Goal: Task Accomplishment & Management: Manage account settings

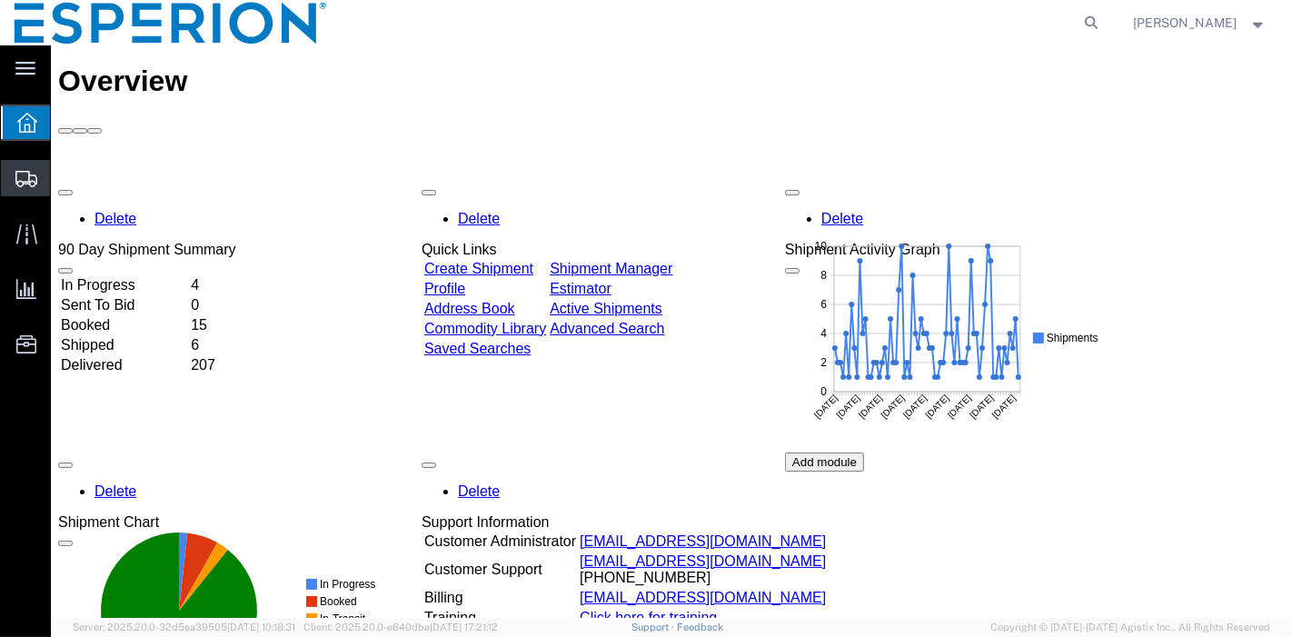
click at [0, 0] on span "Create Shipment" at bounding box center [0, 0] width 0 height 0
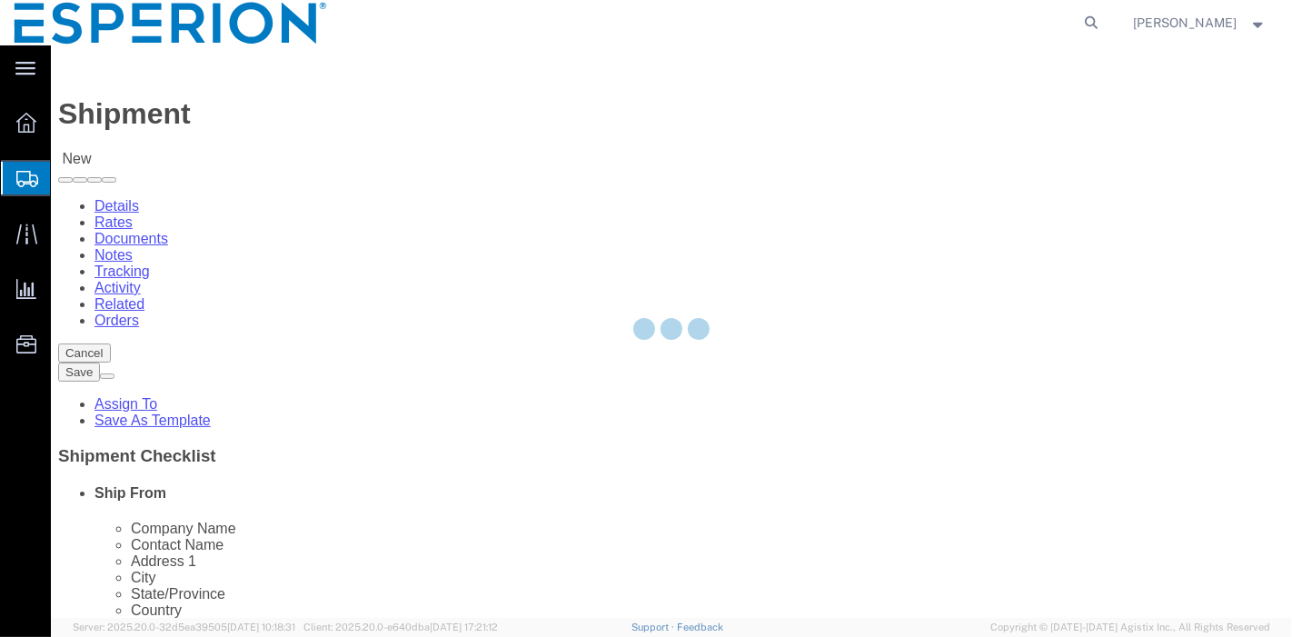
select select
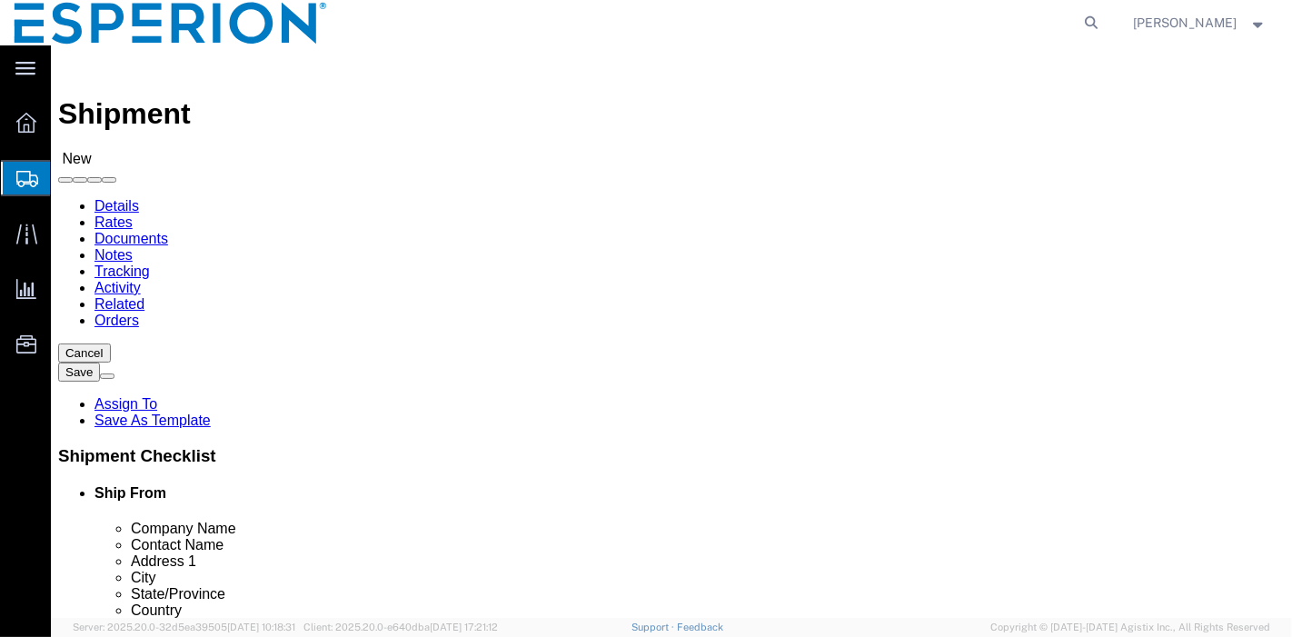
click input "text"
click input "symm"
type input "symme"
click p "- Symmetry Biosciences - ([PERSON_NAME]) [STREET_ADDRESS]"
select select "NC"
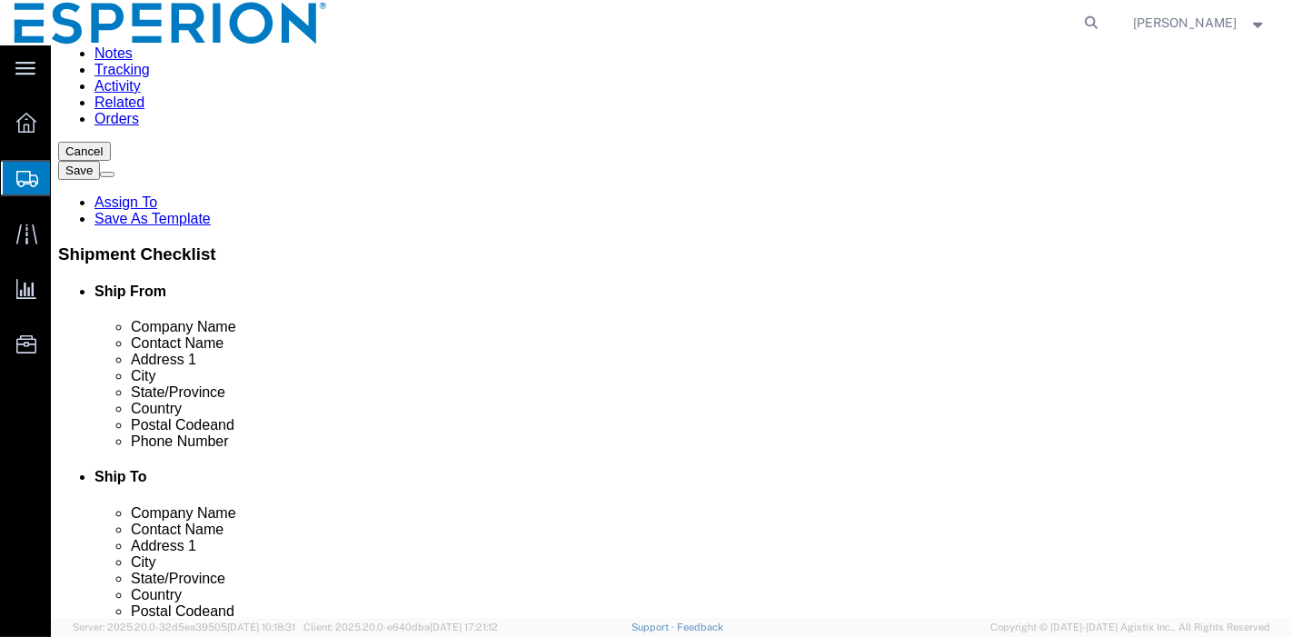
scroll to position [303, 0]
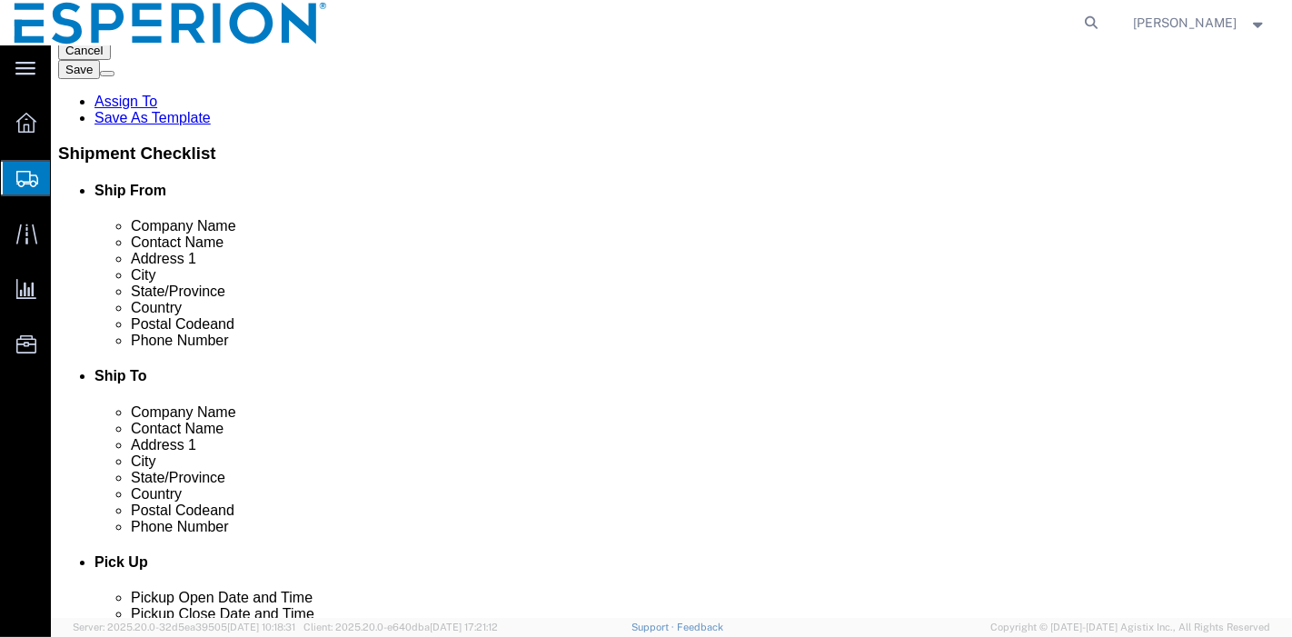
type input "Symmetry Biosciences"
click input "checkbox"
checkbox input "false"
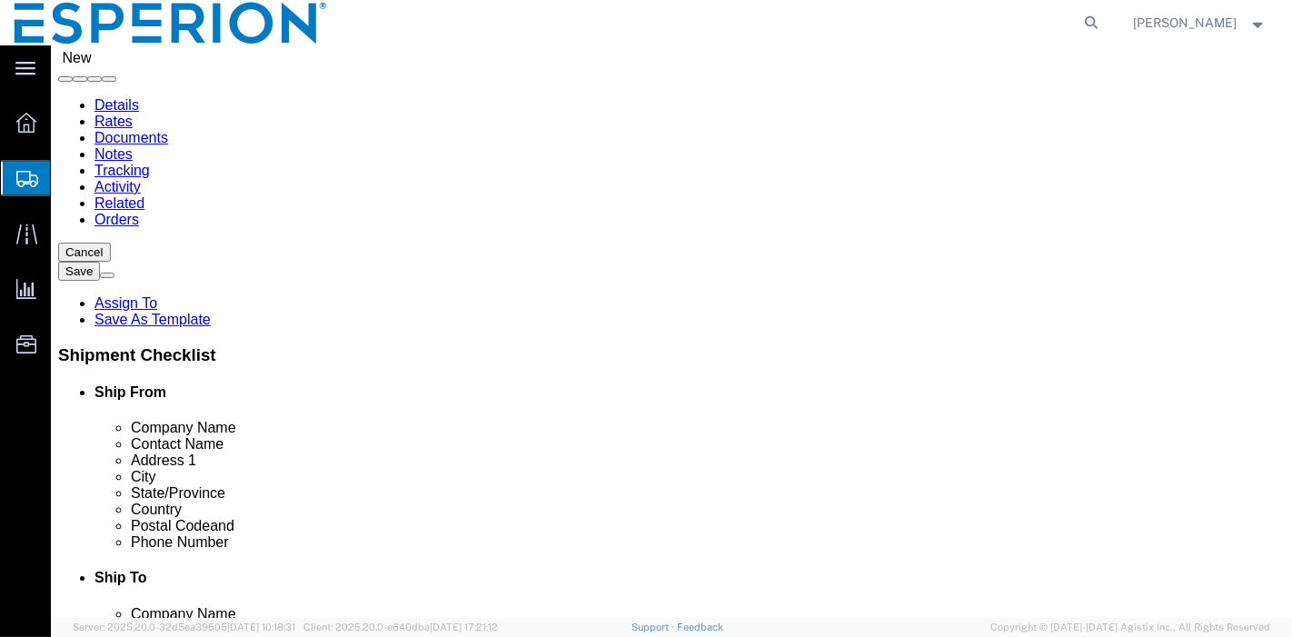
scroll to position [0, 0]
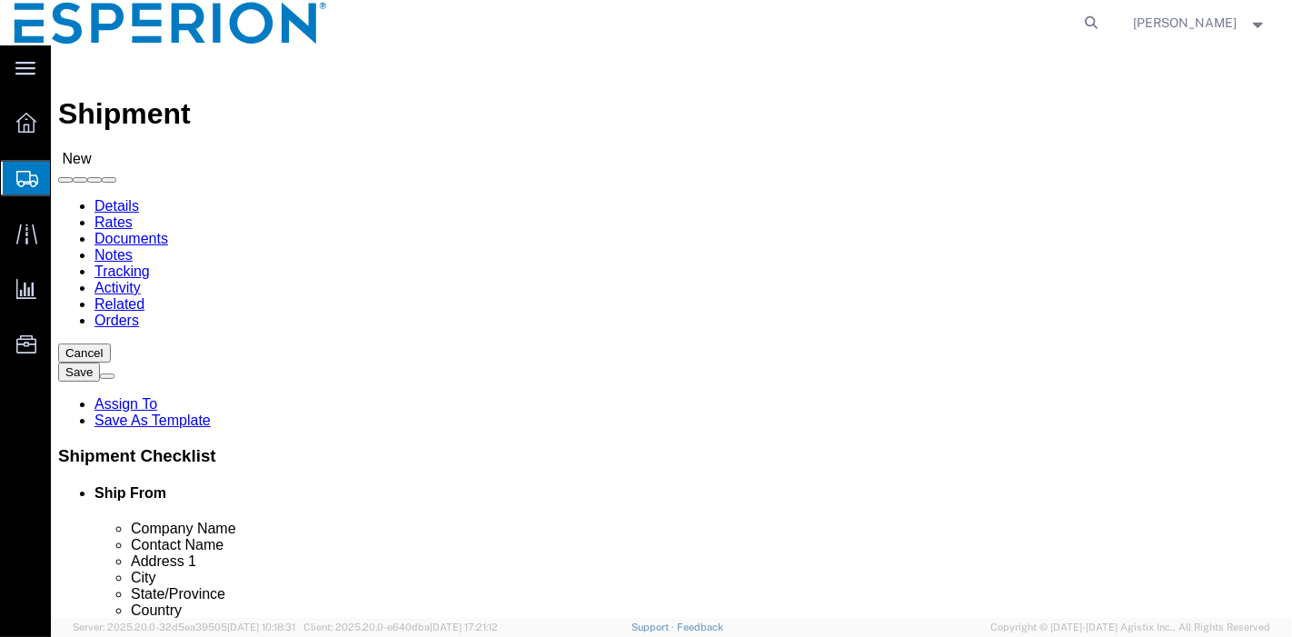
click input "text"
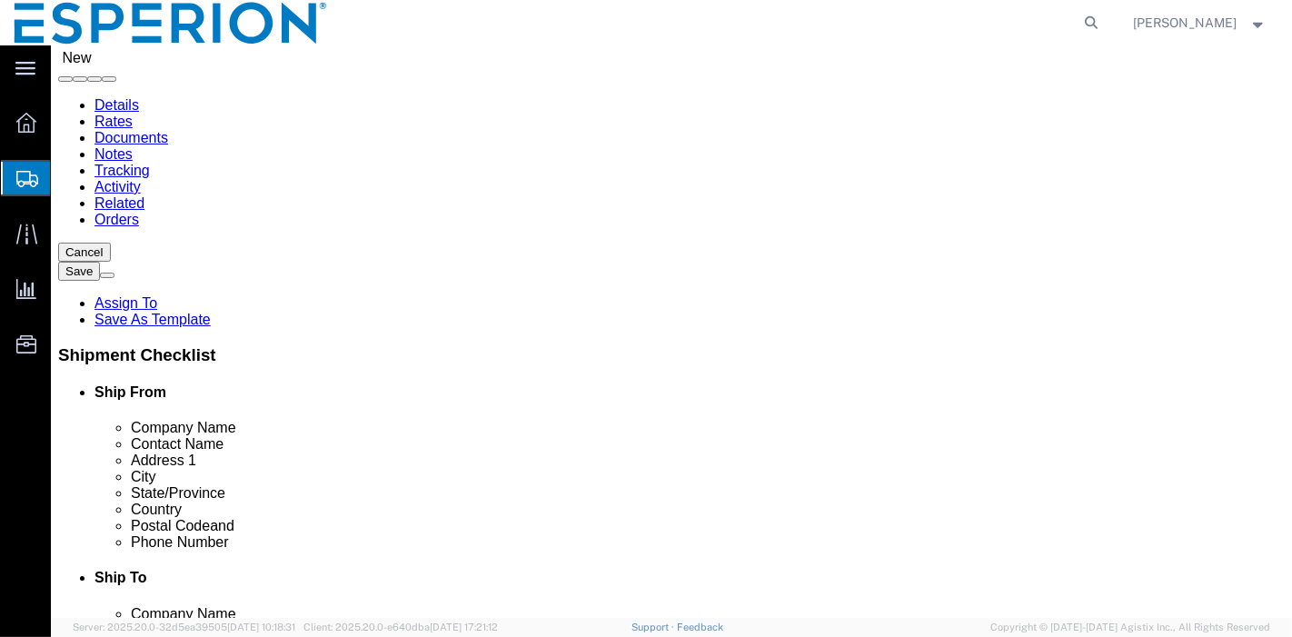
click p "- Fareva La Vallee - ([PERSON_NAME]) Zone [GEOGRAPHIC_DATA], [STREET_ADDRESS][P…"
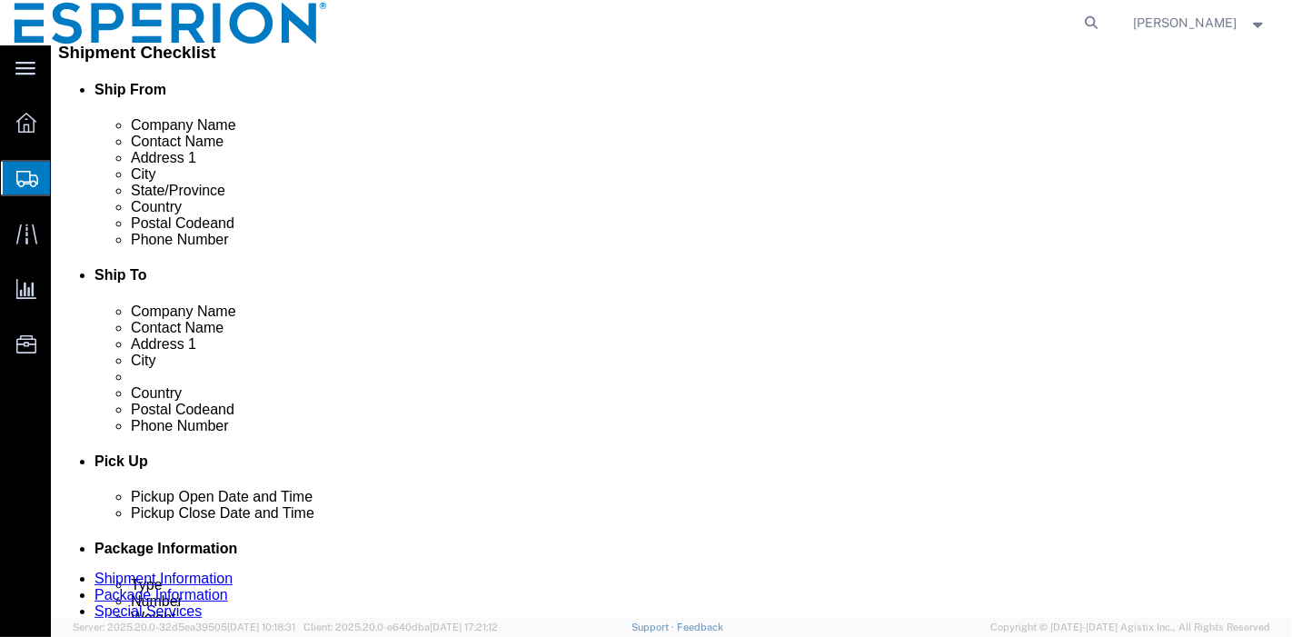
type input "Fareva La Vallee"
click input "checkbox"
checkbox input "false"
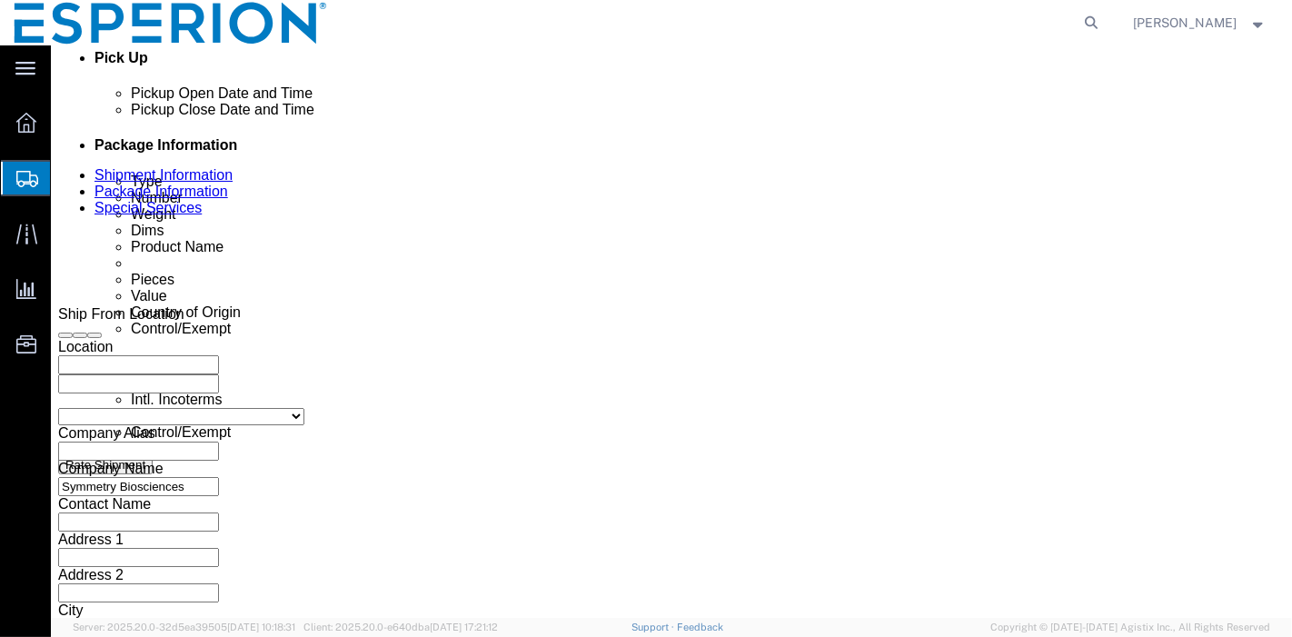
scroll to position [706, 0]
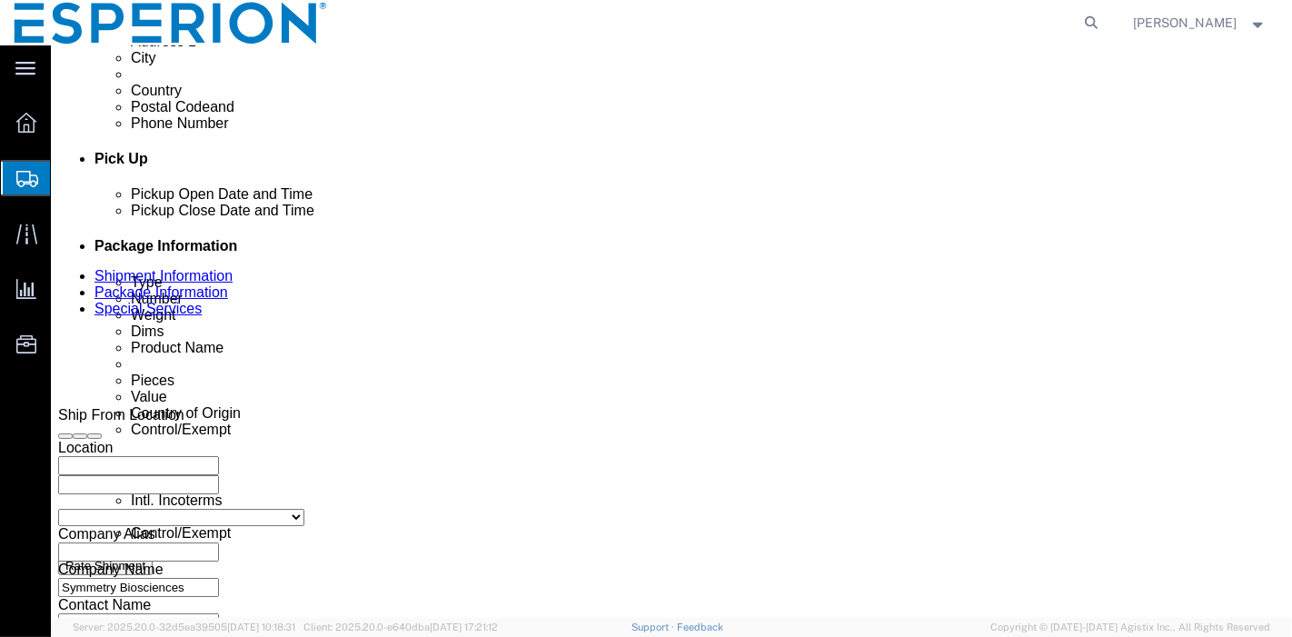
click div "[DATE] 4:00 PM"
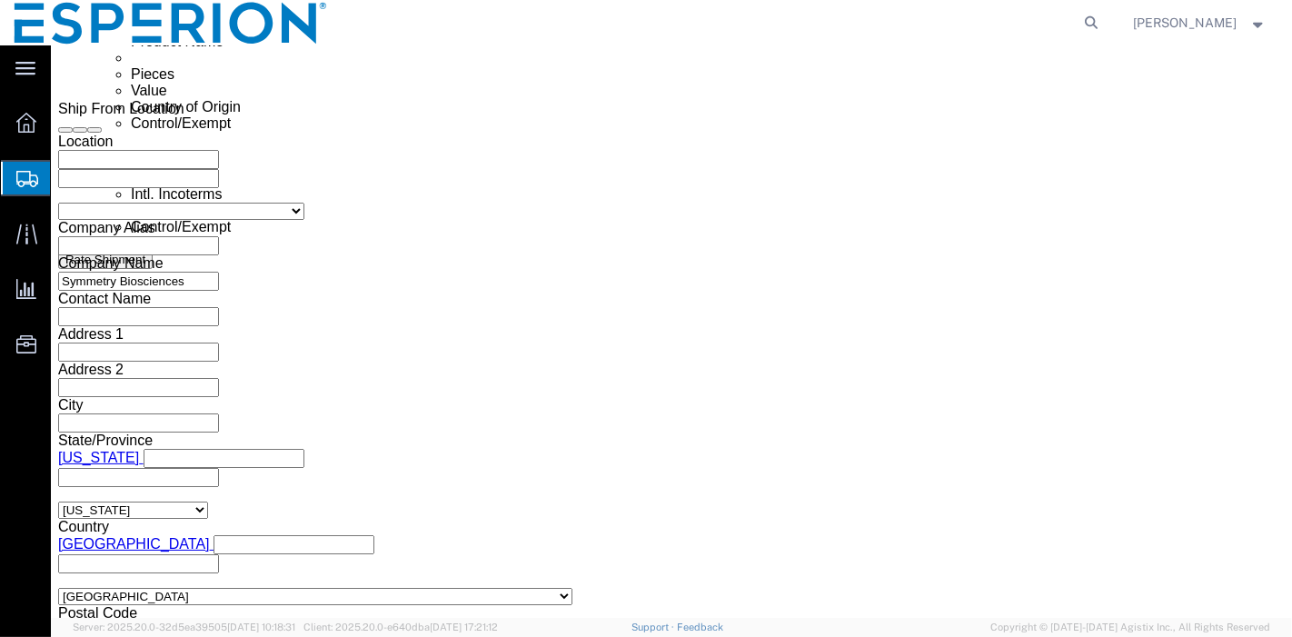
click input "4:00 PM"
click input "9:00 PM"
type input "9:00 AM"
click button "Apply"
click input "text"
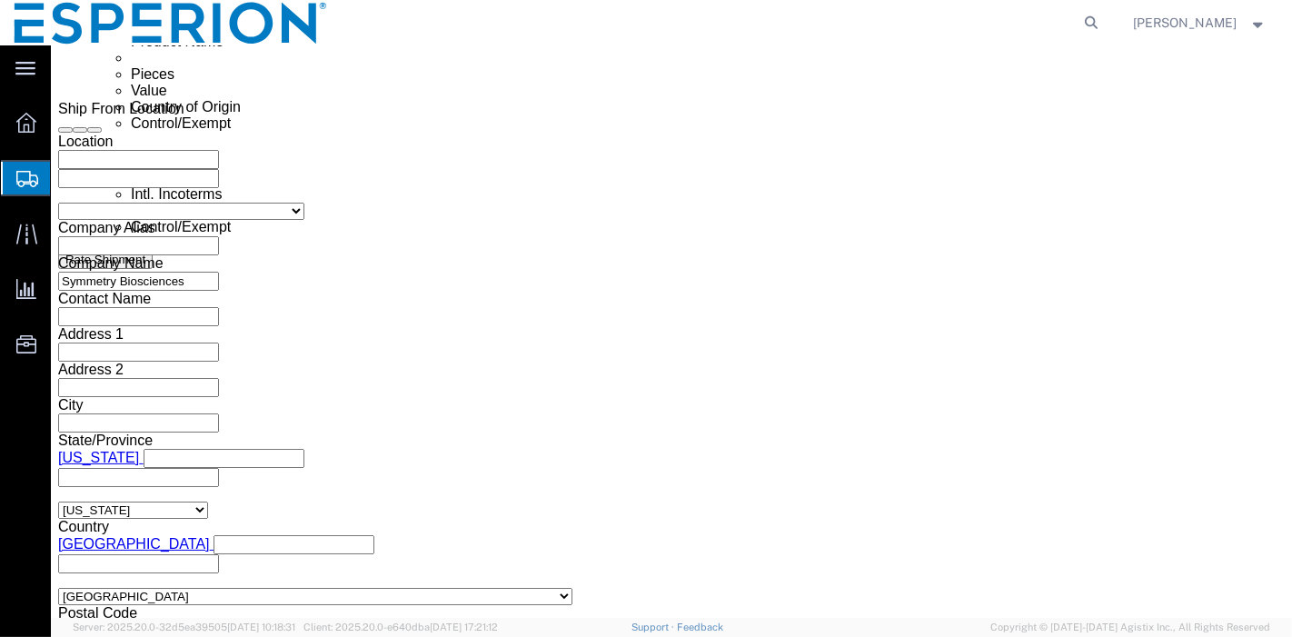
type input "SAMPLE"
drag, startPoint x: 401, startPoint y: 261, endPoint x: 391, endPoint y: 257, distance: 10.6
click select "Select Account Type Activity ID Airline Appointment Number ASN Batch Request # …"
select select "CUSTREF"
click select "Select Account Type Activity ID Airline Appointment Number ASN Batch Request # …"
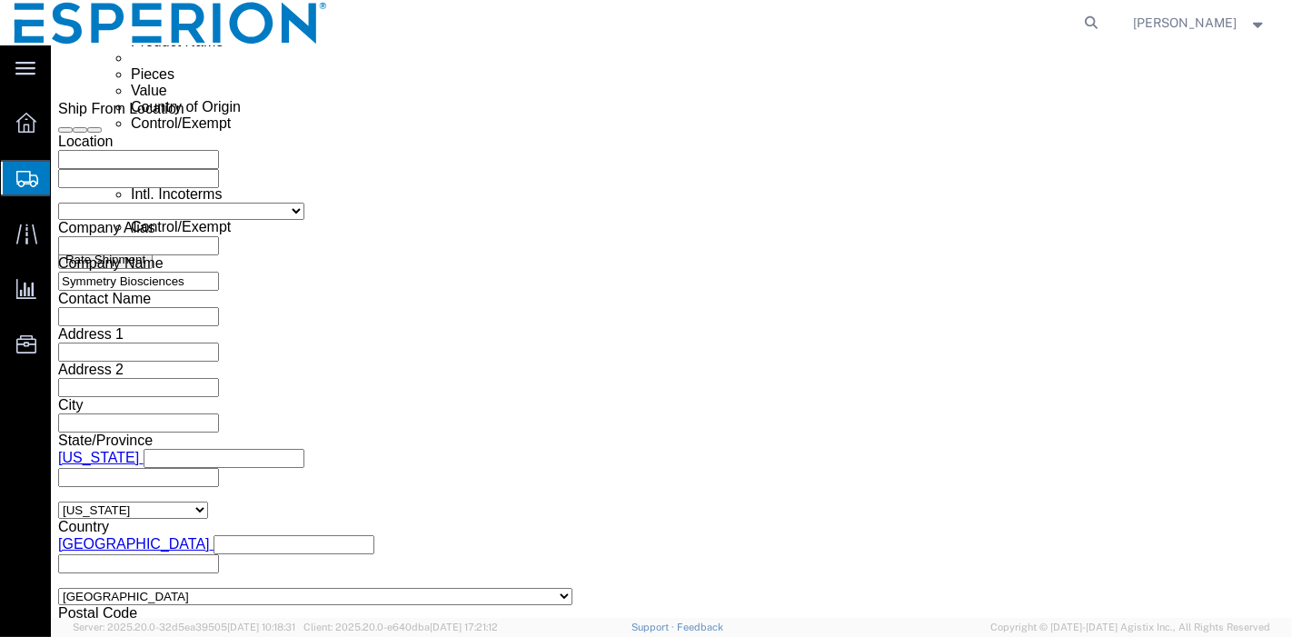
click input "text"
type input "MR#222"
click select "Select Account Type Activity ID Airline Appointment Number ASN Batch Request # …"
select select "LOT"
click select "Select Account Type Activity ID Airline Appointment Number ASN Batch Request # …"
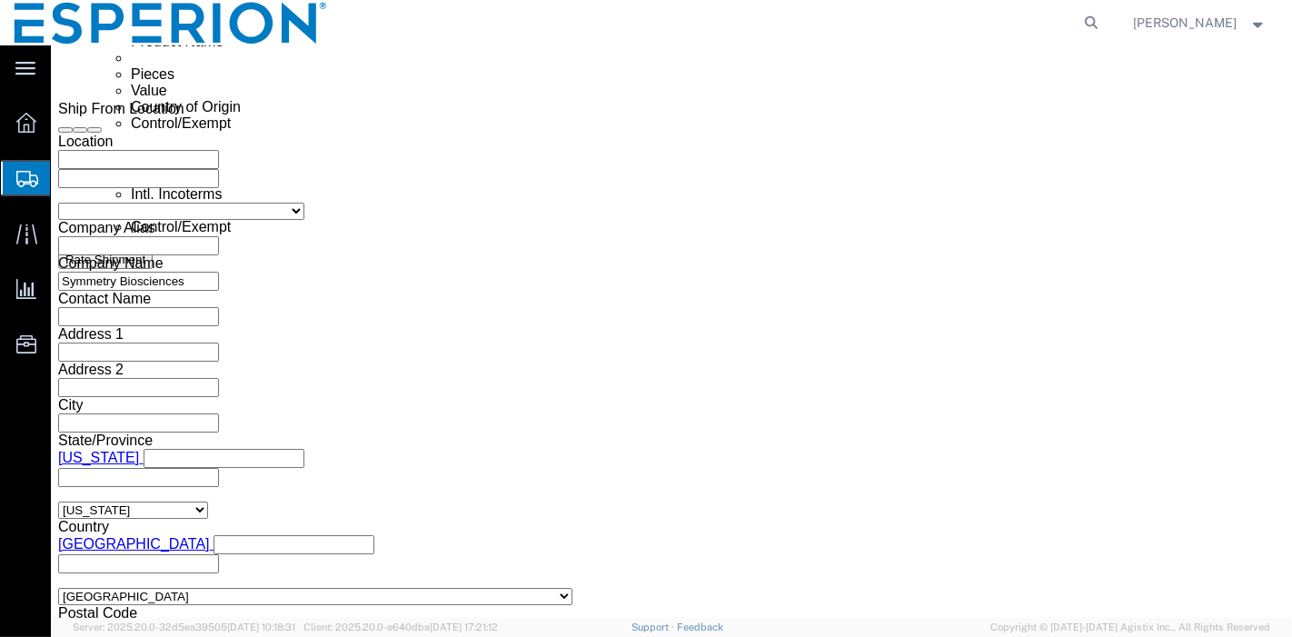
click input "text"
paste input "CION-04 Dimeric Impurity Sample"
type input "CION-04 Dimeric Impurity Sample"
drag, startPoint x: 821, startPoint y: 265, endPoint x: 634, endPoint y: 254, distance: 186.6
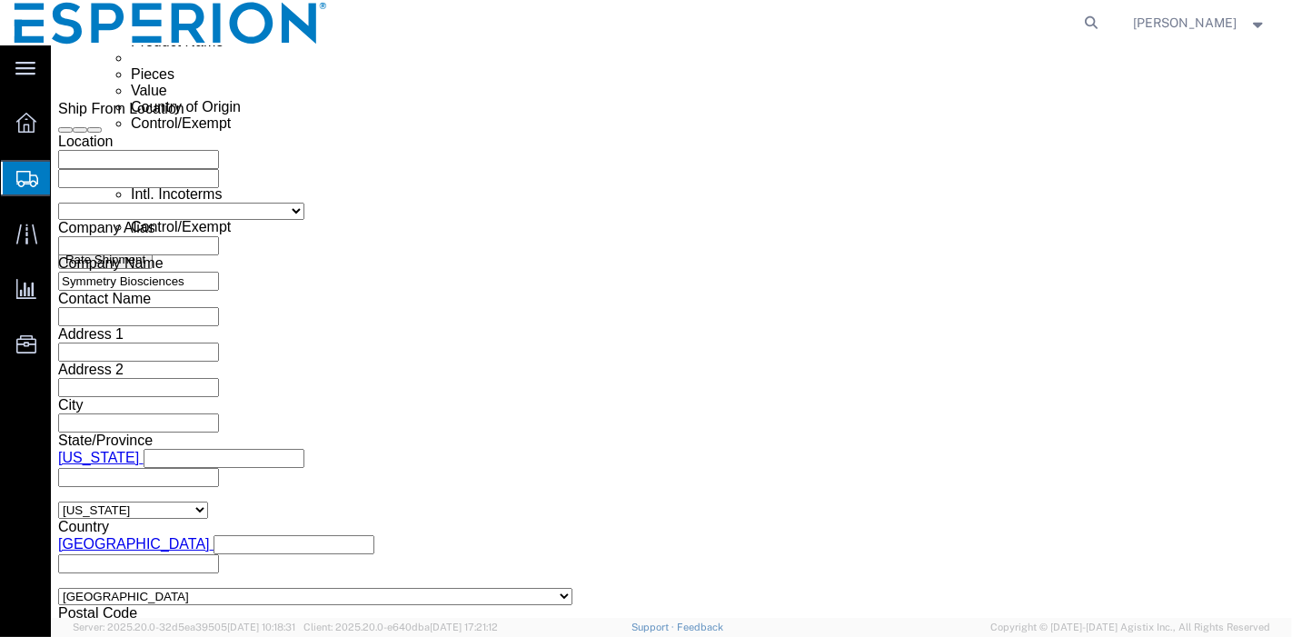
click div "Select Account Type Activity ID Airline Appointment Number ASN Batch Request # …"
drag, startPoint x: 821, startPoint y: 261, endPoint x: 576, endPoint y: 256, distance: 244.5
click div "Select Account Type Activity ID Airline Appointment Number ASN Batch Request # …"
paste input "SB-25-C-7-1"
type input "SB-25-C-7-1"
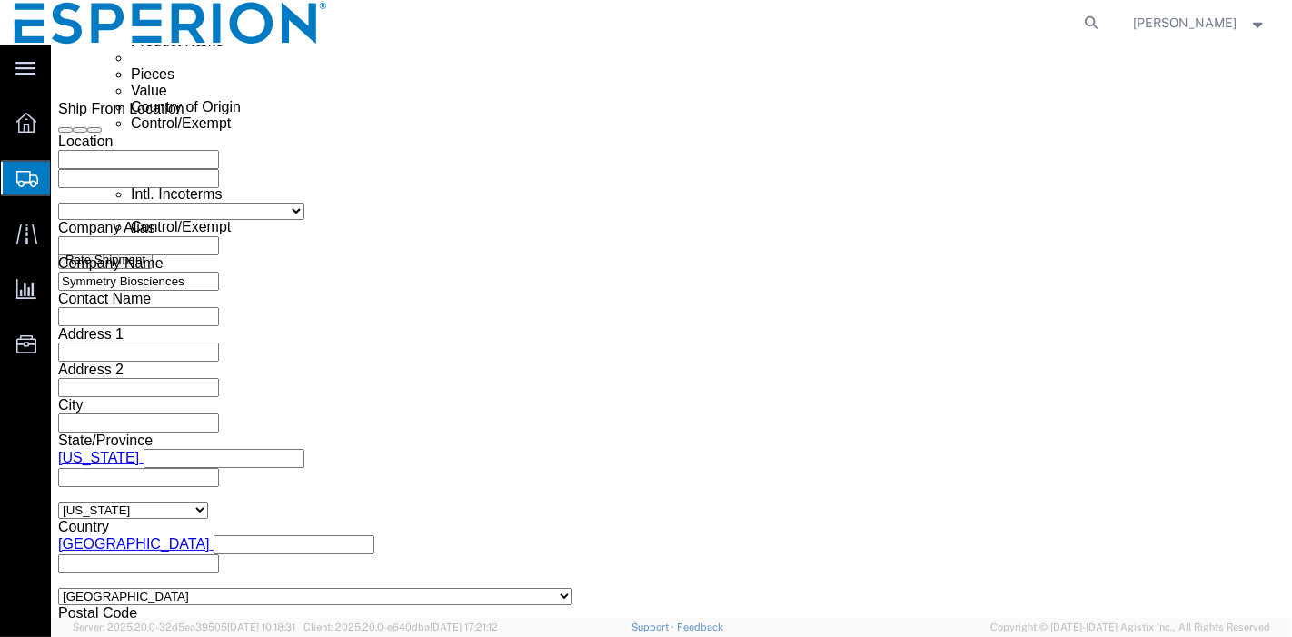
click select "Select Air Less than Truckload Multi-Leg Ocean Freight Rail Small Parcel Truckl…"
select select "SMAL"
click select "Select Air Less than Truckload Multi-Leg Ocean Freight Rail Small Parcel Truckl…"
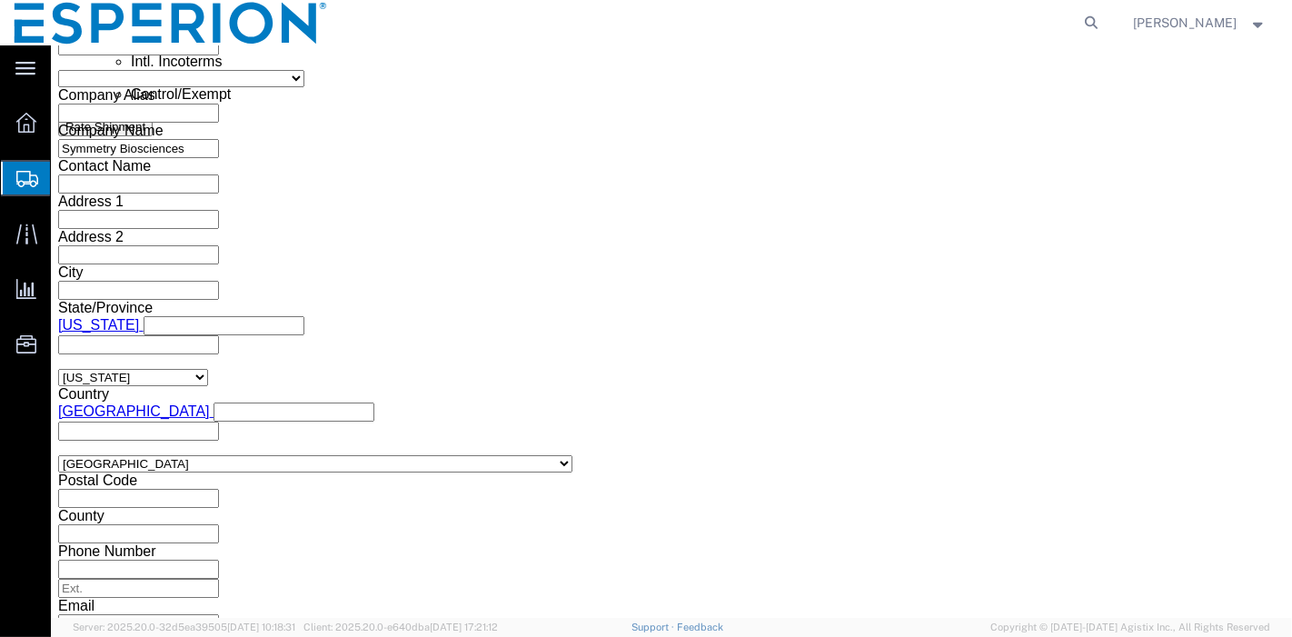
click button "Continue"
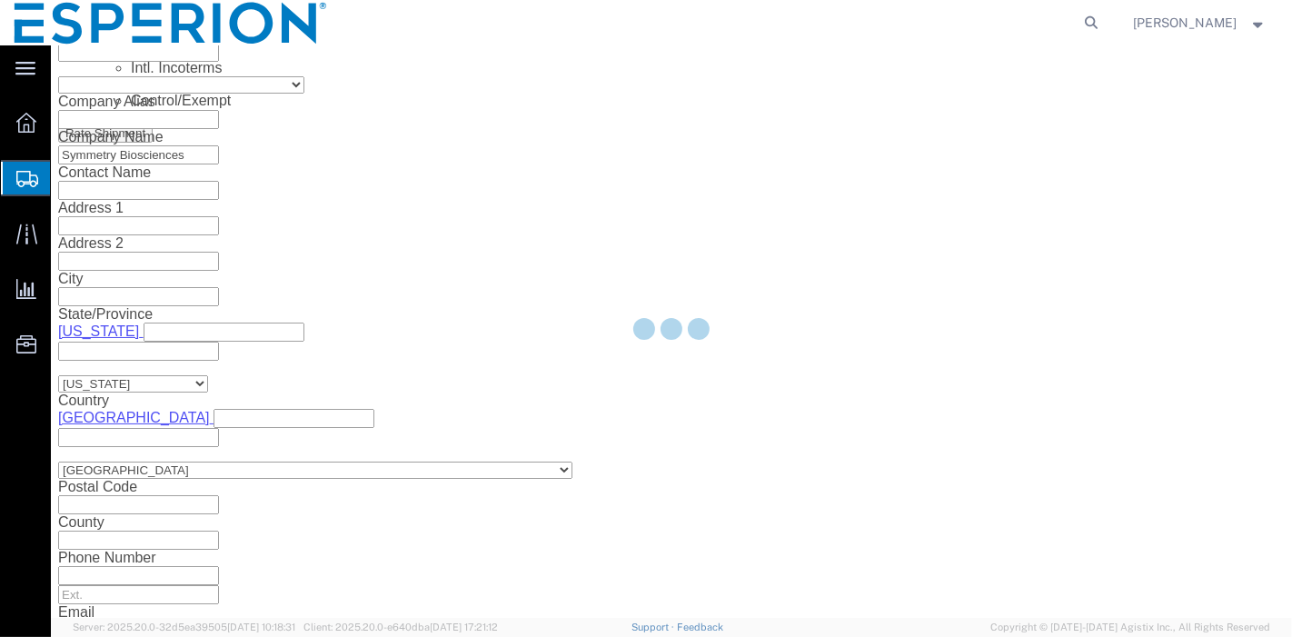
scroll to position [38, 0]
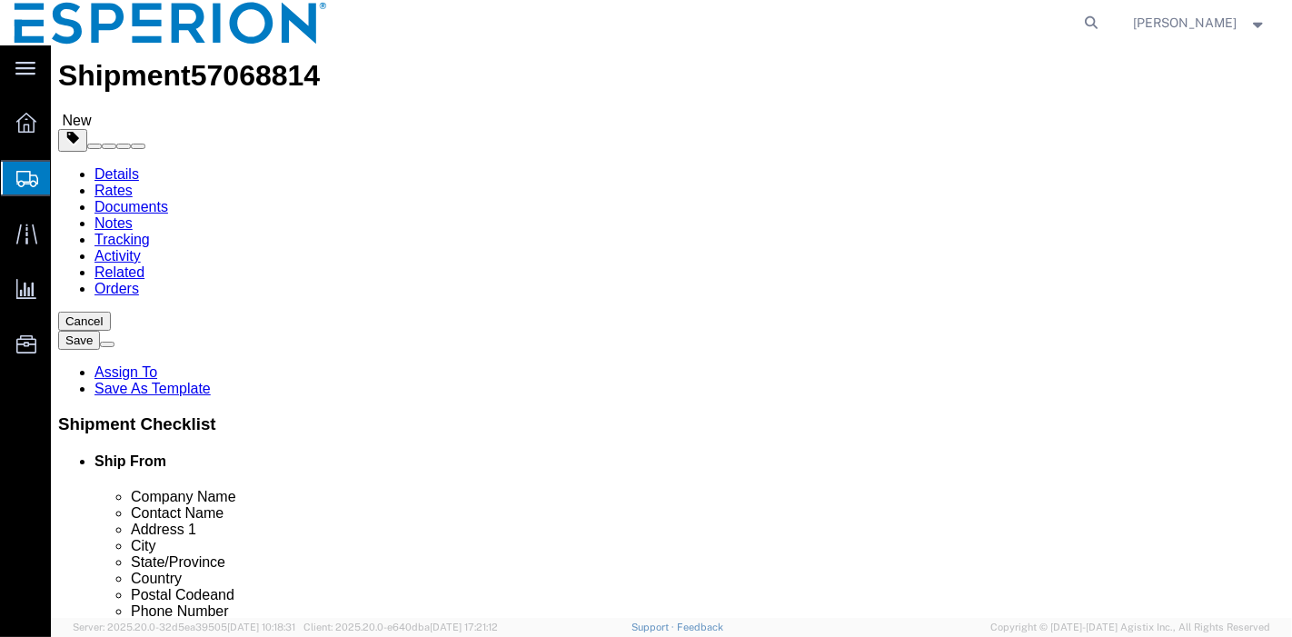
click select "Select Bale(s) Basket(s) Bolt(s) Bottle(s) Buckets Bulk Bundle(s) Can(s) Cardbo…"
select select "CRTN"
click select "Select Bale(s) Basket(s) Bolt(s) Bottle(s) Buckets Bulk Bundle(s) Can(s) Cardbo…"
drag, startPoint x: 190, startPoint y: 374, endPoint x: 181, endPoint y: 374, distance: 9.1
click input "text"
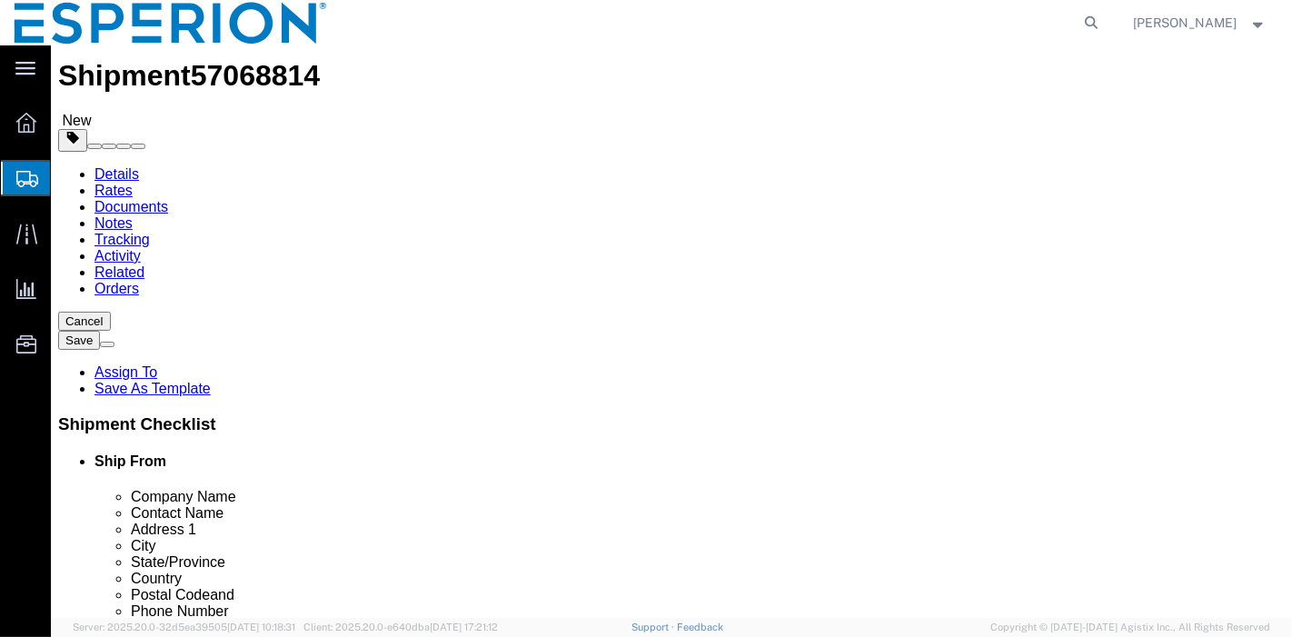
type input "8"
click input "text"
type input "6"
drag, startPoint x: 304, startPoint y: 381, endPoint x: 315, endPoint y: 382, distance: 10.9
click input "text"
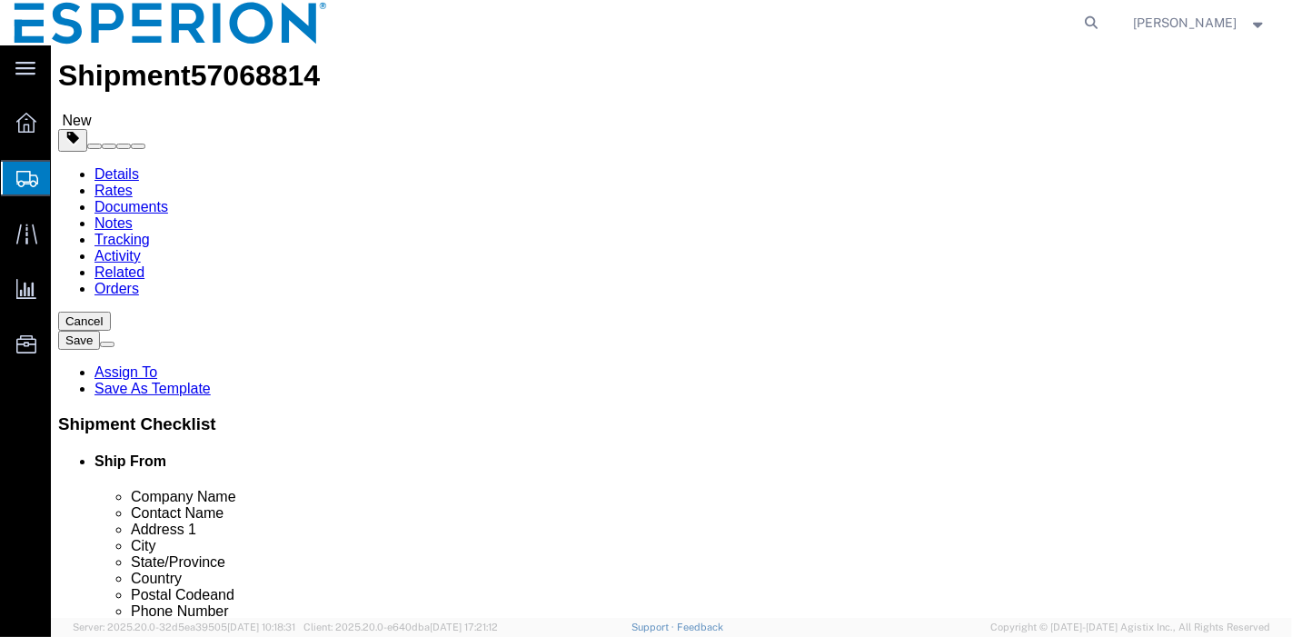
type input "12"
click input "0.00"
drag, startPoint x: 222, startPoint y: 412, endPoint x: 140, endPoint y: 404, distance: 82.1
click div "Weight 0.00 Select kgs lbs Ship. t°"
type input "4.00"
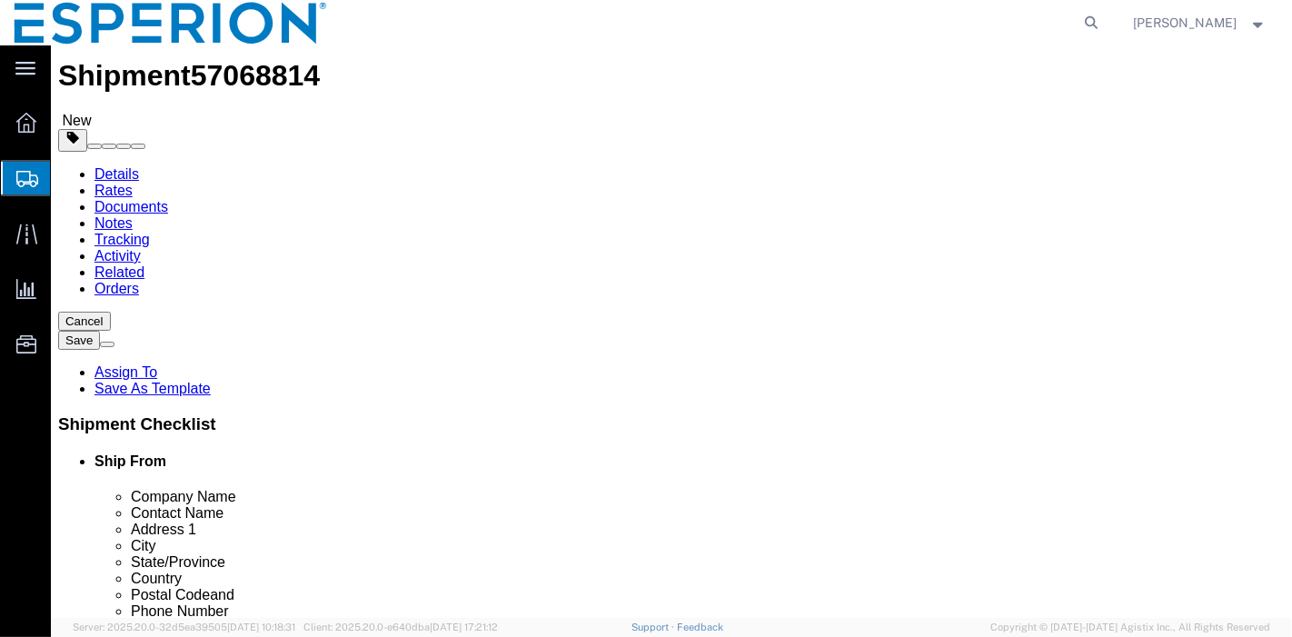
click label
click input "checkbox"
checkbox input "true"
type input "FROM_15_TO_25"
click div "1 x Carton(s) Package Type Select Bale(s) Basket(s) Bolt(s) Bottle(s) Buckets B…"
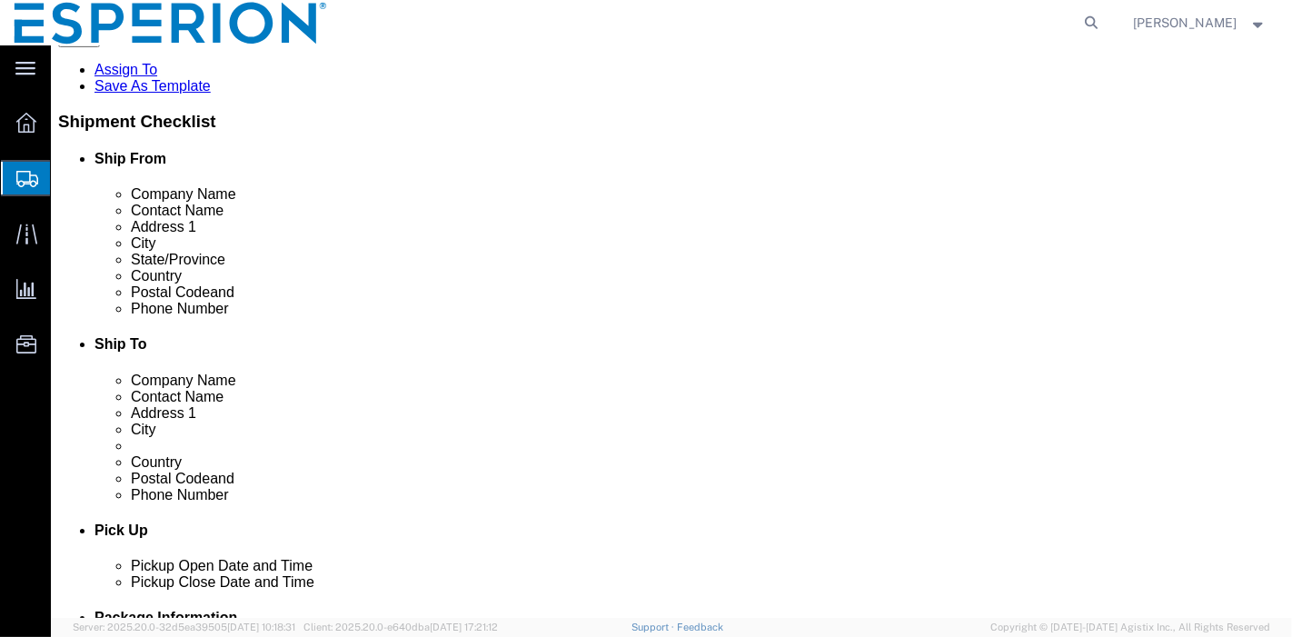
scroll to position [240, 0]
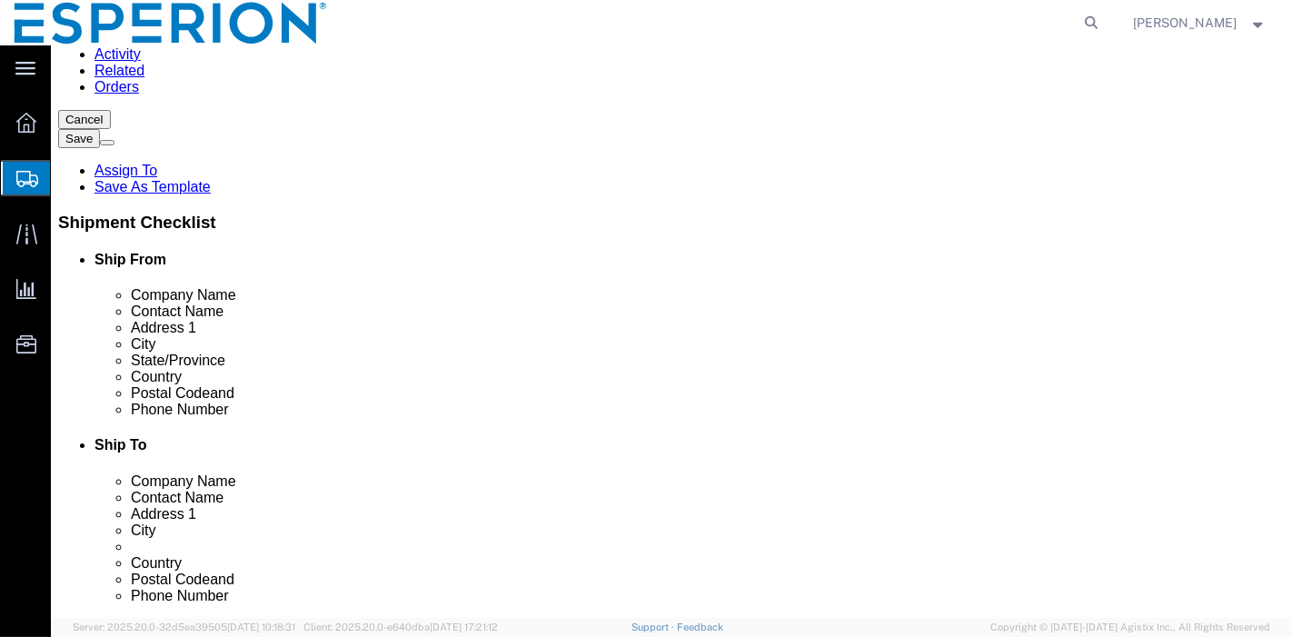
click link "Add Content"
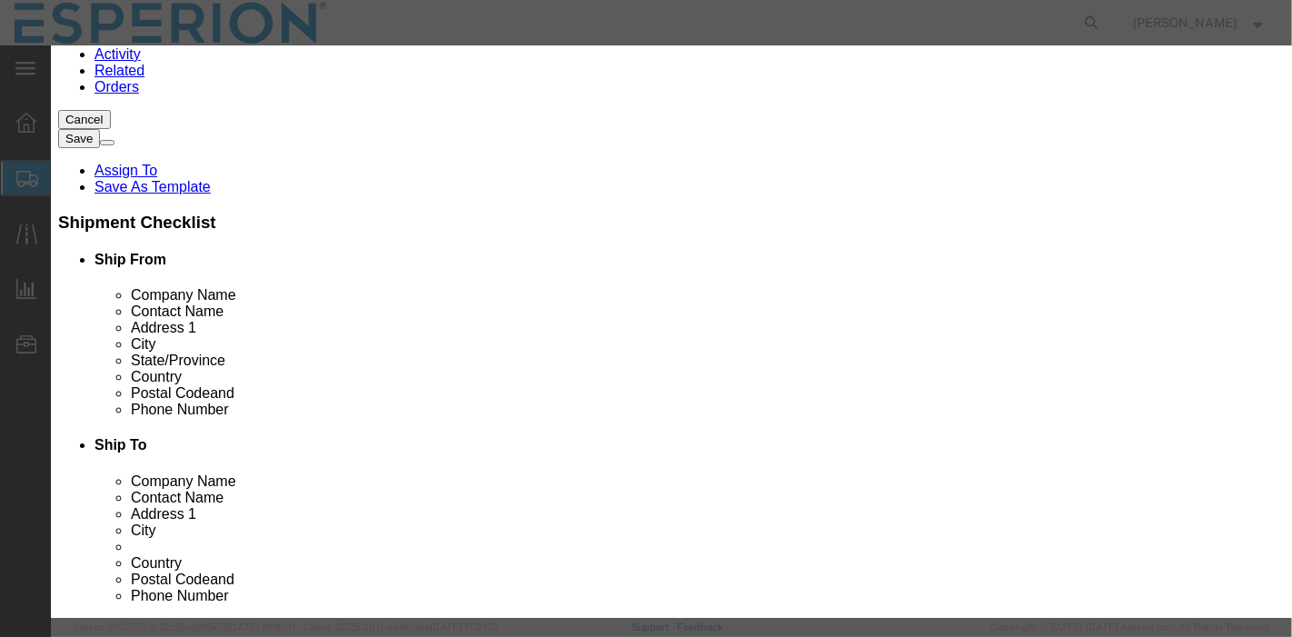
click input "text"
paste input "CION-04 Dimeric Impurity Sample"
type input "CION-04 Dimeric Impurity Sample"
click textarea
type textarea "Analytical Reference standard"
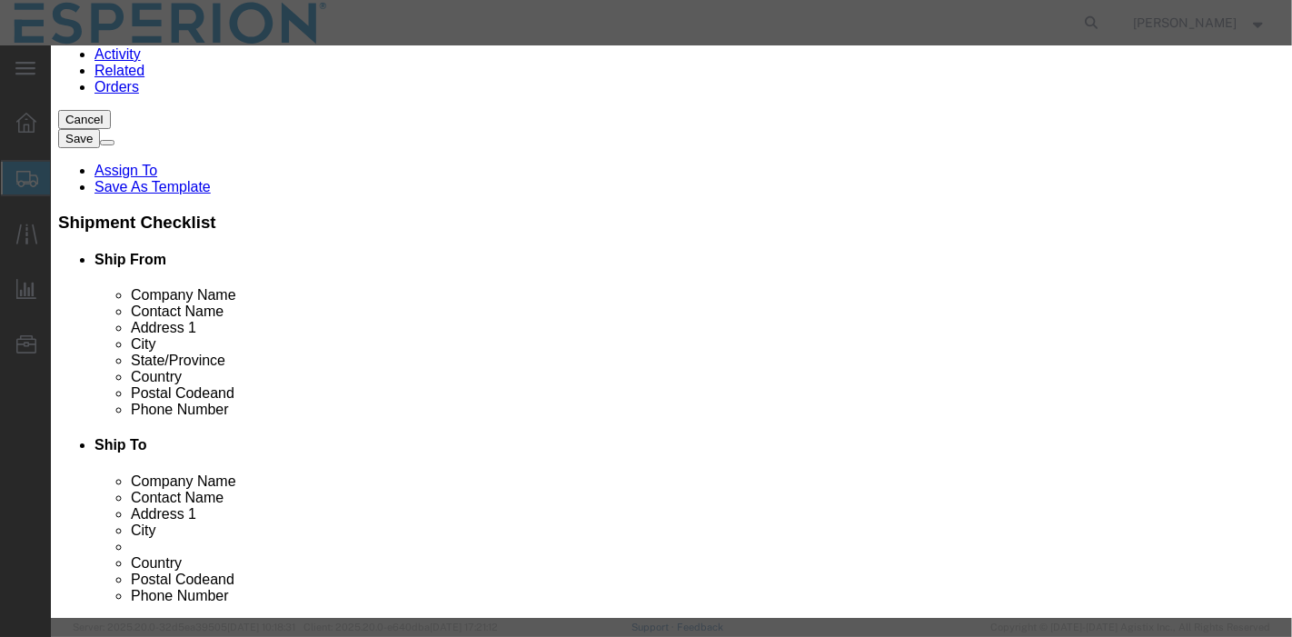
click select "Select Pharma Information"
select select "PHARMA"
click select "Select Pharma Information"
click select "Select [GEOGRAPHIC_DATA] [GEOGRAPHIC_DATA] [GEOGRAPHIC_DATA] [GEOGRAPHIC_DATA] …"
select select "US"
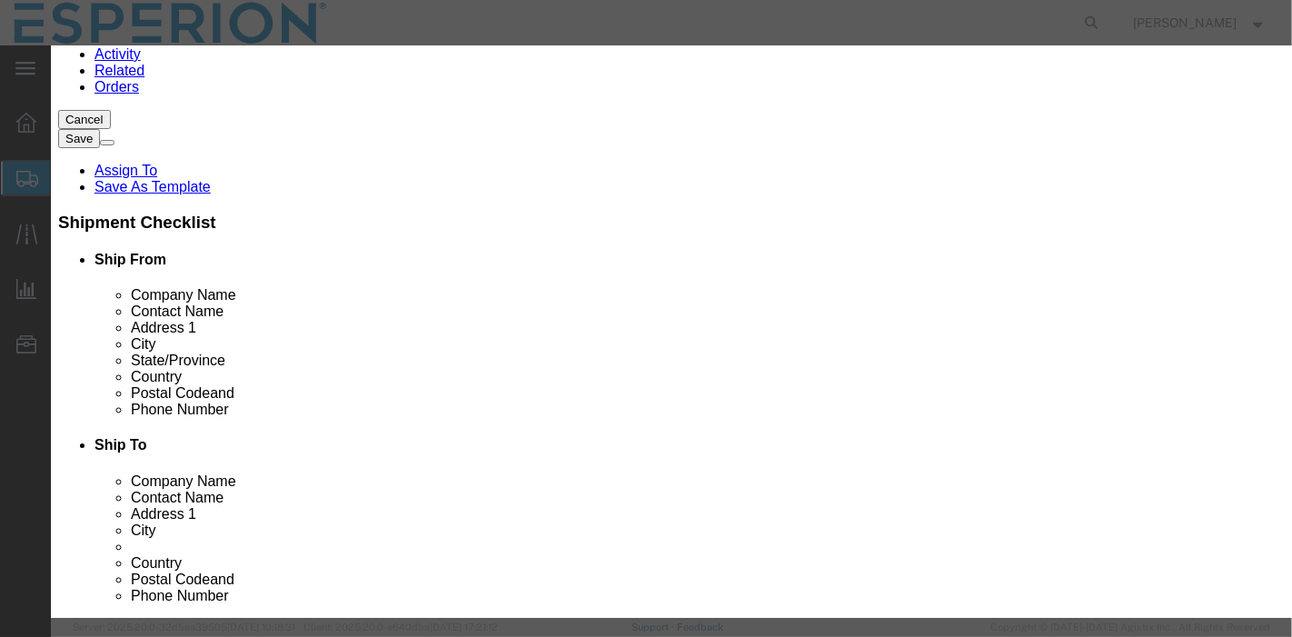
click select "Select [GEOGRAPHIC_DATA] [GEOGRAPHIC_DATA] [GEOGRAPHIC_DATA] [GEOGRAPHIC_DATA] …"
click input "text"
paste input "SB-25-C-7-1"
type input "SB-25-C-7-1"
click input "0"
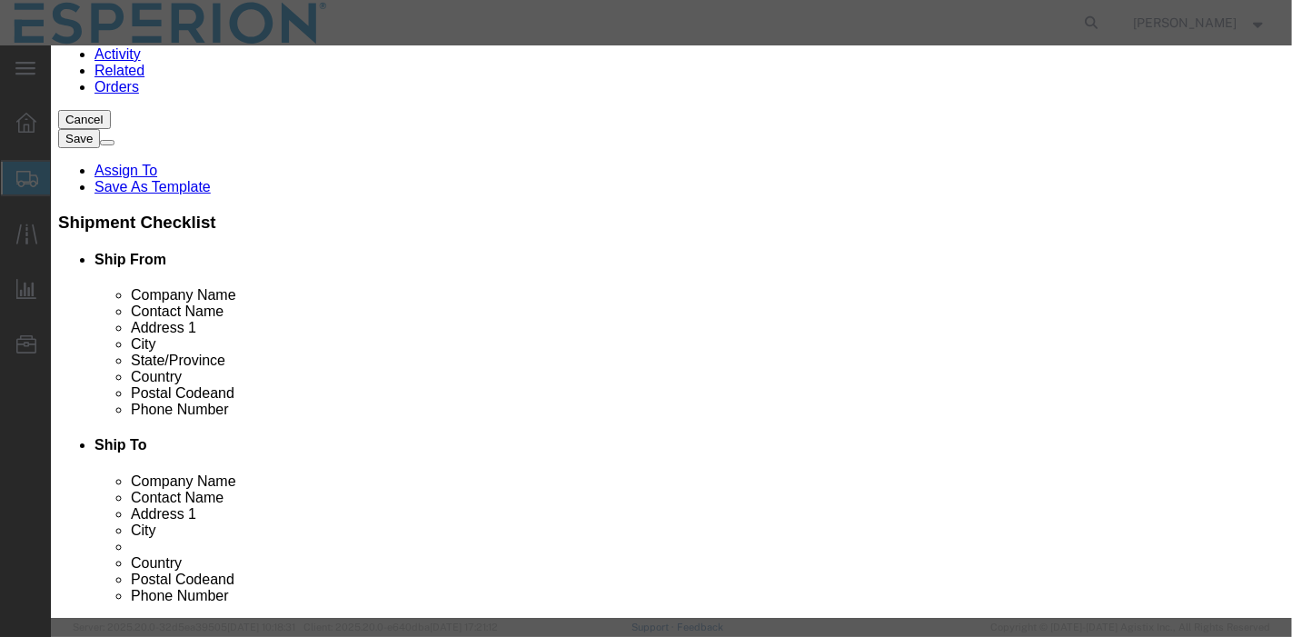
type input "2.2"
click select "Select Bag Barrels 100Board Feet Bottle Box Blister Pack Carats Can Capsule Car…"
select select "G"
click select "Select Bag Barrels 100Board Feet Bottle Box Blister Pack Carats Can Capsule Car…"
click div "Product Name CION-04 Dimeric Impurity Sample Pieces 2.2 Select Bag Barrels 100B…"
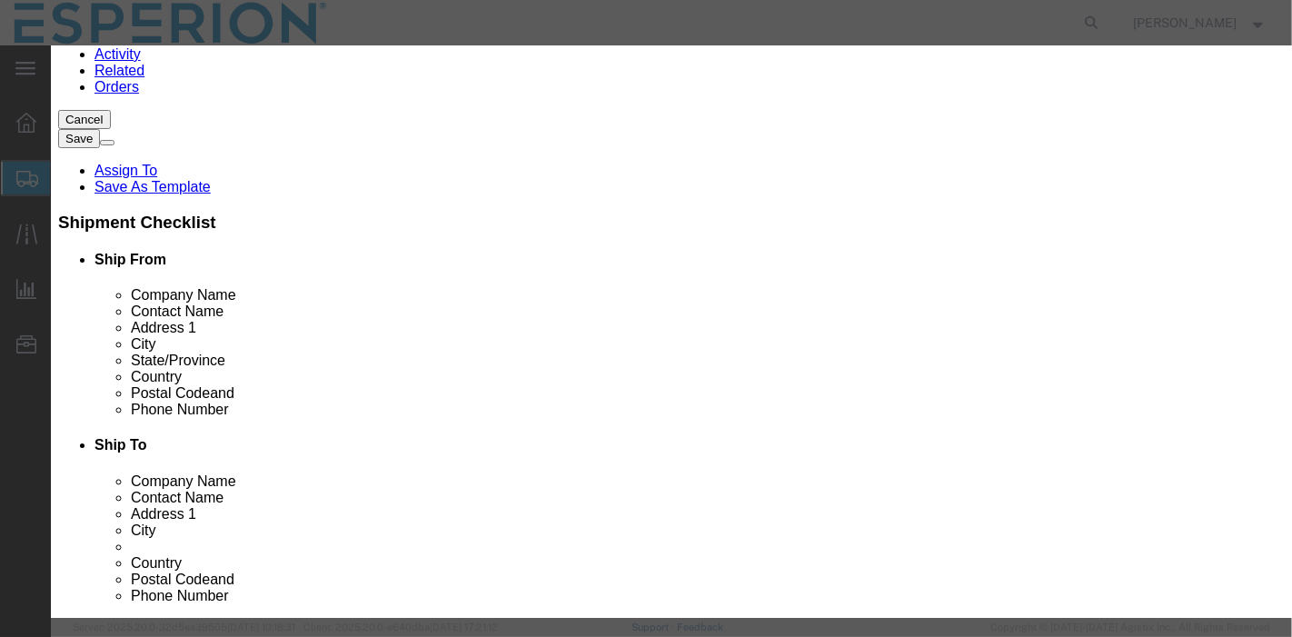
click input "text"
type input "15.00"
type input "FROM_15_TO_25"
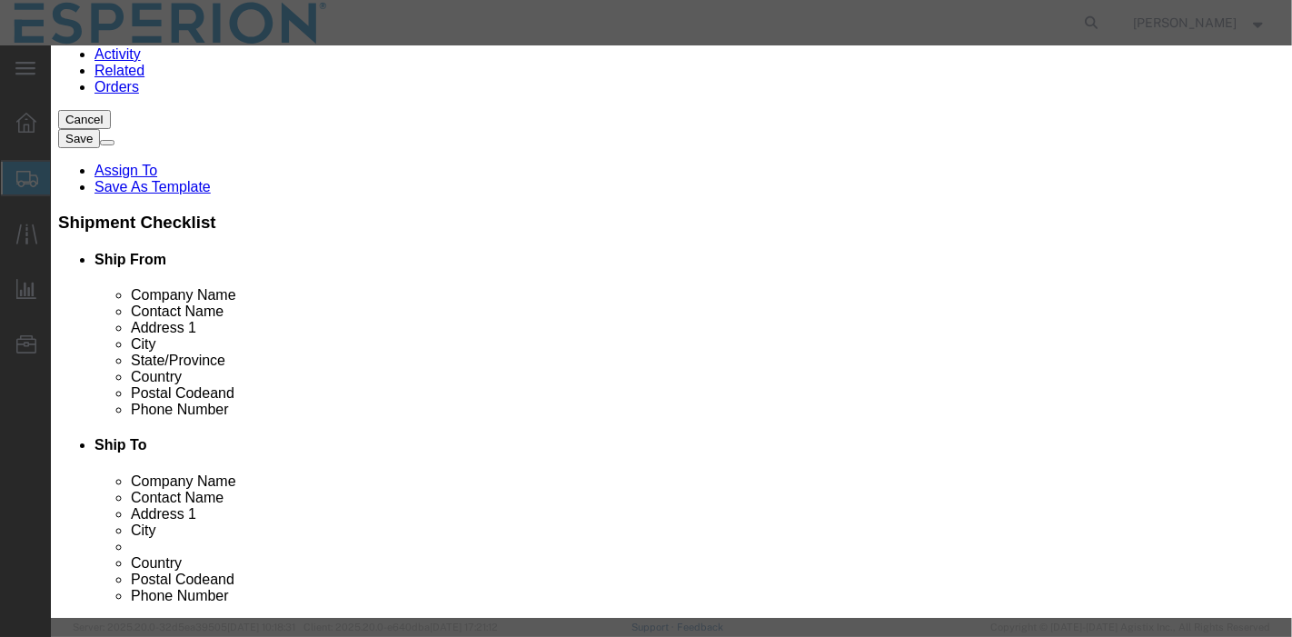
click input "text"
paste input "SB-25-C-7-1"
type input "SB-25-C-7-1"
click select "Select ATF BIS DEA EPA FDA FTR ITAR OFAC Other (OPA)"
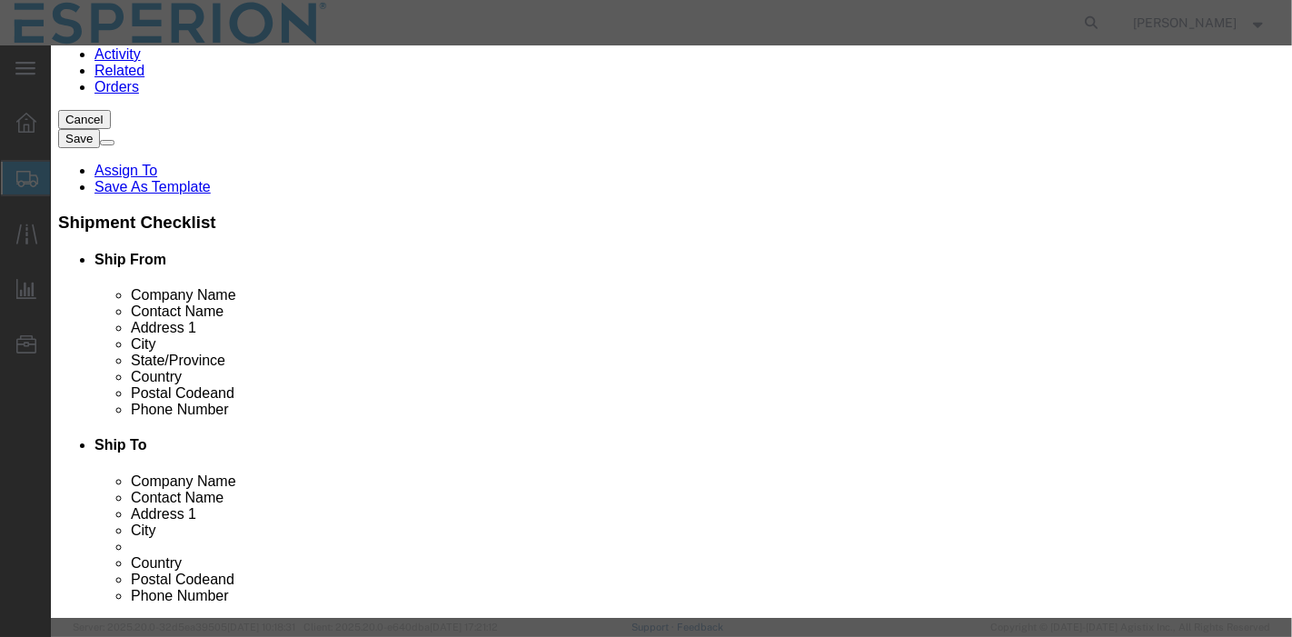
type input "2918.19.9000"
click select "Select"
click input "text"
type input "EAR99"
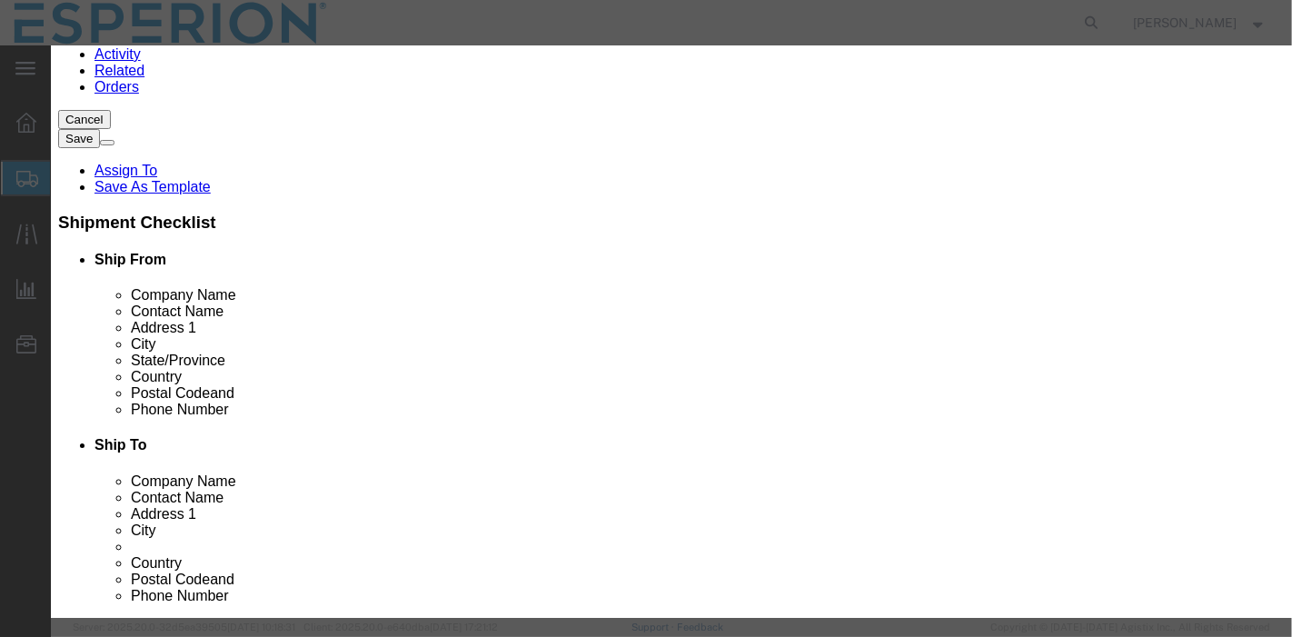
click select "Select"
click select "Select ATF BIS DEA EPA FDA FTR ITAR OFAC Other (OPA)"
select select "FTR"
click select "Select ATF BIS DEA EPA FDA FTR ITAR OFAC Other (OPA)"
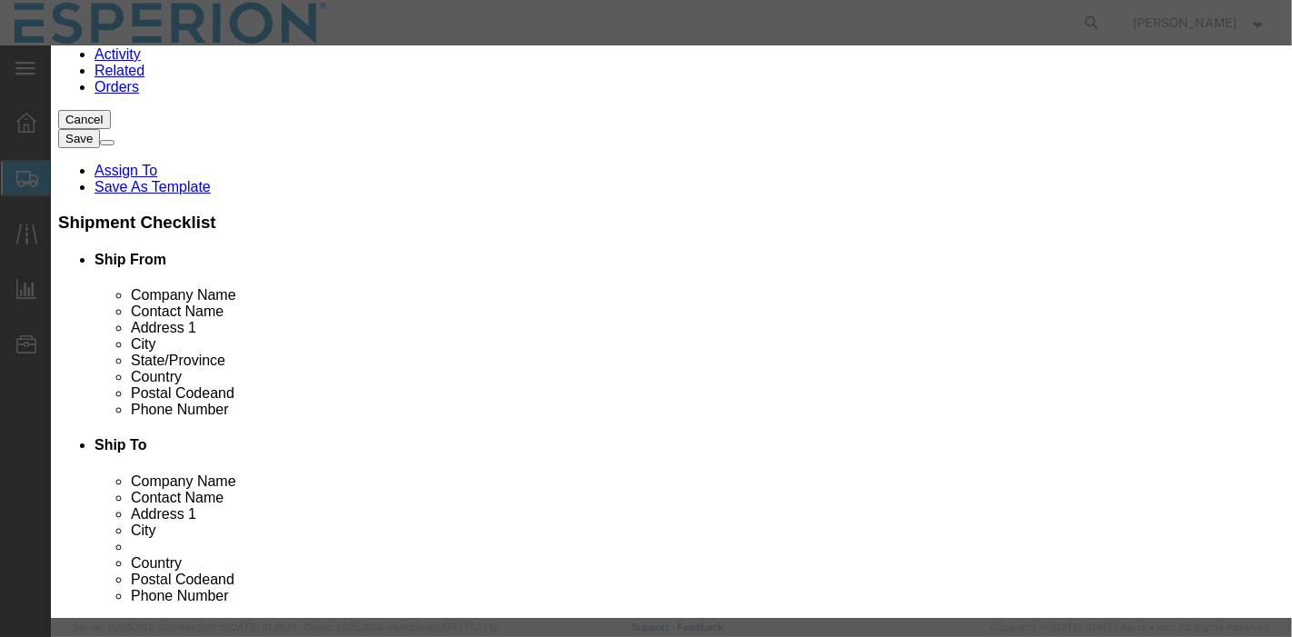
click label
click input "checkbox"
checkbox input "true"
type input "2918,19.9890"
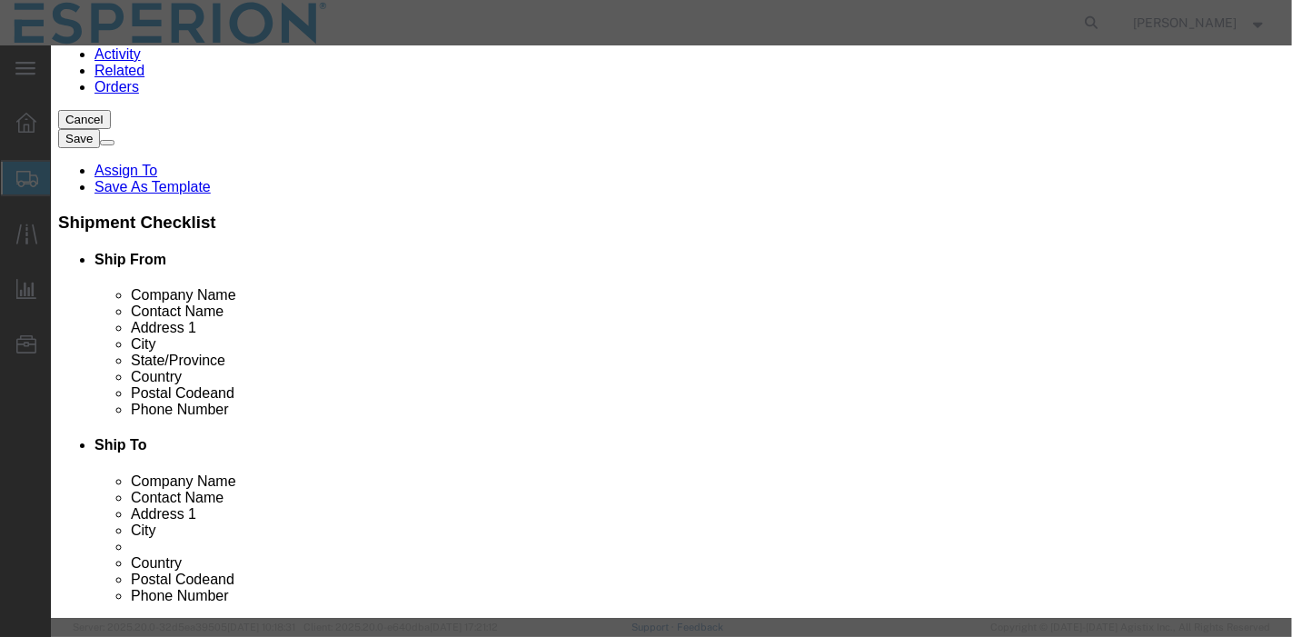
type input "2918.19.9890"
click button "Save & Close"
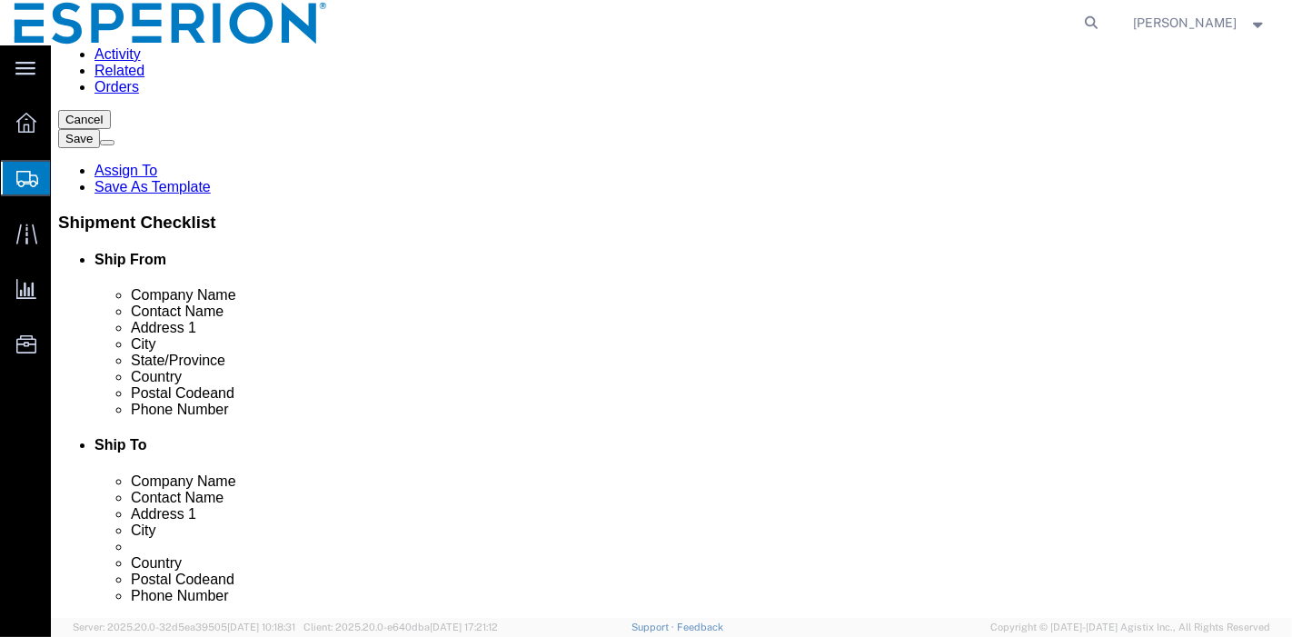
click select "Select cm ft in"
select select "CM"
click select "Select cm ft in"
type input "20.32"
type input "15.24"
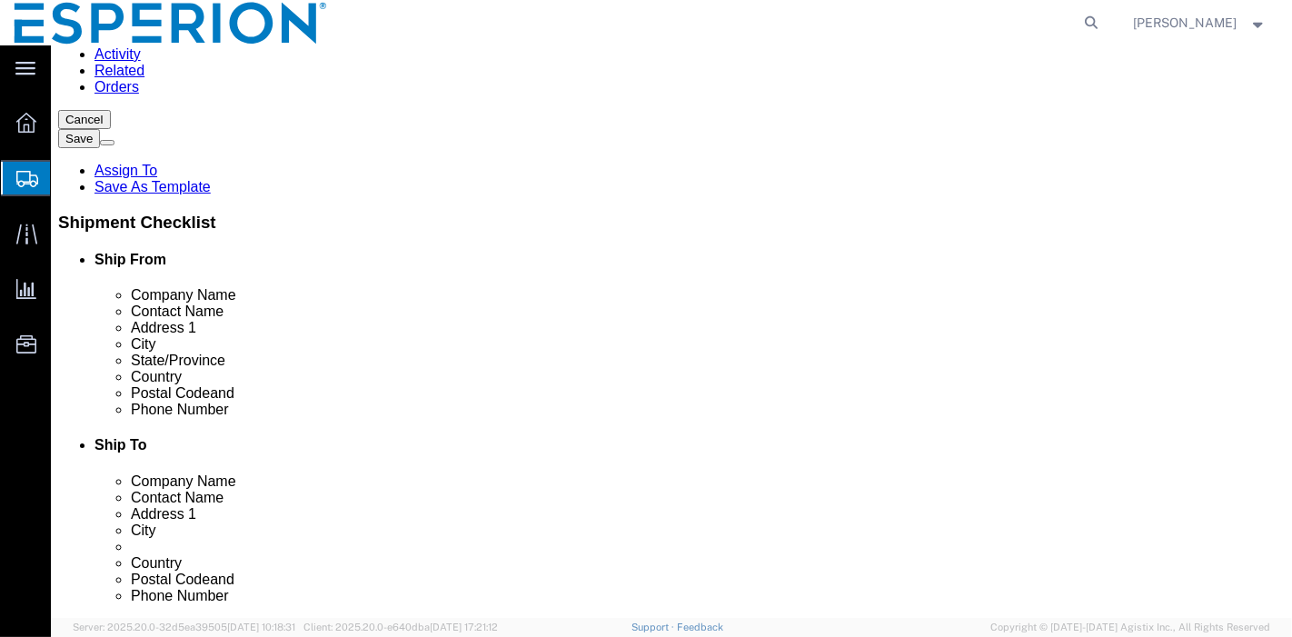
type input "30.48"
click select "Select cm ft in"
select select "IN"
click select "Select cm ft in"
type input "8.00"
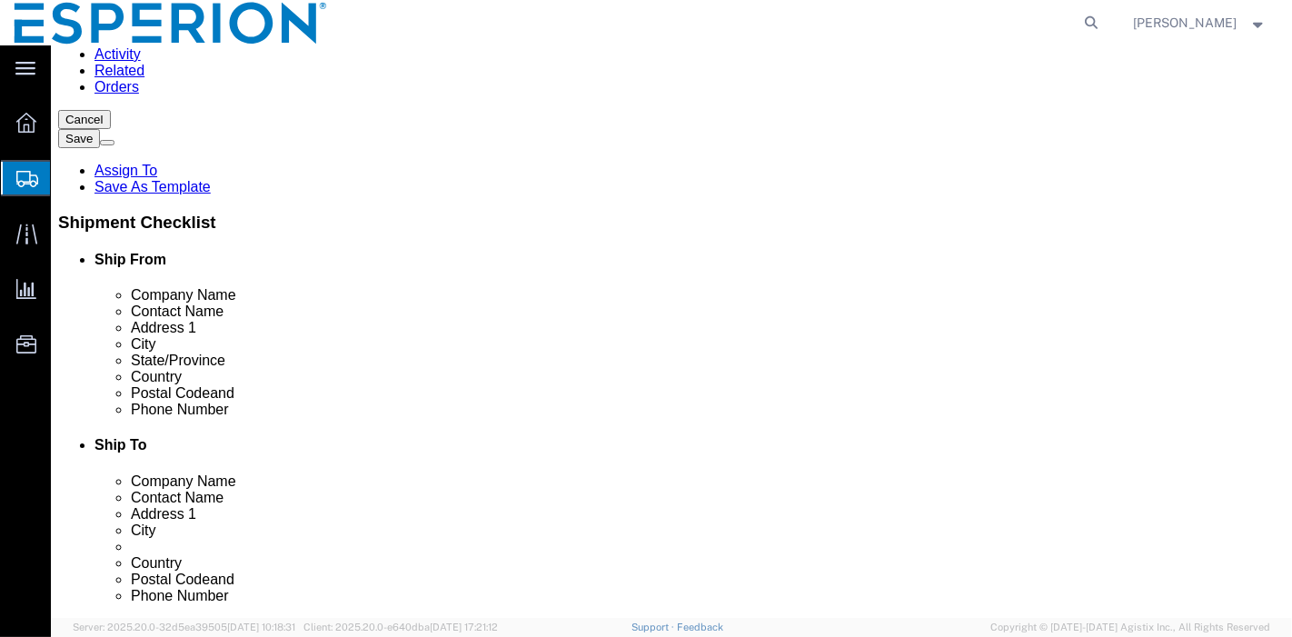
type input "6.00"
type input "12.00"
click select "Select cm ft in"
select select "CM"
click select "Select cm ft in"
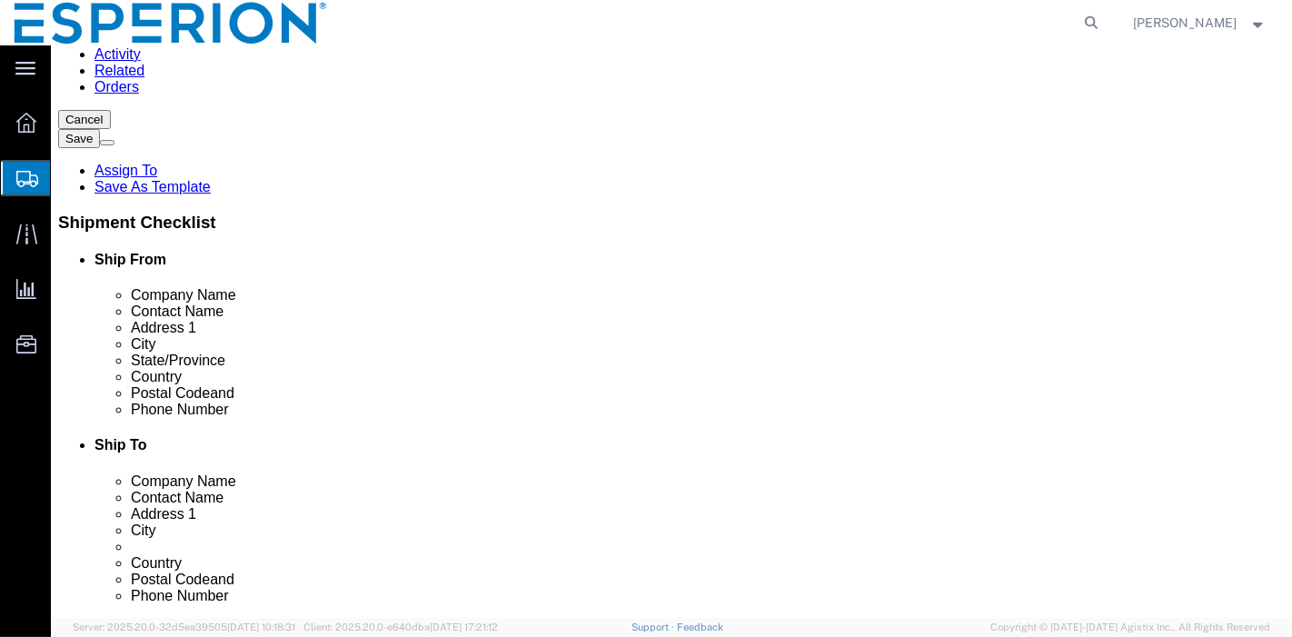
type input "20.32"
type input "15.24"
type input "30.48"
click select "Select kgs lbs"
select select "KGS"
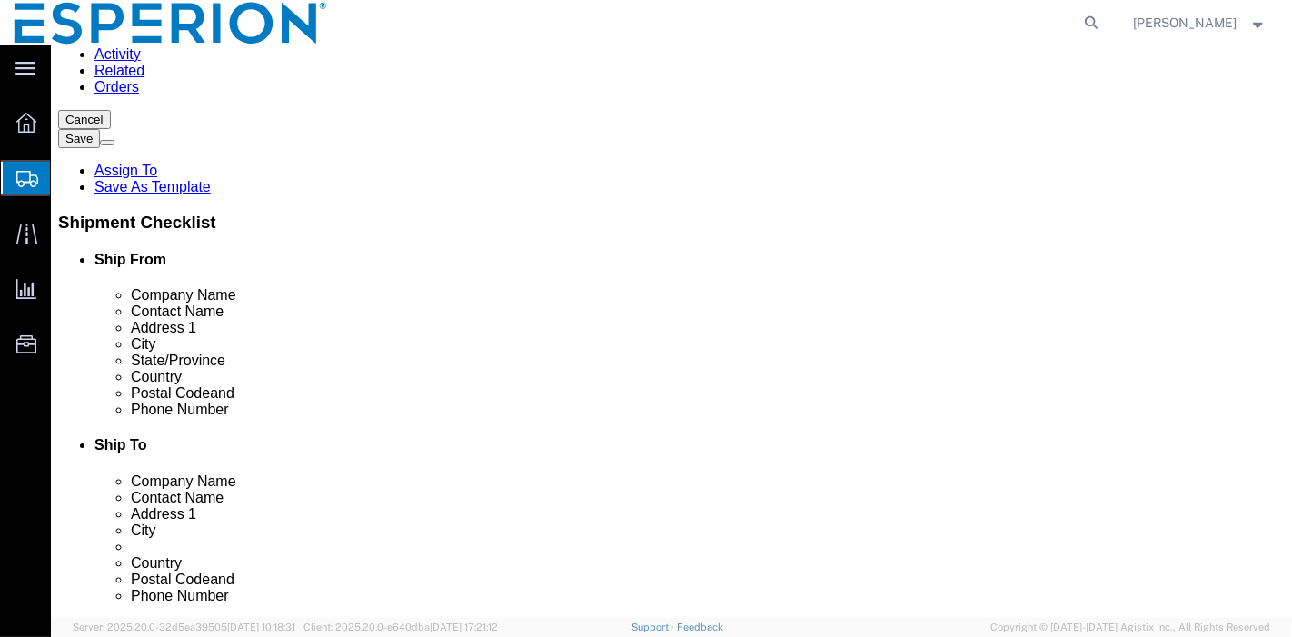
click select "Select kgs lbs"
type input "1.81"
click div "1 x Carton(s) Package Type Select Bale(s) Basket(s) Bolt(s) Bottle(s) Buckets B…"
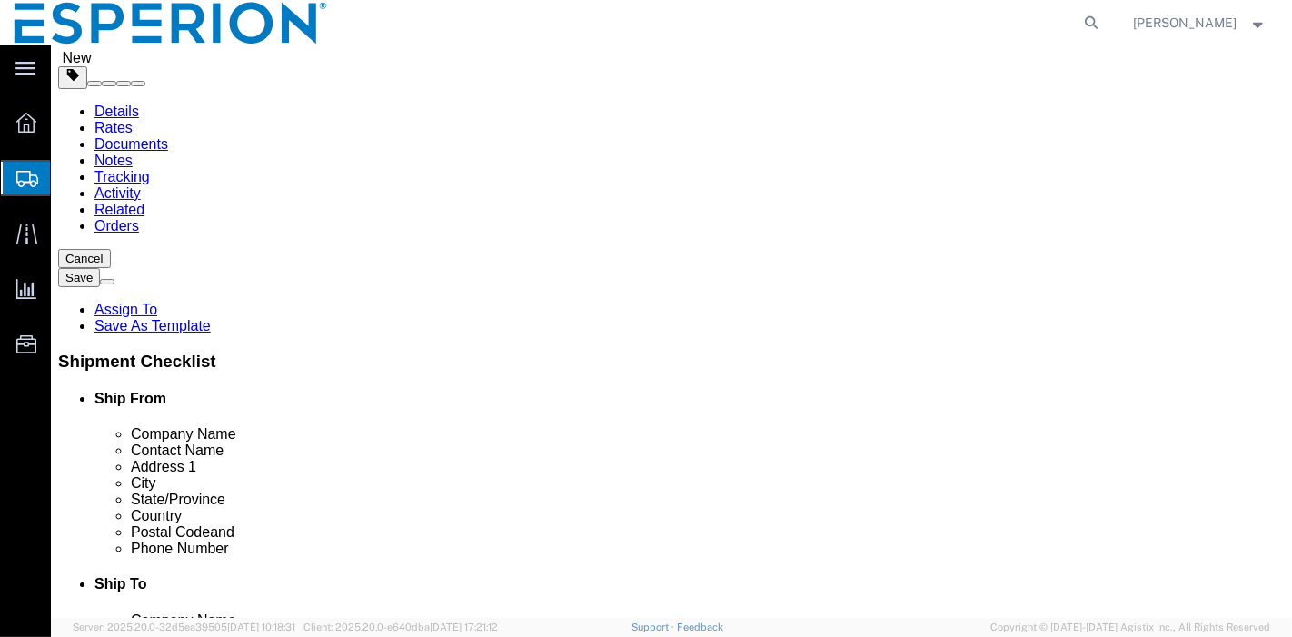
scroll to position [202, 0]
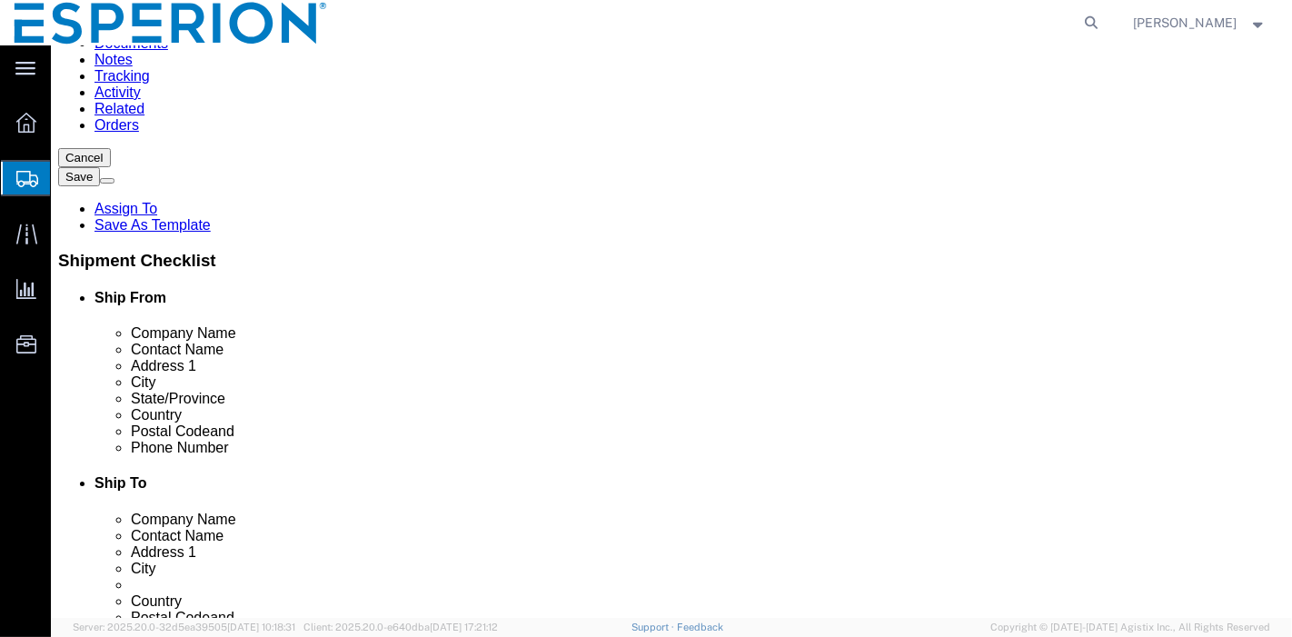
click button "Save"
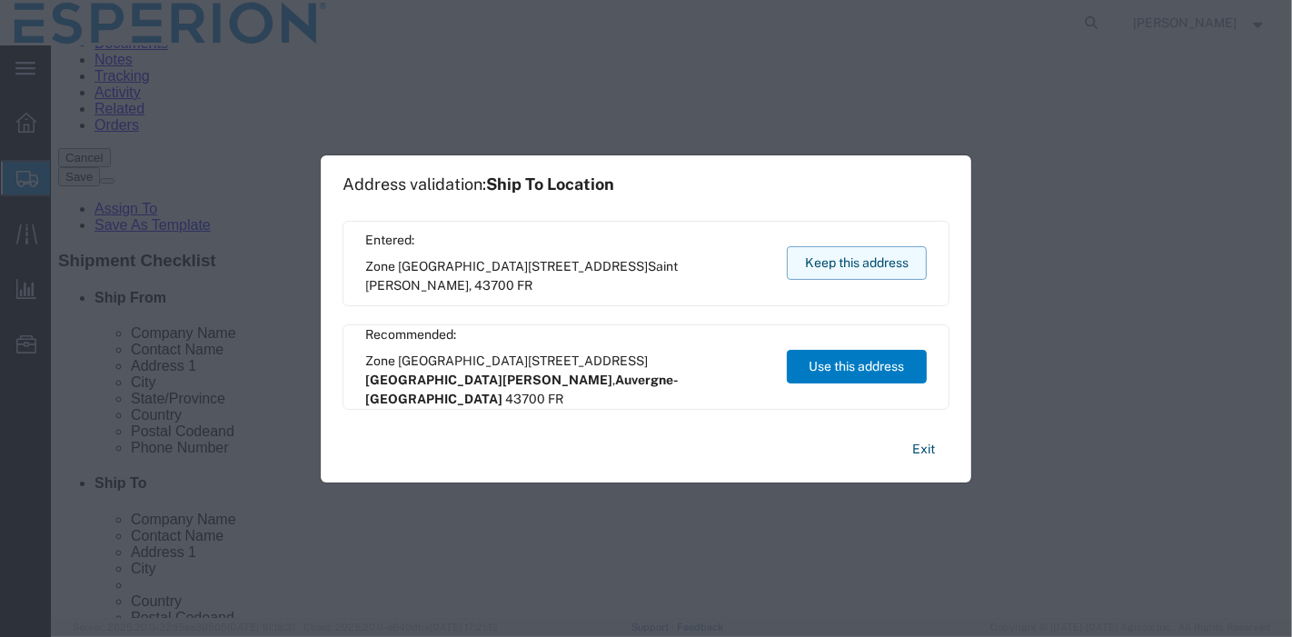
click at [877, 264] on button "Keep this address" at bounding box center [857, 263] width 140 height 34
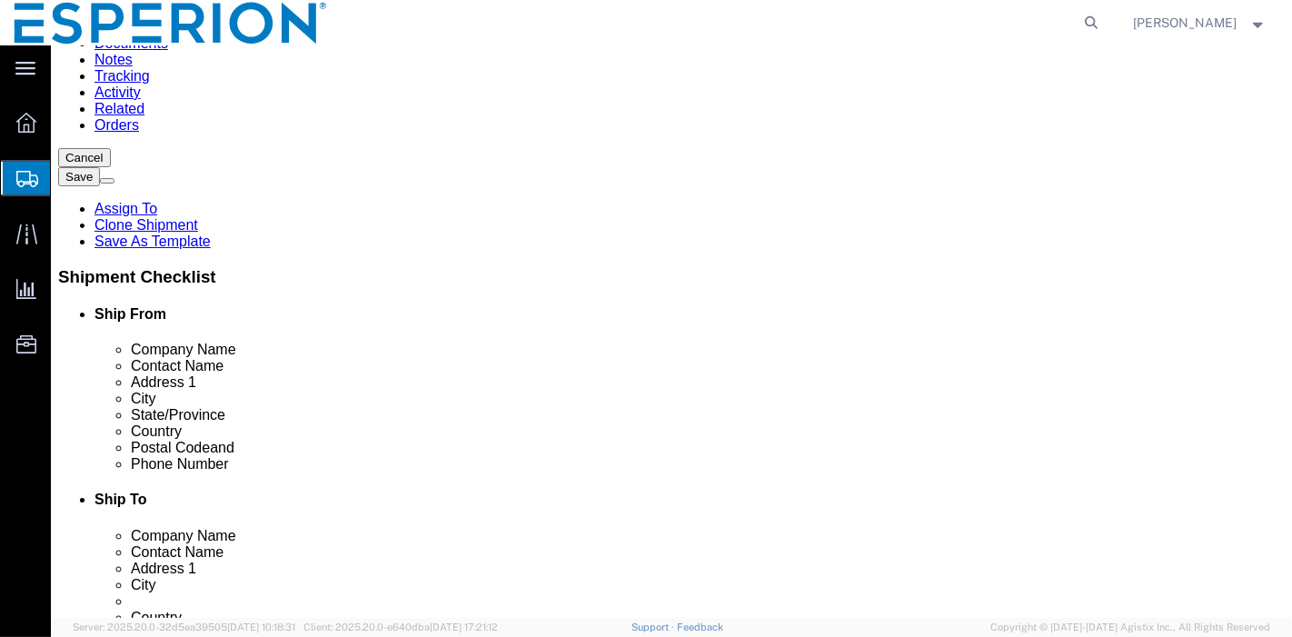
click span "57068814"
copy span "57068814"
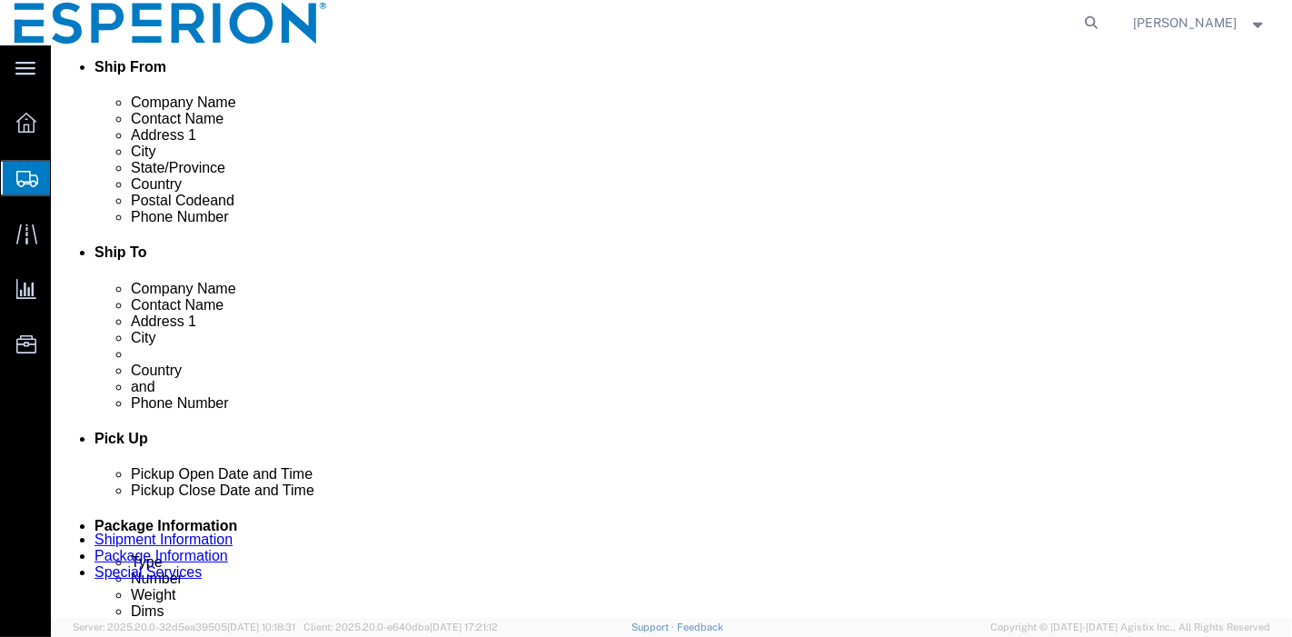
click button "Continue"
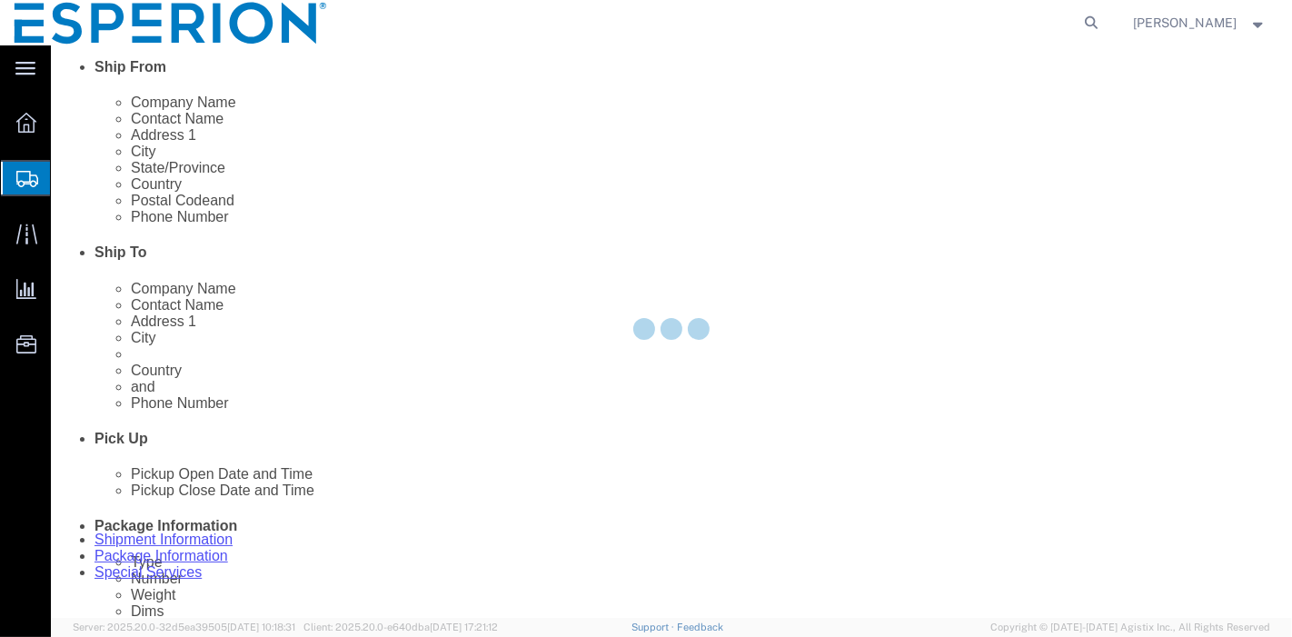
select select
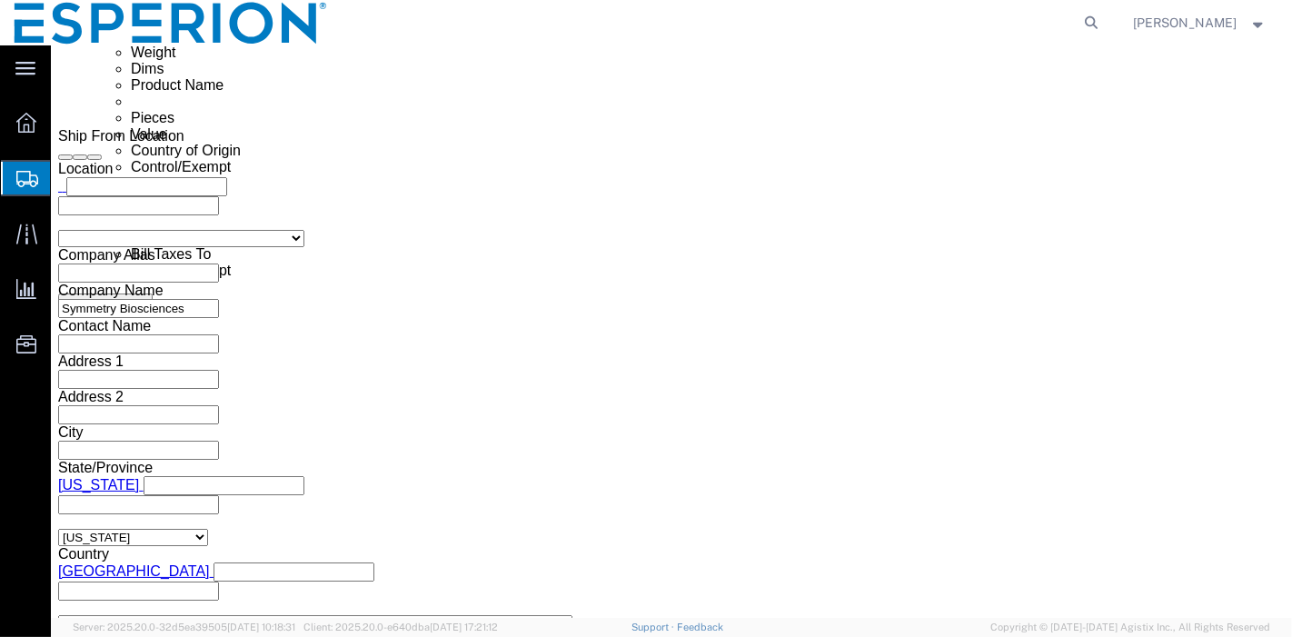
scroll to position [891, 0]
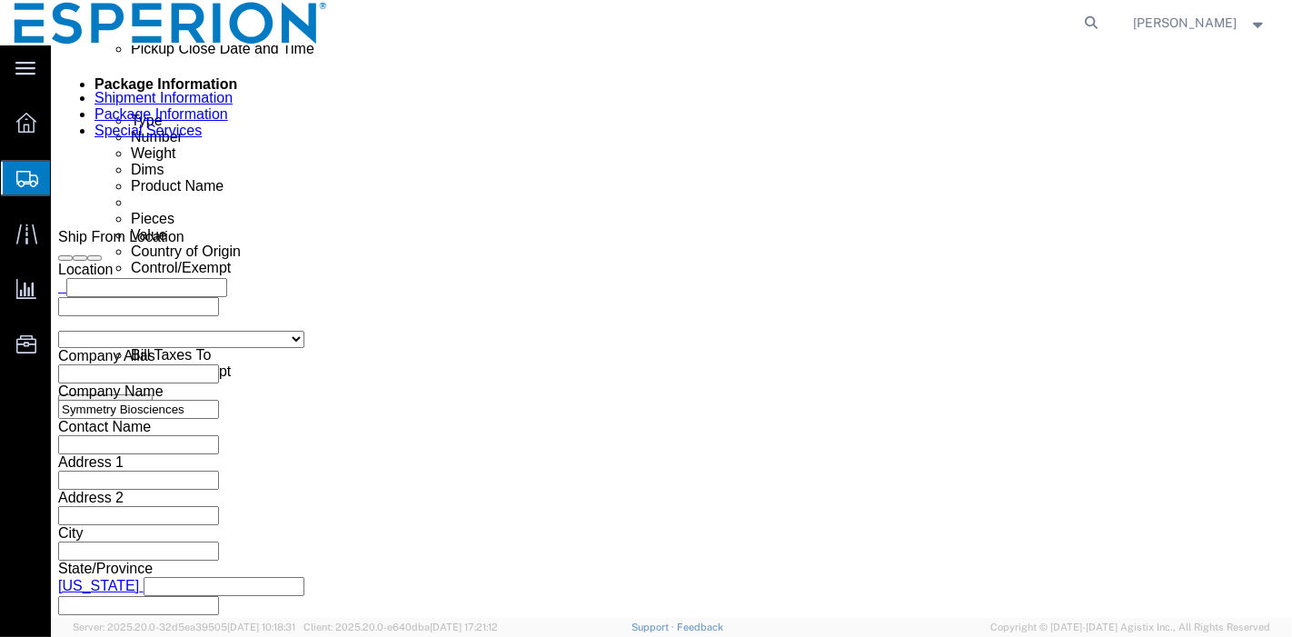
click select "Select Carriage Insurance Paid Carriage Paid To Cost and Freight Cost Insurance…"
select select "DAP"
click select "Select Carriage Insurance Paid Carriage Paid To Cost and Freight Cost Insurance…"
select select "SHIP"
select select "RCPN"
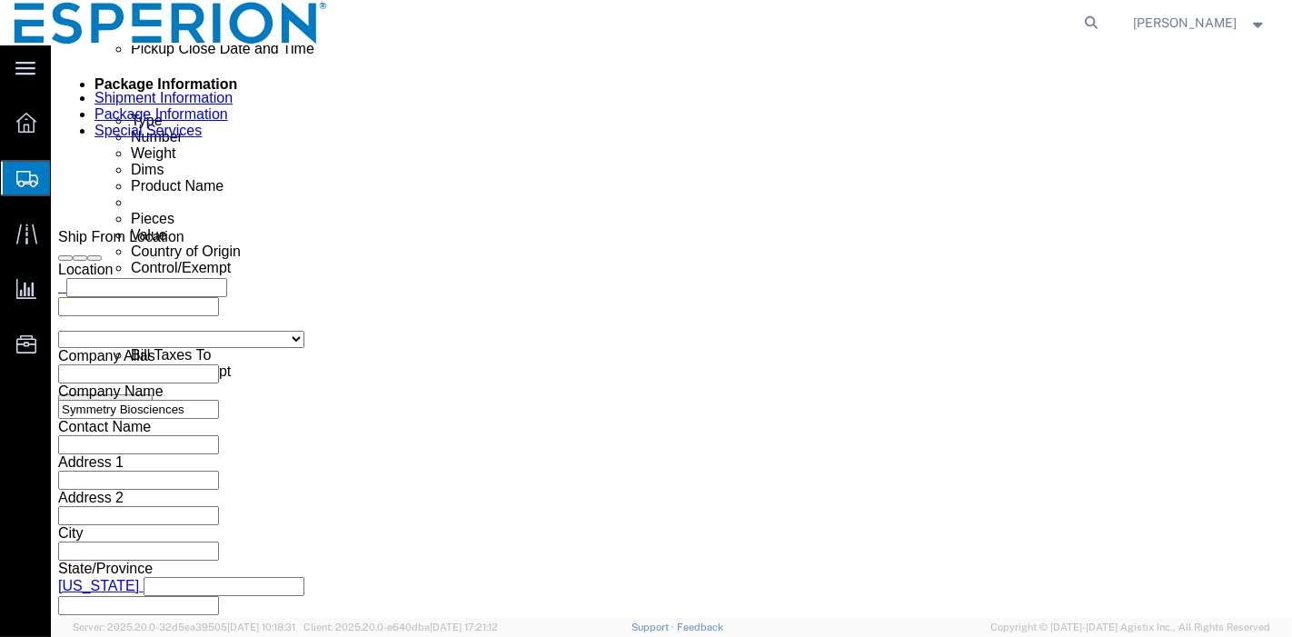
click input "text"
drag, startPoint x: 785, startPoint y: 301, endPoint x: 836, endPoint y: 311, distance: 51.9
click input "Fareva, warehouse, [GEOGRAPHIC_DATA][PERSON_NAME],[GEOGRAPHIC_DATA]"
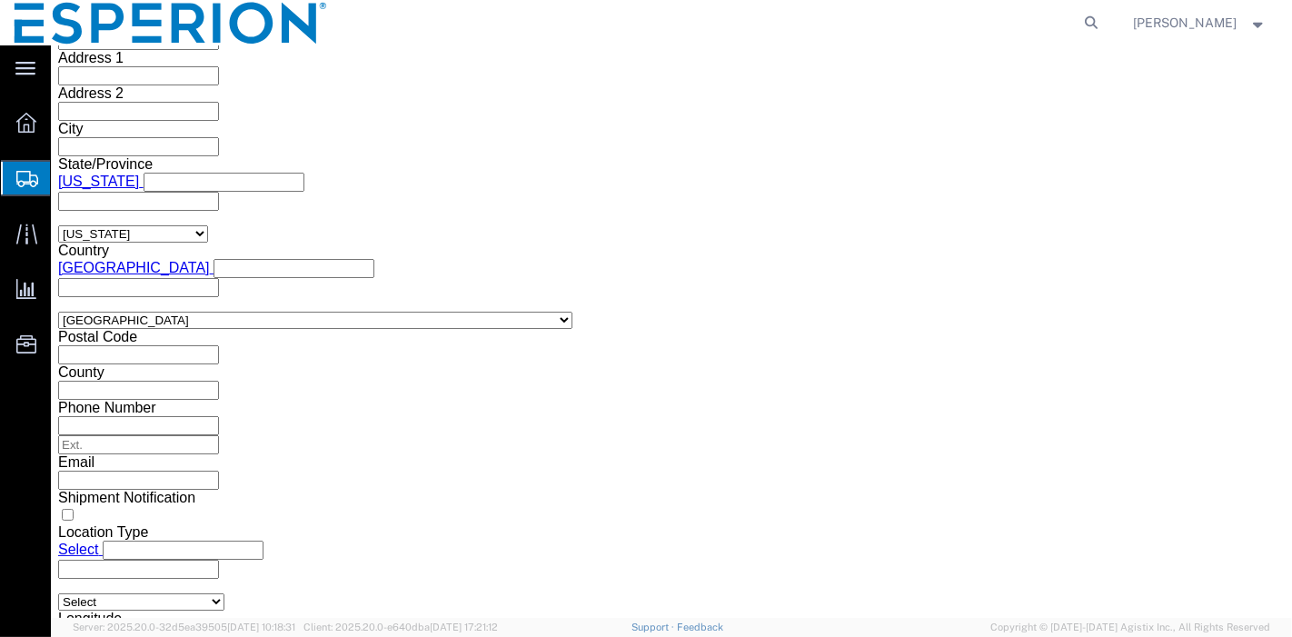
scroll to position [1497, 0]
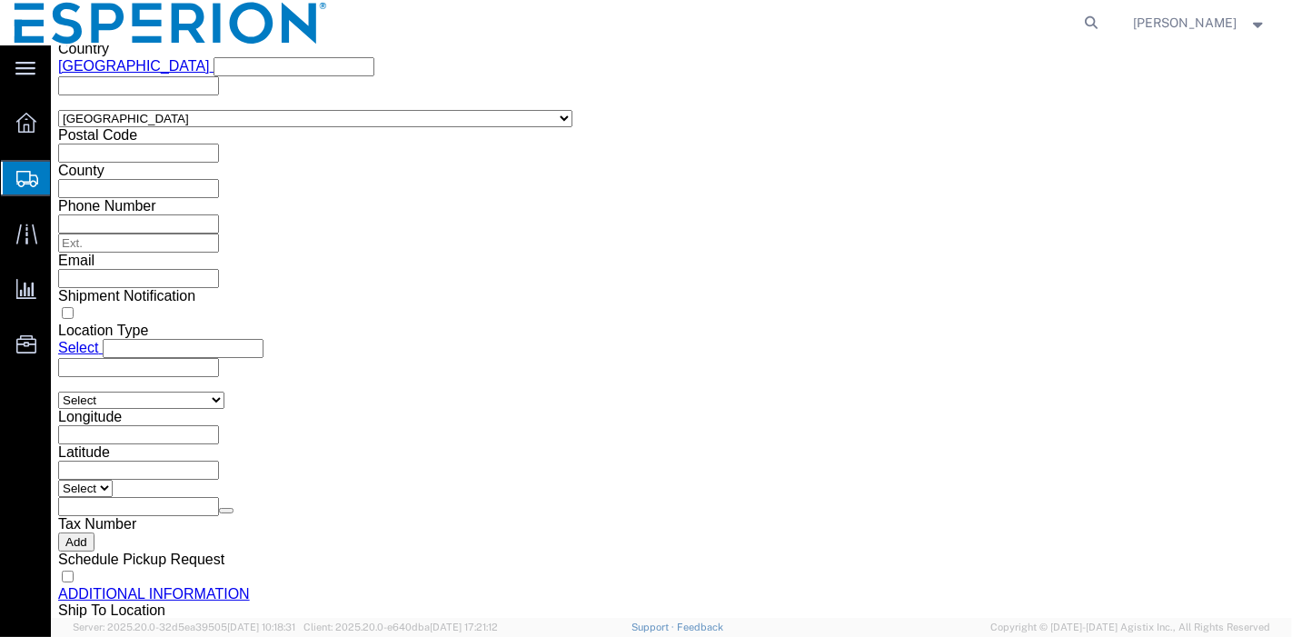
type input "Fareva, warehouse, [GEOGRAPHIC_DATA][PERSON_NAME]-[GEOGRAPHIC_DATA]"
click select "Select AES-Direct EEI Carrier File EEI EEI Exempt"
select select "EXEM"
click select "Select AES-Direct EEI Carrier File EEI EEI Exempt"
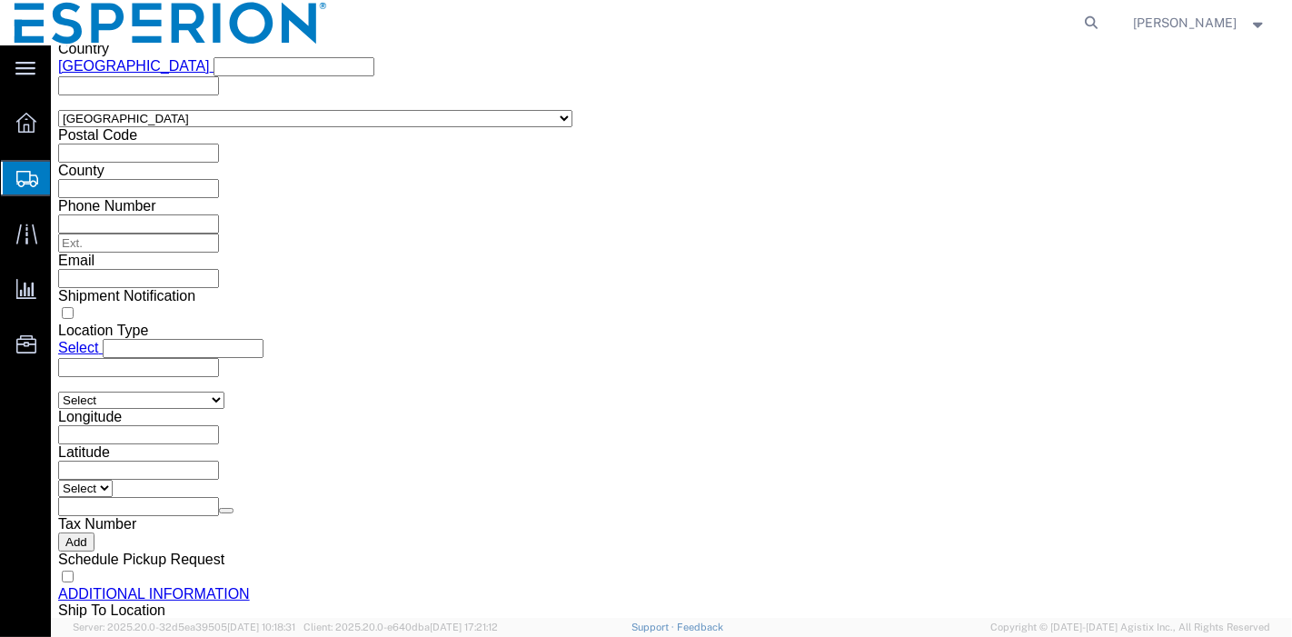
click select "Select ATF BIS DEA EPA FDA FTR ITAR OFAC Other (OPA)"
select select "FTR"
click select "Select ATF BIS DEA EPA FDA FTR ITAR OFAC Other (OPA)"
click select "Select 30.2(d)(2) 30.36 30.37(a) 30.37(f) 30.37(g) 30.37(h) 30.37(i) 30.37(j) 3…"
select select "30.37(a)"
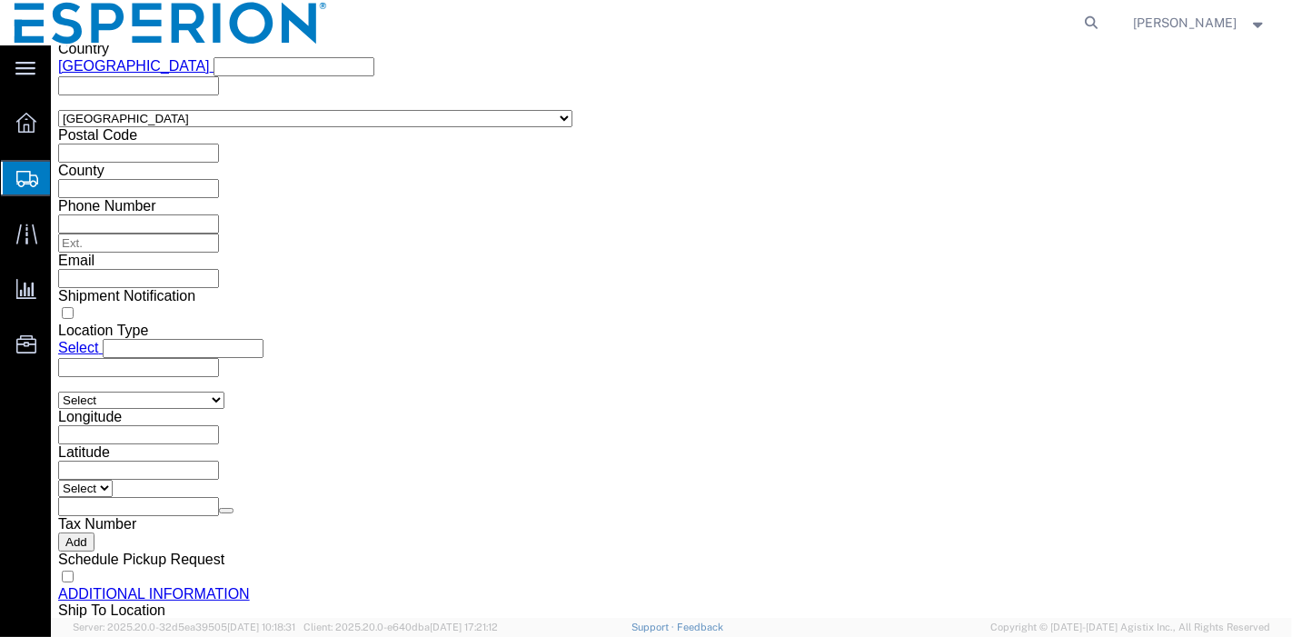
click select "Select 30.2(d)(2) 30.36 30.37(a) 30.37(f) 30.37(g) 30.37(h) 30.37(i) 30.37(j) 3…"
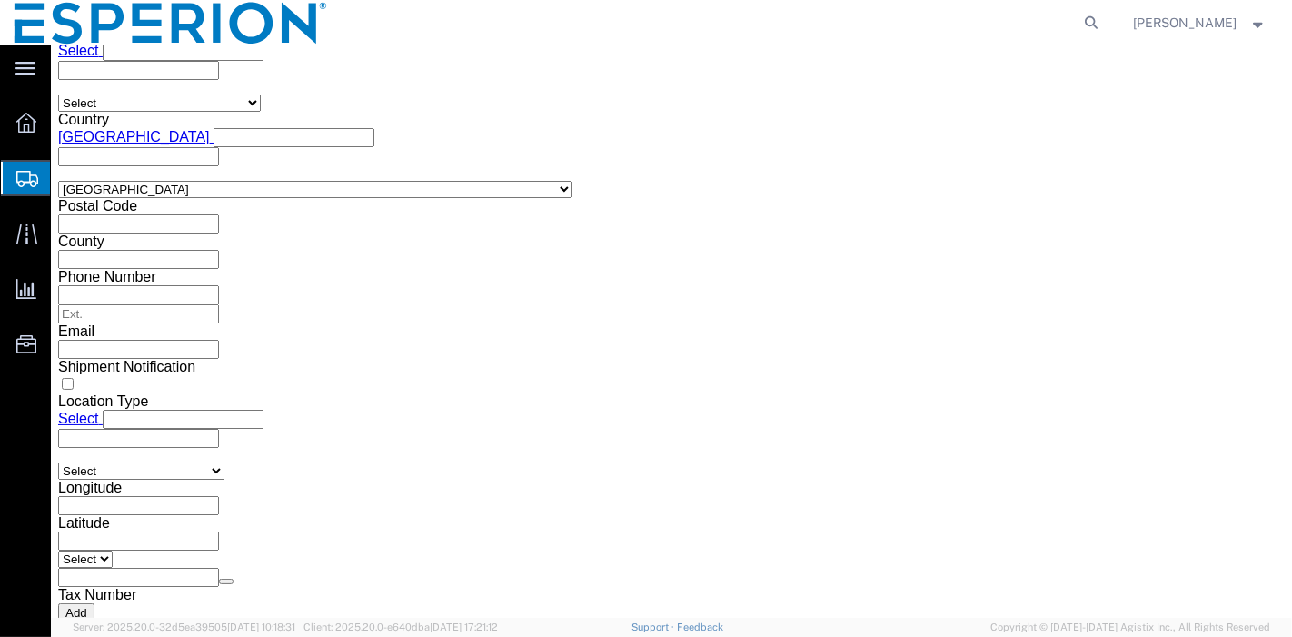
scroll to position [2509, 0]
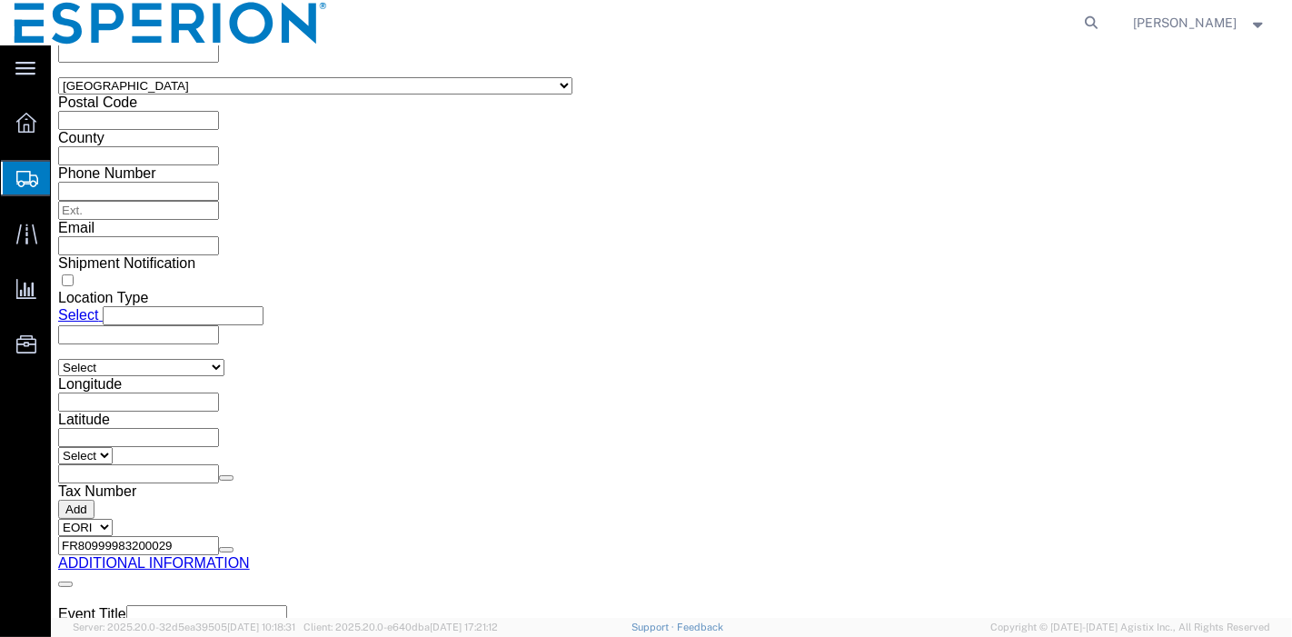
click button "Rate Shipment"
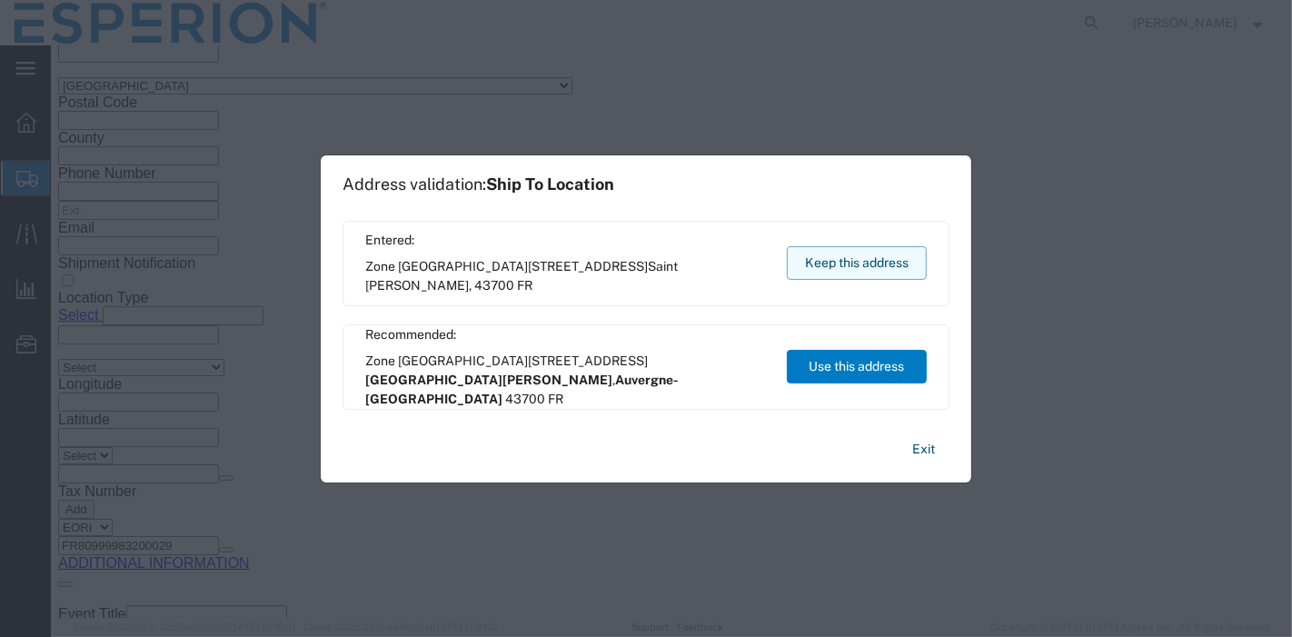
click at [824, 250] on button "Keep this address" at bounding box center [857, 263] width 140 height 34
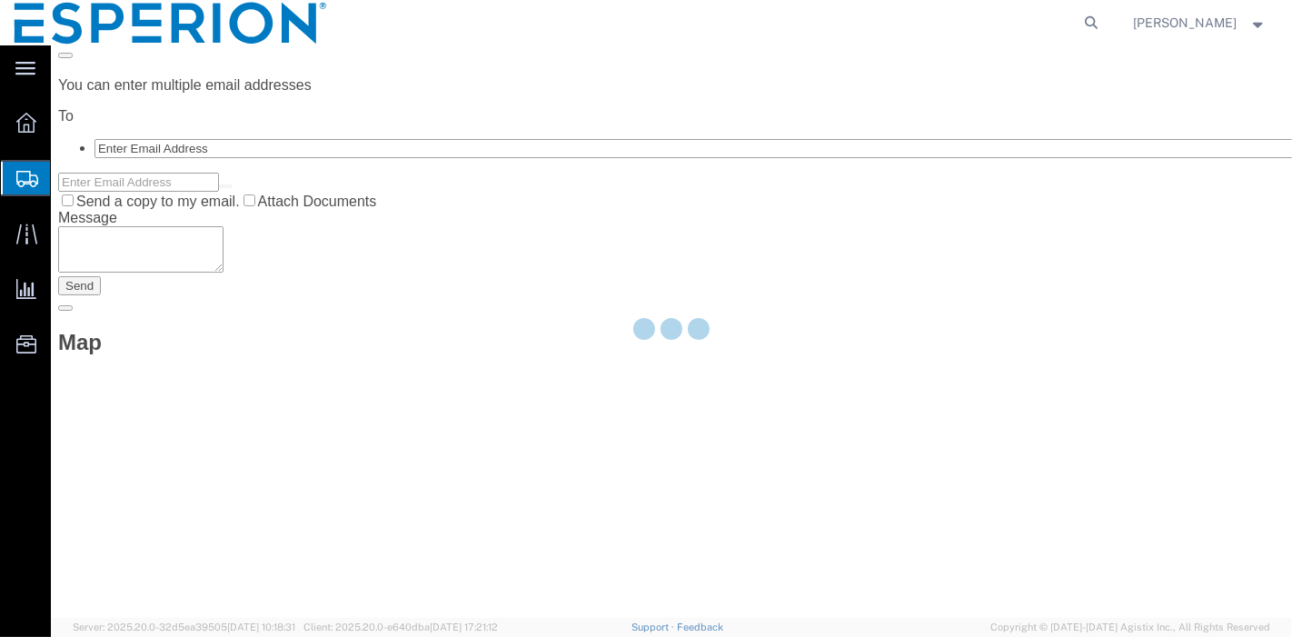
scroll to position [0, 0]
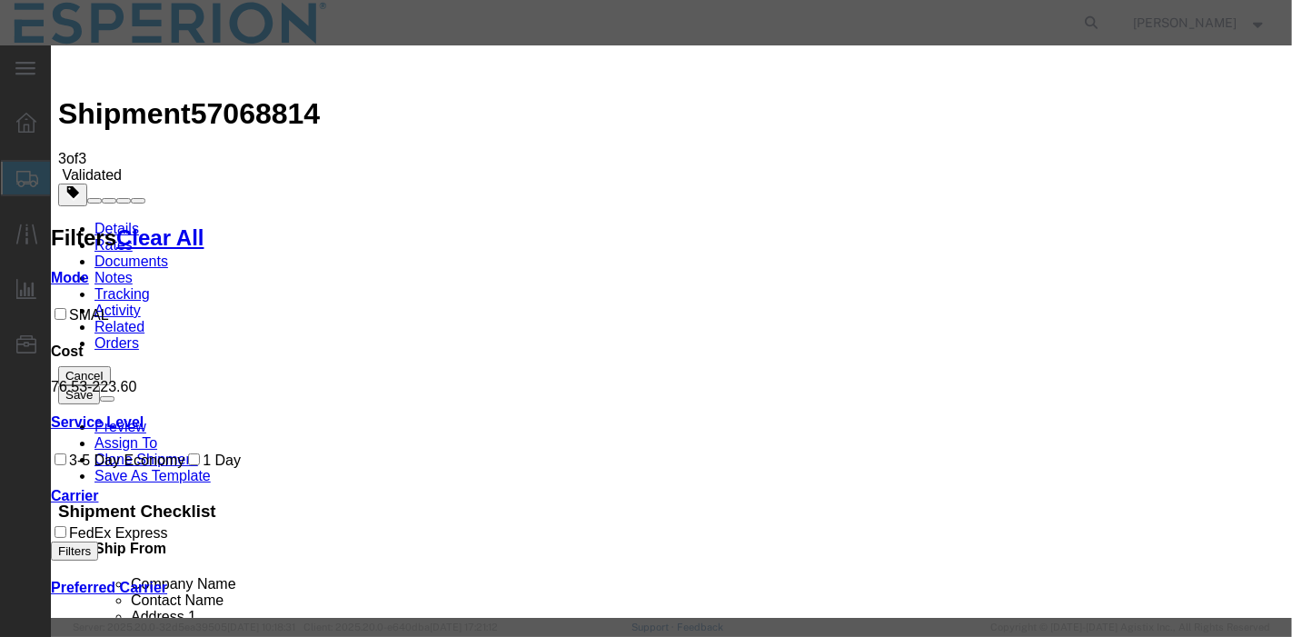
select select "2322"
select select "10474"
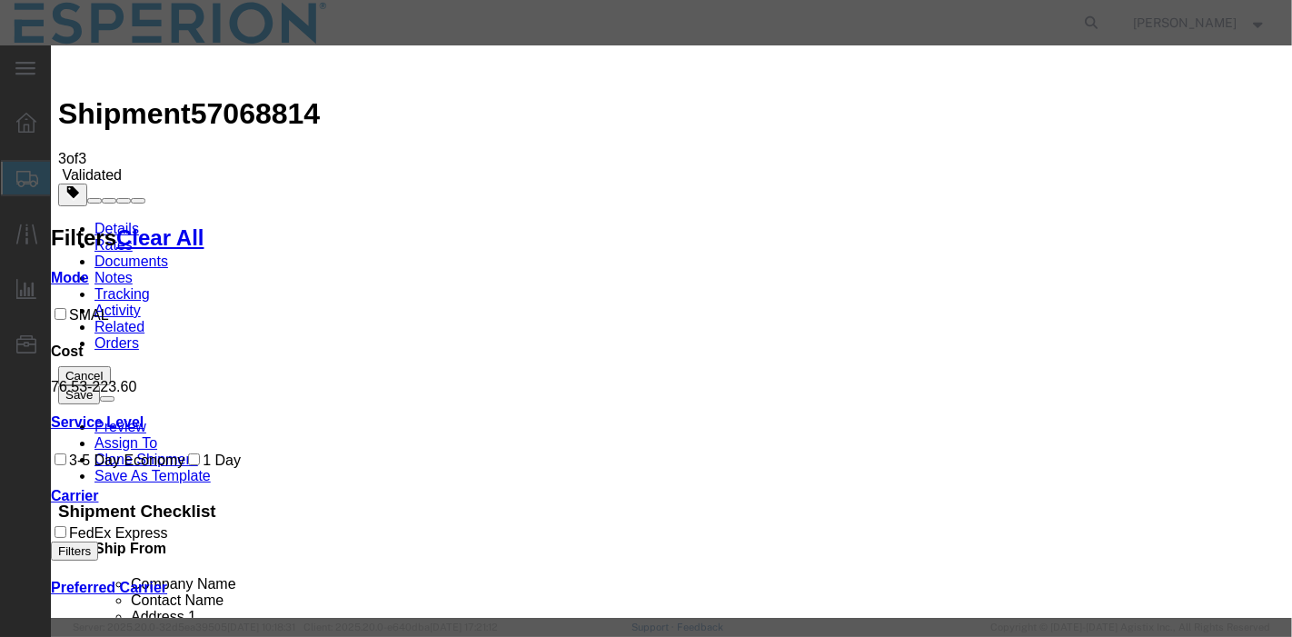
paste input "927478629"
type input "927478629"
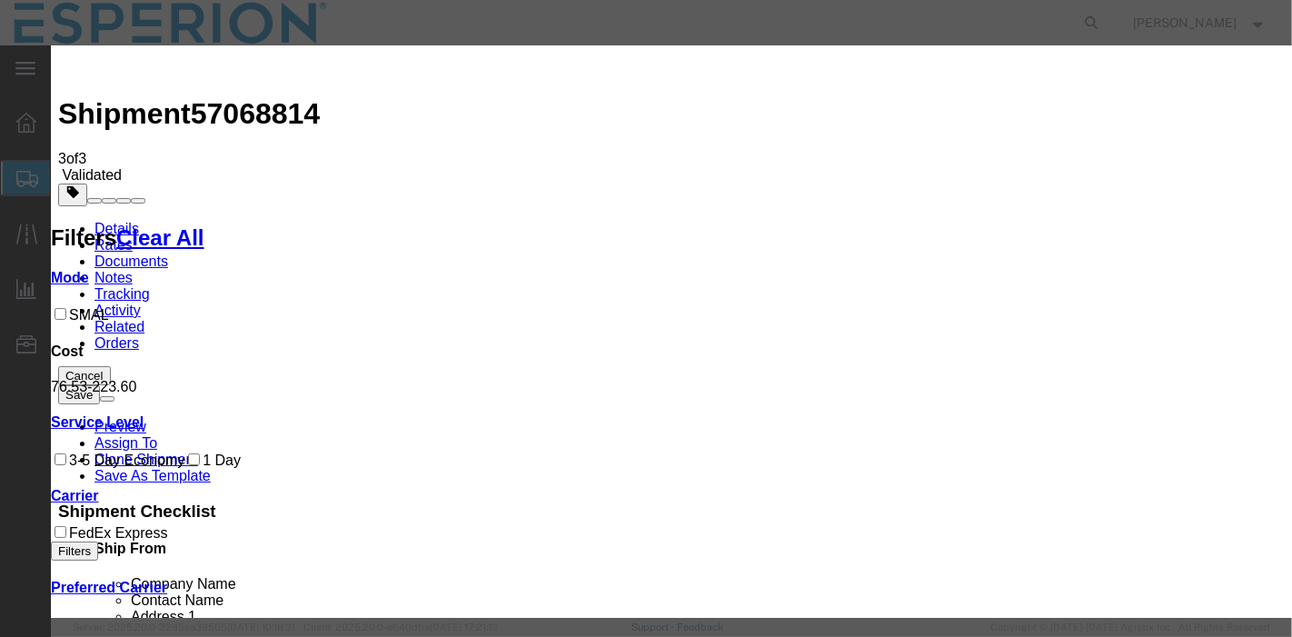
type input "ABREAUX"
type input "[PHONE_NUMBER]"
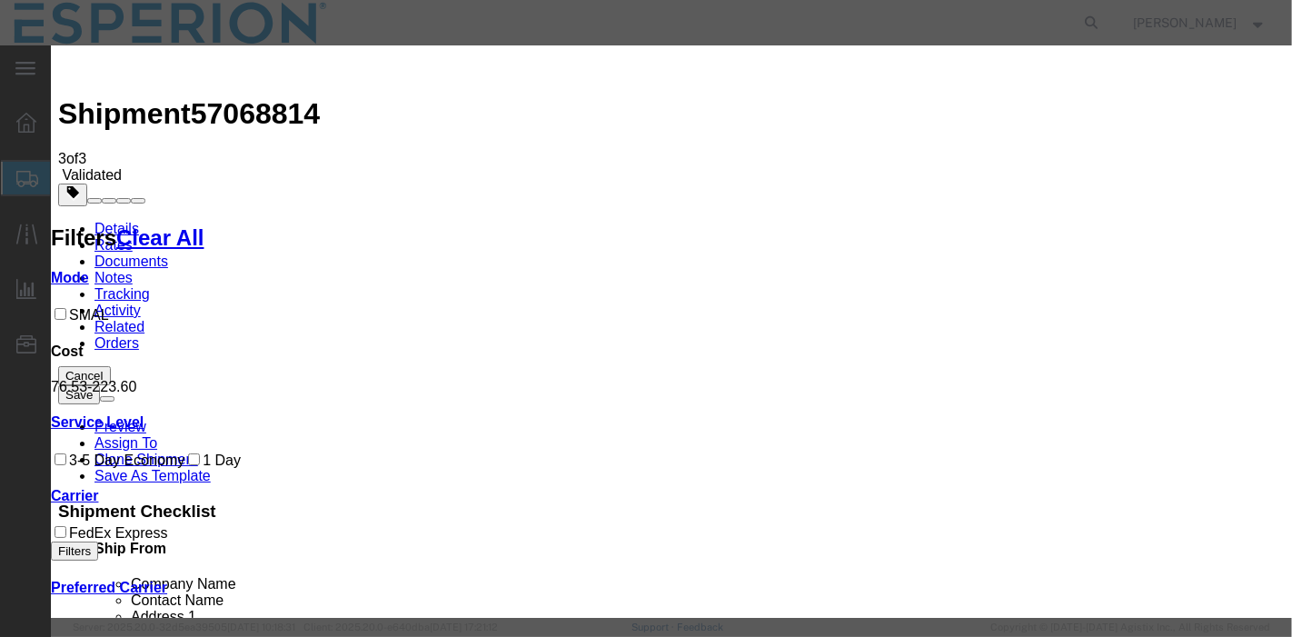
type input "[DATE]"
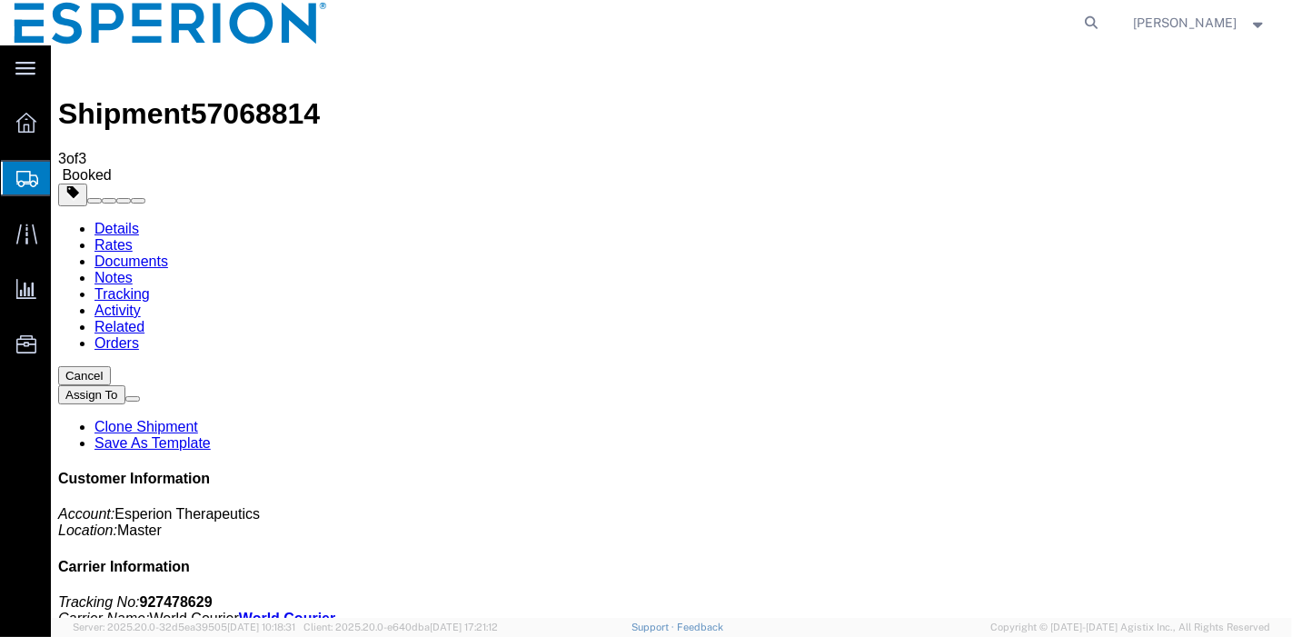
checkbox input "true"
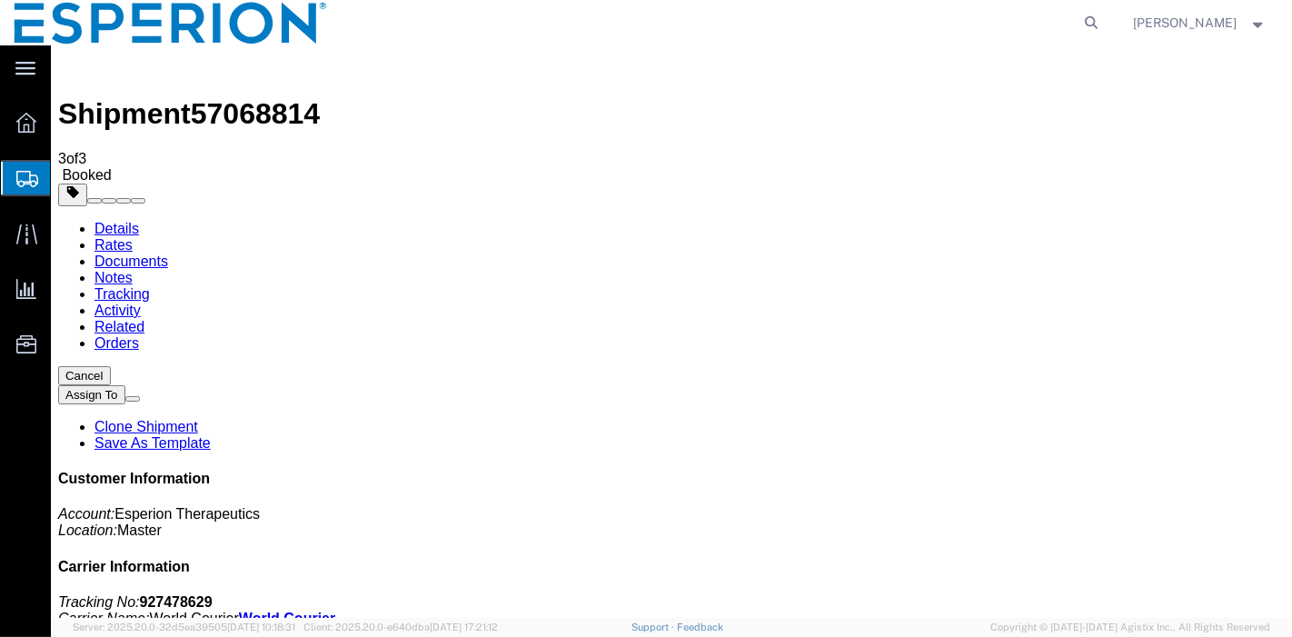
click at [251, 97] on span "57068814" at bounding box center [254, 113] width 129 height 33
copy span "57068814"
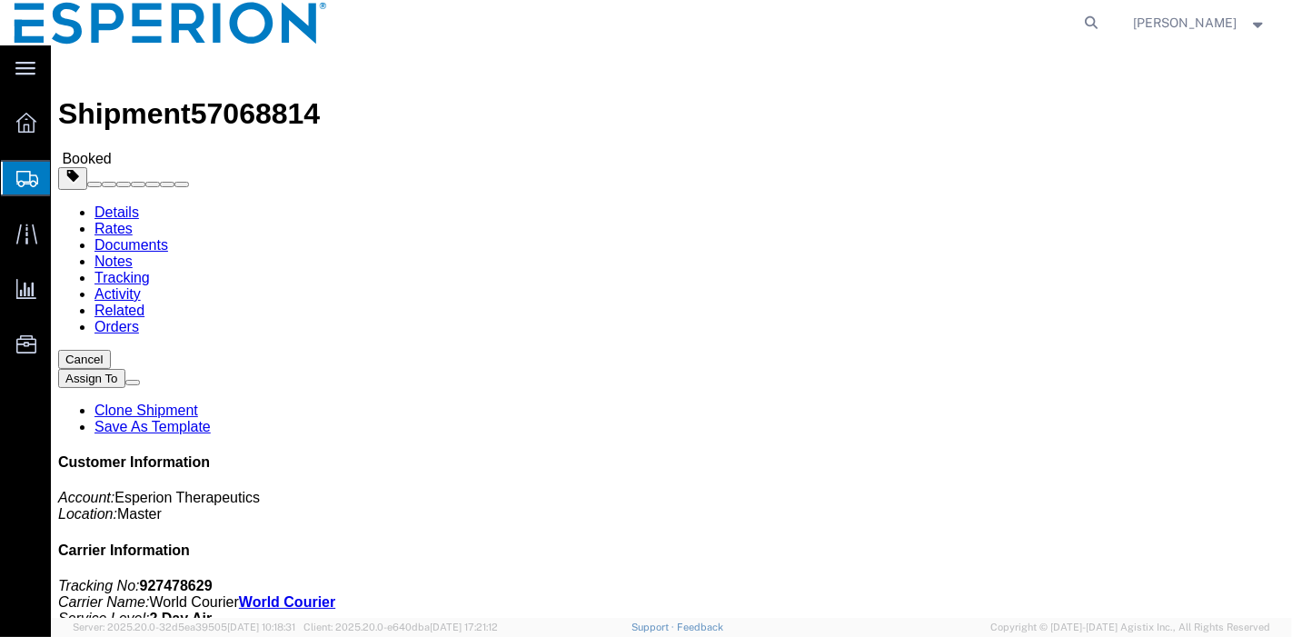
click link "Documents"
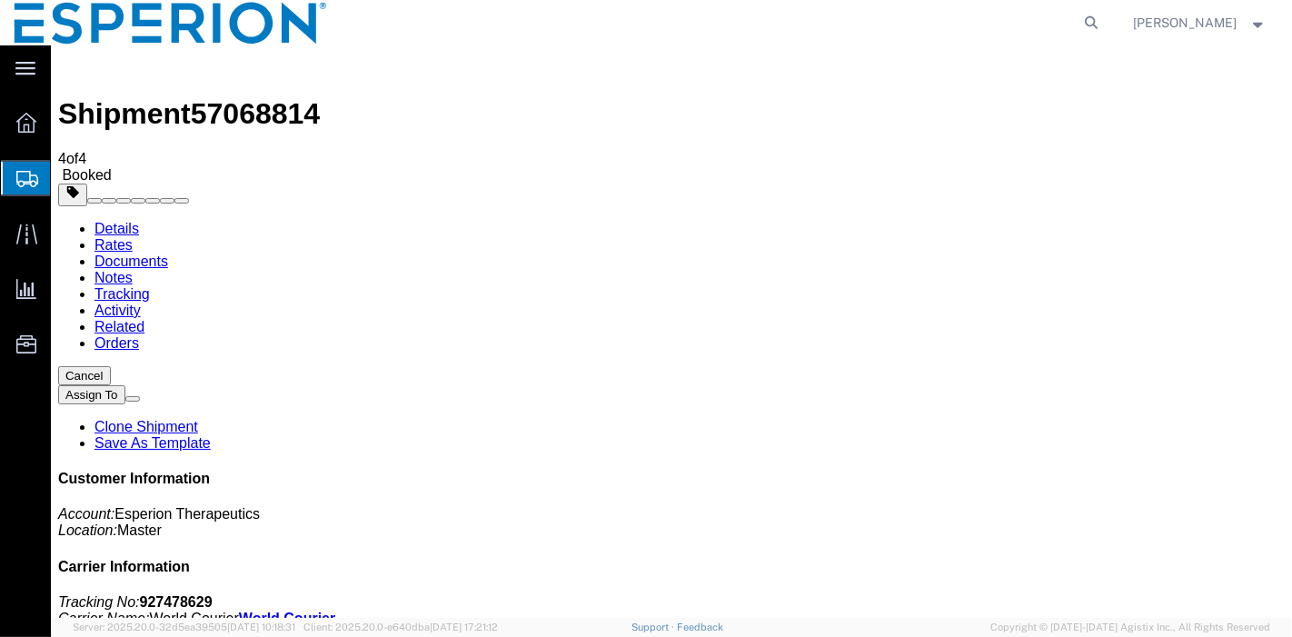
click at [0, 0] on span "Create Shipment" at bounding box center [0, 0] width 0 height 0
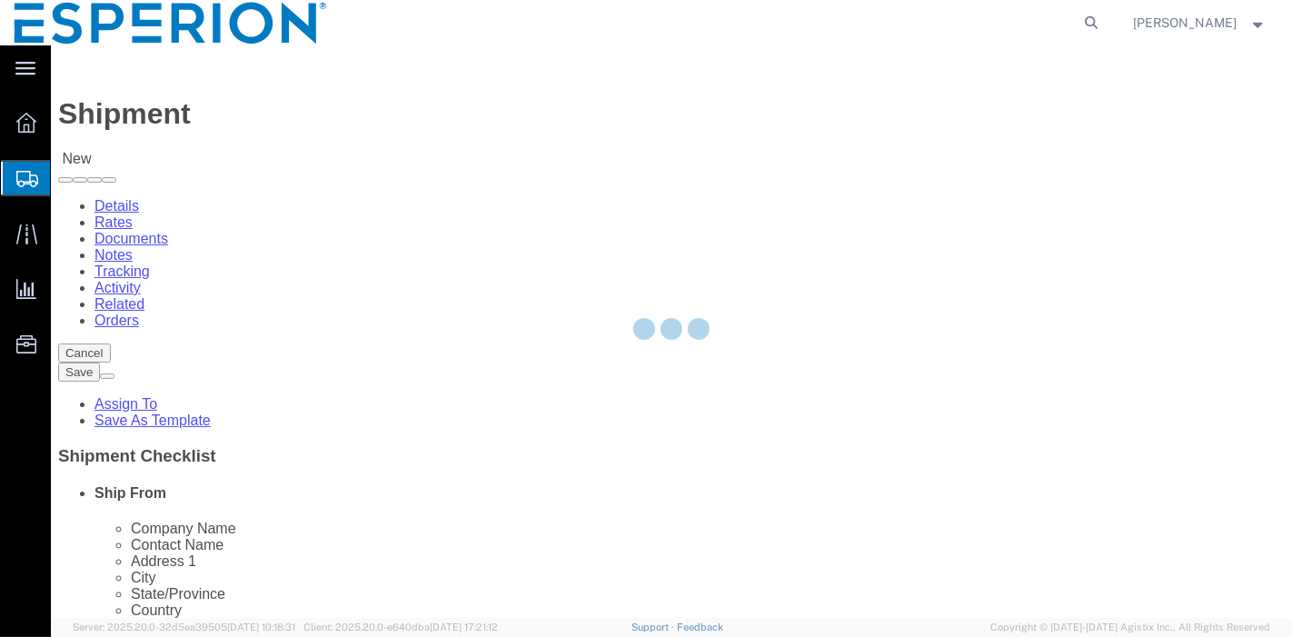
select select
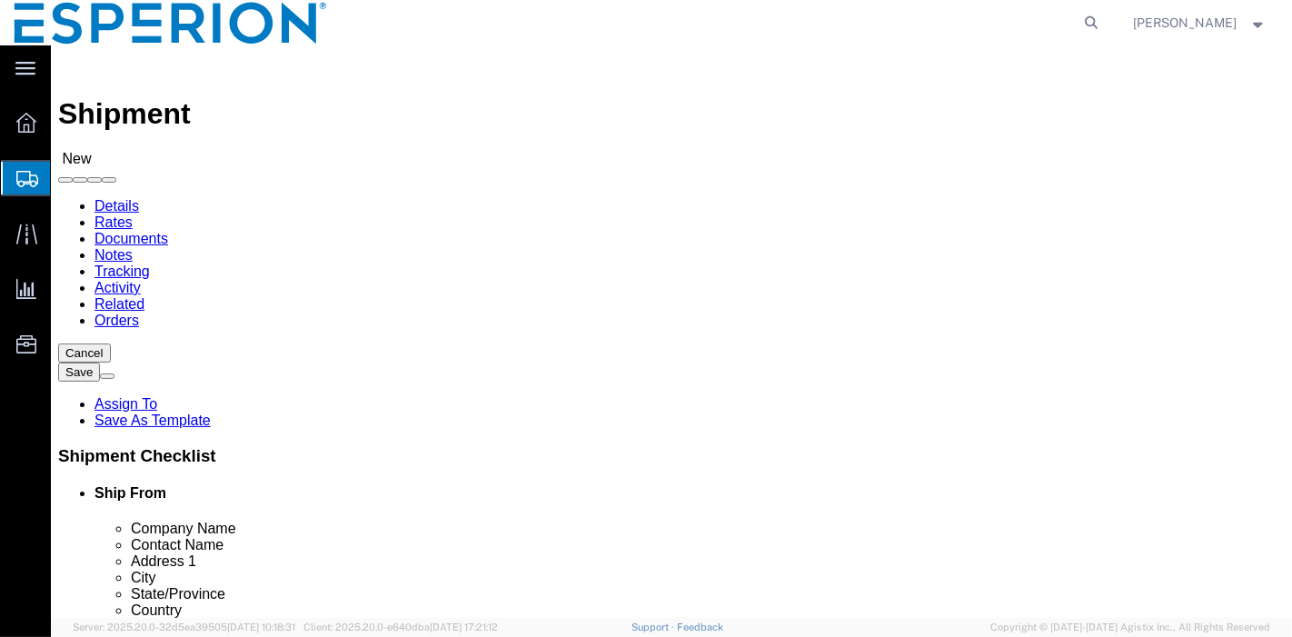
click input "text"
click input "pci"
type input "pci"
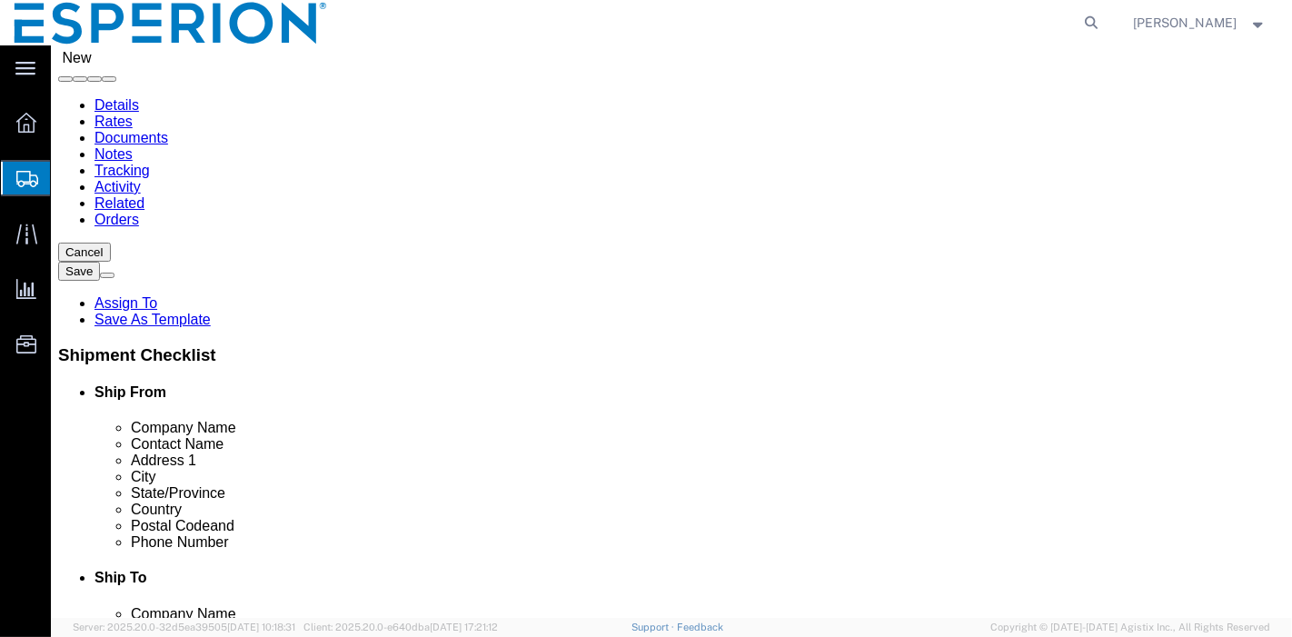
scroll to position [202, 0]
click p "- PCI Pharma Services - (Samantha Turner) 4545 Assembly Drive, Rockford, IL, 61…"
select select "IL"
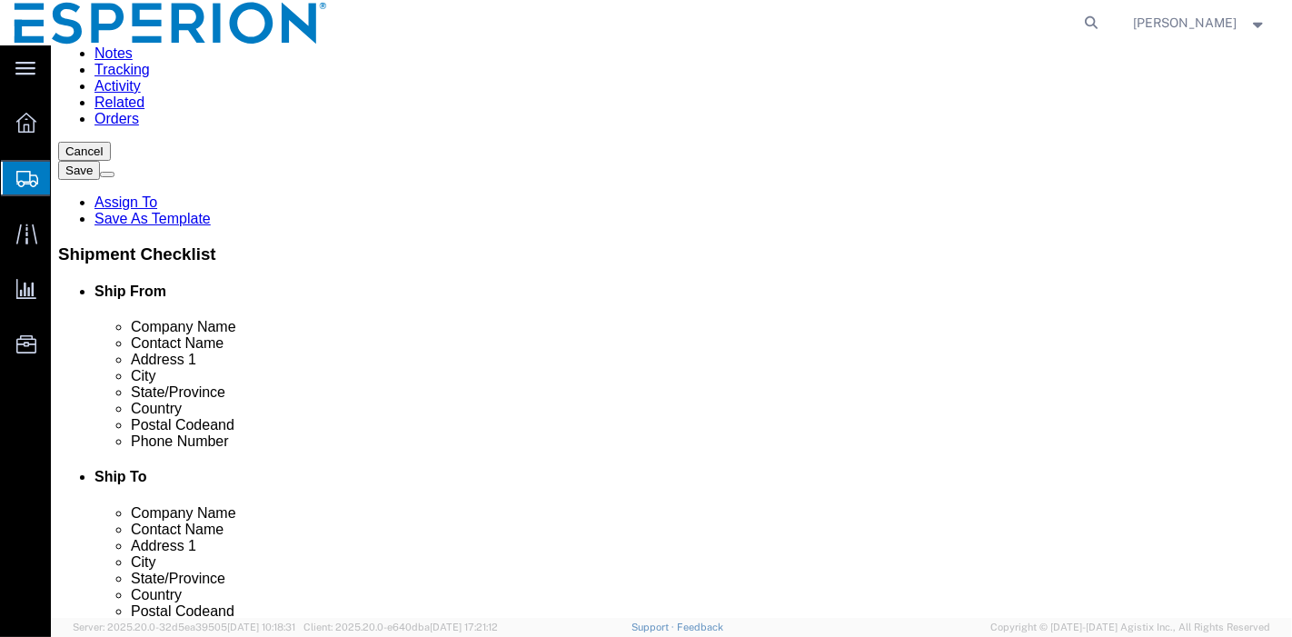
scroll to position [303, 0]
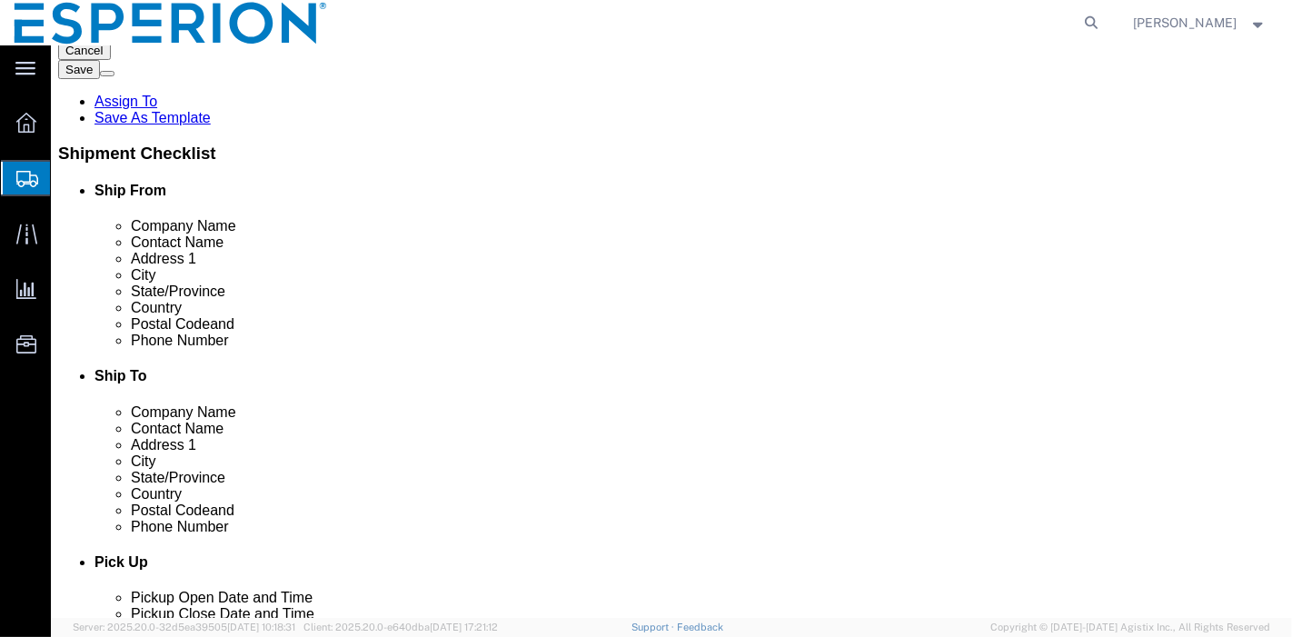
type input "PCI Pharma Services"
click input "checkbox"
checkbox input "false"
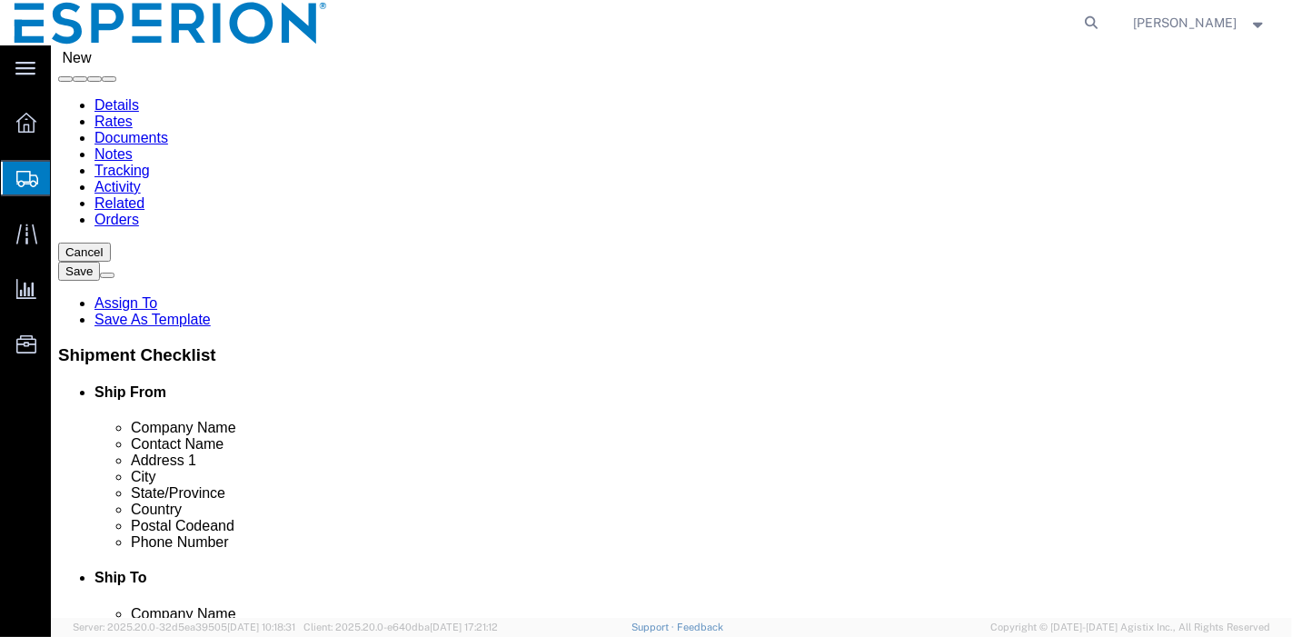
scroll to position [0, 0]
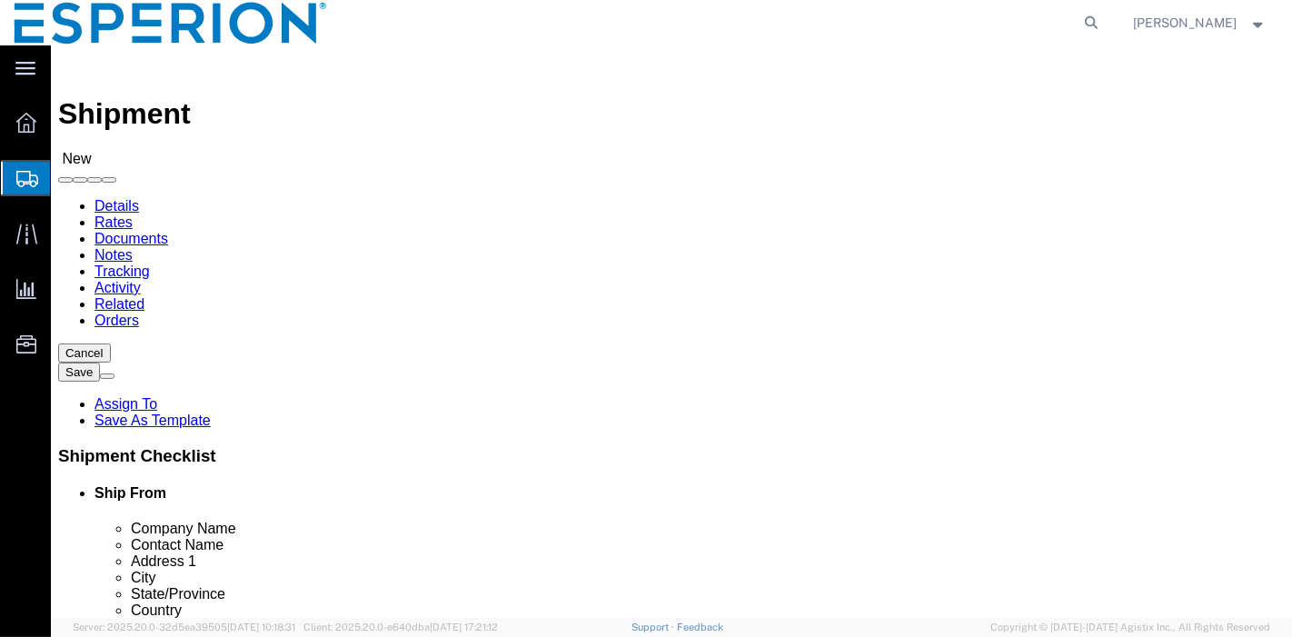
click input "text"
type input "ba"
click p "- BA Sciences, Inc. - (Caroline Beaudette) 14 Manor Parkway, Salem, NH, 03079, …"
select select "NH"
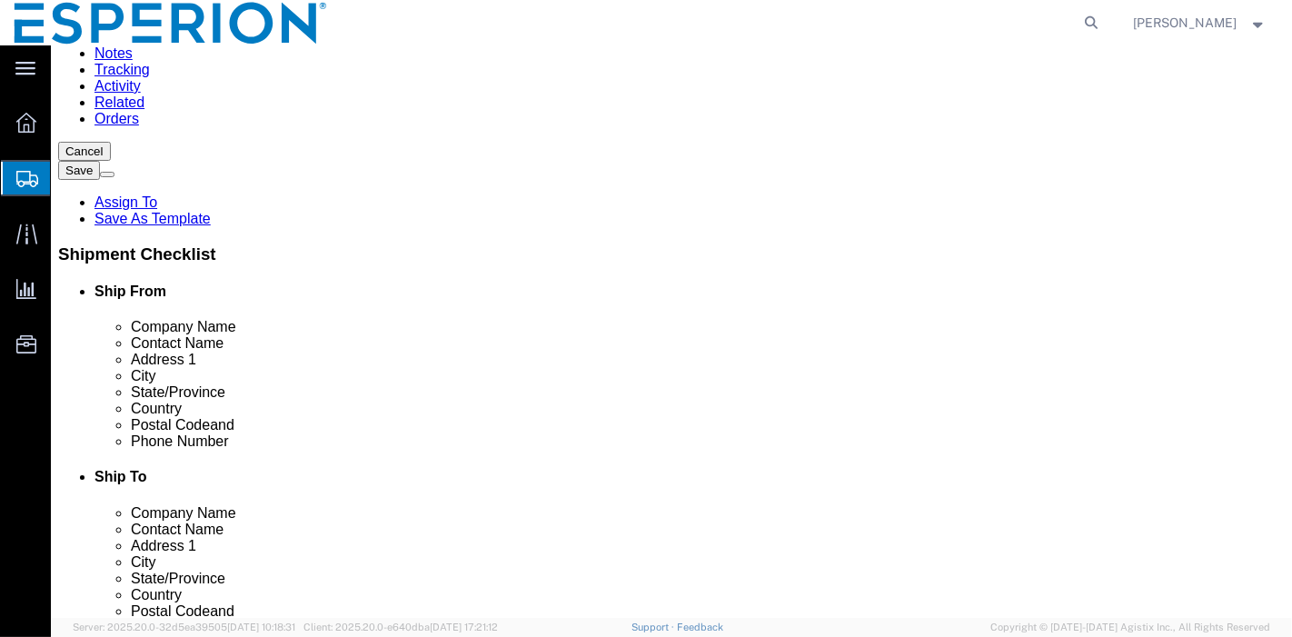
scroll to position [303, 0]
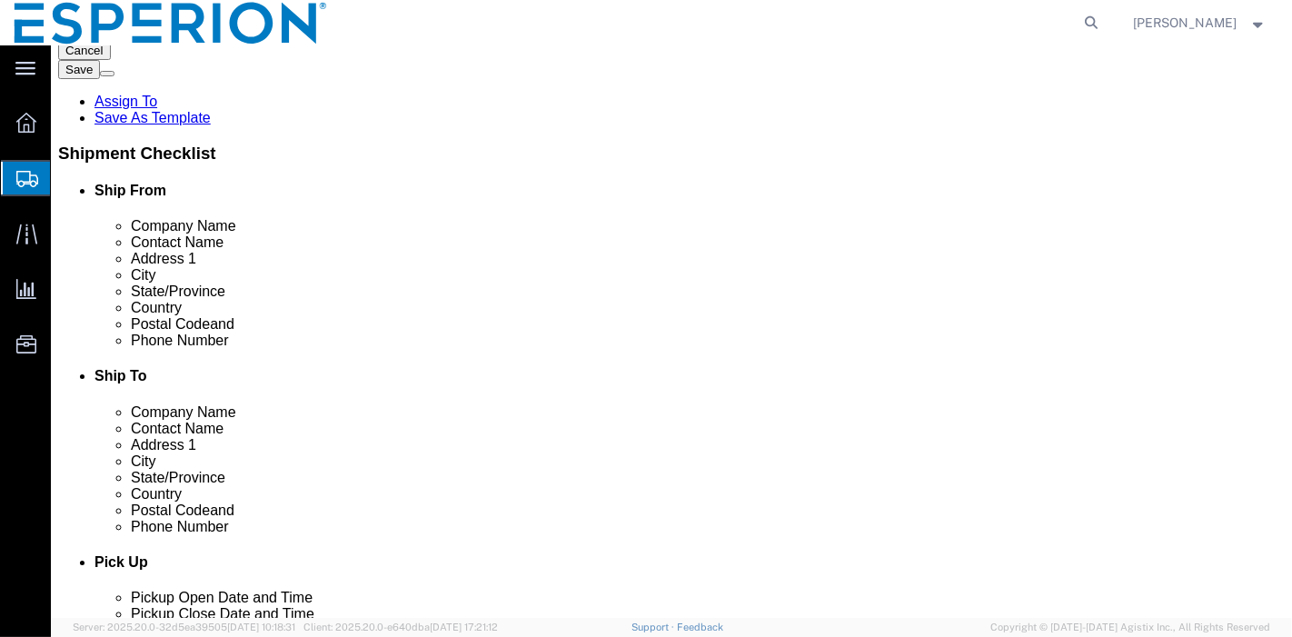
type input "BA Sciences, Inc."
click icon
click input "checkbox"
checkbox input "false"
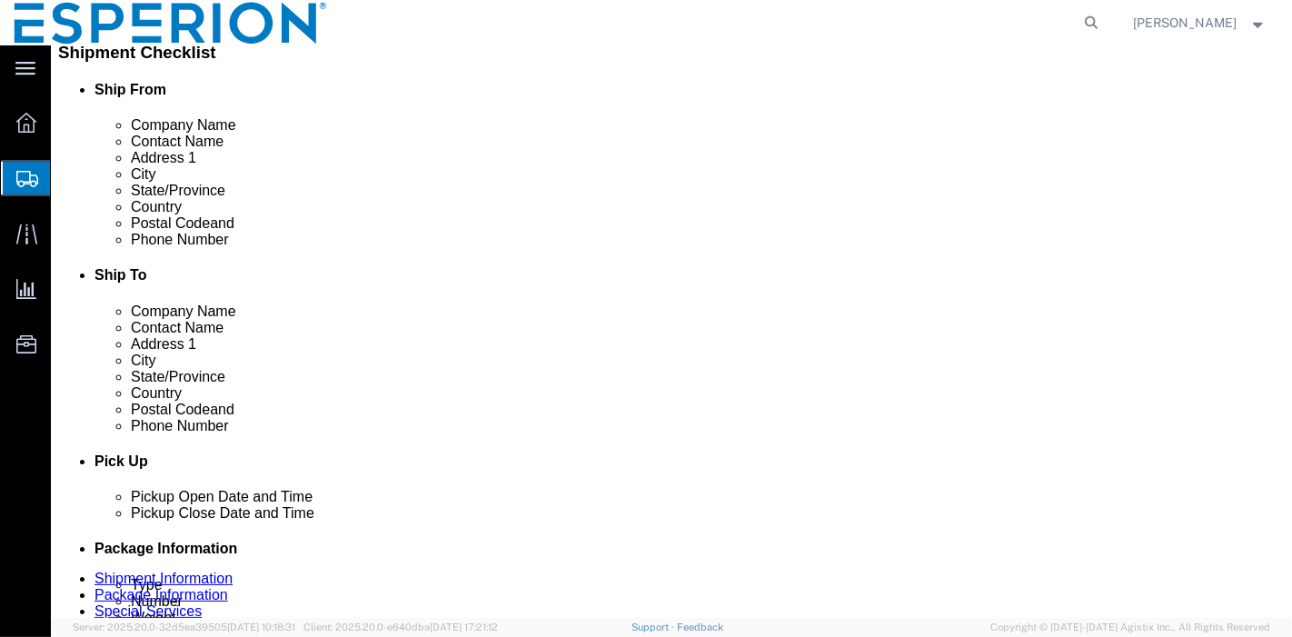
scroll to position [504, 0]
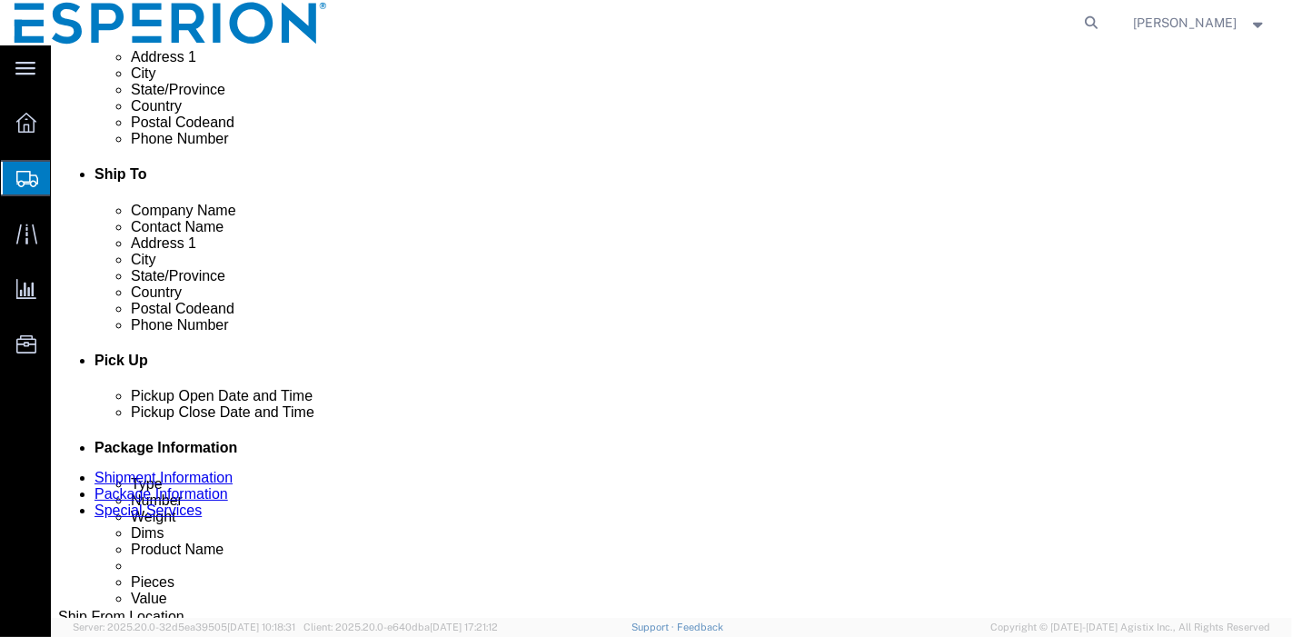
click icon
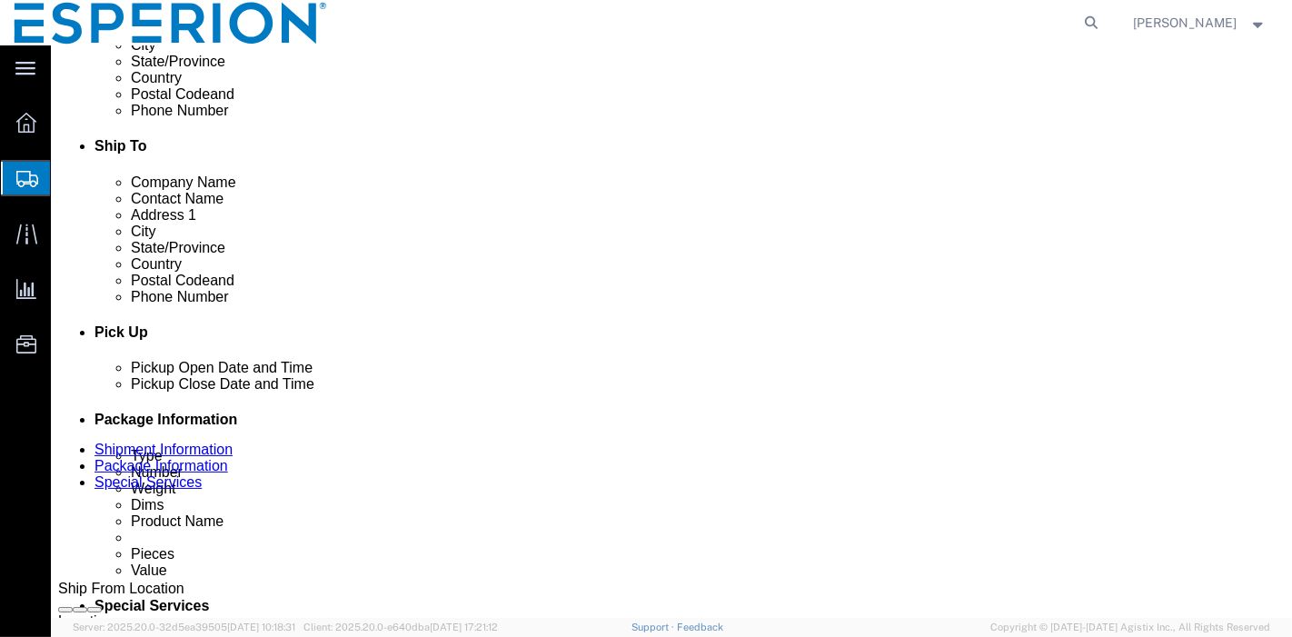
scroll to position [734, 0]
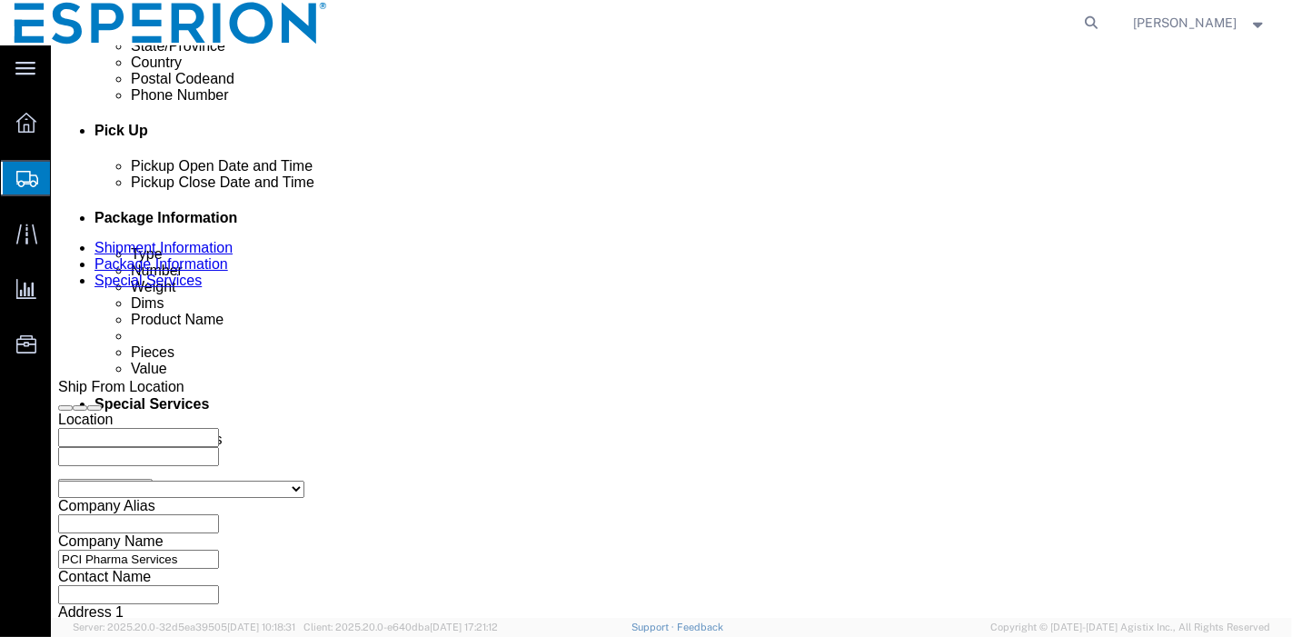
click div "[DATE] 5:00 PM"
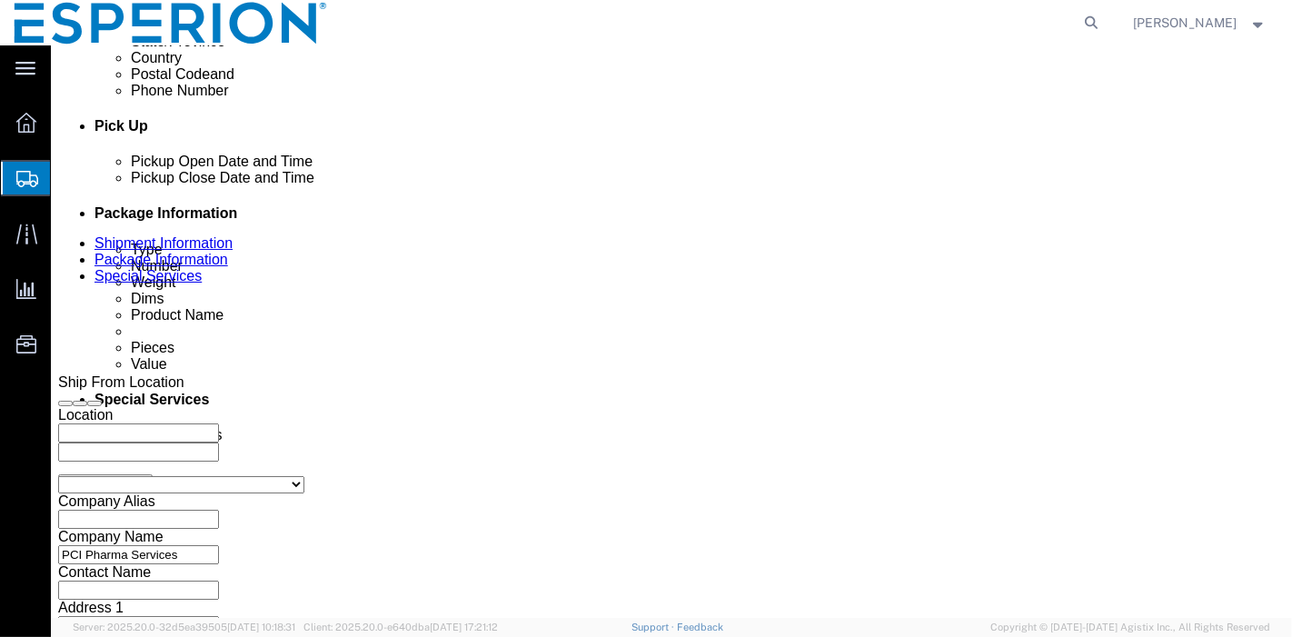
click input "5:00 PM"
type input "9:00 AM"
click button "Apply"
click input "text"
type input "SAMPLES"
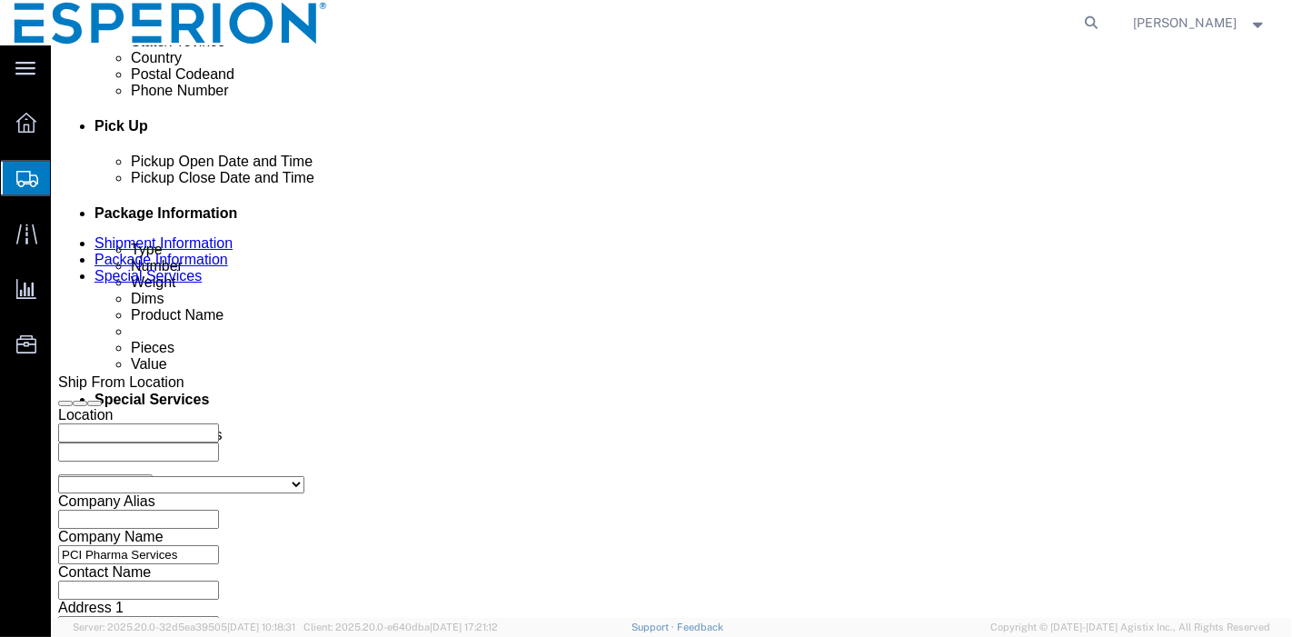
click select "Select Account Type Activity ID Airline Appointment Number ASN Batch Request # …"
select select "LOT"
click select "Select Account Type Activity ID Airline Appointment Number ASN Batch Request # …"
click input "text"
paste input "2173903"
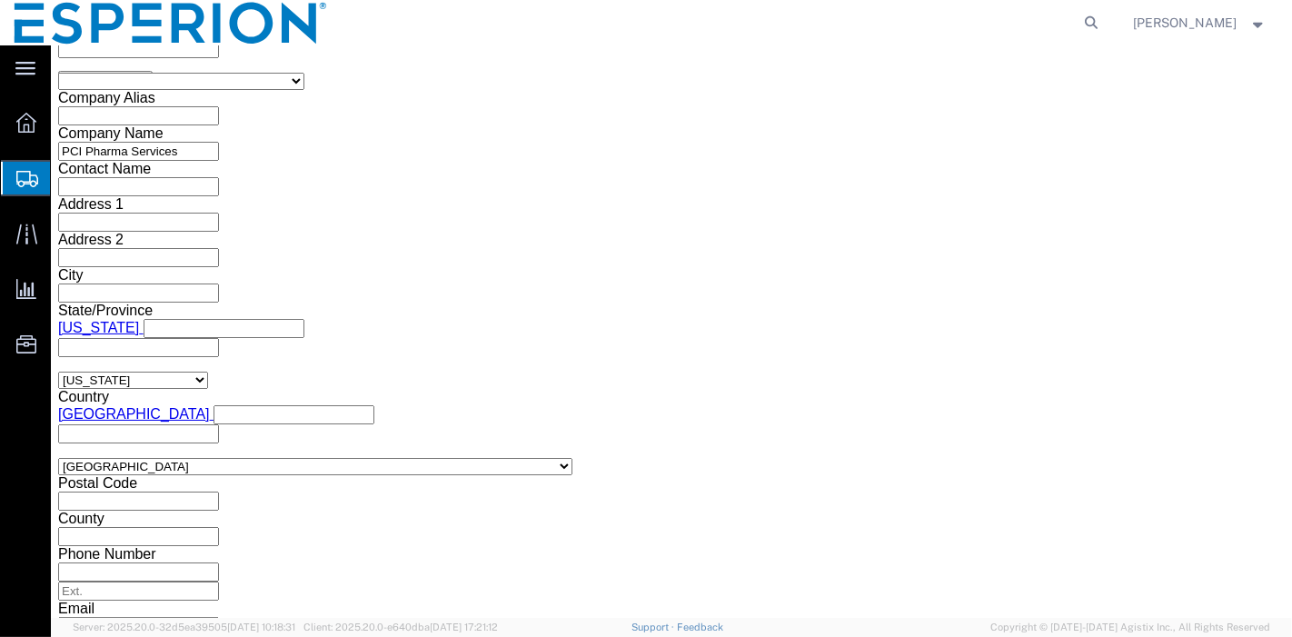
scroll to position [1042, 0]
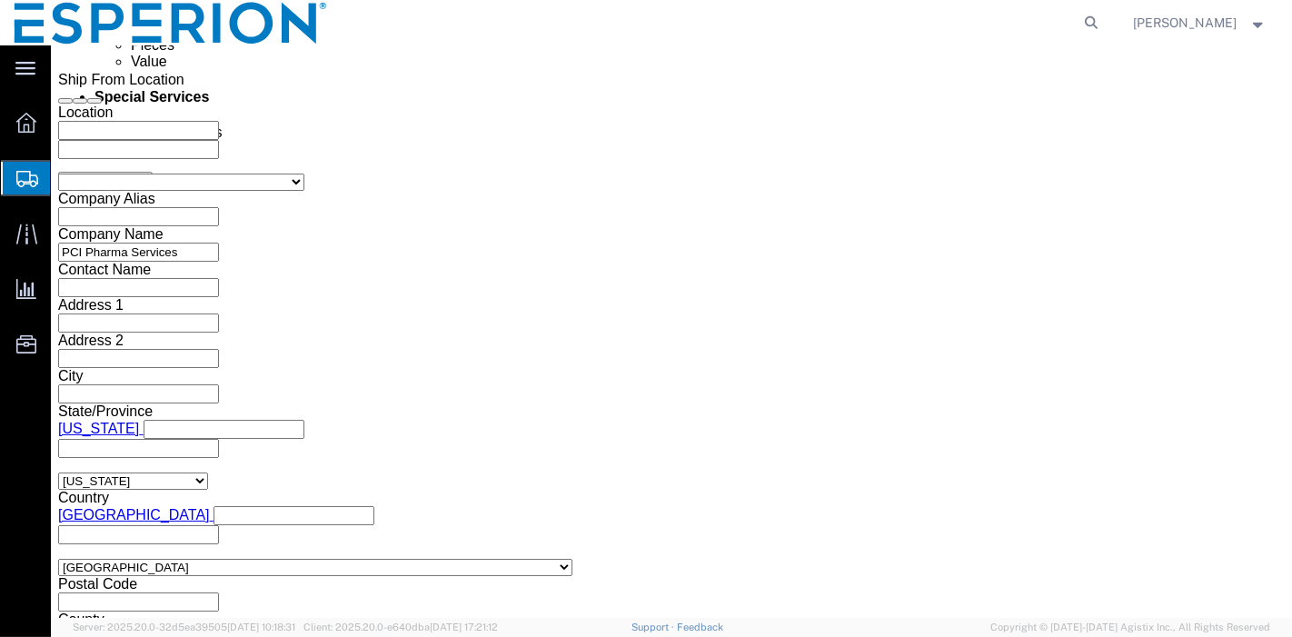
type input "2173903"
click select "Select Air Less than Truckload Multi-Leg Ocean Freight Rail Small Parcel Truckl…"
select select "SMAL"
click select "Select Air Less than Truckload Multi-Leg Ocean Freight Rail Small Parcel Truckl…"
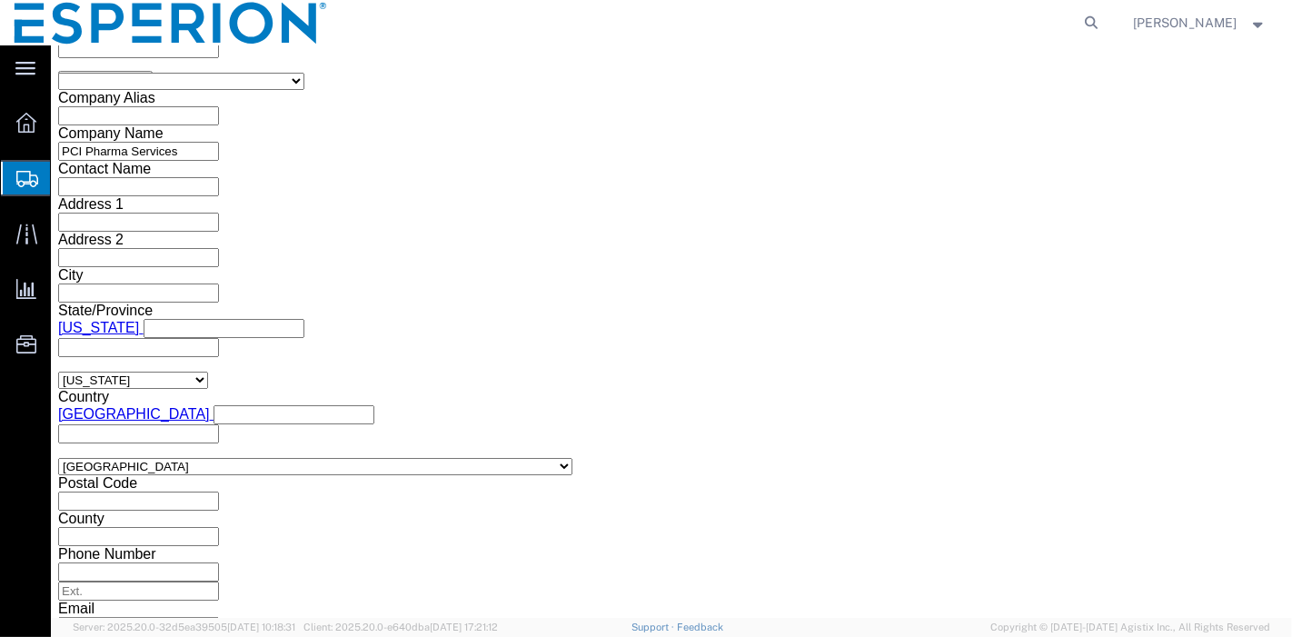
click button "Continue"
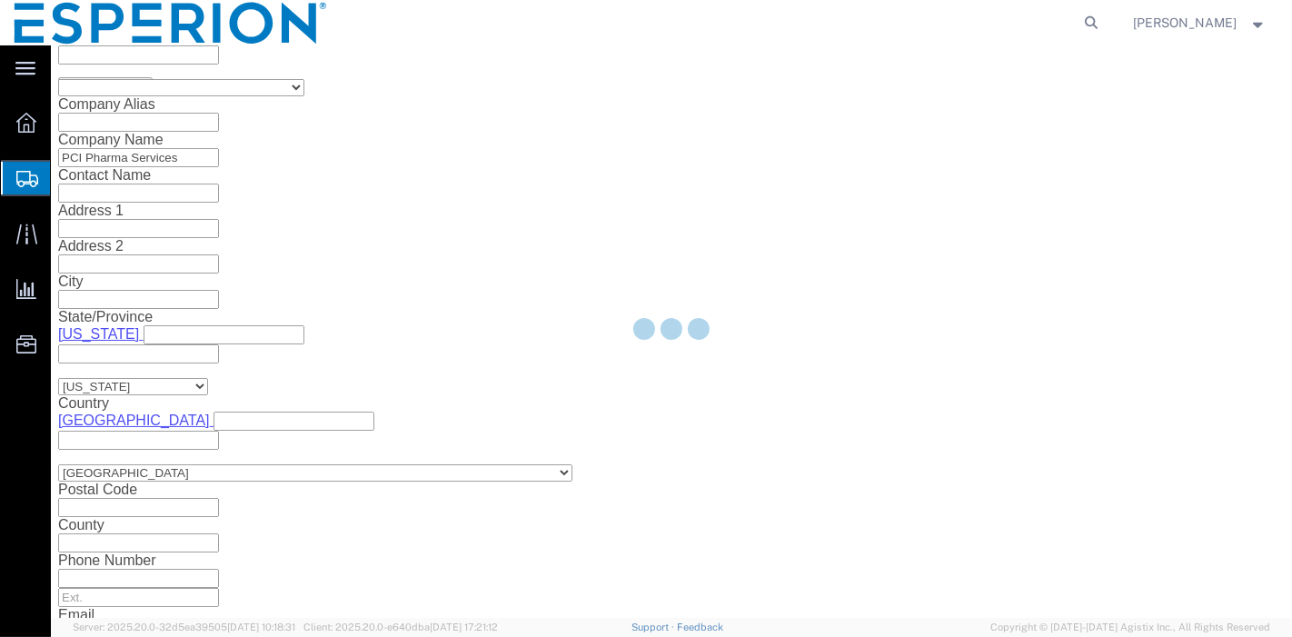
scroll to position [38, 0]
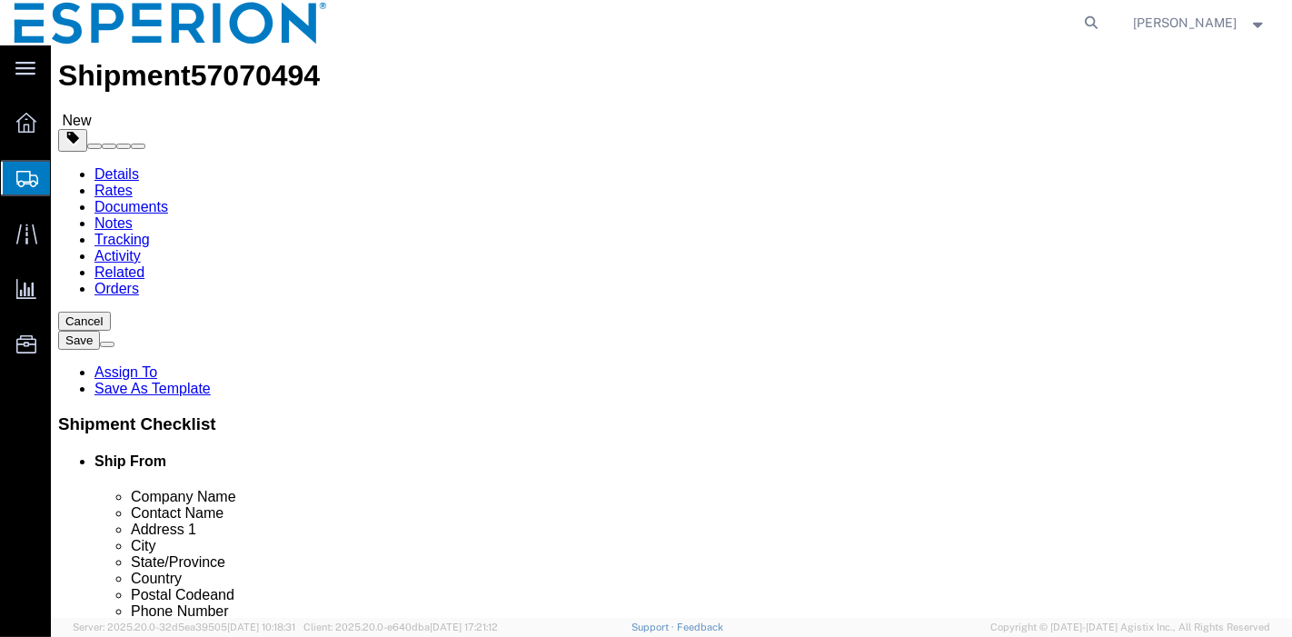
click select "Select Bale(s) Basket(s) Bolt(s) Bottle(s) Buckets Bulk Bundle(s) Can(s) Cardbo…"
select select "CRTN"
click select "Select Bale(s) Basket(s) Bolt(s) Bottle(s) Buckets Bulk Bundle(s) Can(s) Cardbo…"
click input "text"
type input "16"
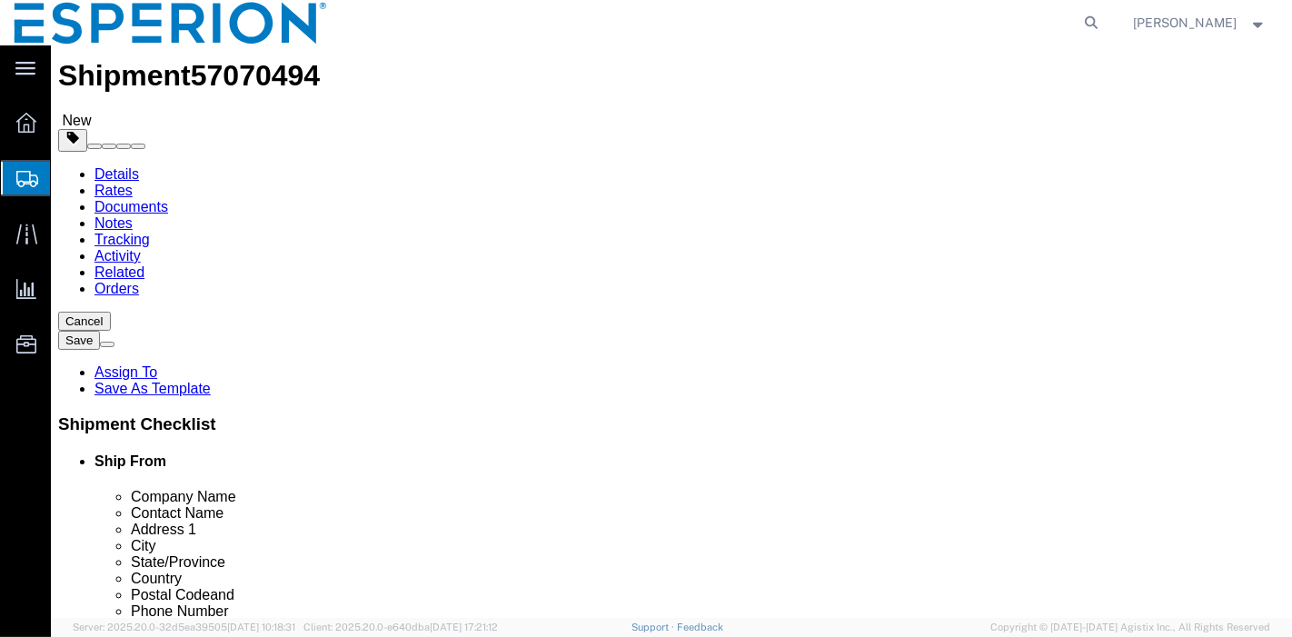
type input "14"
type input "10"
click input "checkbox"
checkbox input "true"
type input "FROM_15_TO_25"
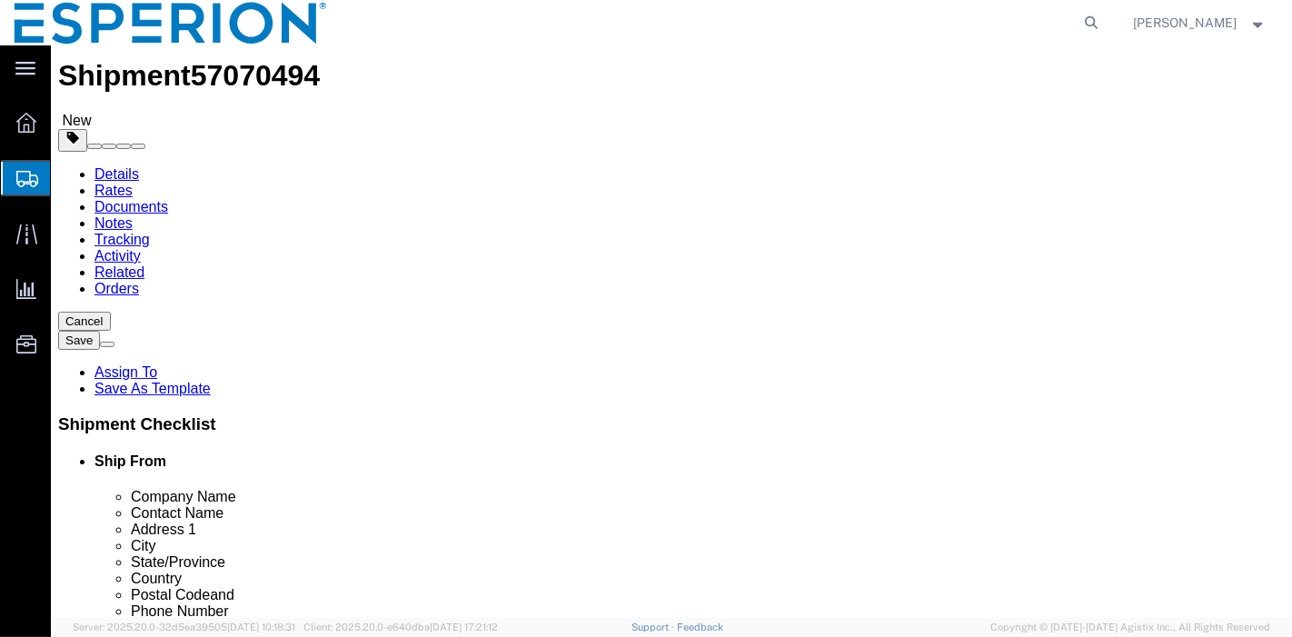
click input "0.00"
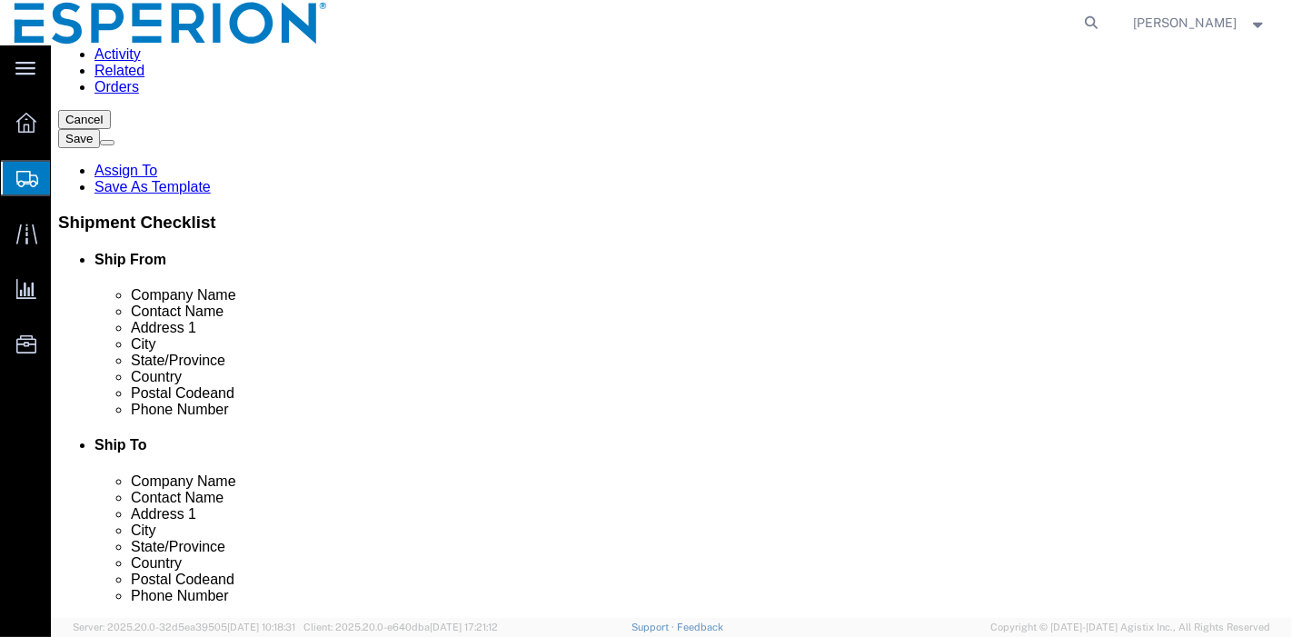
type input "10.00"
click link "Add Content"
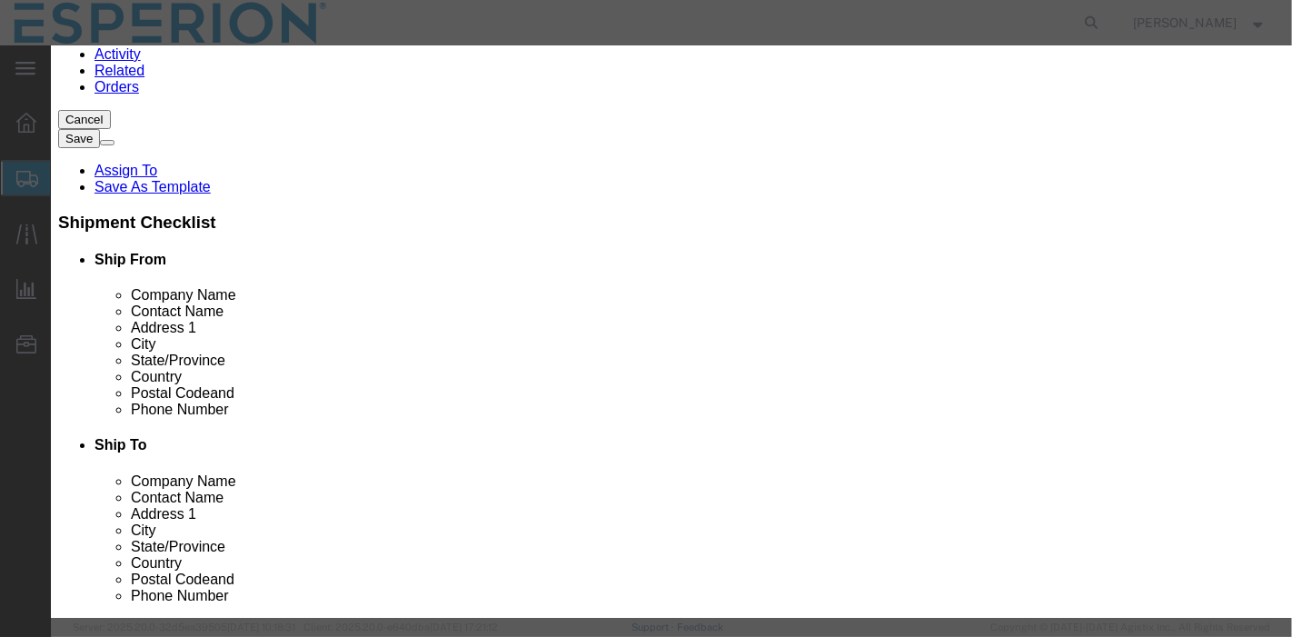
click input "text"
type input "NEXL"
click tbody "Name: Nexl etol Samples Sku: Stability Model: Description:"
select select "CRTN"
select select "USD"
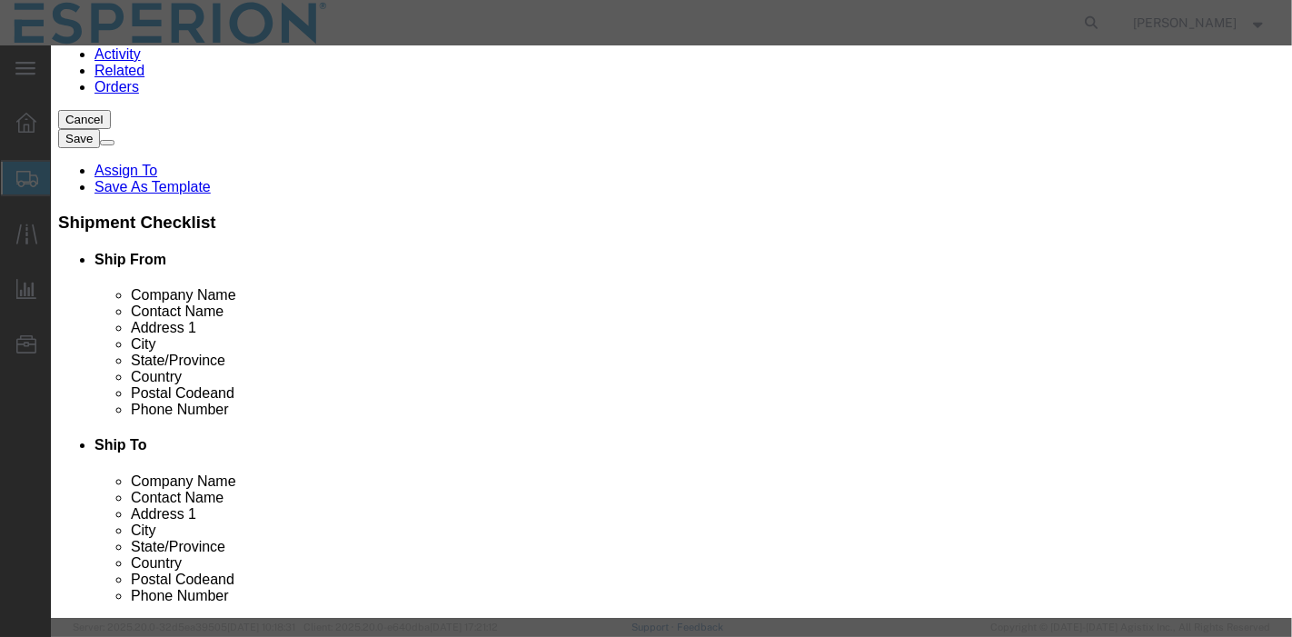
type input "Nexletol Samples"
type input "Stability"
click input "Nexletol Samples"
drag, startPoint x: 409, startPoint y: 137, endPoint x: 377, endPoint y: 137, distance: 31.8
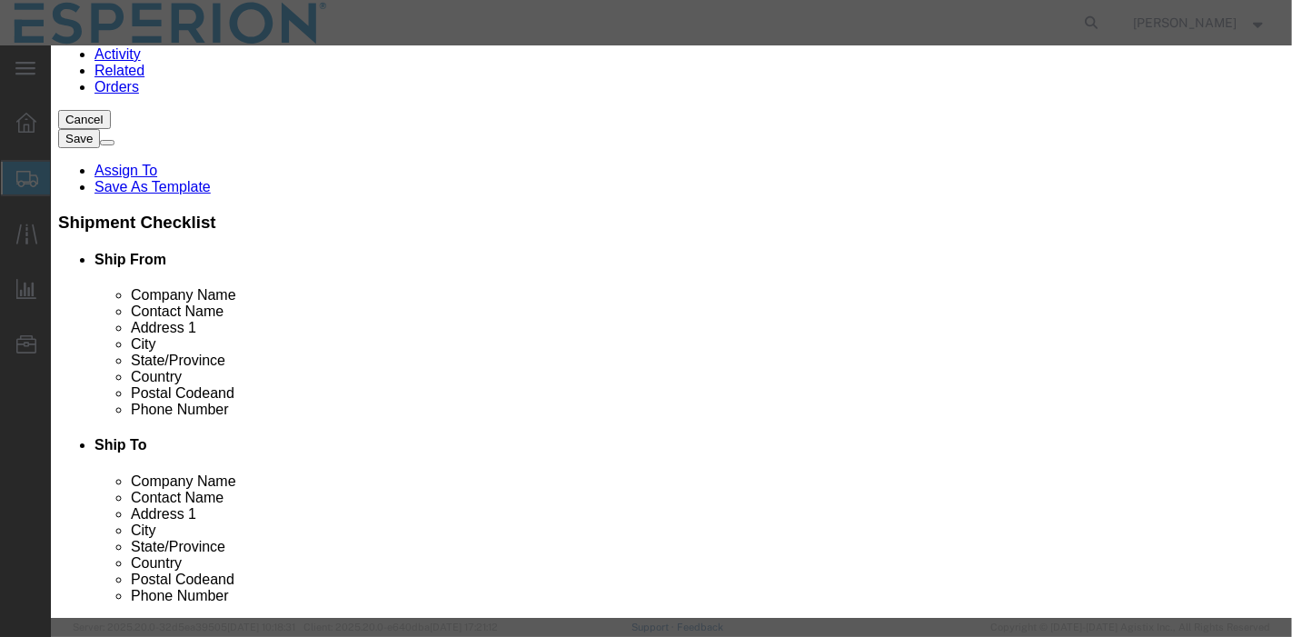
click input "Nexletol Samples"
type input "Nexletol"
click td "Model:"
type input "1"
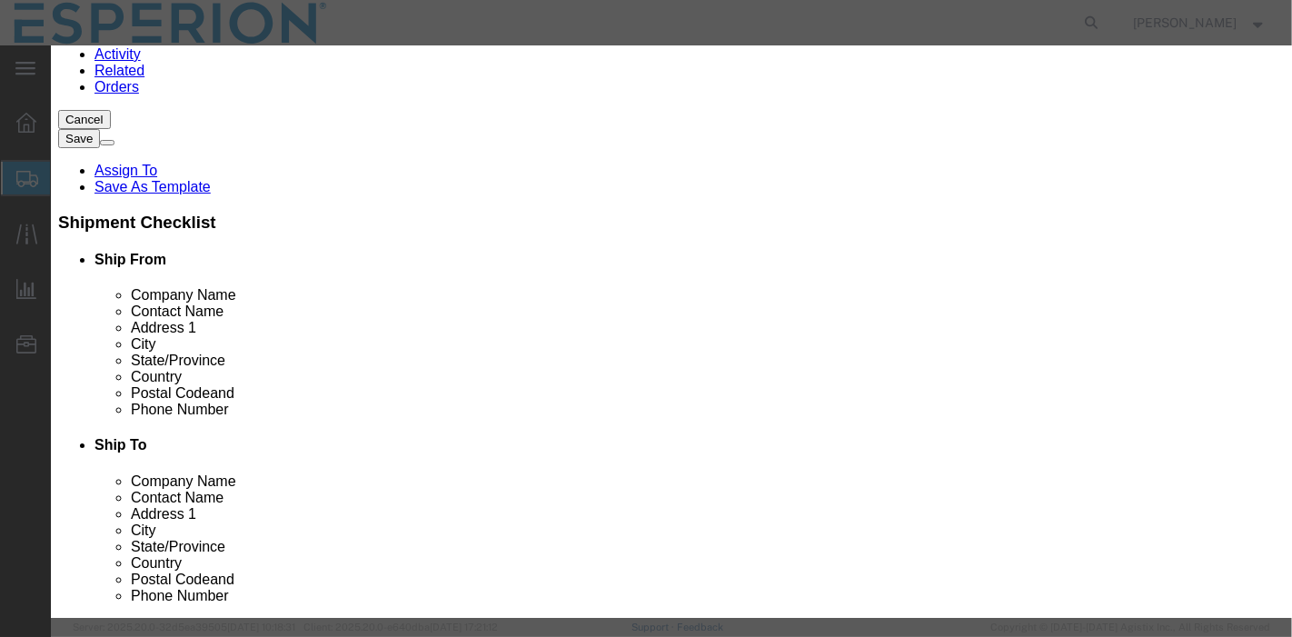
select select "BOTL"
type input "333"
select select "PHARMA"
type input "Nexletol Trade - Stability"
type textarea "Stability Samples"
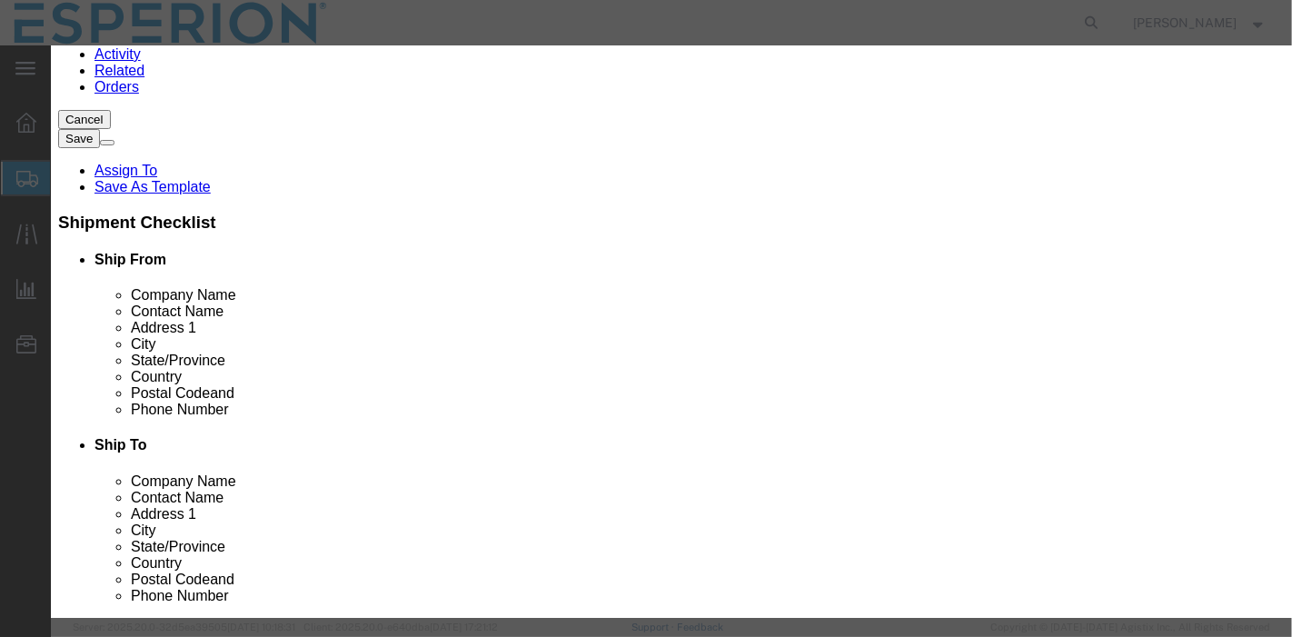
scroll to position [0, 0]
type input "Nexletol Trade - Stability"
click input "1"
type input "96"
type input "31968"
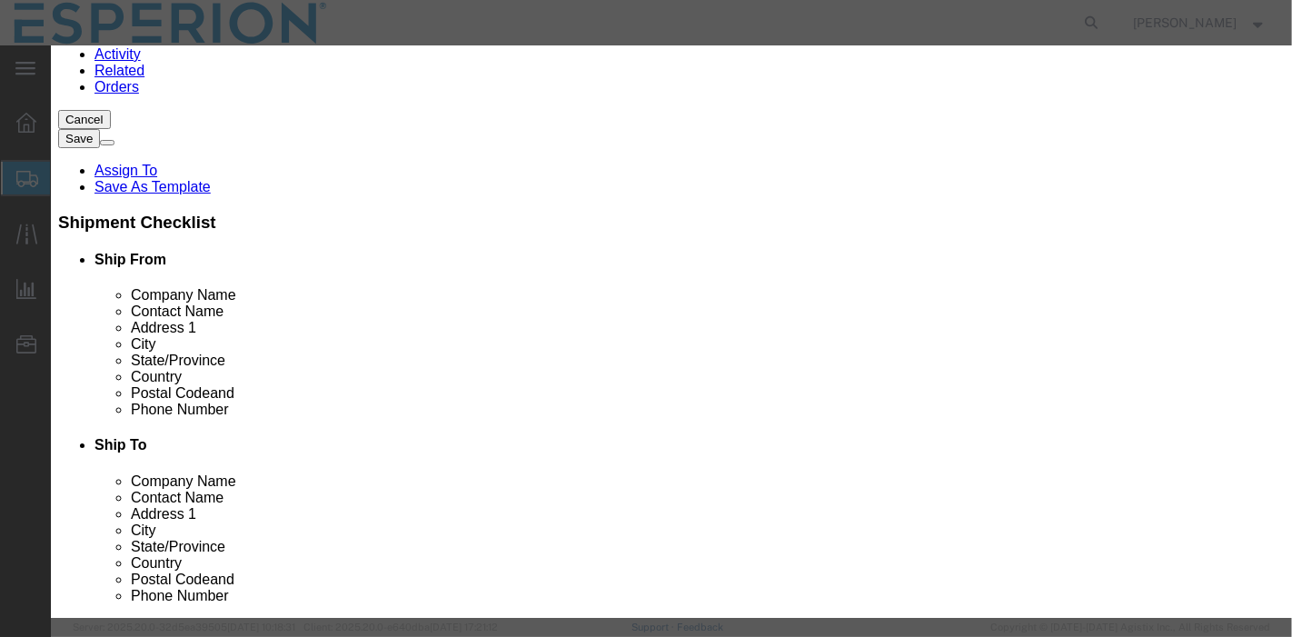
click input "text"
paste input "2173903"
type input "2173903"
click input "text"
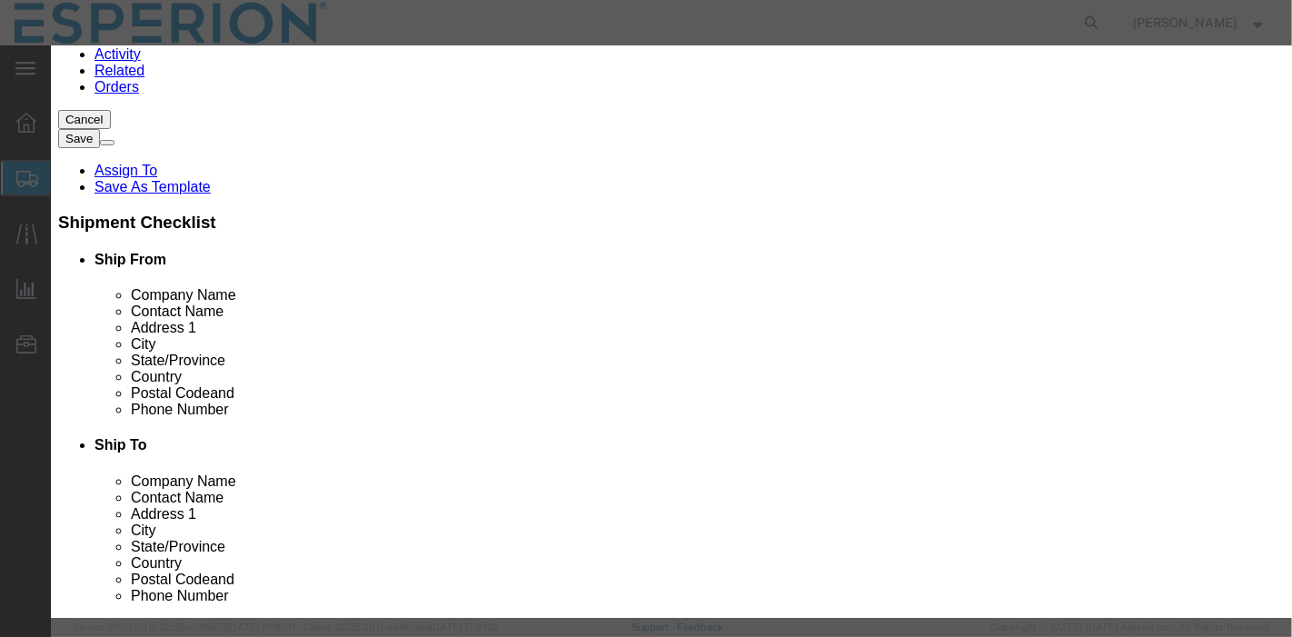
paste input "2173903"
type input "2173903"
click input "text"
paste input "738606-46-7"
type input "738606-46-7"
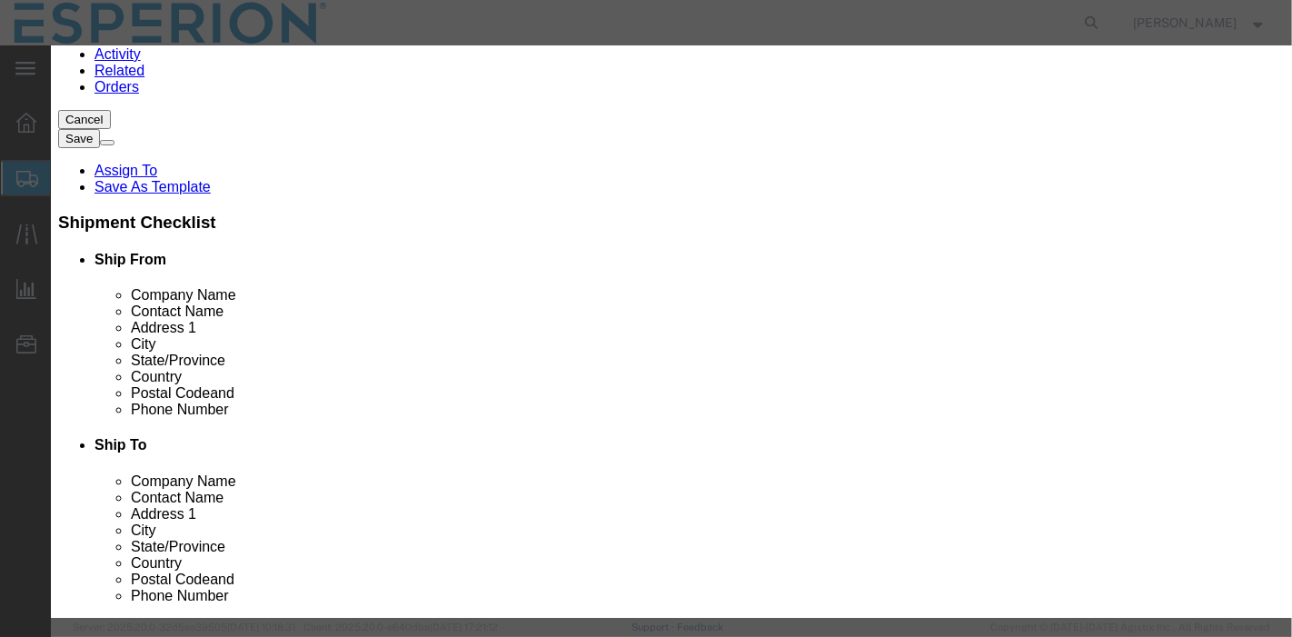
scroll to position [452, 0]
click input "text"
paste input "72426-118-03"
type input "72426-118-03"
click input "2173903"
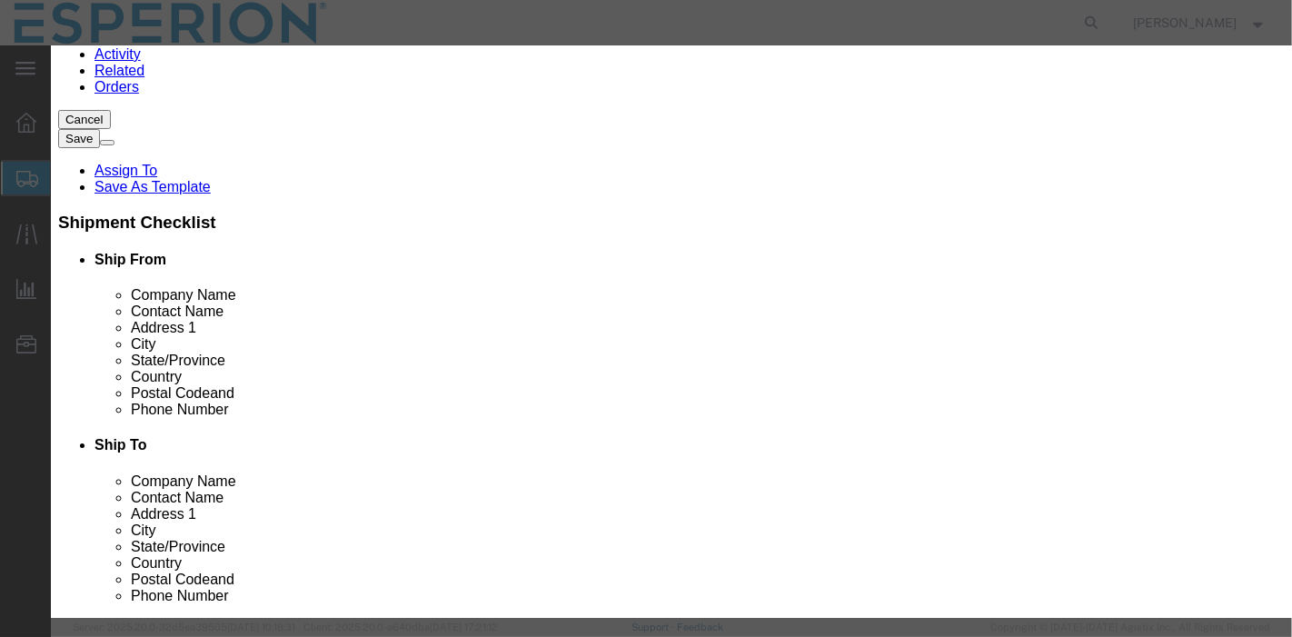
click input "2173903"
click input "text"
click th
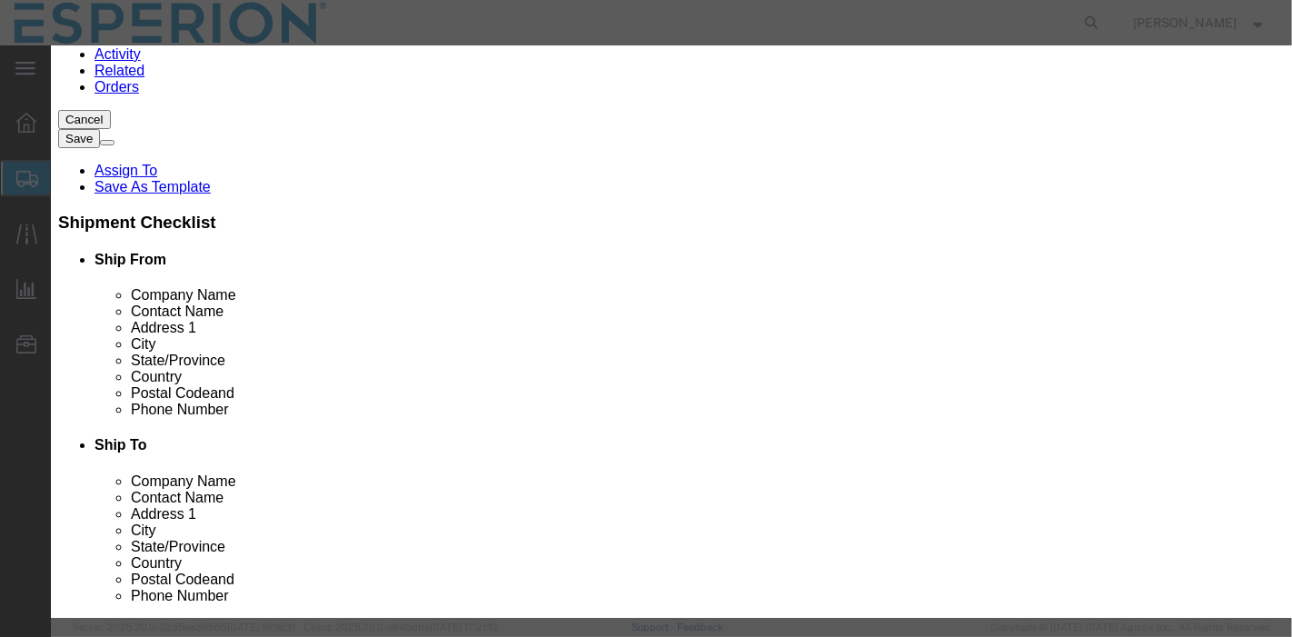
click th
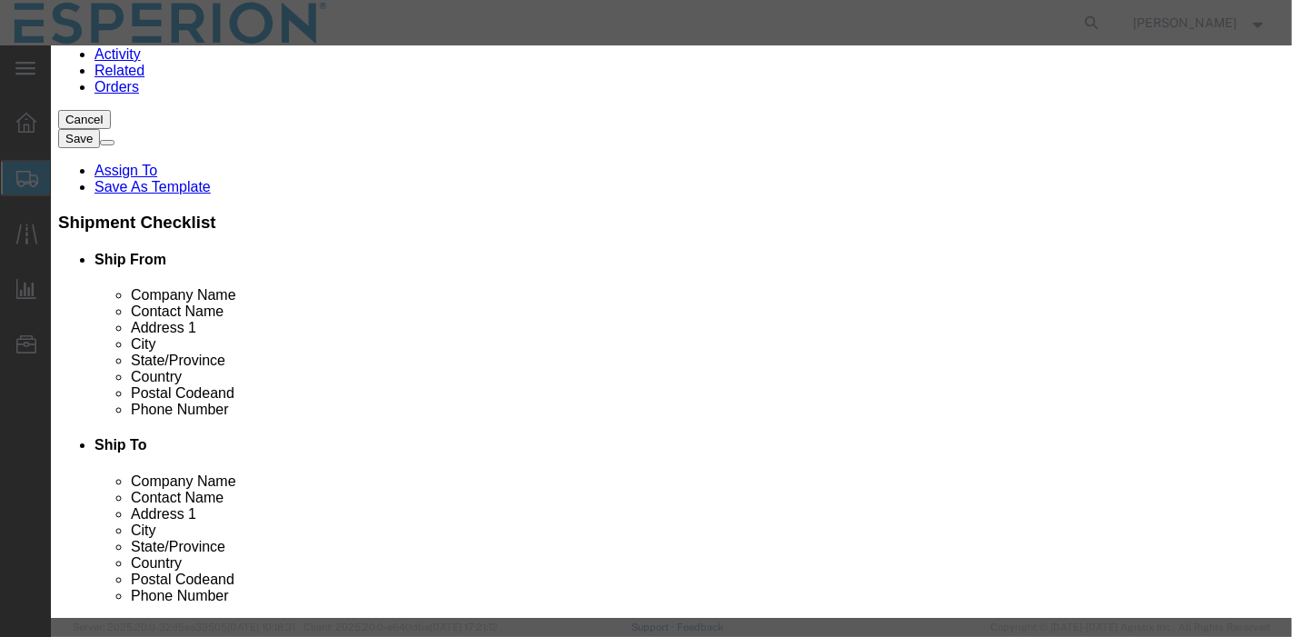
click th
click td "6"
type input "01/06/2025"
click input "text"
click th "[DATE]"
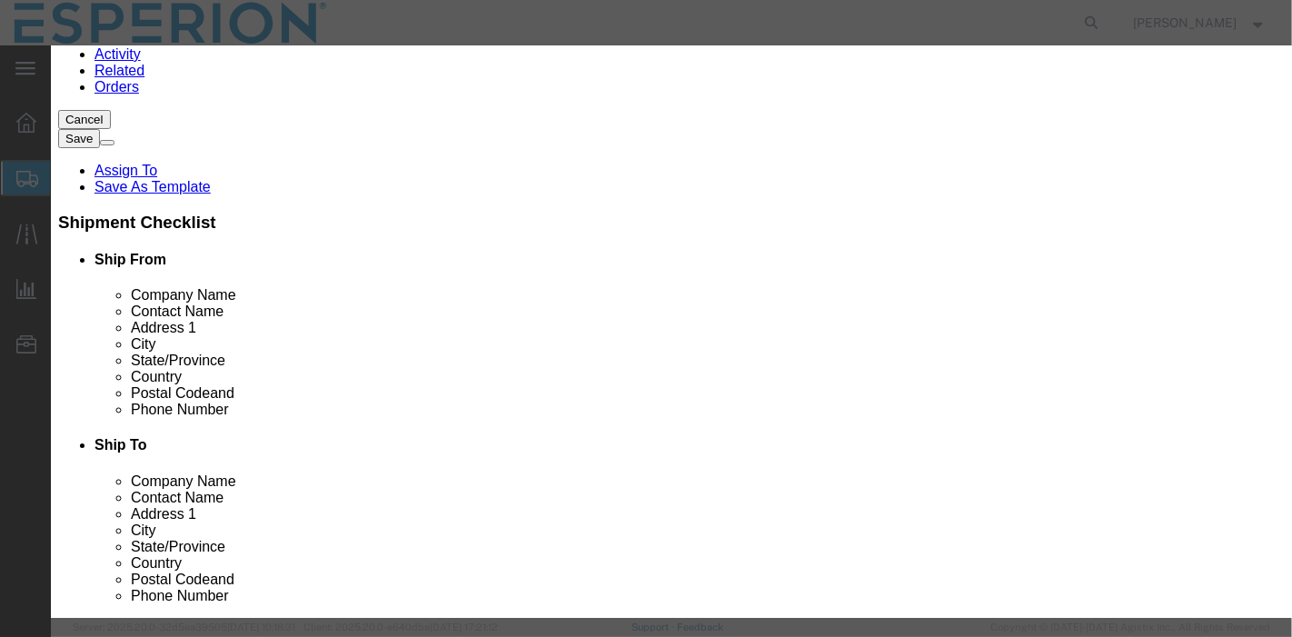
click th "2025"
click span "2029"
click span "Dec"
click td "31"
type input "12/31/2029"
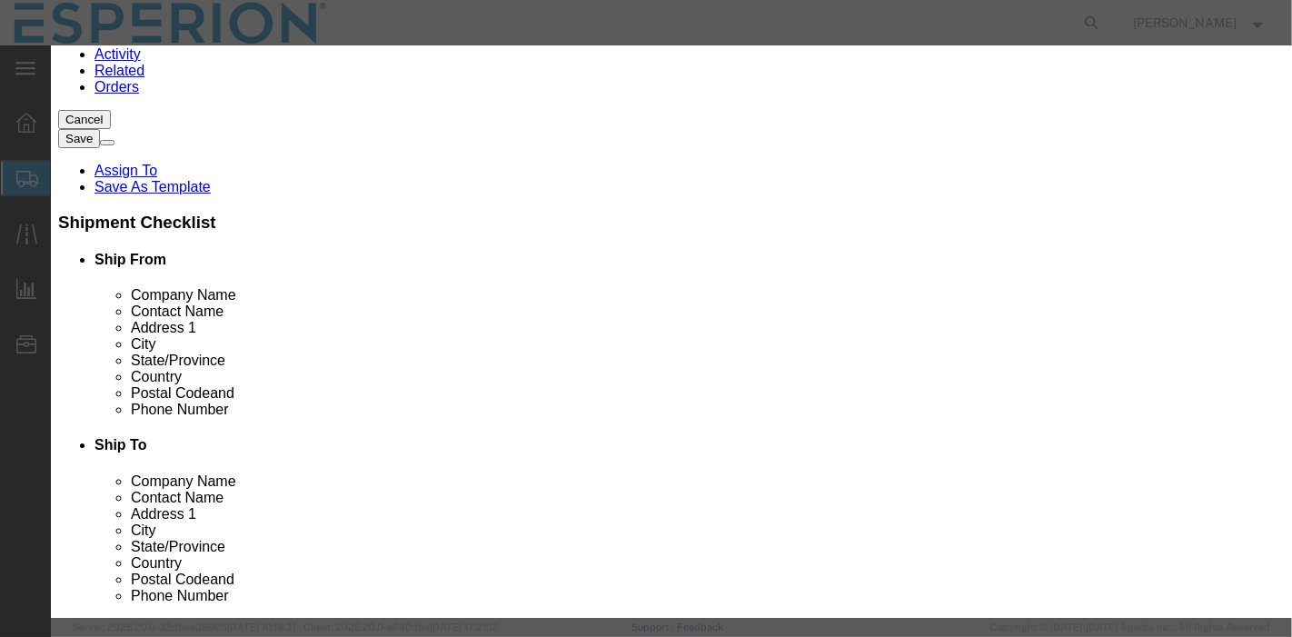
click div "Manufactured Date 01/06/2025"
click input "2173903"
paste input "3010686"
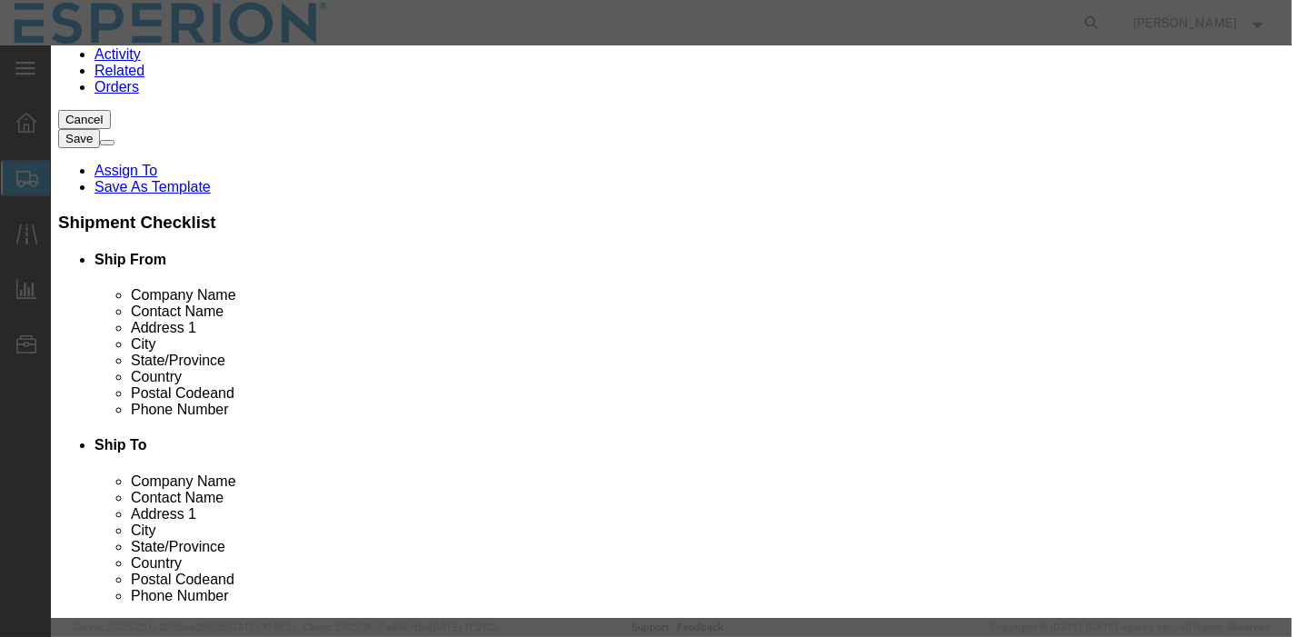
type input "2173903 (3010686)"
click input "2173903"
paste input "3010686"
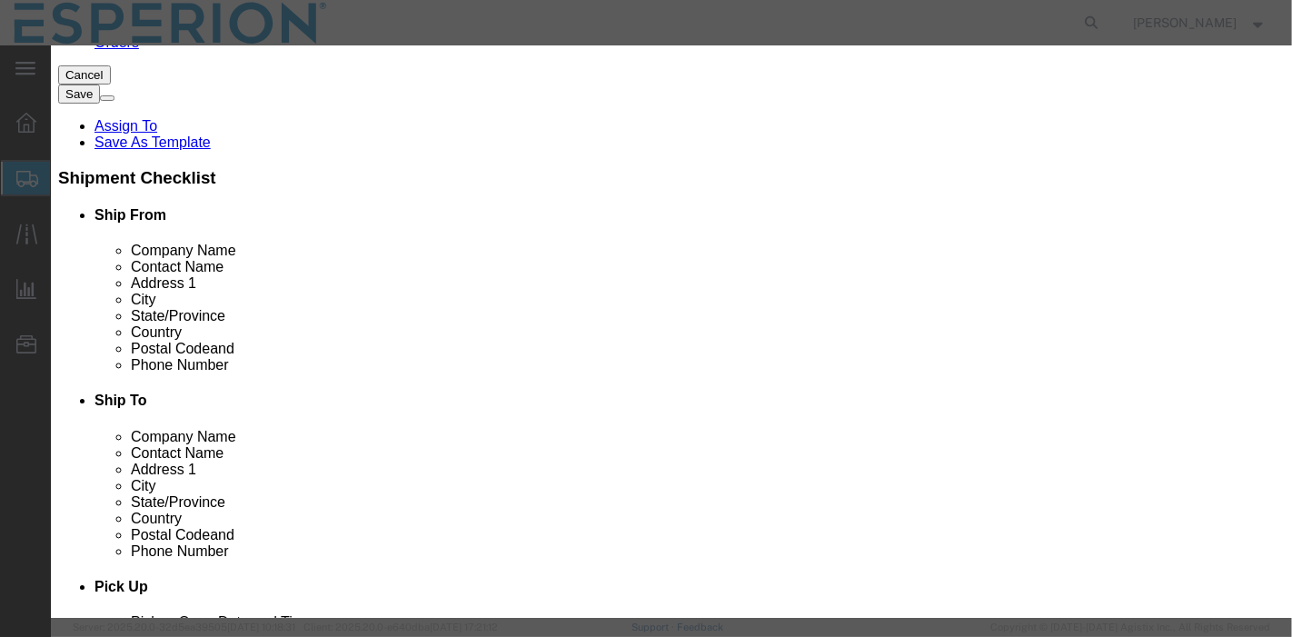
scroll to position [569, 0]
type input "2173903 (3010686)"
click input "text"
paste input "PEL Healthcare, LLC"
click input "PEL Healthcare, LLC-Pirimal Pharma Solutions"
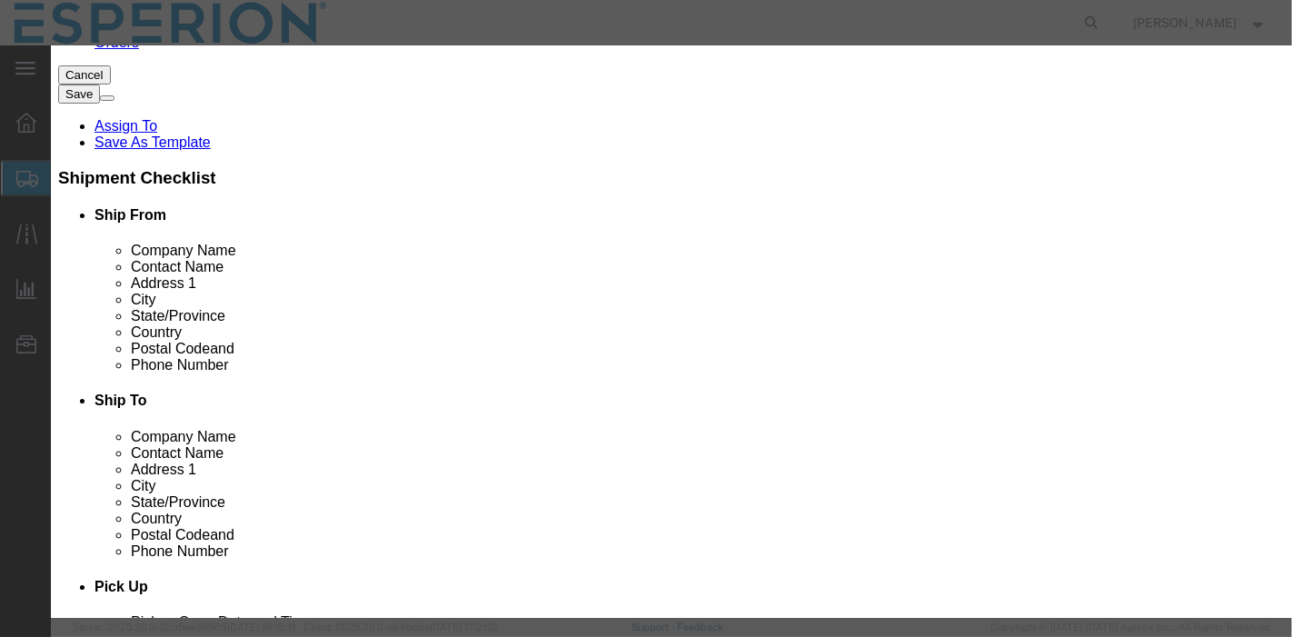
paste input "650 Cathill Road Sellersville, PA.18960"
type input "PEL Healthcare, LLC-Pirimal Pharma Solutions 650 Cathill Road Sellersville, PA.…"
click select "Select [GEOGRAPHIC_DATA] [GEOGRAPHIC_DATA] [GEOGRAPHIC_DATA] [GEOGRAPHIC_DATA] …"
select select "IN"
click select "Select [GEOGRAPHIC_DATA] [GEOGRAPHIC_DATA] [GEOGRAPHIC_DATA] [GEOGRAPHIC_DATA] …"
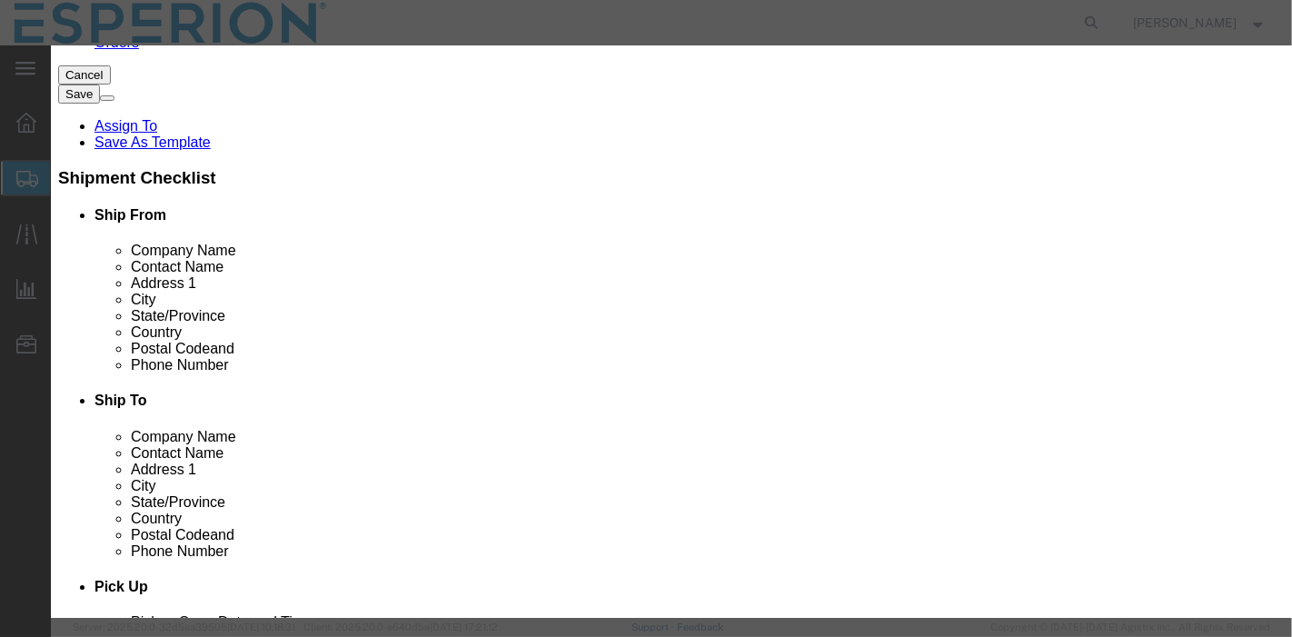
click div "CBP Country of Origin Select Afghanistan Åland Islands Albania Algeria American…"
click select "Select [GEOGRAPHIC_DATA] [GEOGRAPHIC_DATA] [GEOGRAPHIC_DATA] [GEOGRAPHIC_DATA] …"
select select "IN"
click select "Select [GEOGRAPHIC_DATA] [GEOGRAPHIC_DATA] [GEOGRAPHIC_DATA] [GEOGRAPHIC_DATA] …"
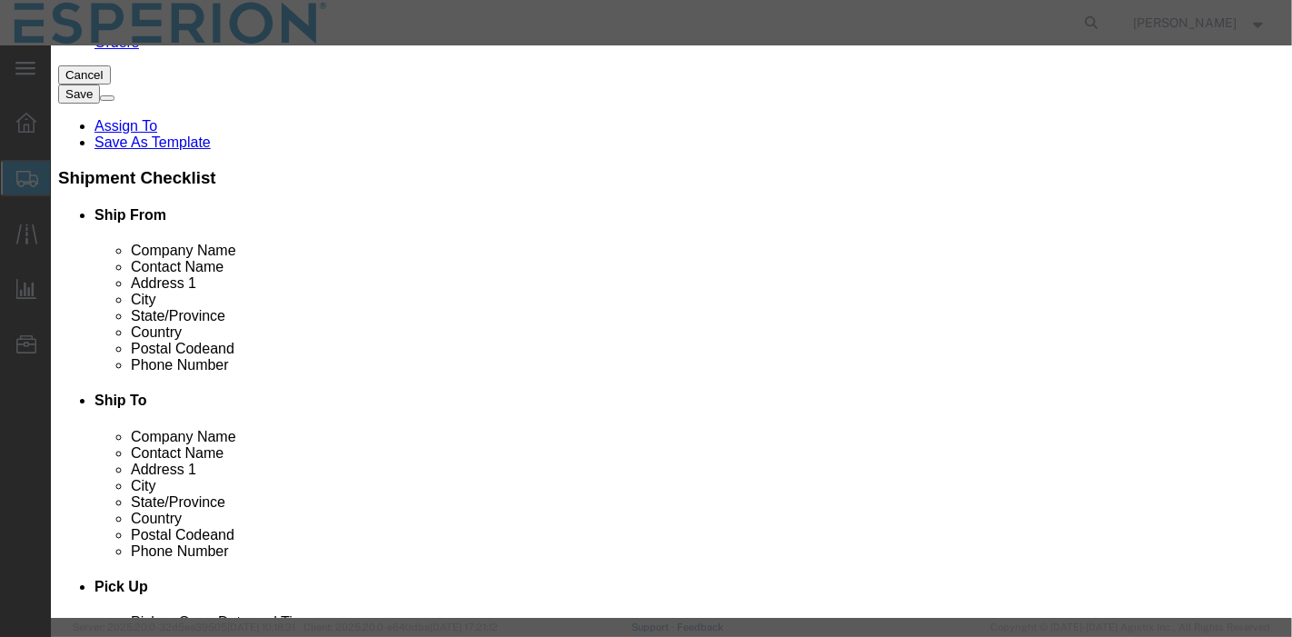
click div "GL Reference Select Account Type Activity ID Airline Appointment Number ASN Bat…"
click button "Save & Close"
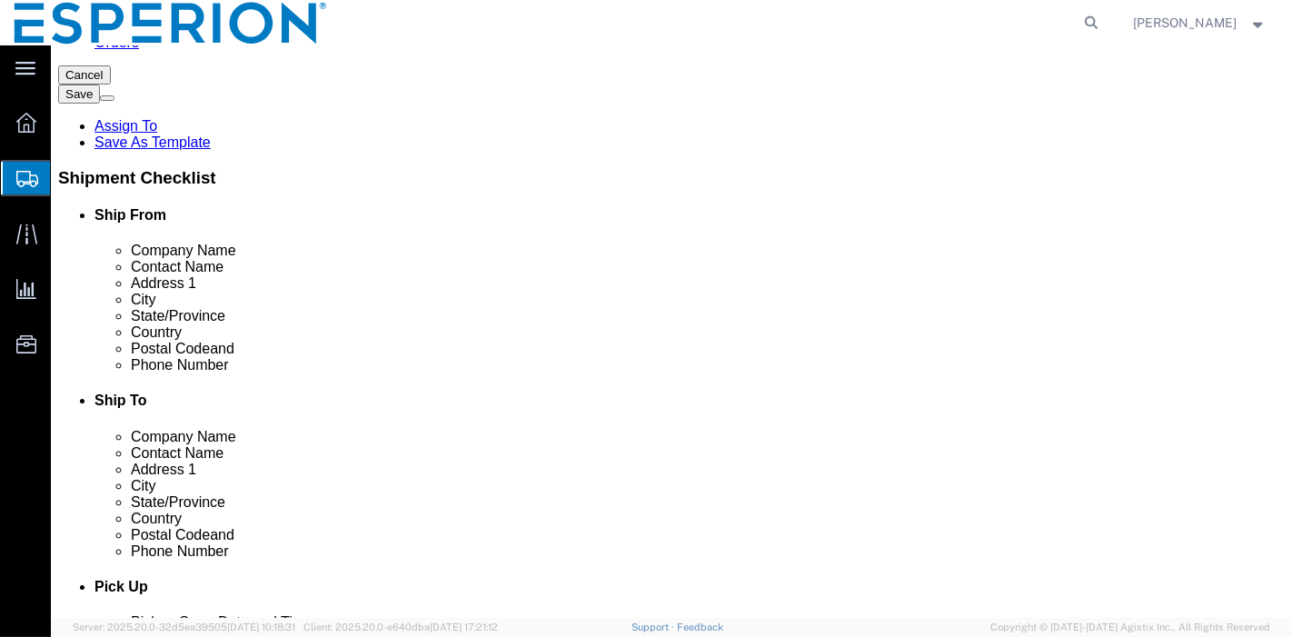
scroll to position [449, 0]
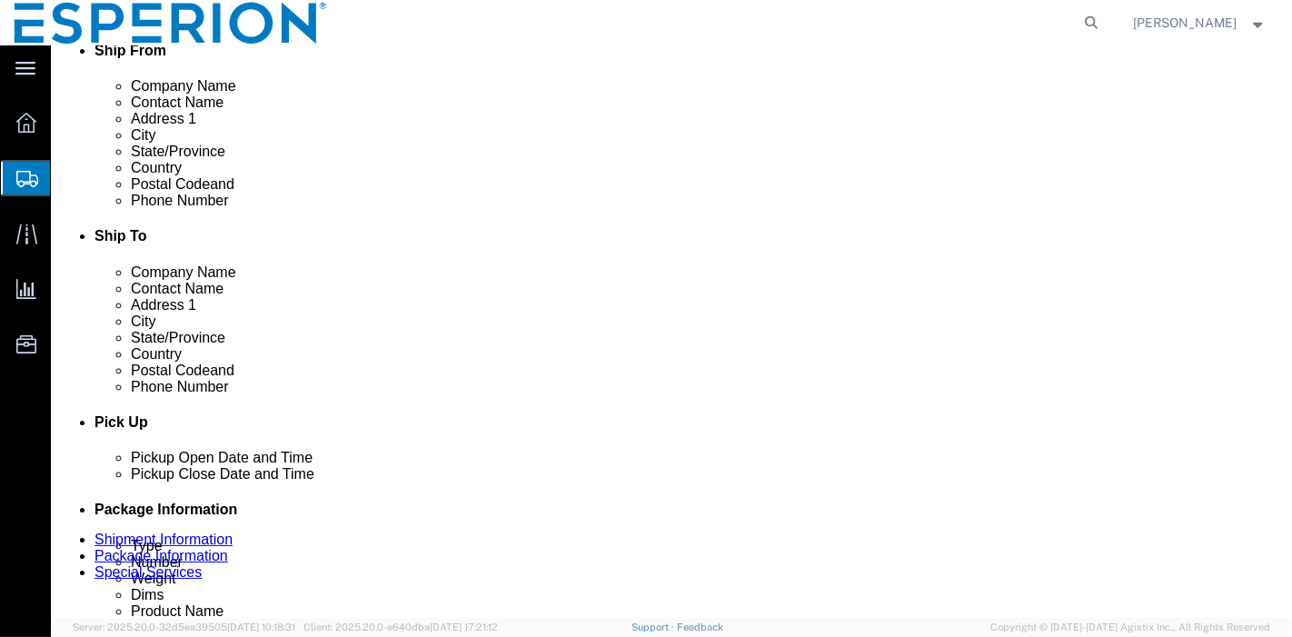
click button "Continue"
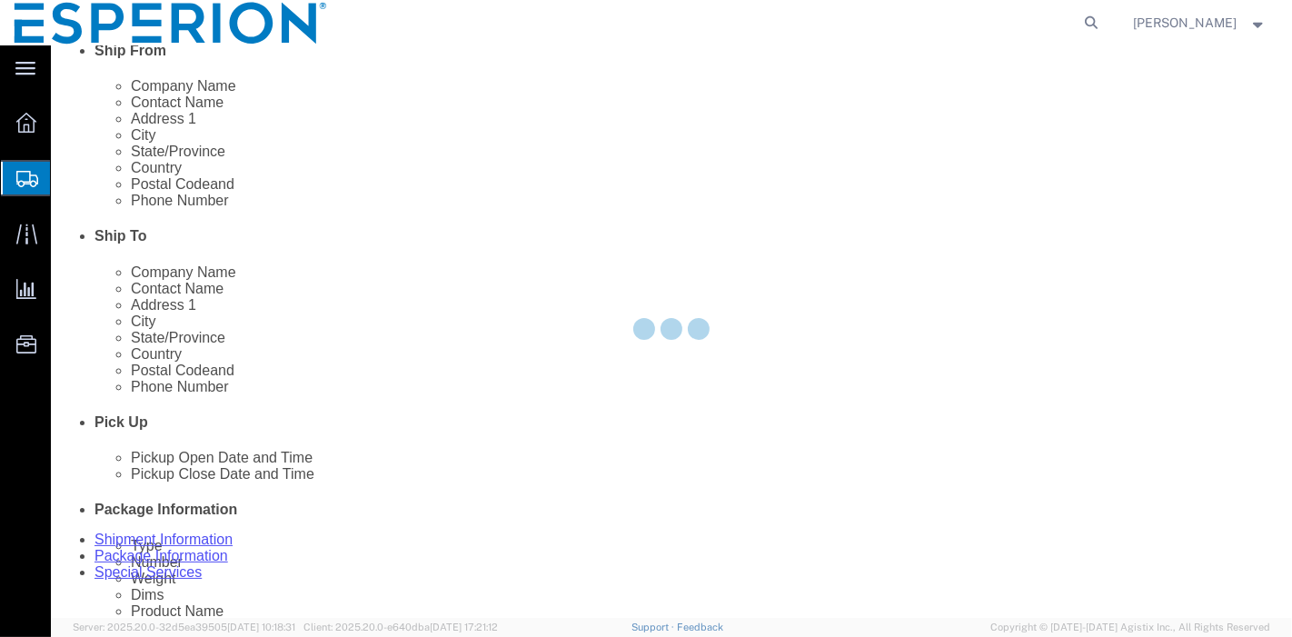
select select
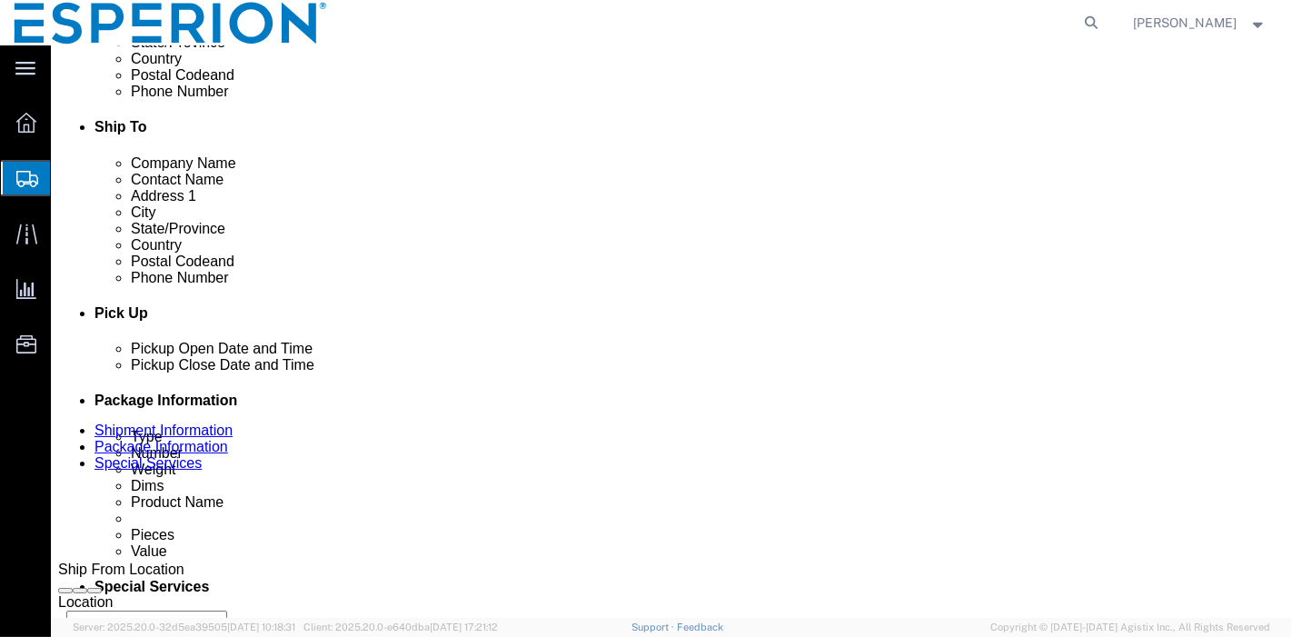
scroll to position [760, 0]
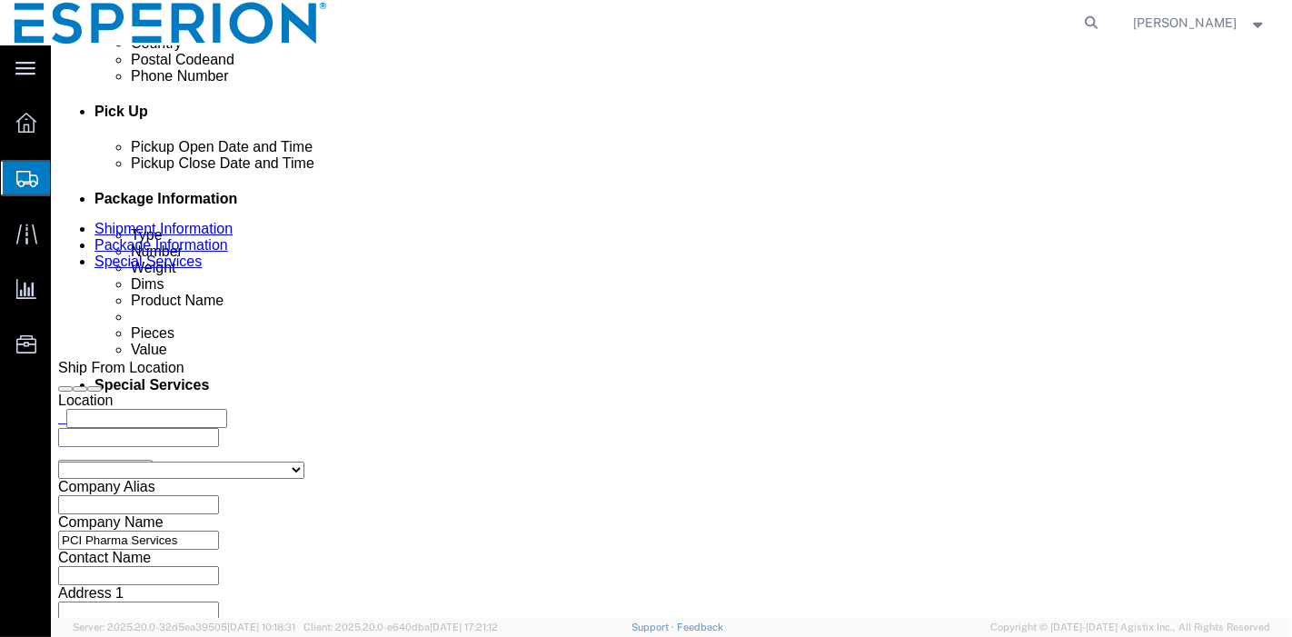
click select "Select Free of Charge Free of Cost NET 30 NET 45 NET 60 See Comment"
select select "FREE_OF_CHARGE"
click select "Select Free of Charge Free of Cost NET 30 NET 45 NET 60 See Comment"
click div "Billing Location Select Select My Profile Location Ann Arbor Master Reason for …"
click select "Select Free of Charge Free of Cost NET 30 NET 45 NET 60 See Comment"
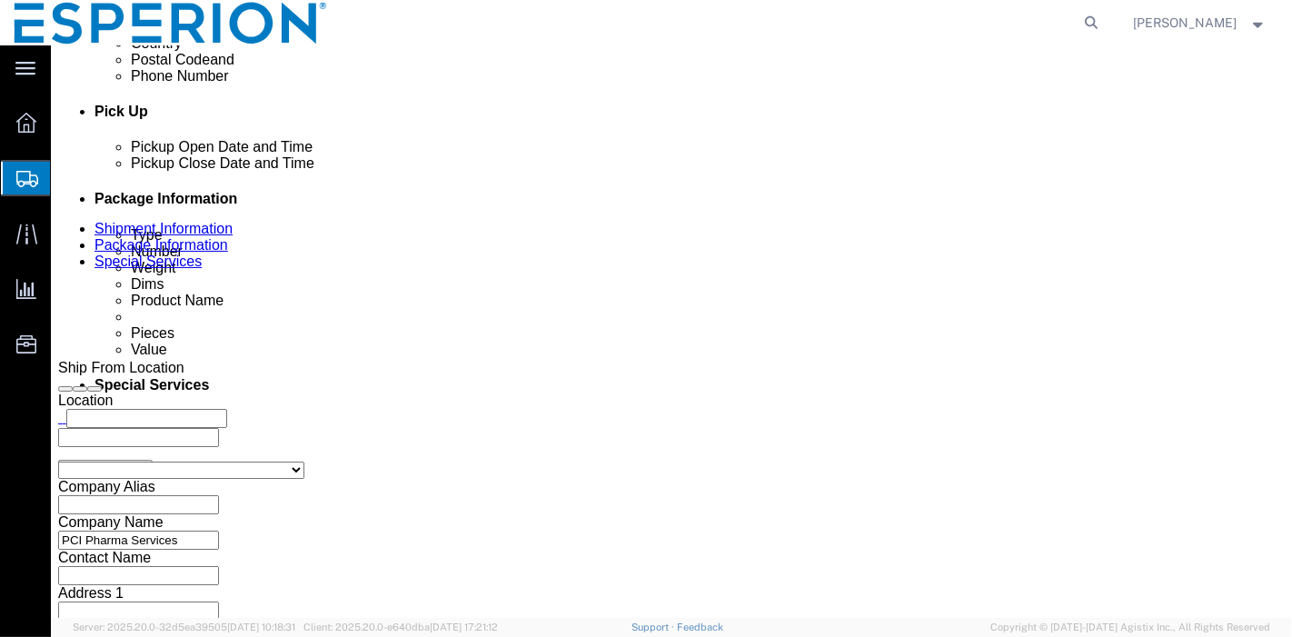
select select
click select "Select Free of Charge Free of Cost NET 30 NET 45 NET 60 See Comment"
click div "Billing Location Select Select My Profile Location Ann Arbor Master Reason for …"
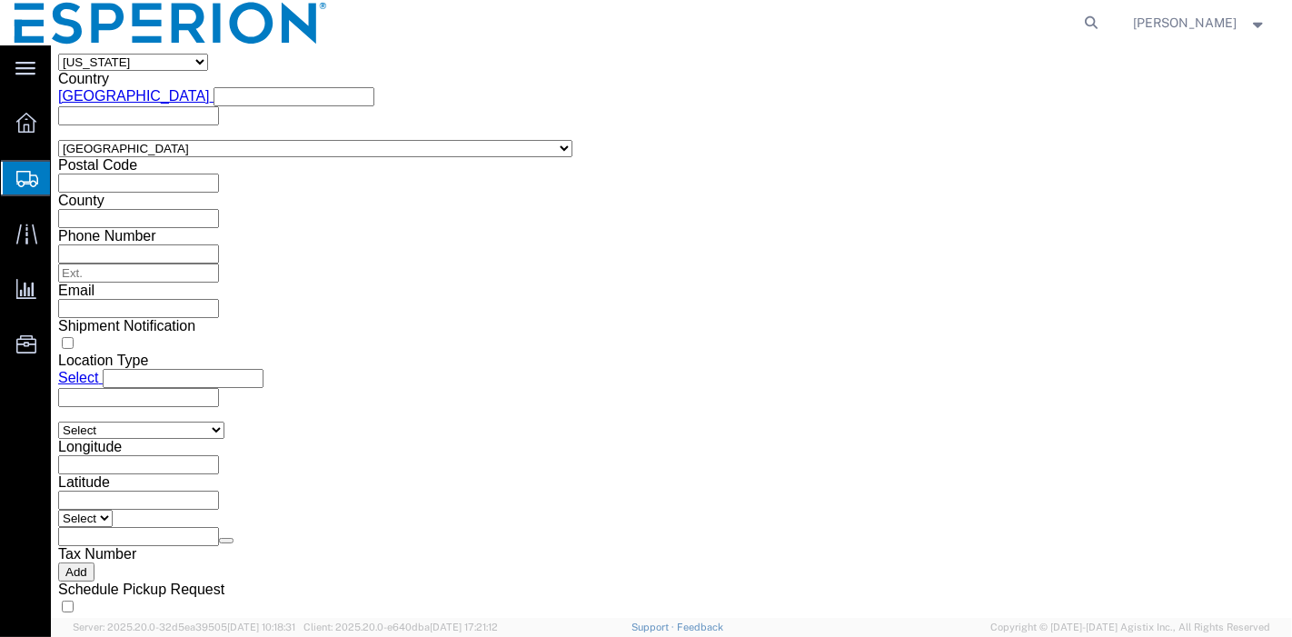
scroll to position [1568, 0]
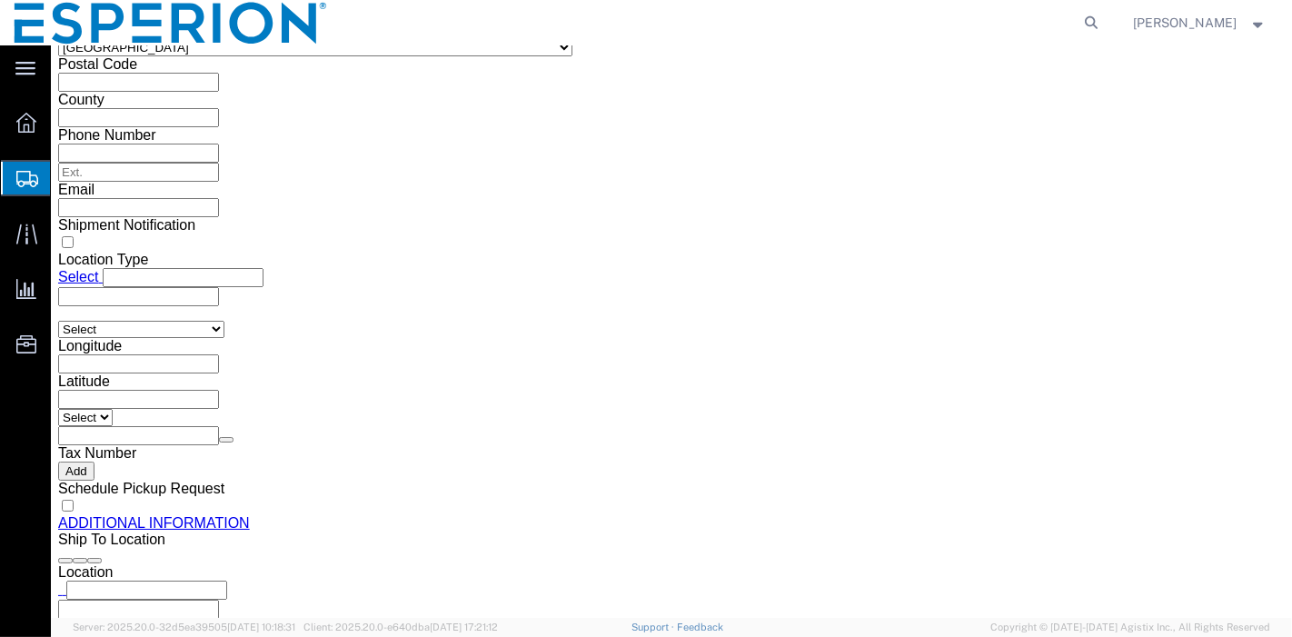
click button "Rate Shipment"
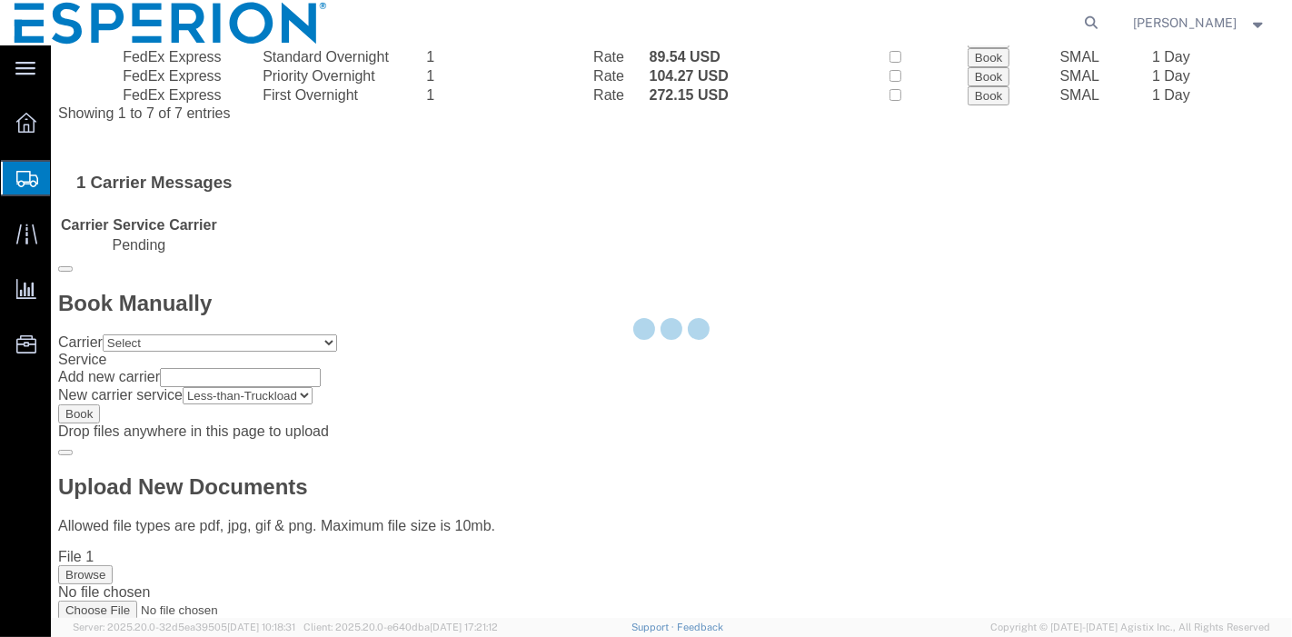
scroll to position [15, 0]
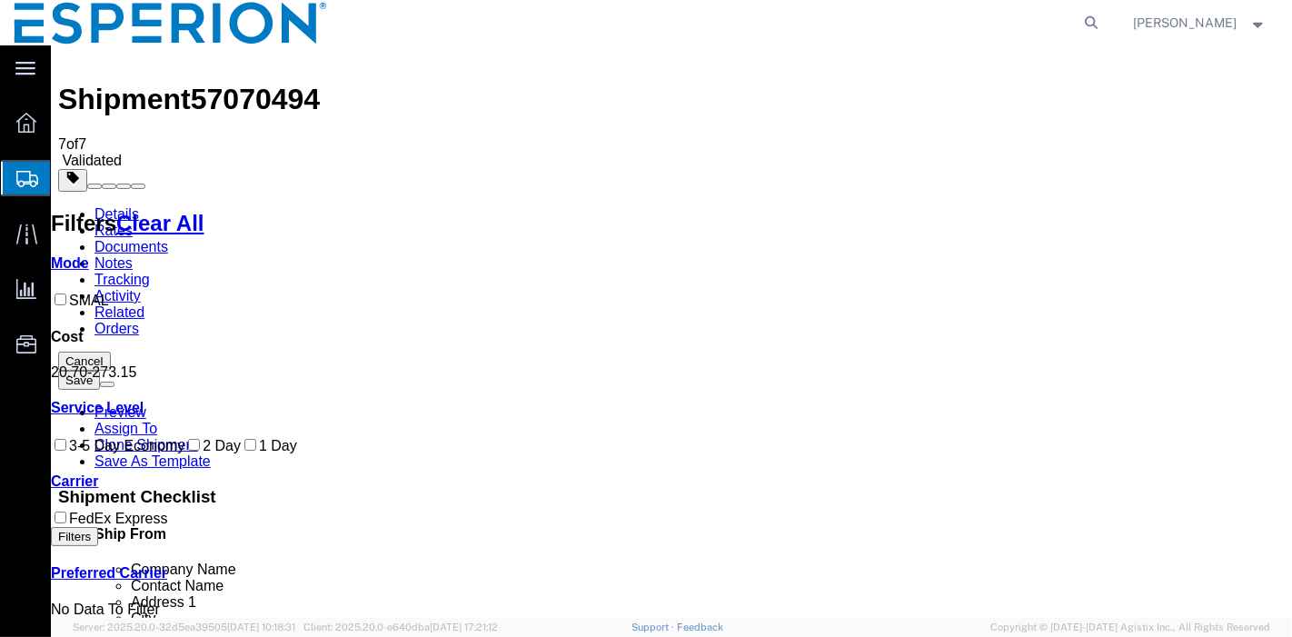
click at [256, 83] on span "57070494" at bounding box center [254, 99] width 129 height 33
copy span "57070494"
click at [74, 60] on img at bounding box center [68, 49] width 22 height 22
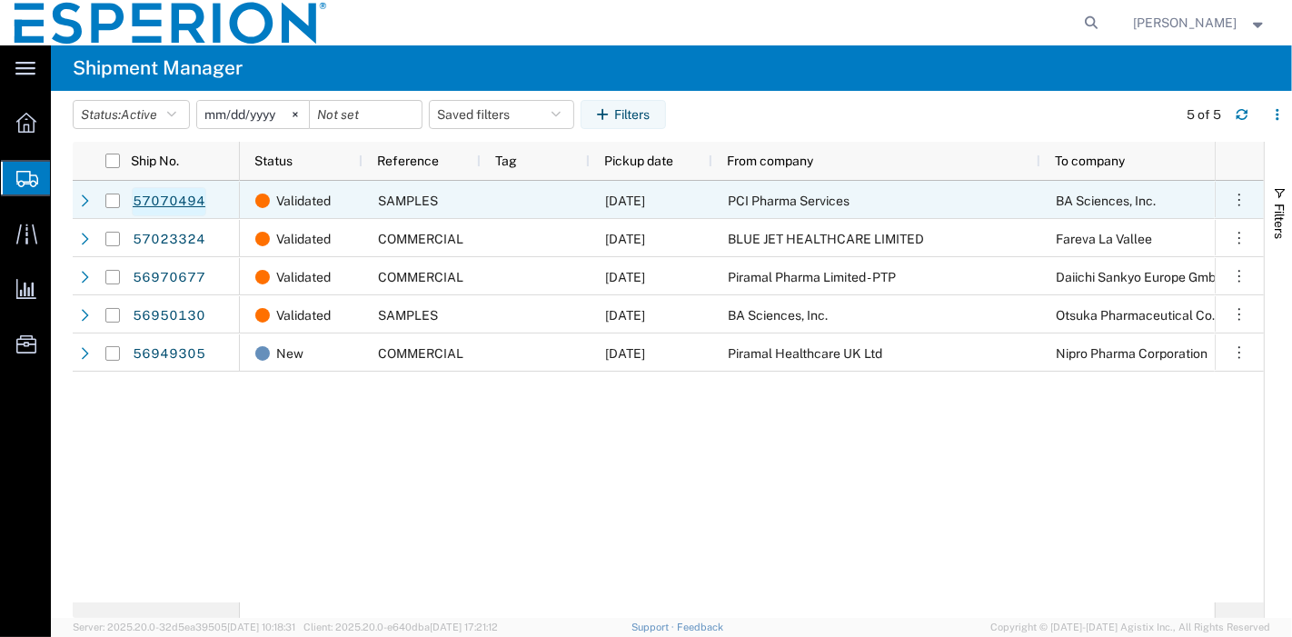
click at [176, 195] on link "57070494" at bounding box center [169, 201] width 75 height 29
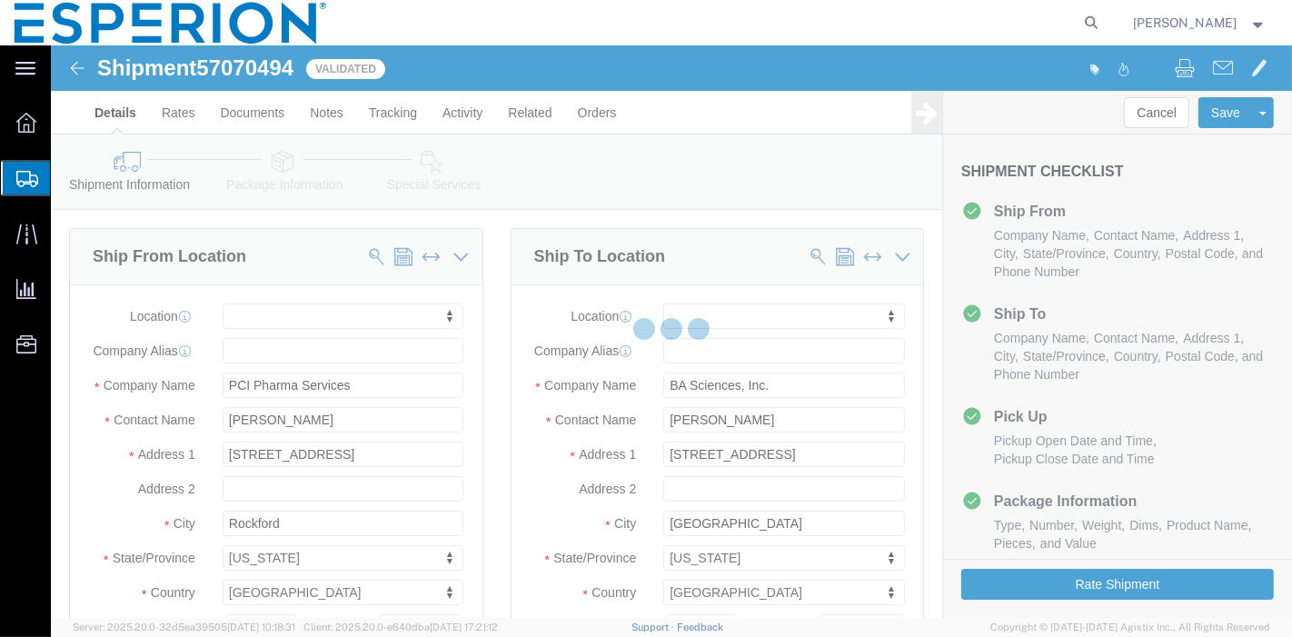
select select
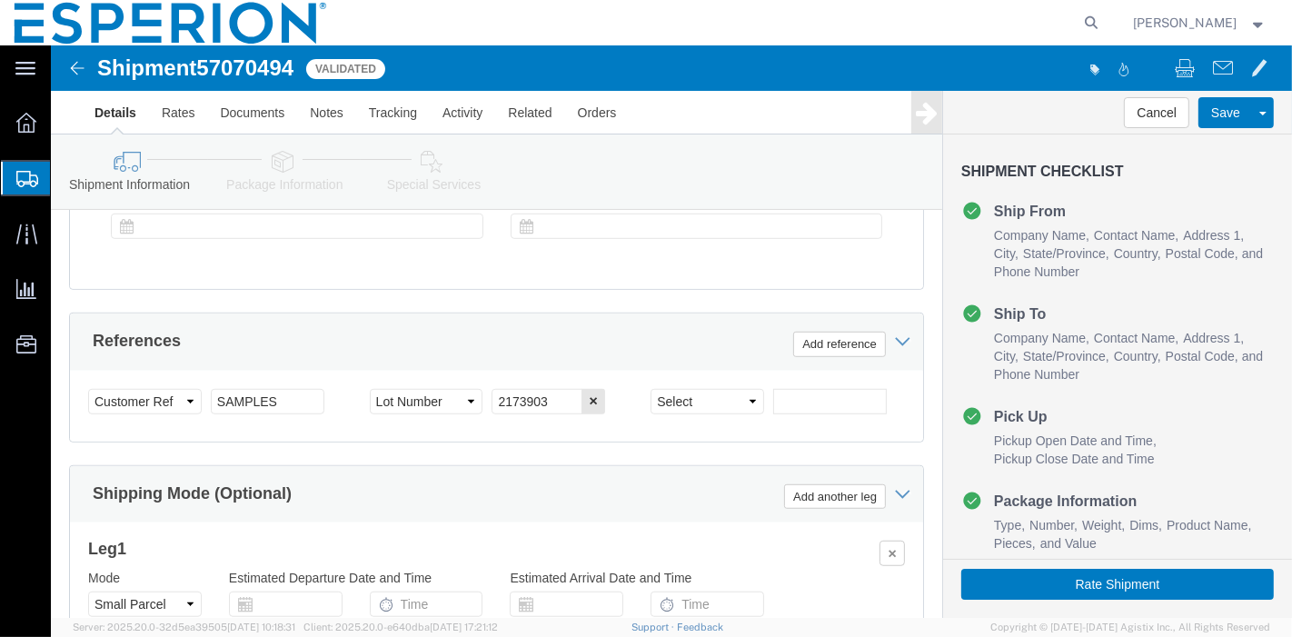
scroll to position [1145, 0]
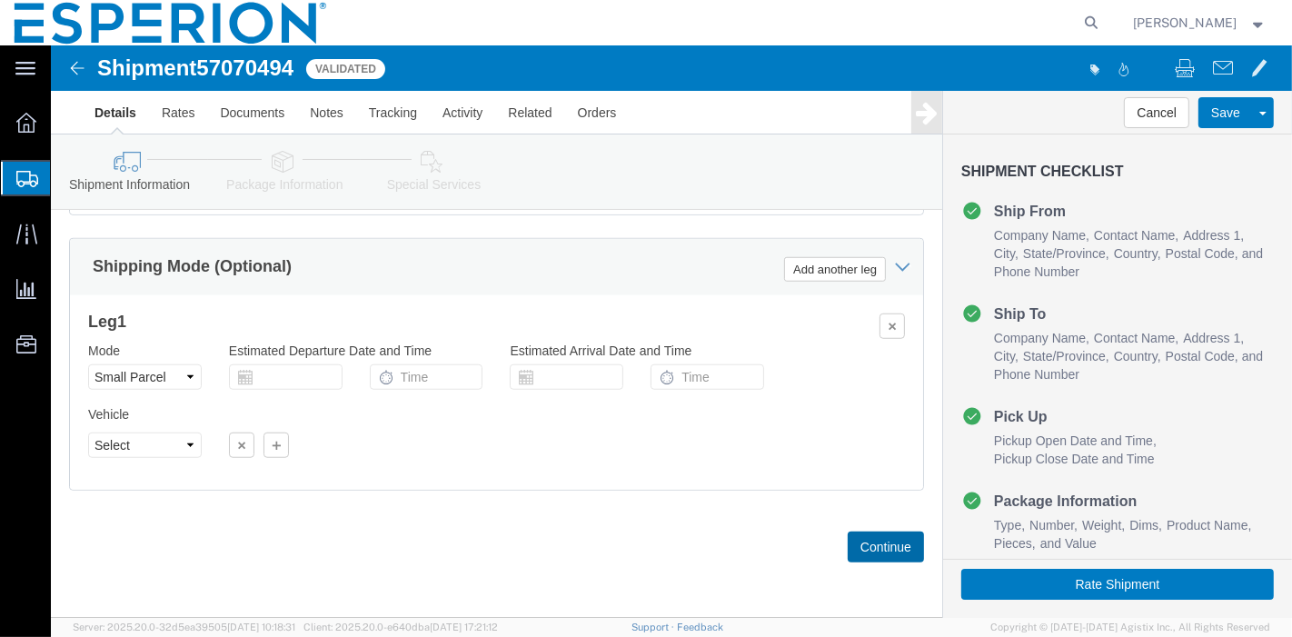
click button "Continue"
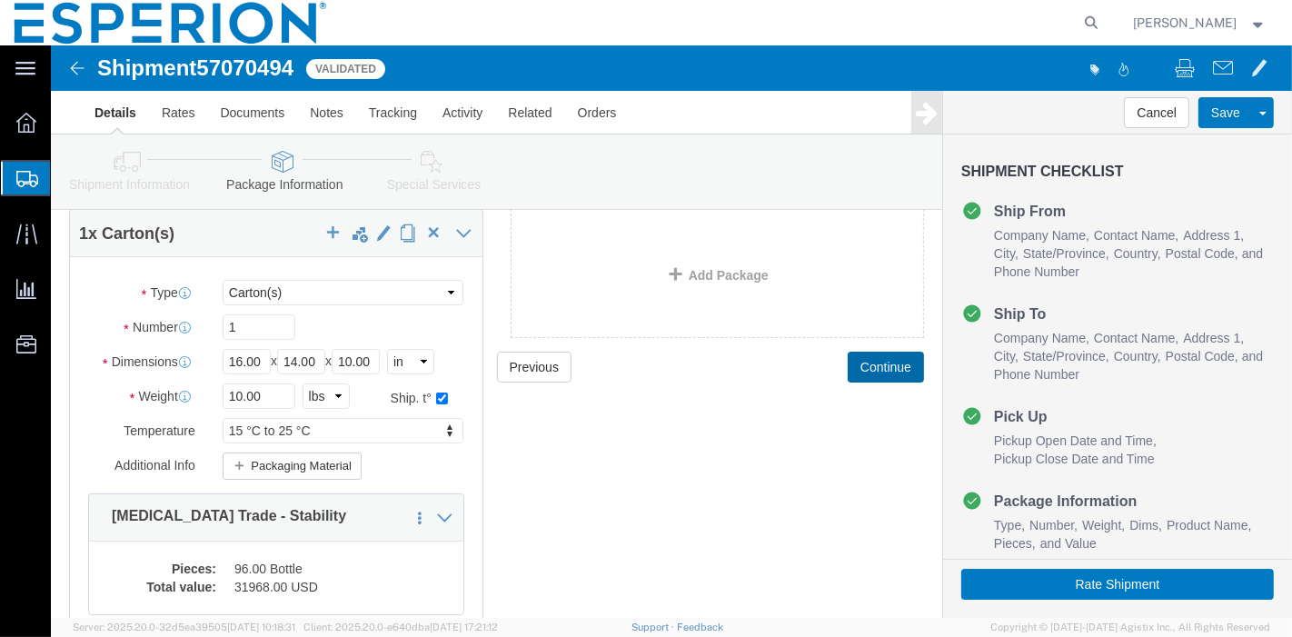
scroll to position [202, 0]
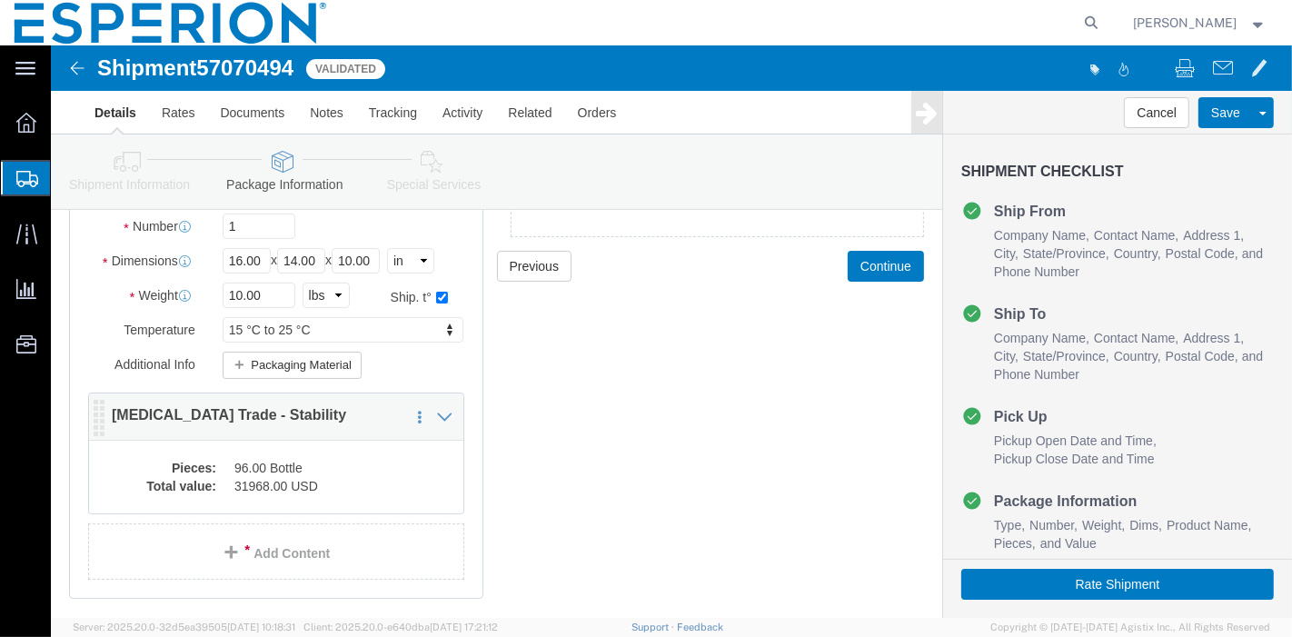
click div "Pieces: 96.00 Bottle Total value: 31968.00 USD"
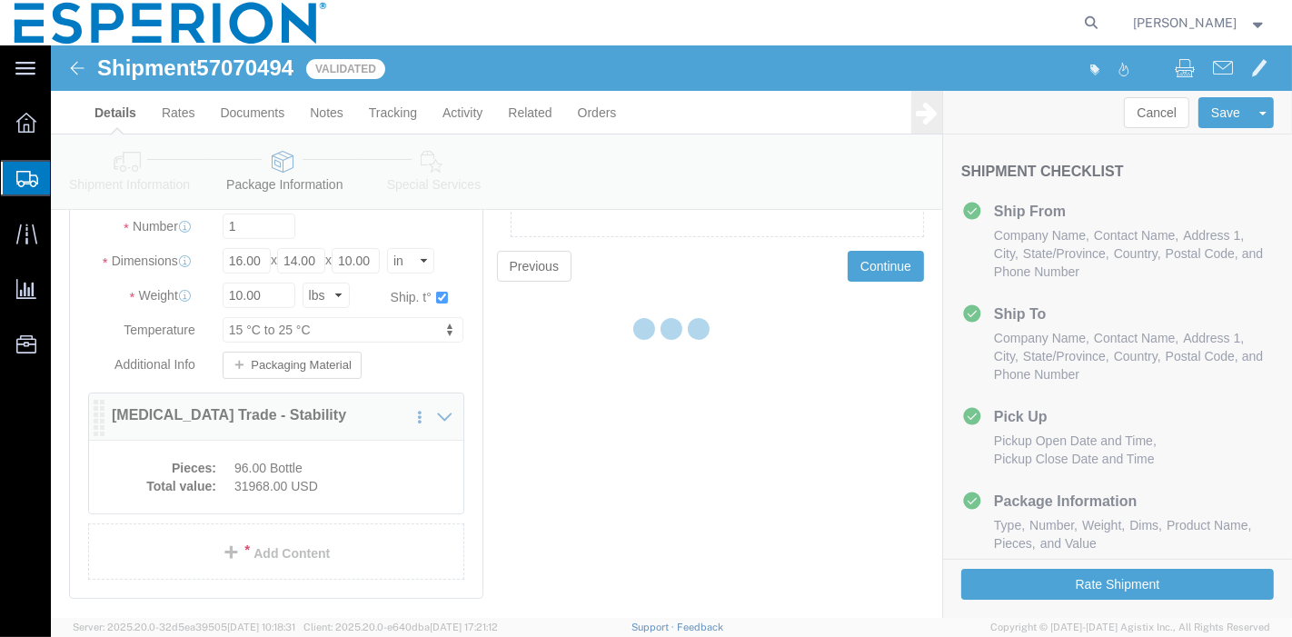
select select "IN"
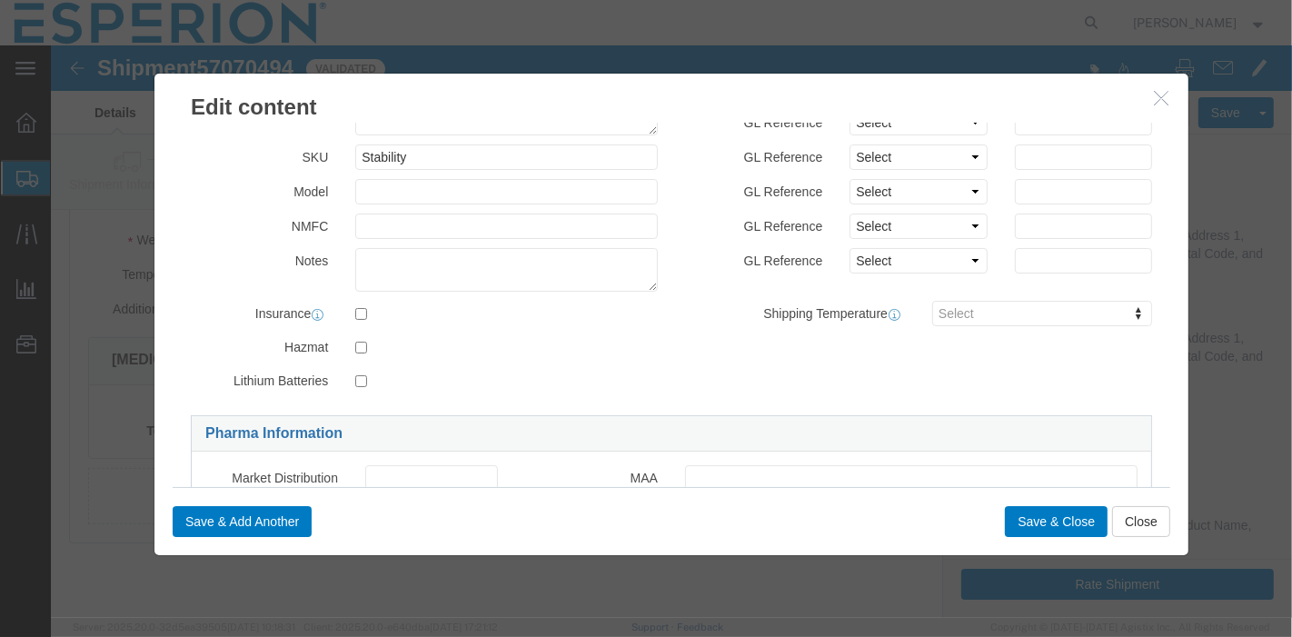
scroll to position [116, 0]
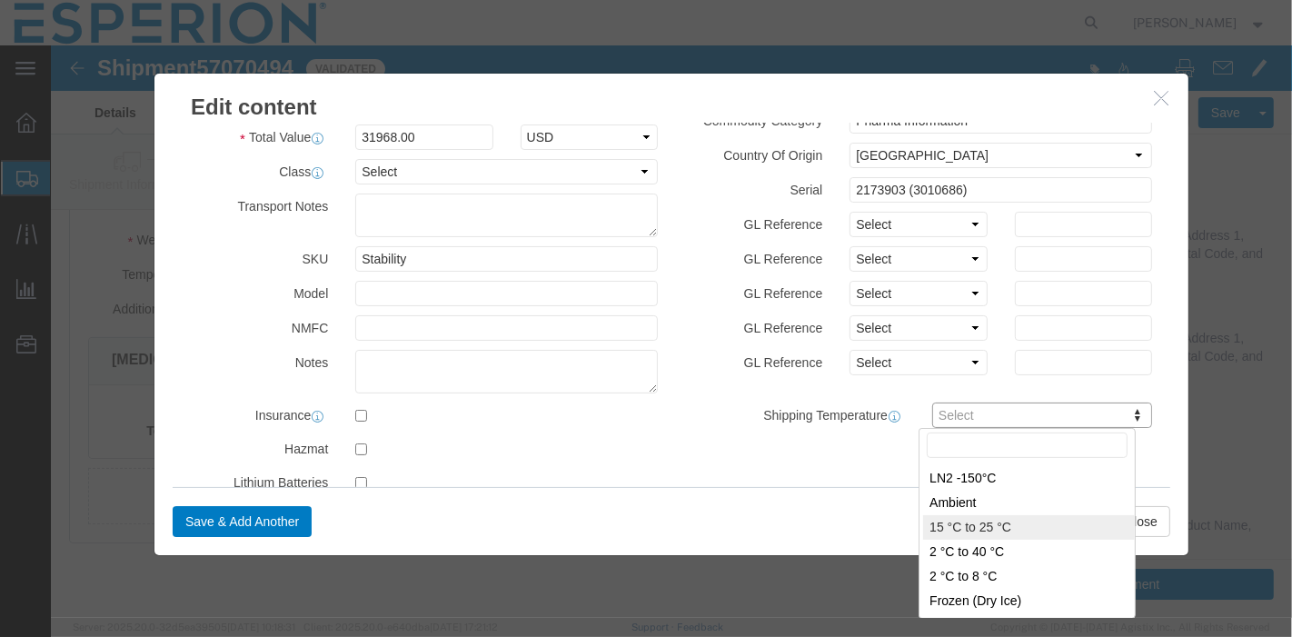
type input "FROM_15_TO_25"
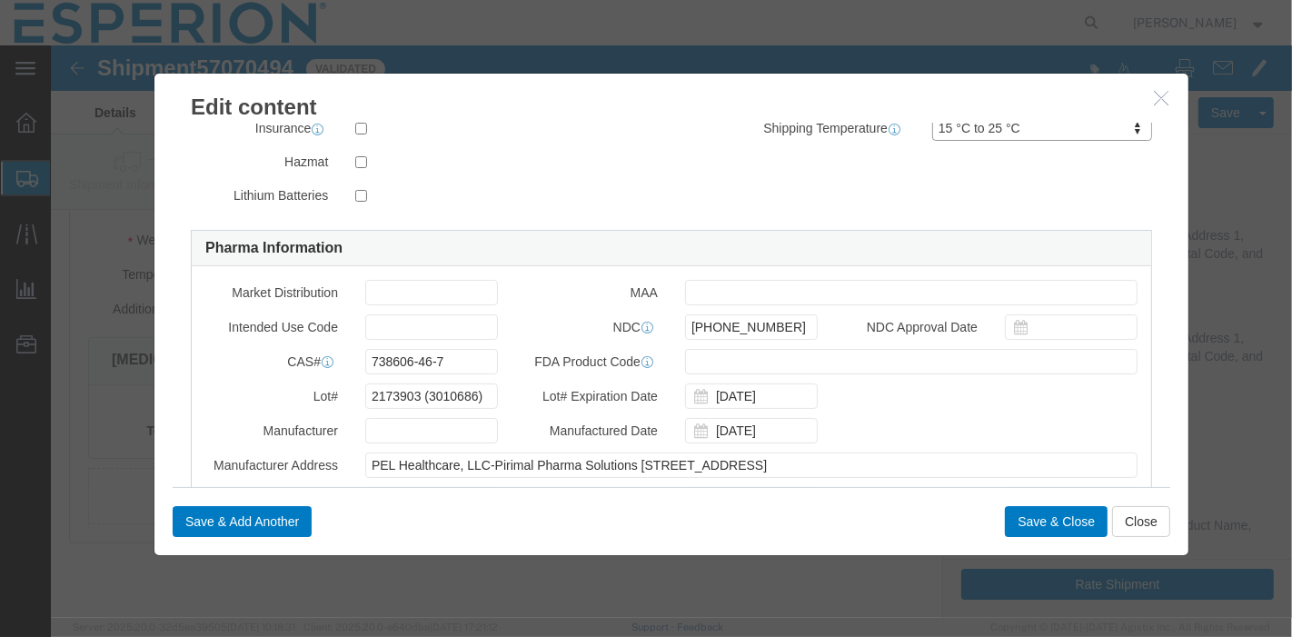
scroll to position [622, 0]
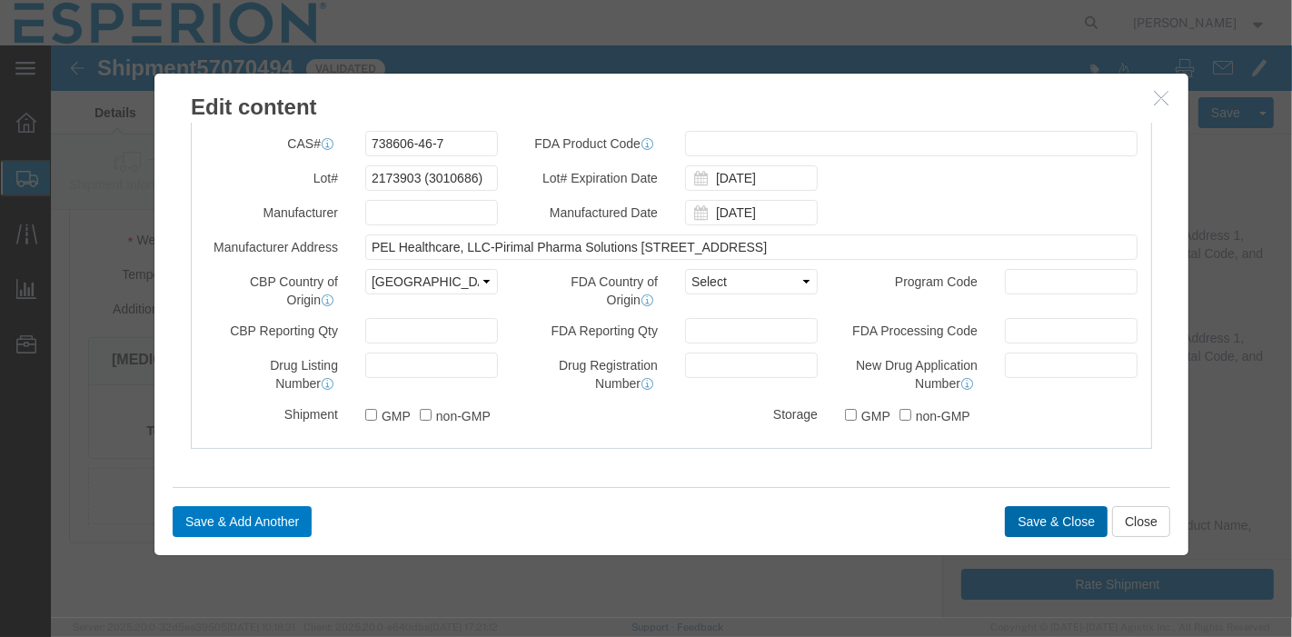
click button "Save & Close"
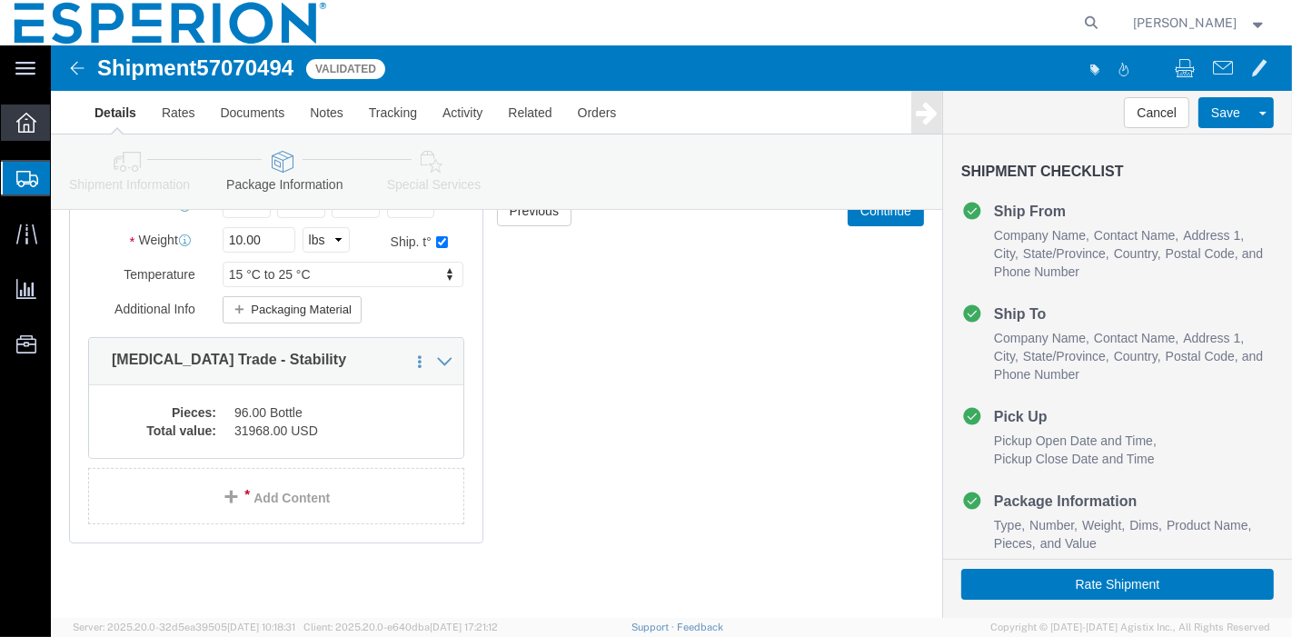
click at [30, 110] on div at bounding box center [26, 123] width 51 height 36
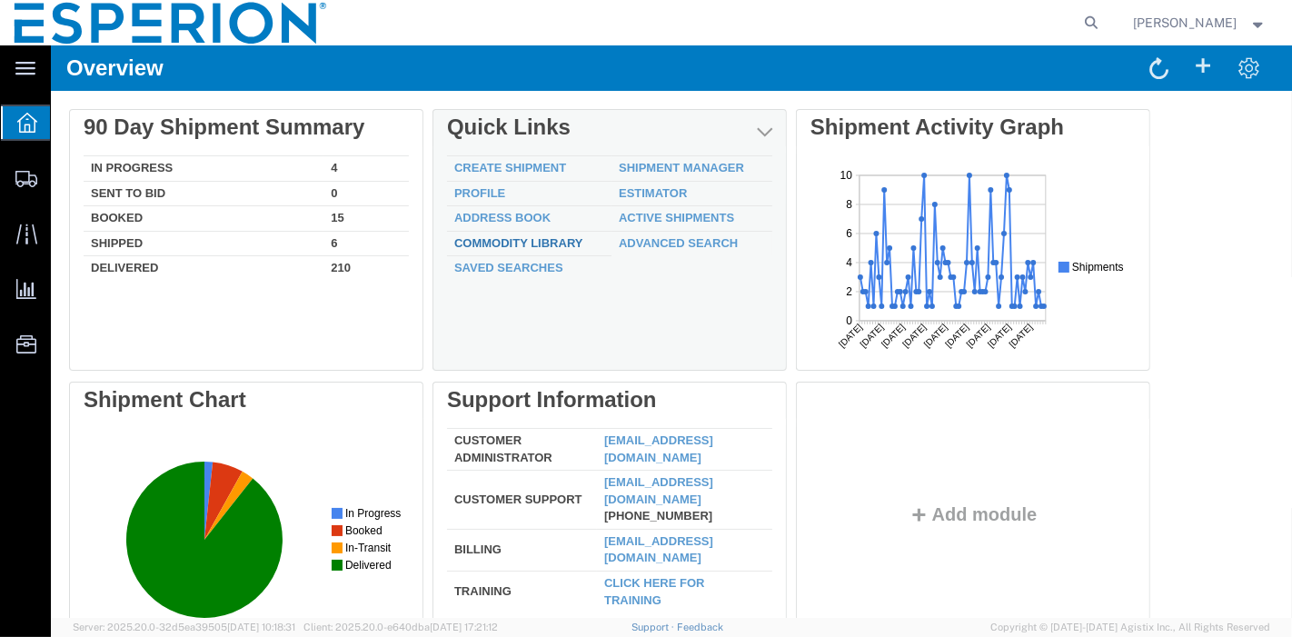
click at [515, 246] on link "Commodity Library" at bounding box center [518, 243] width 129 height 14
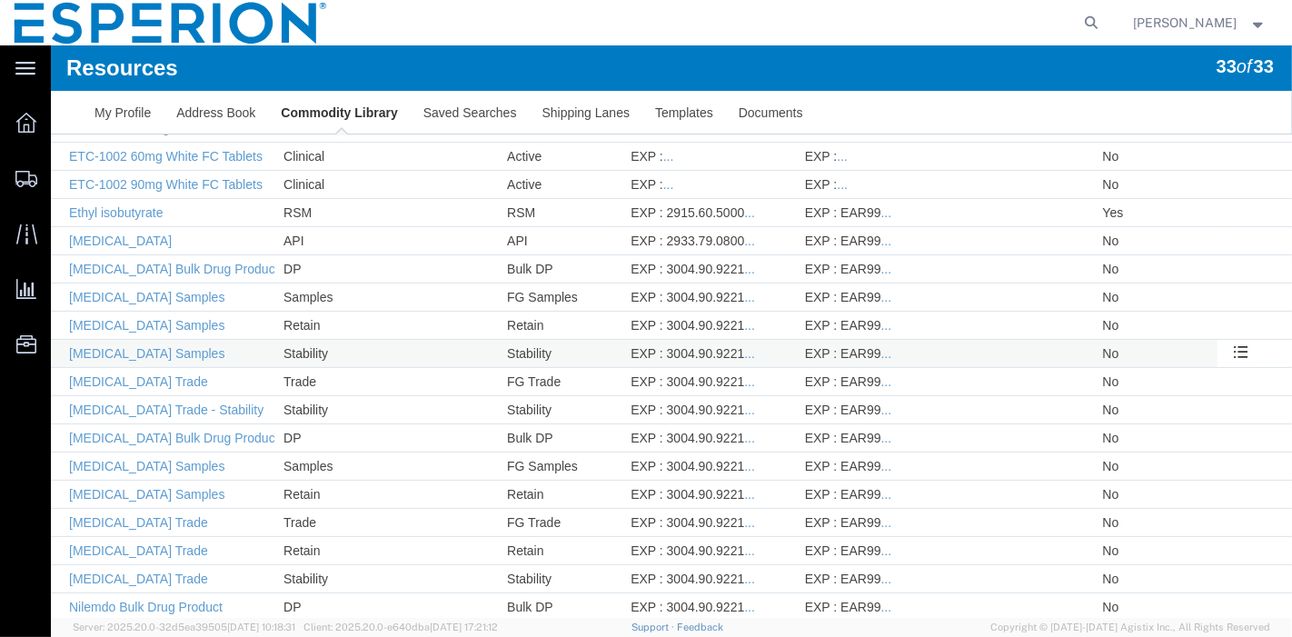
scroll to position [504, 0]
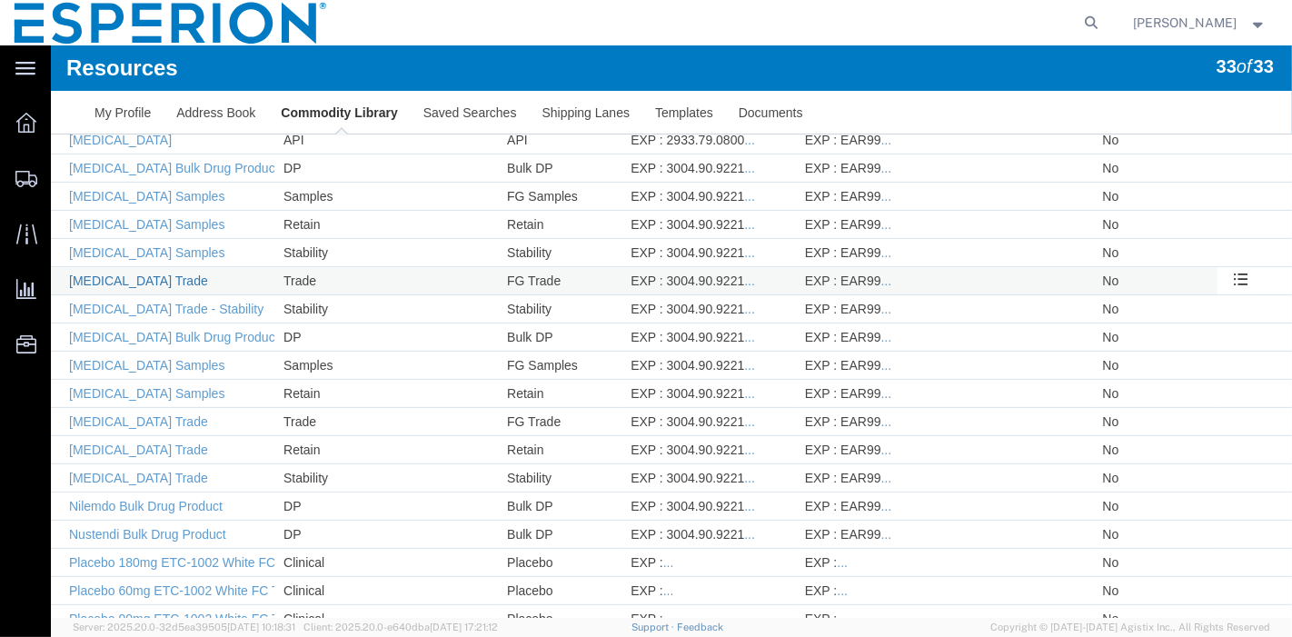
click at [126, 275] on link "Nexletol Trade" at bounding box center [137, 281] width 139 height 15
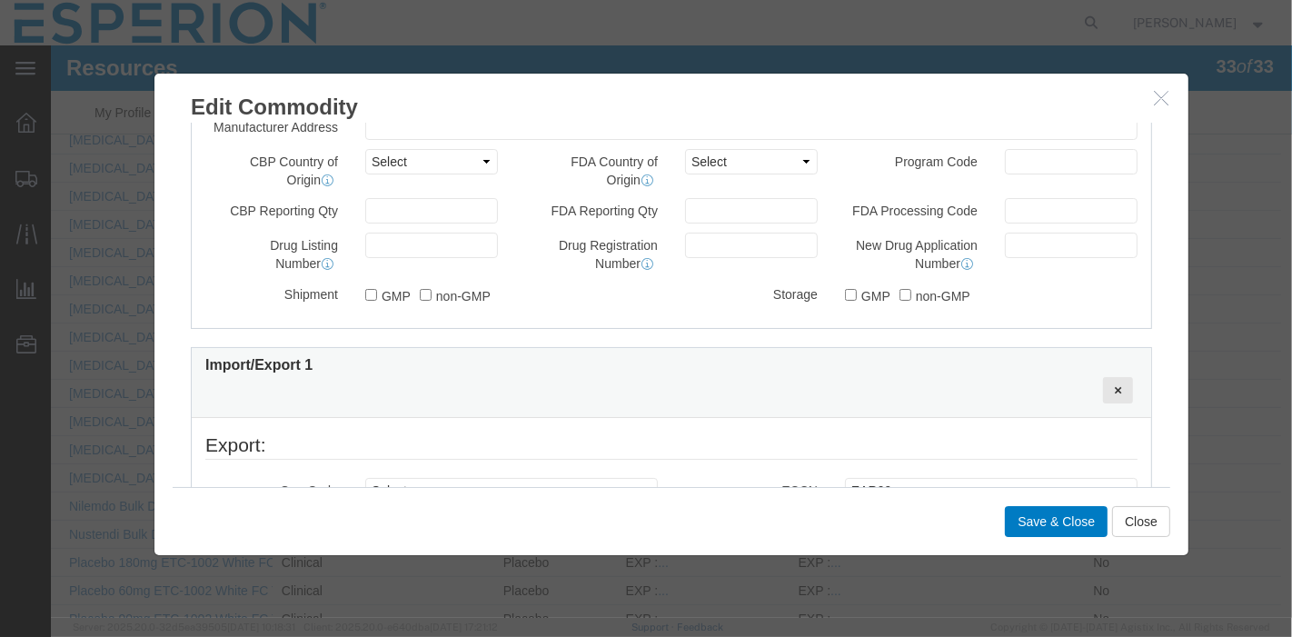
scroll to position [909, 0]
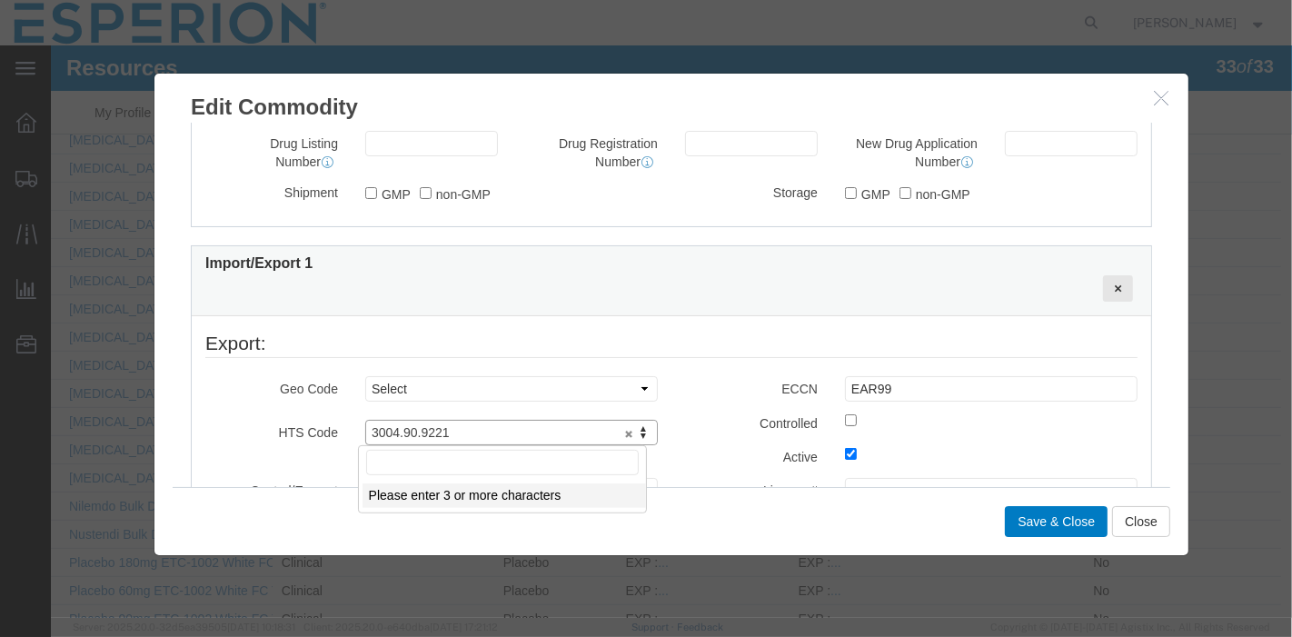
drag, startPoint x: 441, startPoint y: 434, endPoint x: 367, endPoint y: 429, distance: 73.8
click at [1136, 516] on button "Close" at bounding box center [1141, 521] width 58 height 31
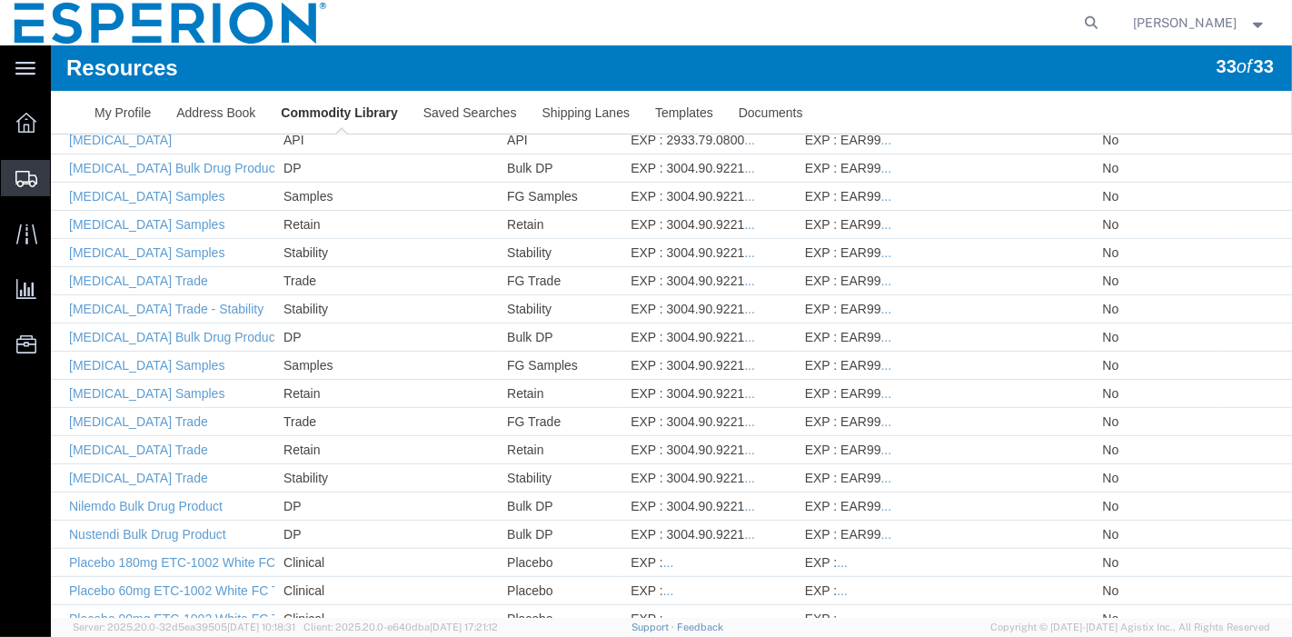
click at [0, 0] on span "Shipment Manager" at bounding box center [0, 0] width 0 height 0
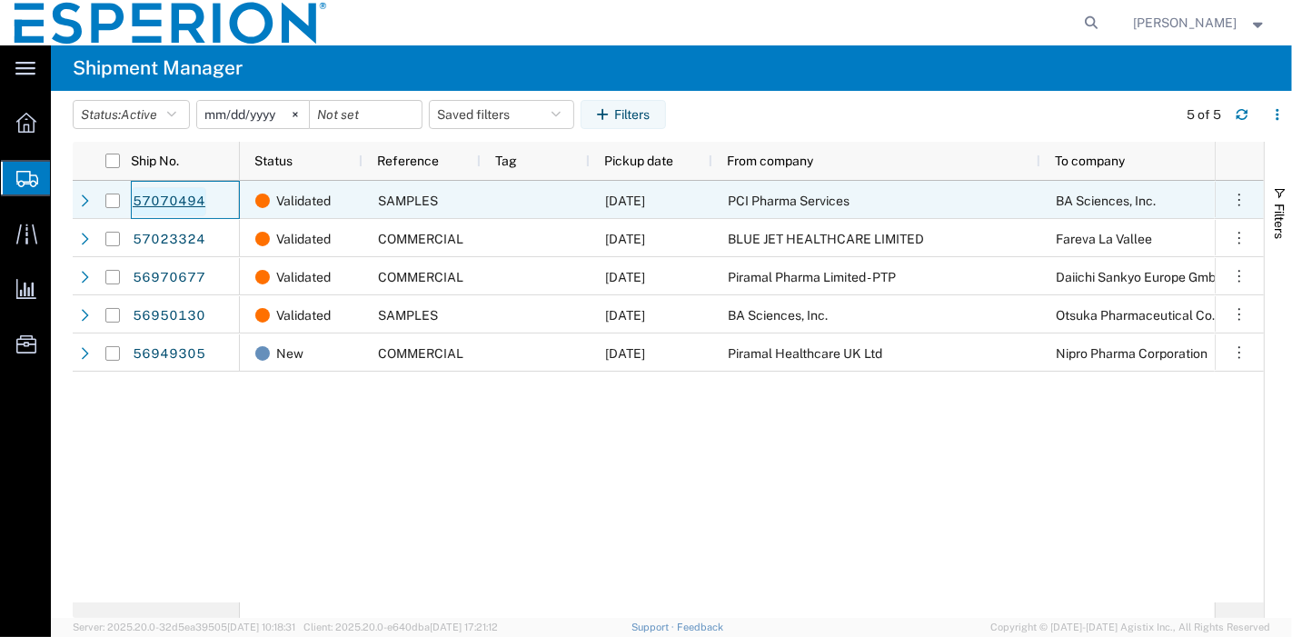
click at [183, 199] on link "57070494" at bounding box center [169, 201] width 75 height 29
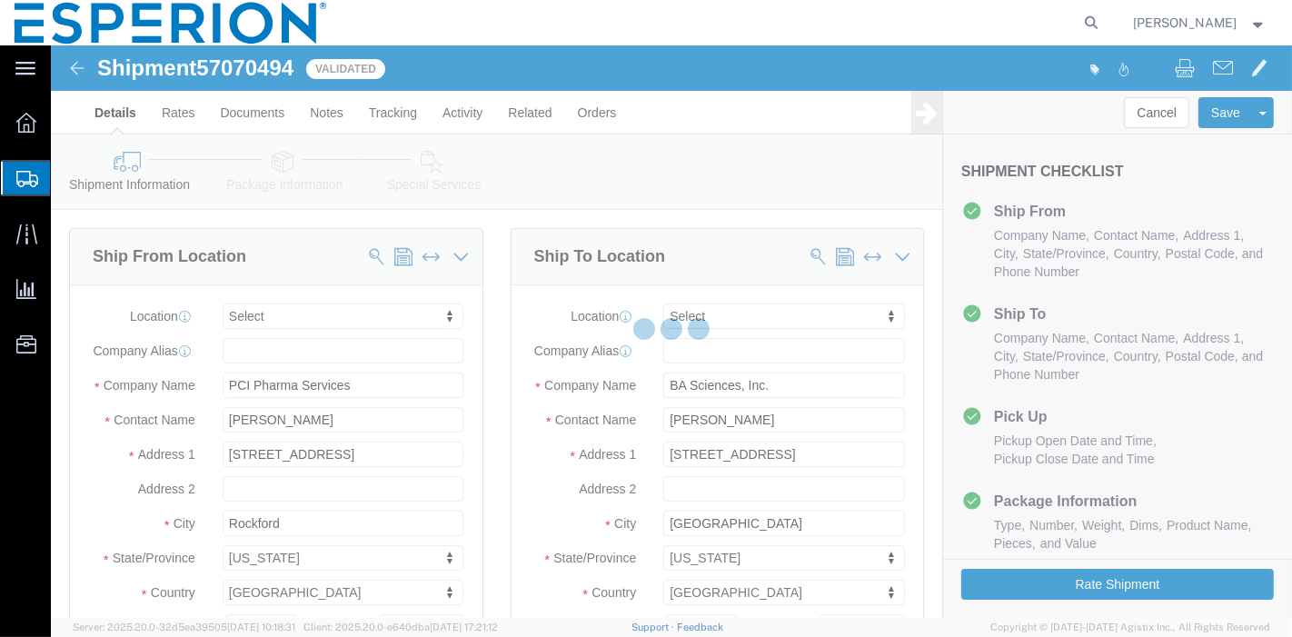
select select
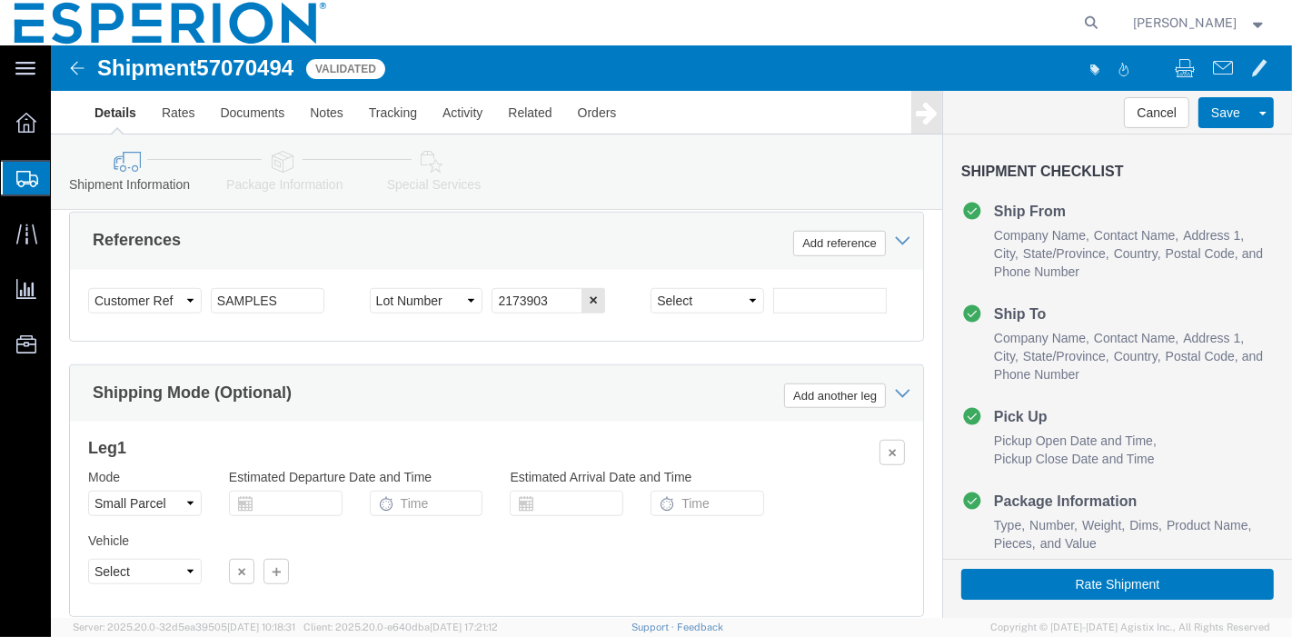
scroll to position [1145, 0]
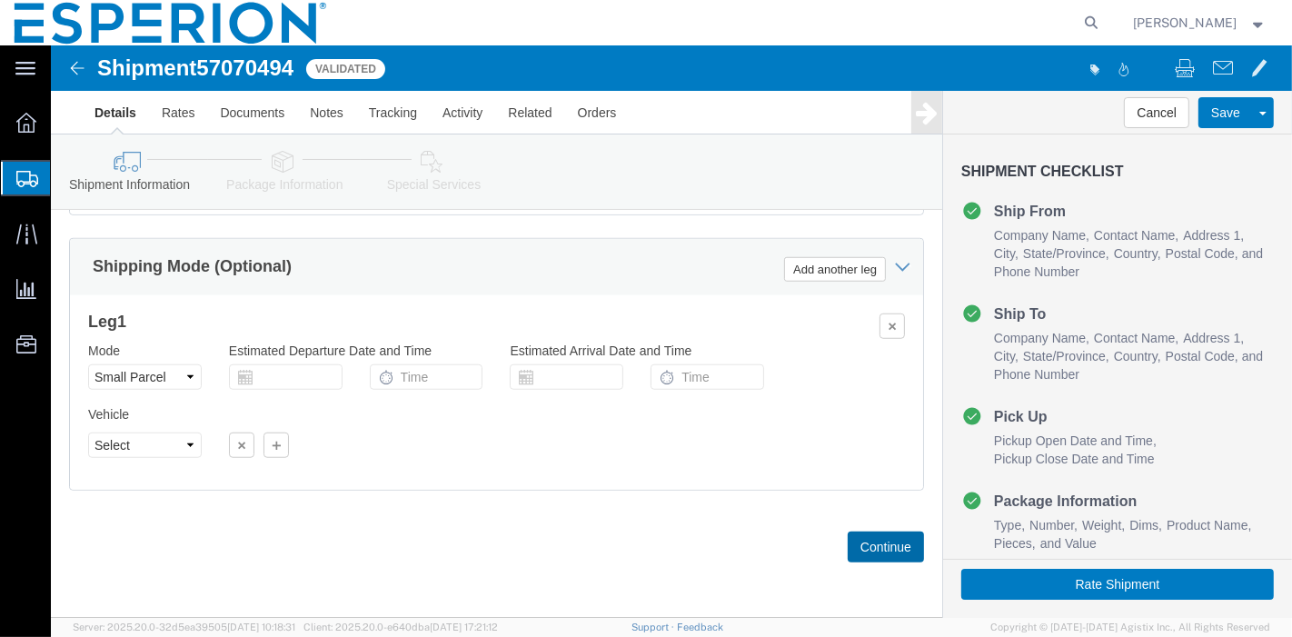
click button "Continue"
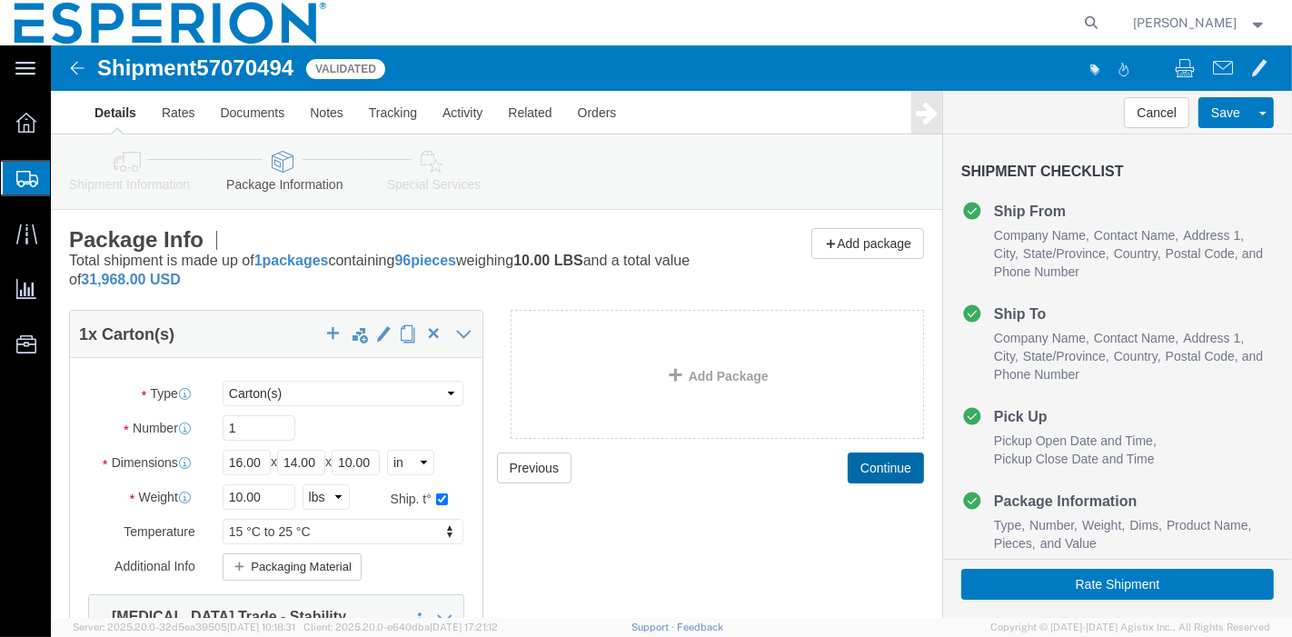
scroll to position [257, 0]
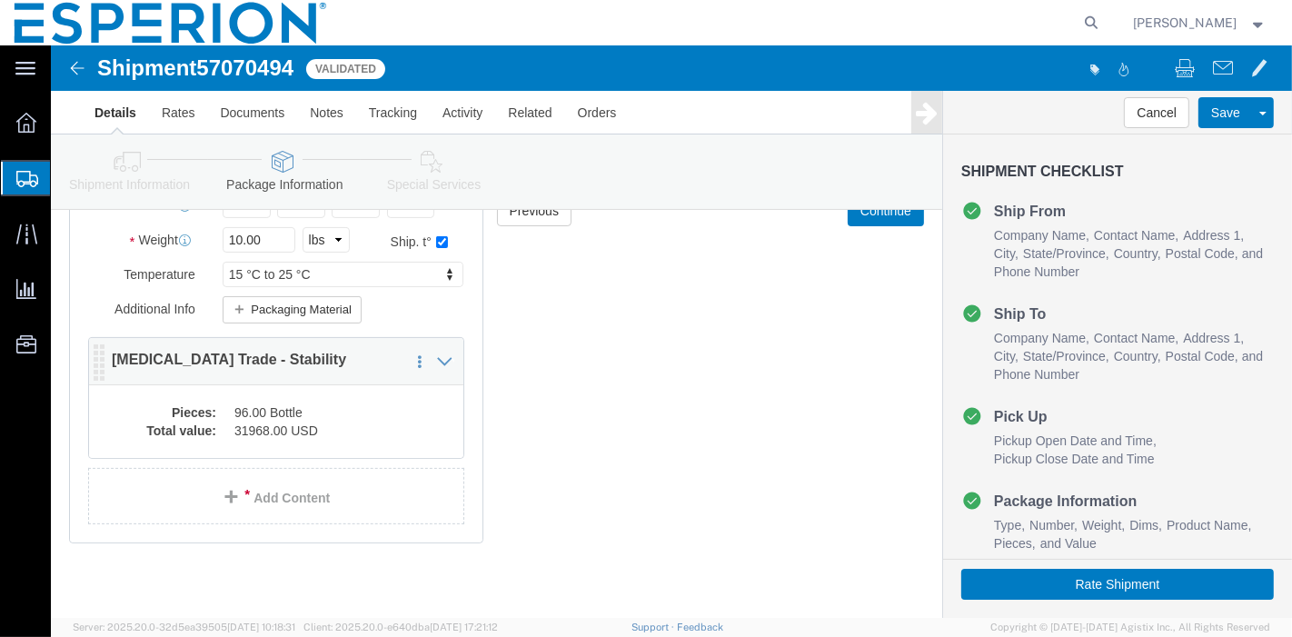
click dd "31968.00 USD"
select select "IN"
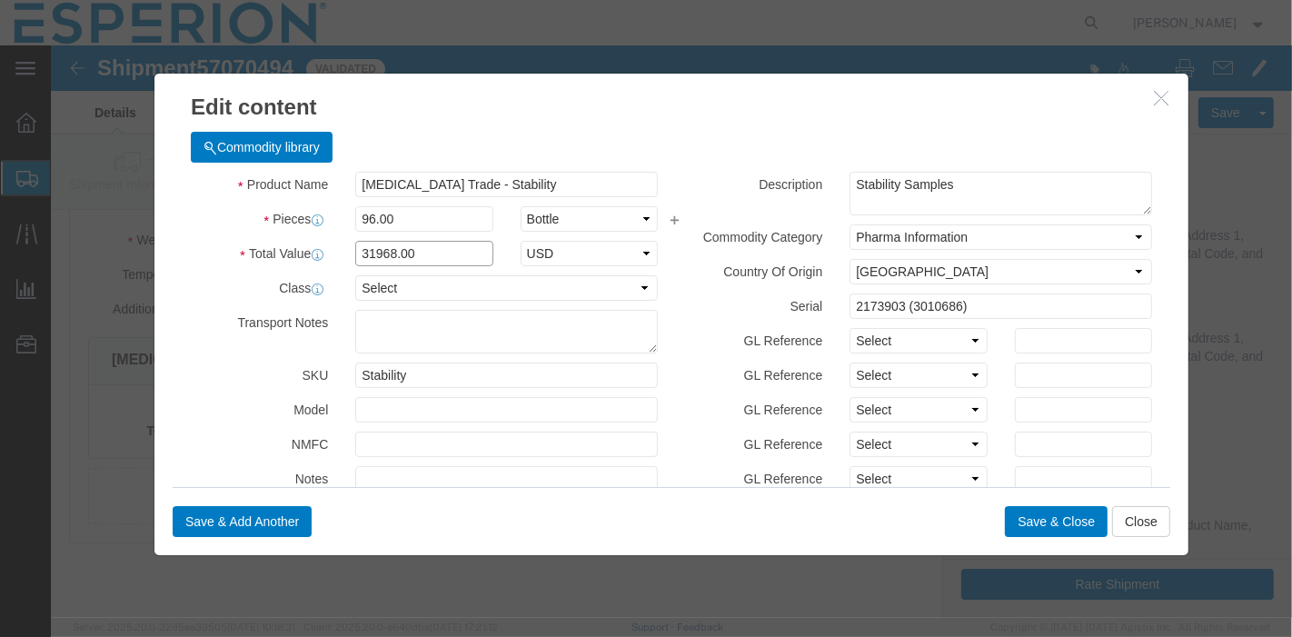
drag, startPoint x: 366, startPoint y: 209, endPoint x: 294, endPoint y: 208, distance: 71.8
click div "31968.00"
drag, startPoint x: 458, startPoint y: 139, endPoint x: 265, endPoint y: 129, distance: 192.9
click div "Product Name Nexletol Trade - Stability"
click button "Close"
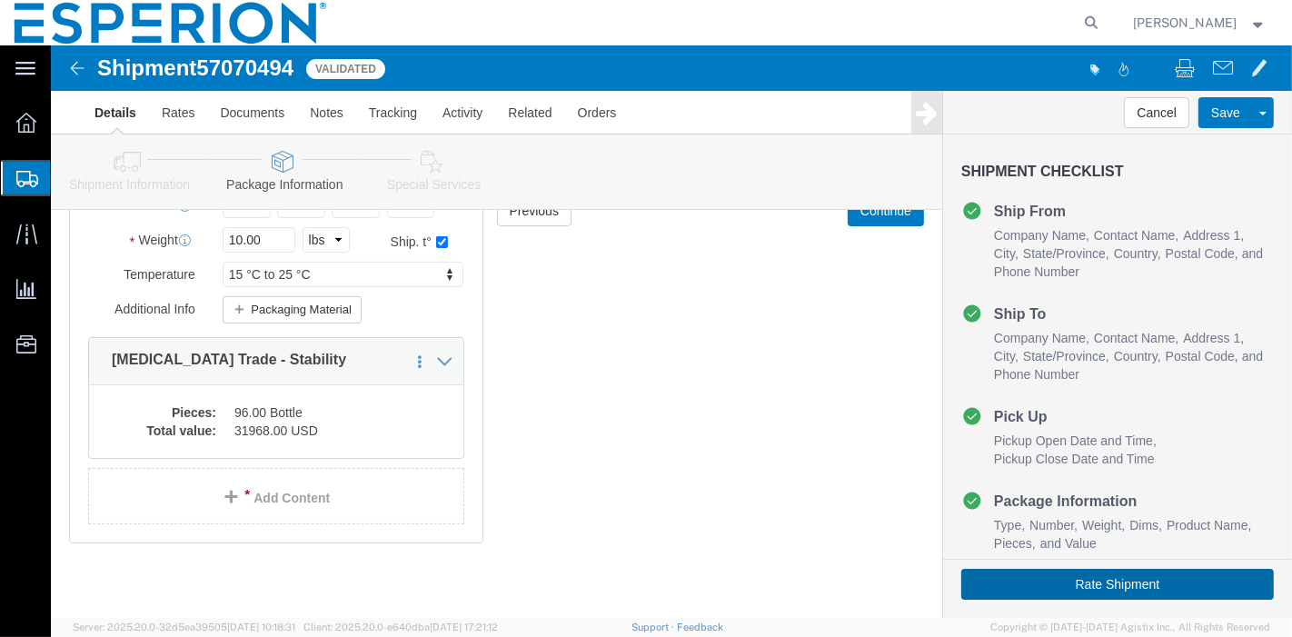
click button "Rate Shipment"
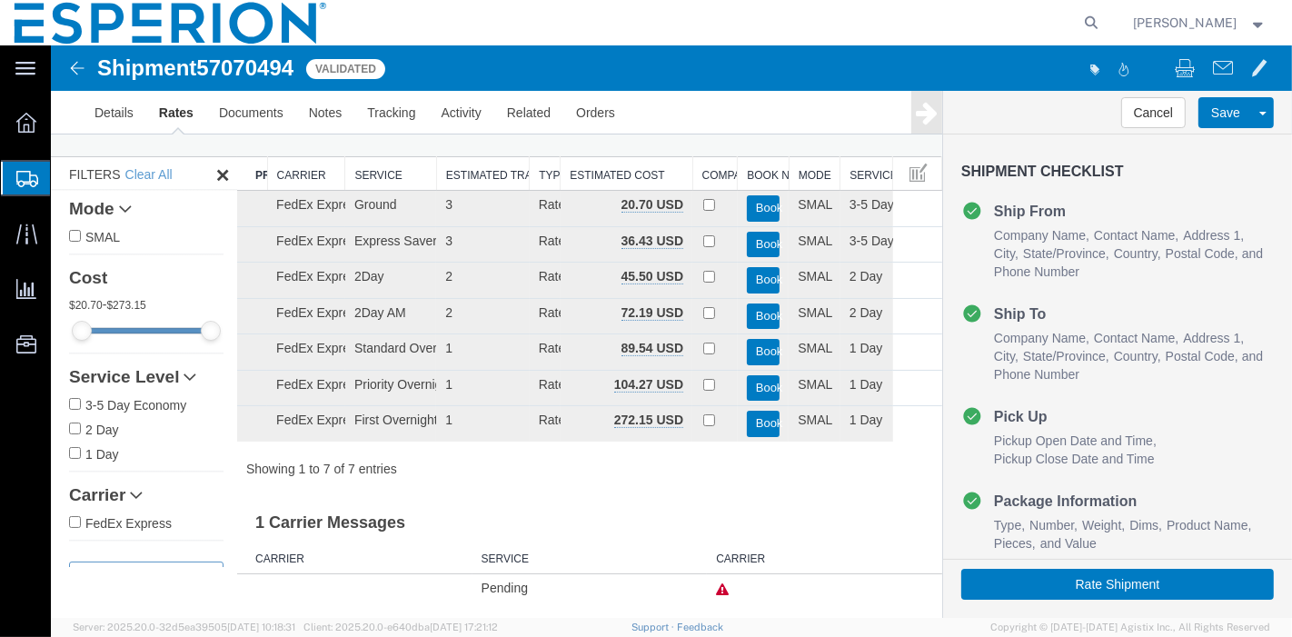
scroll to position [0, 0]
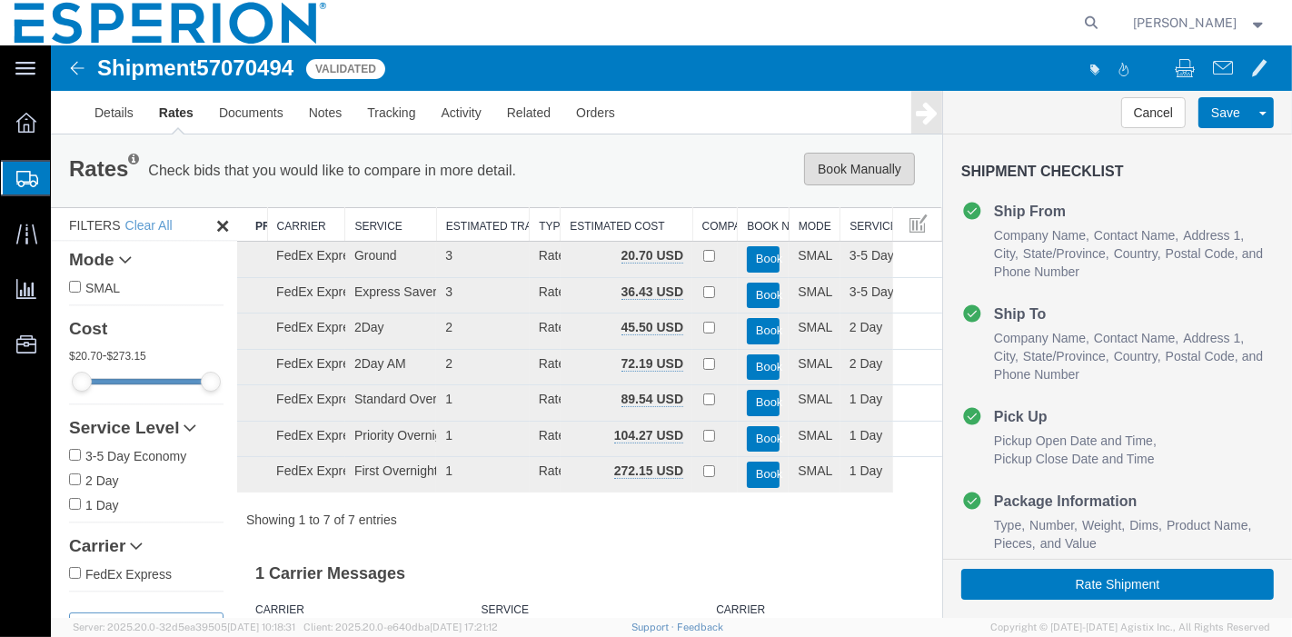
click at [869, 166] on button "Book Manually" at bounding box center [858, 169] width 111 height 33
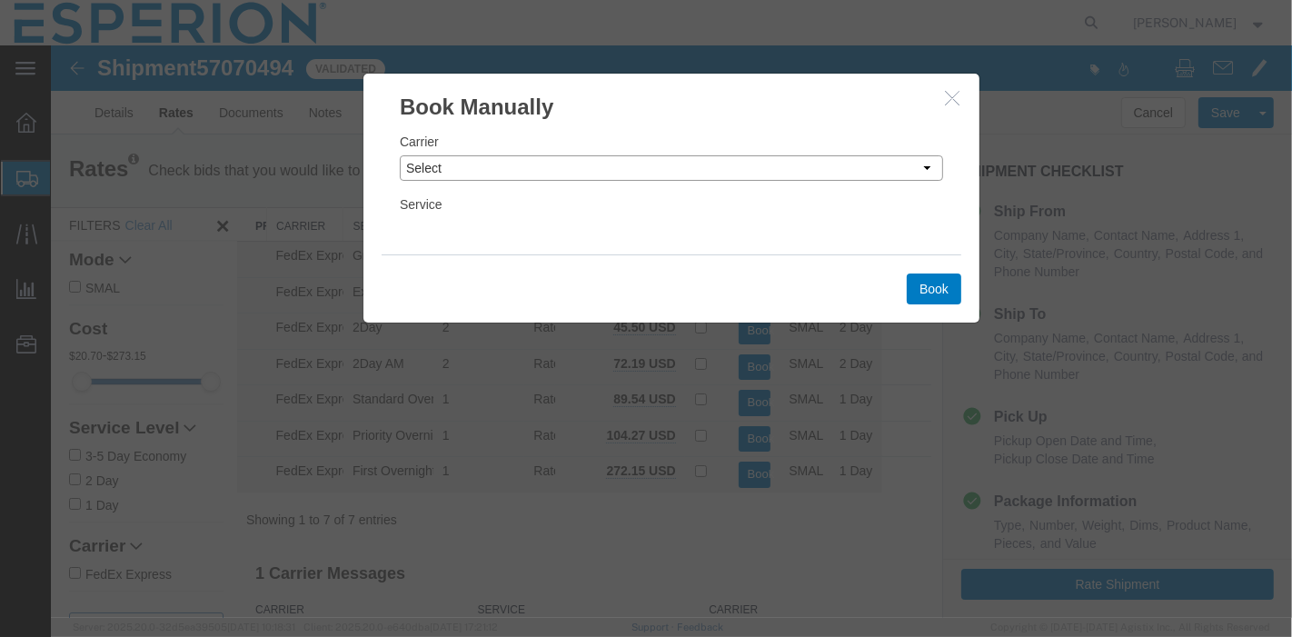
click at [831, 170] on select "Select Add New Carrier (and default service) DHL Global Forwarding Expeditors I…" at bounding box center [671, 167] width 544 height 25
select select "2322"
click at [399, 155] on select "Select Add New Carrier (and default service) DHL Global Forwarding Expeditors I…" at bounding box center [671, 167] width 544 height 25
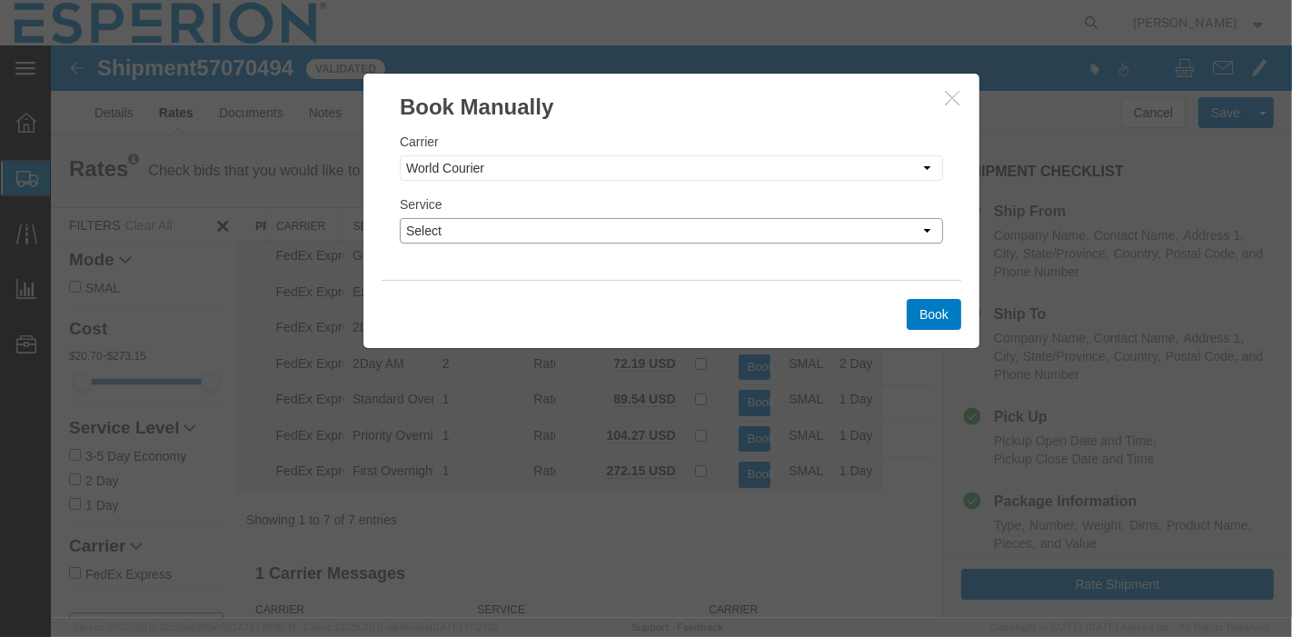
click at [479, 225] on select "Select 2 Day 2 Day Air Invalid Service LTL 3 - 5 Day NFO Next Day Air Next Day …" at bounding box center [671, 230] width 544 height 25
select select "10473"
click at [399, 218] on select "Select 2 Day 2 Day Air Invalid Service LTL 3 - 5 Day NFO Next Day Air Next Day …" at bounding box center [671, 230] width 544 height 25
click at [919, 313] on button "Book" at bounding box center [933, 314] width 55 height 31
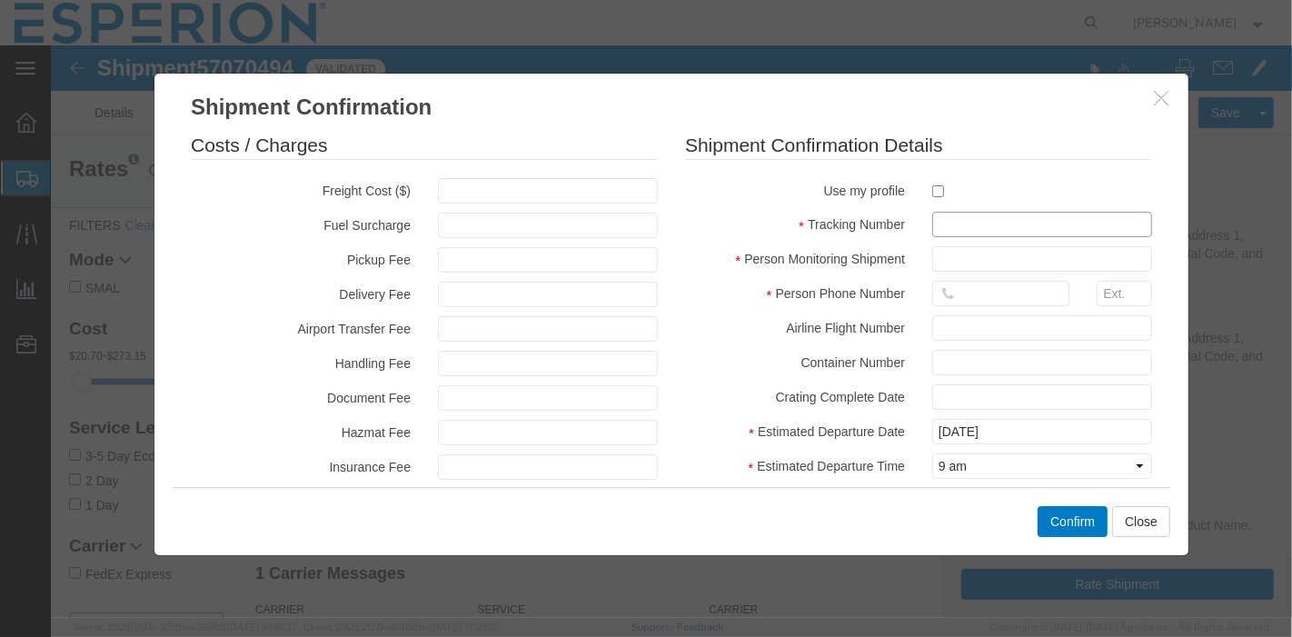
click at [959, 227] on input "text" at bounding box center [1042, 224] width 220 height 25
paste input "927479097"
type input "927479097"
click at [951, 257] on input "text" at bounding box center [1042, 258] width 220 height 25
type input "ABREAUX"
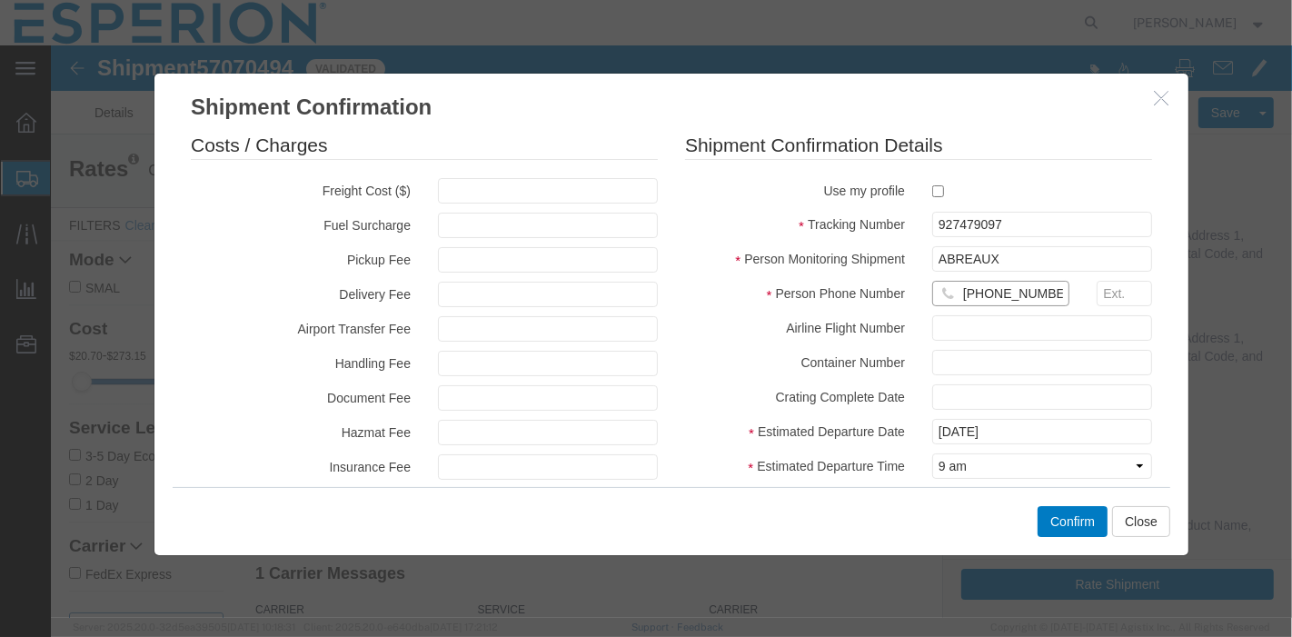
type input "[PHONE_NUMBER]"
click at [1007, 423] on input "[DATE]" at bounding box center [1042, 431] width 220 height 25
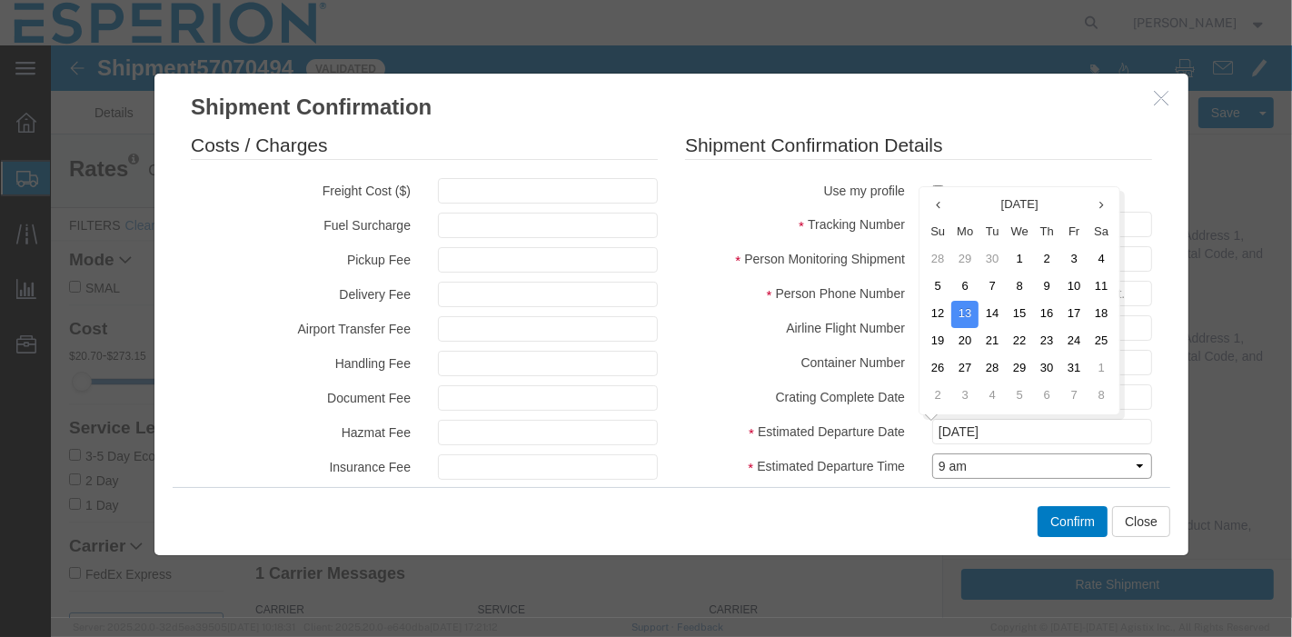
click at [1008, 465] on select "Select Midnight 1 am 2 am 3 am 4 am 5 am 6 am 7 am 8 am 9 am 10 am 11 am 12 Noo…" at bounding box center [1042, 466] width 220 height 25
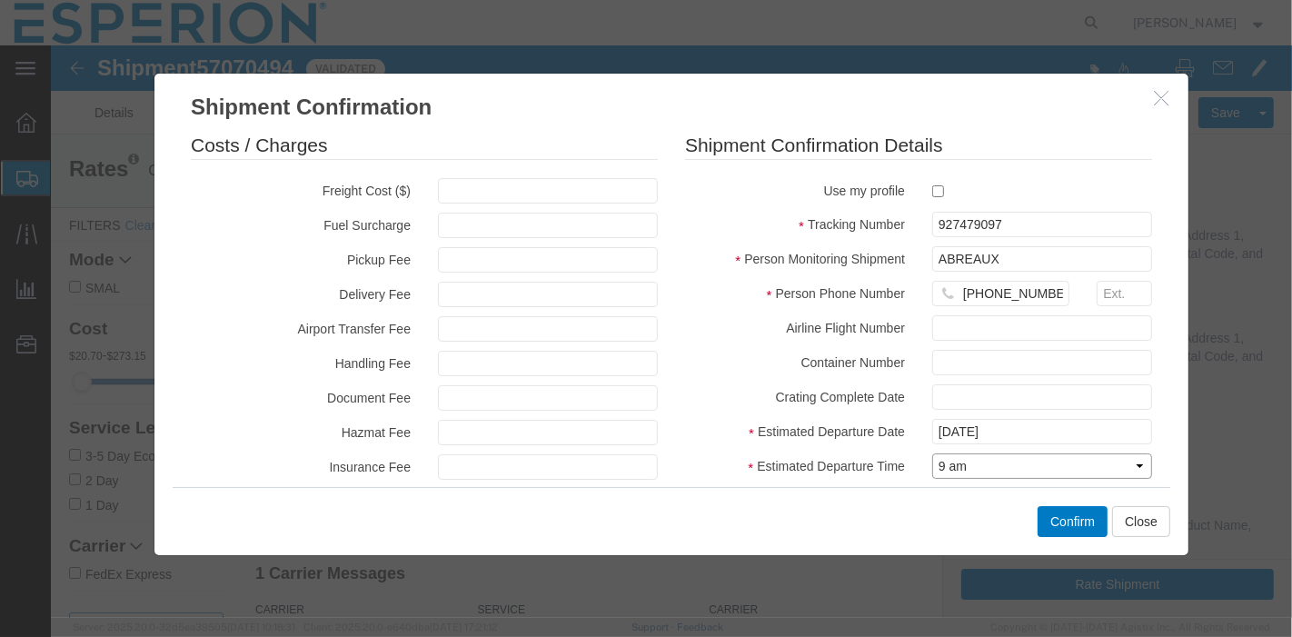
select select "1100"
click at [932, 454] on select "Select Midnight 1 am 2 am 3 am 4 am 5 am 6 am 7 am 8 am 9 am 10 am 11 am 12 Noo…" at bounding box center [1042, 466] width 220 height 25
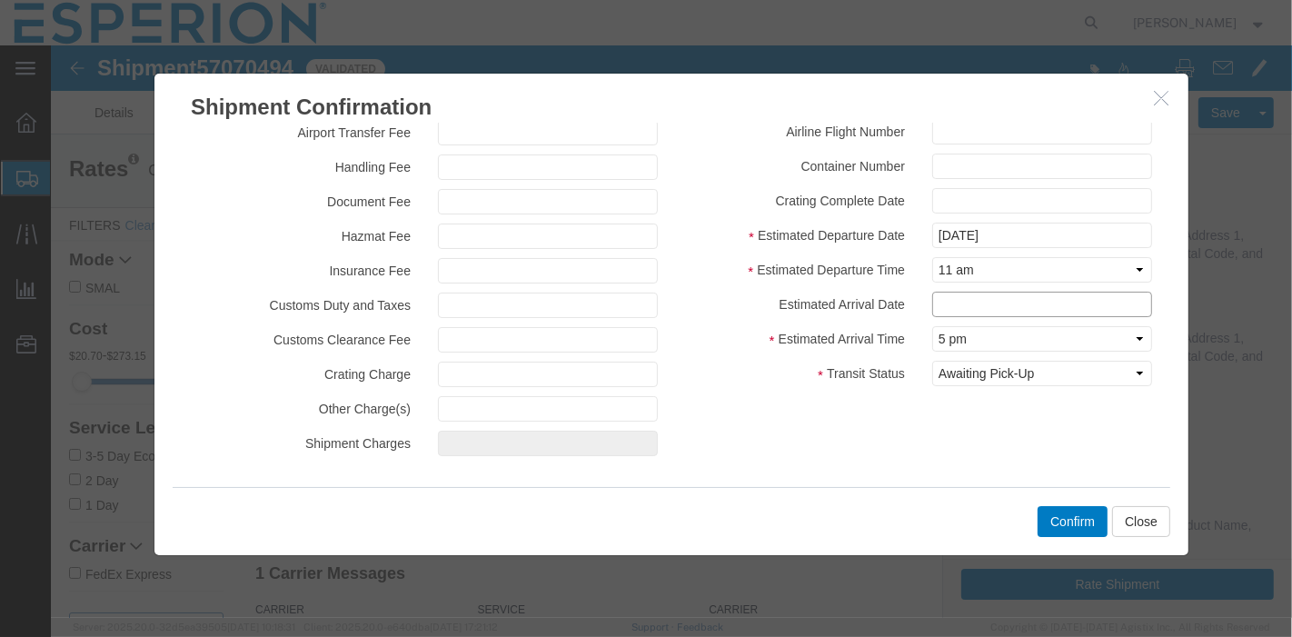
click at [971, 302] on input "text" at bounding box center [1042, 304] width 220 height 25
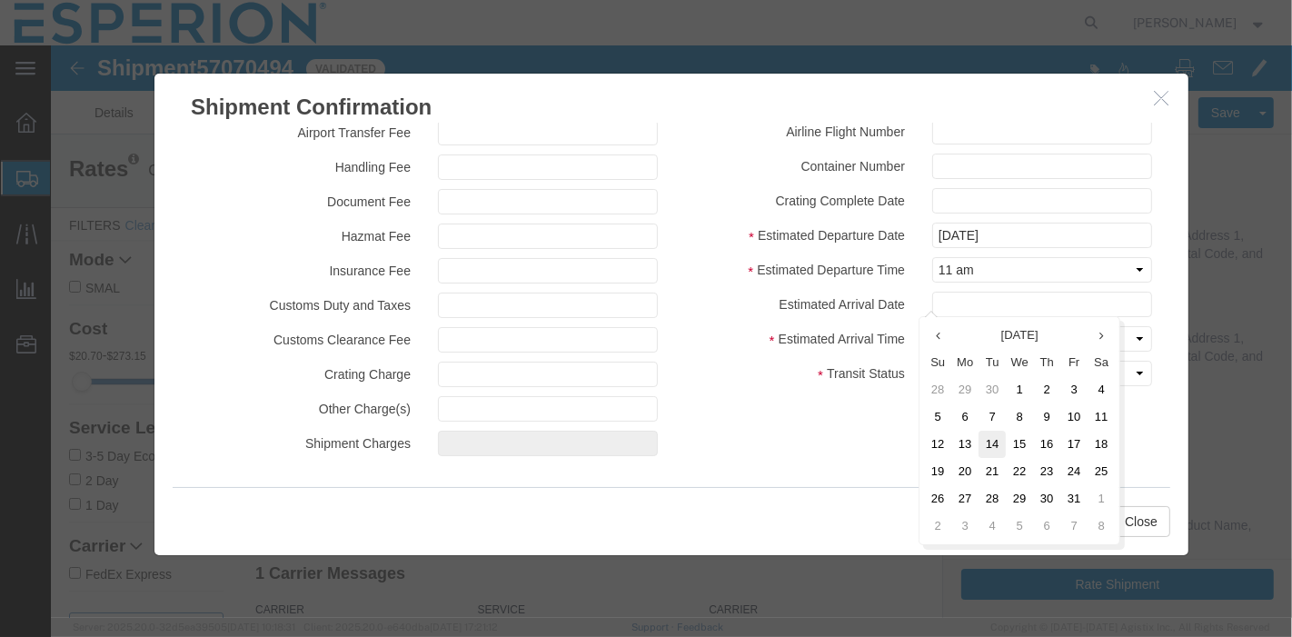
click at [996, 441] on td "14" at bounding box center [991, 444] width 27 height 27
type input "10/14/2025"
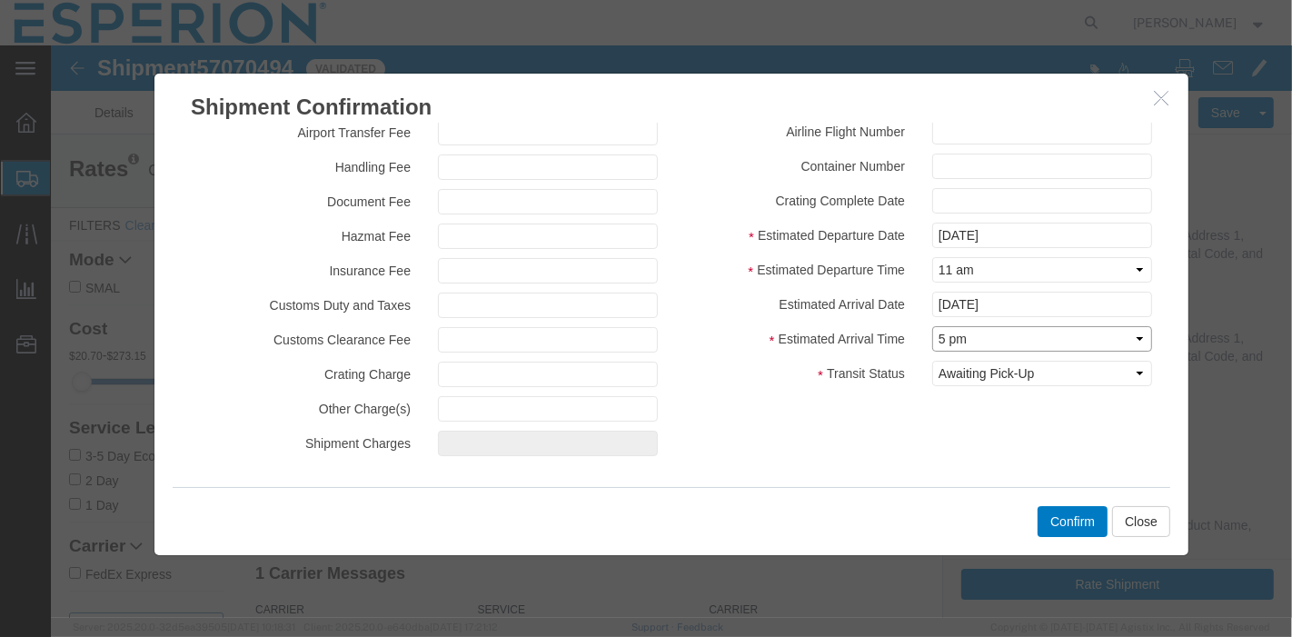
click at [979, 338] on select "Select Midnight 1 am 2 am 3 am 4 am 5 am 6 am 7 am 8 am 9 am 10 am 11 am 12 Noo…" at bounding box center [1042, 338] width 220 height 25
select select "1100"
click at [932, 326] on select "Select Midnight 1 am 2 am 3 am 4 am 5 am 6 am 7 am 8 am 9 am 10 am 11 am 12 Noo…" at bounding box center [1042, 338] width 220 height 25
click at [1080, 515] on button "Confirm" at bounding box center [1072, 521] width 70 height 31
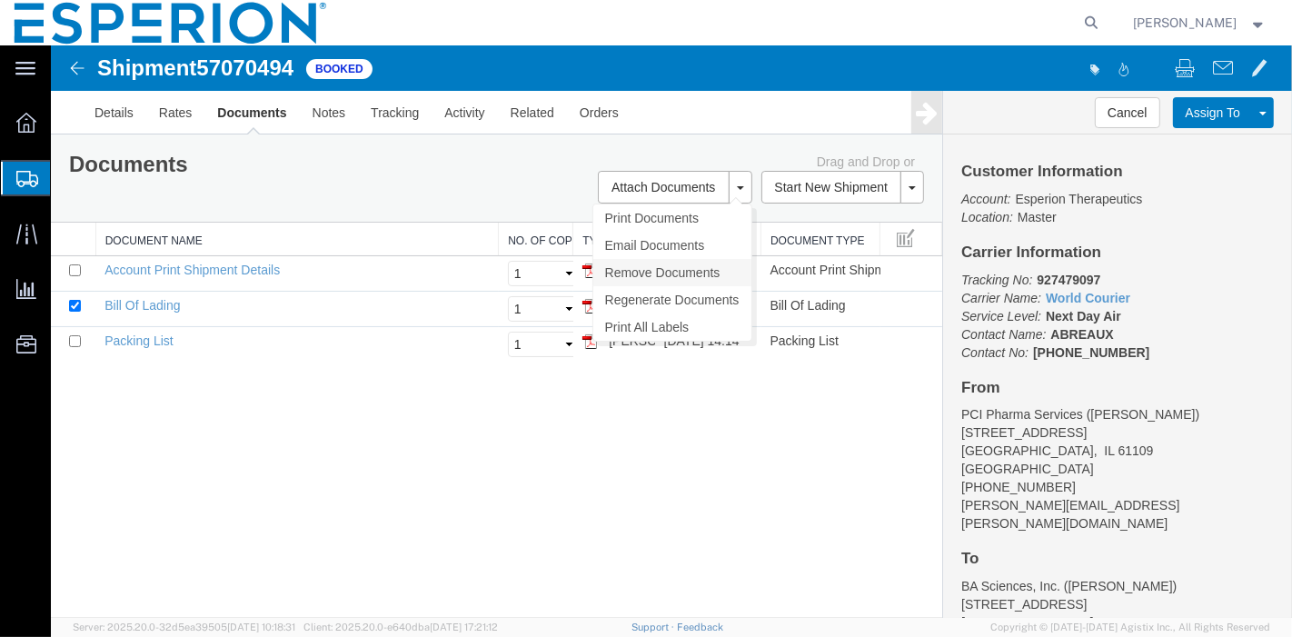
click at [669, 268] on link "Remove Documents" at bounding box center [672, 272] width 158 height 27
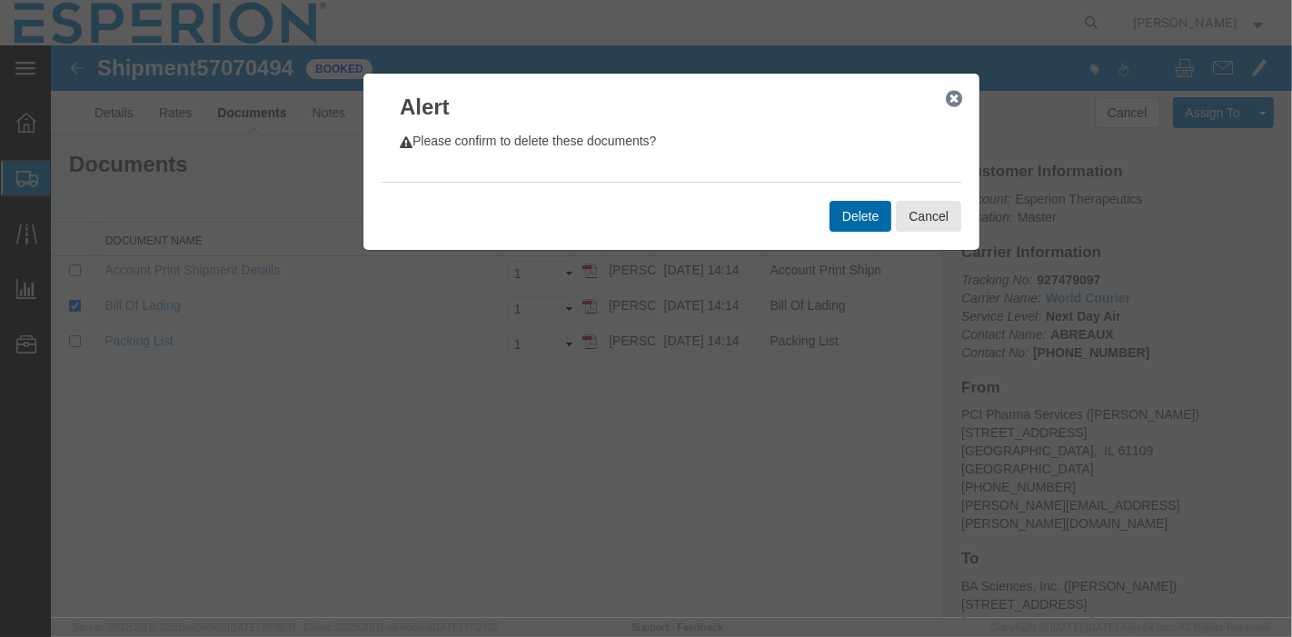
click at [846, 224] on button "Delete" at bounding box center [860, 216] width 62 height 31
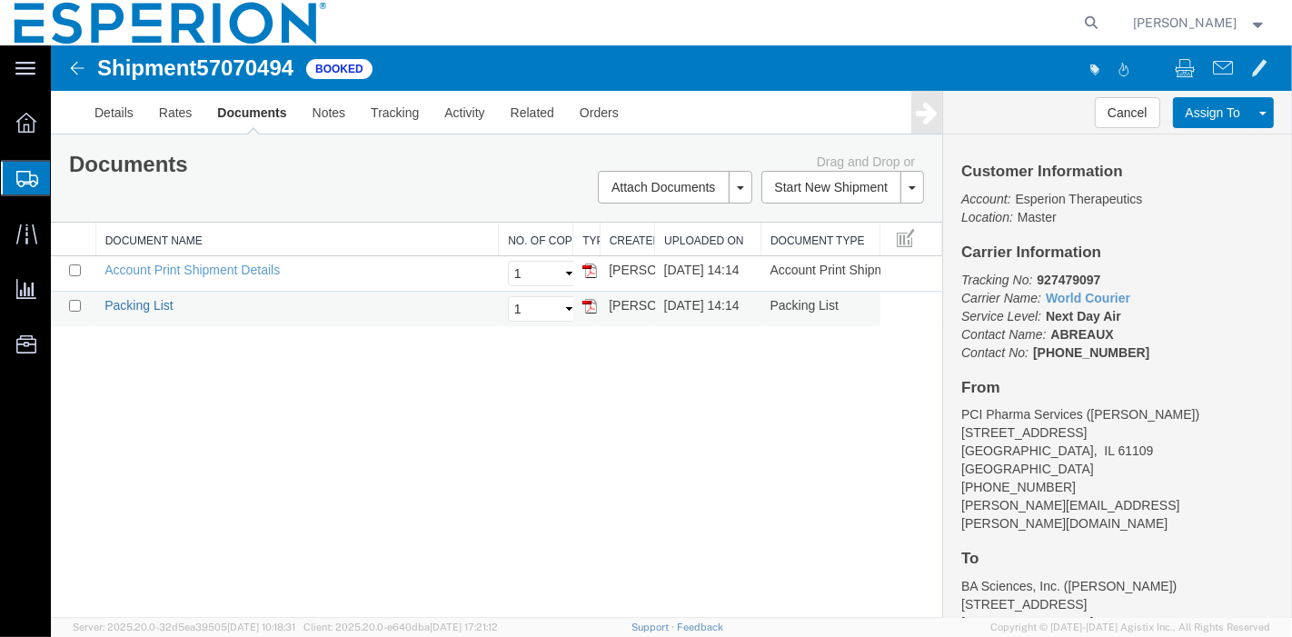
click at [124, 301] on link "Packing List" at bounding box center [138, 305] width 68 height 15
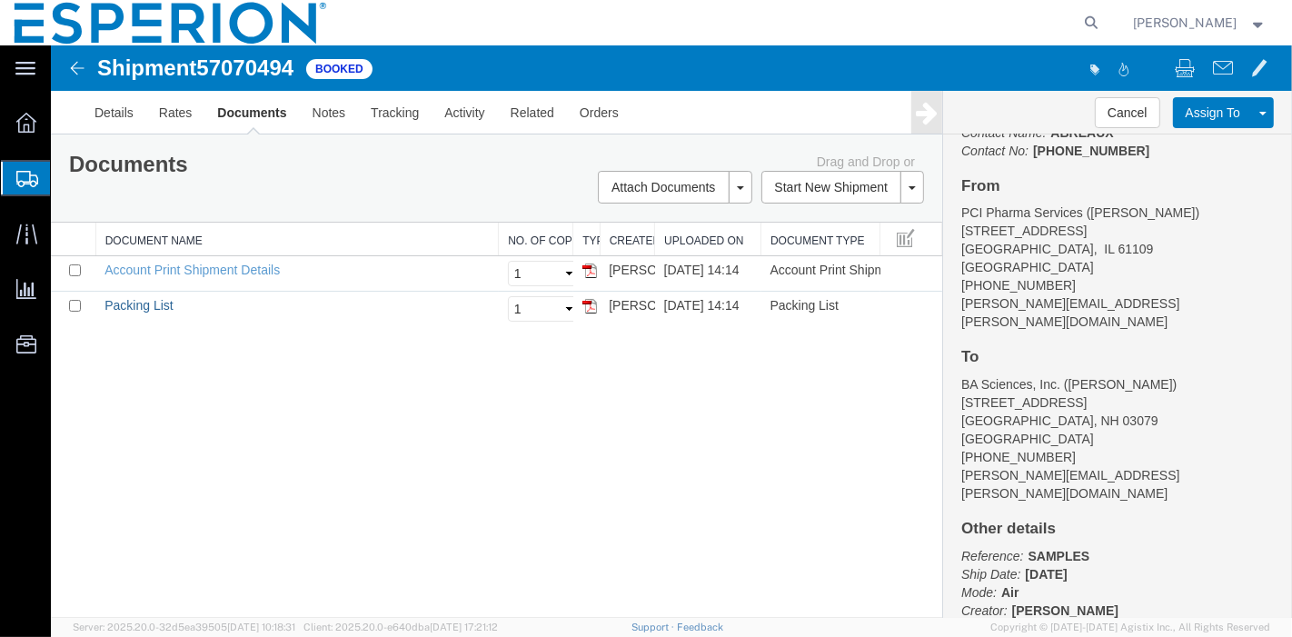
scroll to position [249, 0]
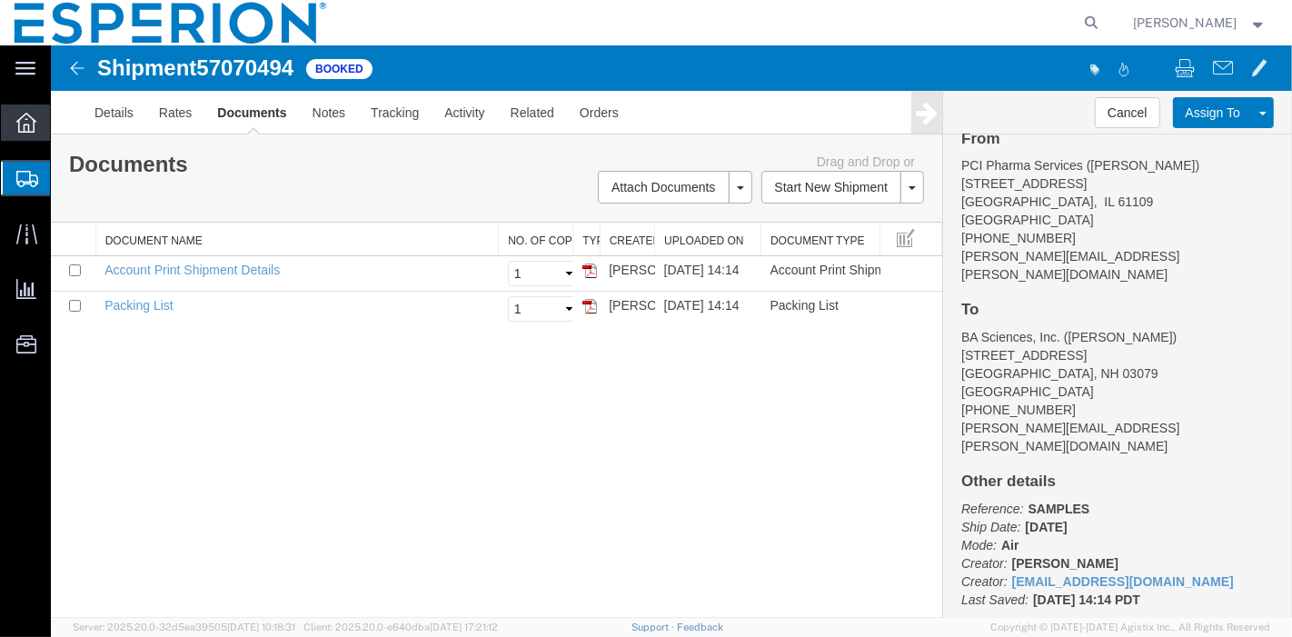
click at [21, 121] on icon at bounding box center [26, 123] width 20 height 20
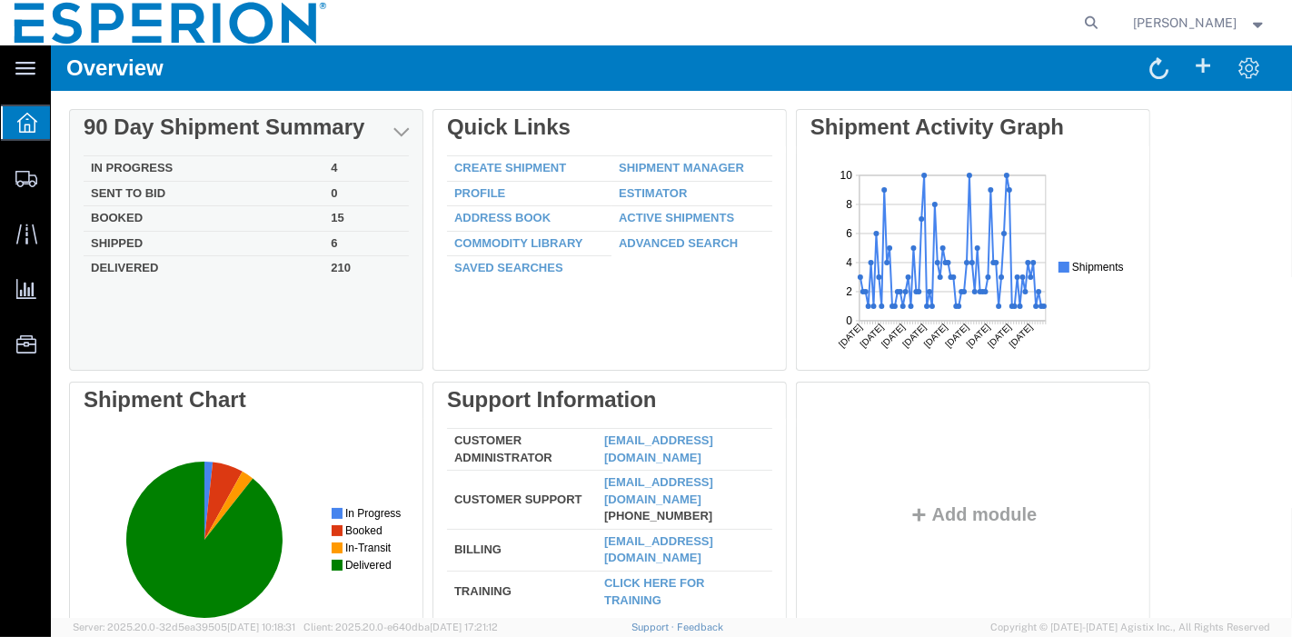
click at [105, 159] on td "In Progress" at bounding box center [203, 168] width 240 height 25
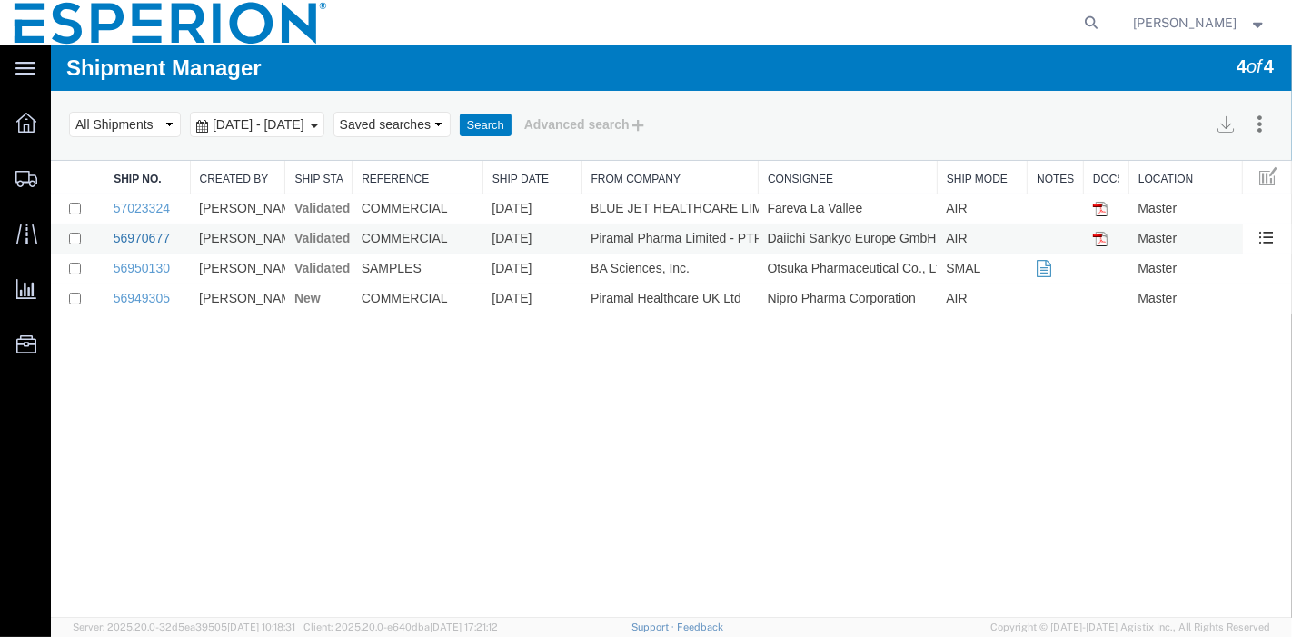
click at [155, 232] on link "56970677" at bounding box center [141, 238] width 56 height 15
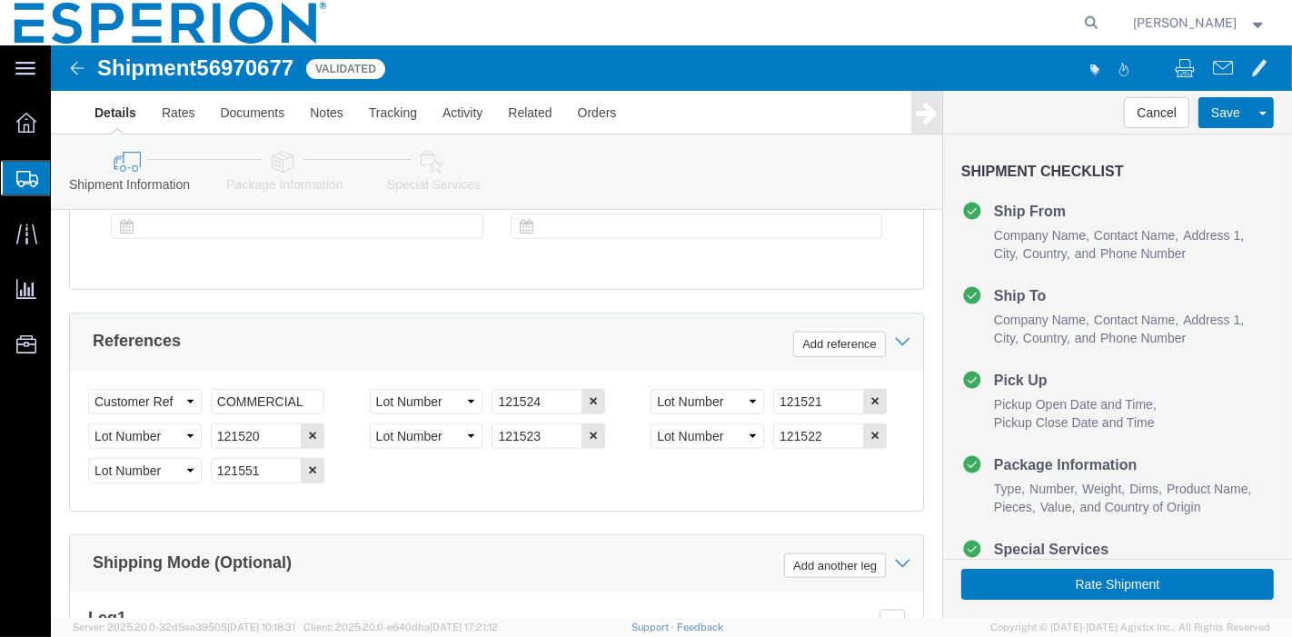
scroll to position [706, 0]
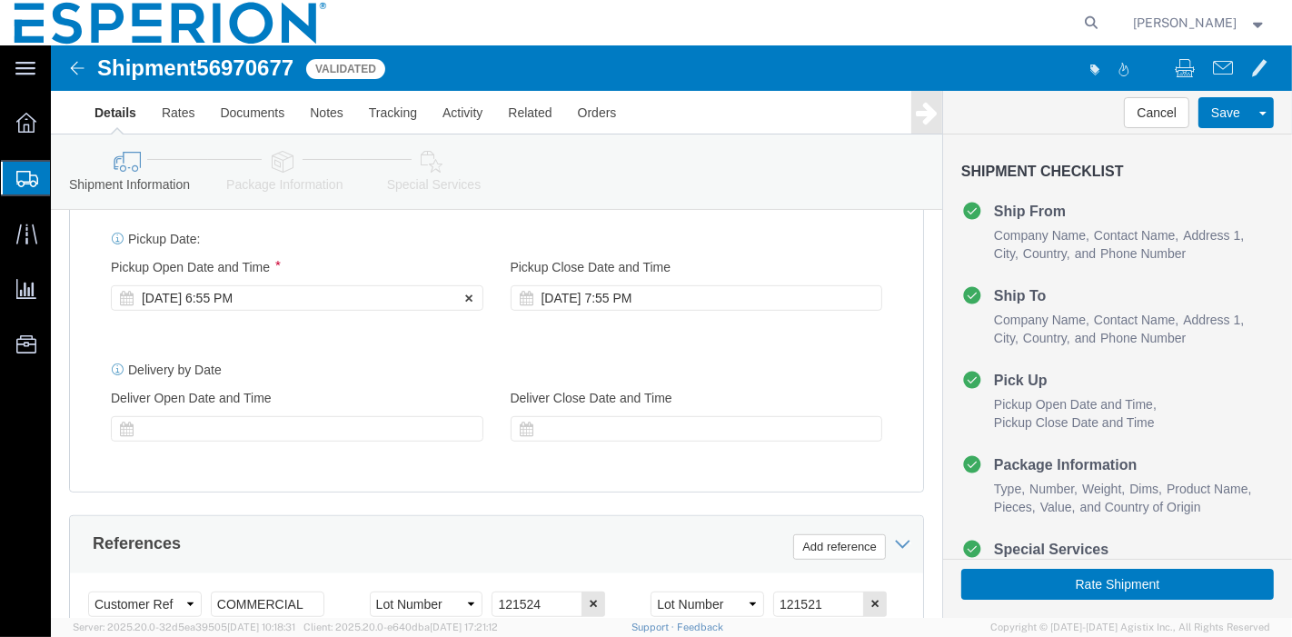
click div "Oct 08 2025 6:55 PM"
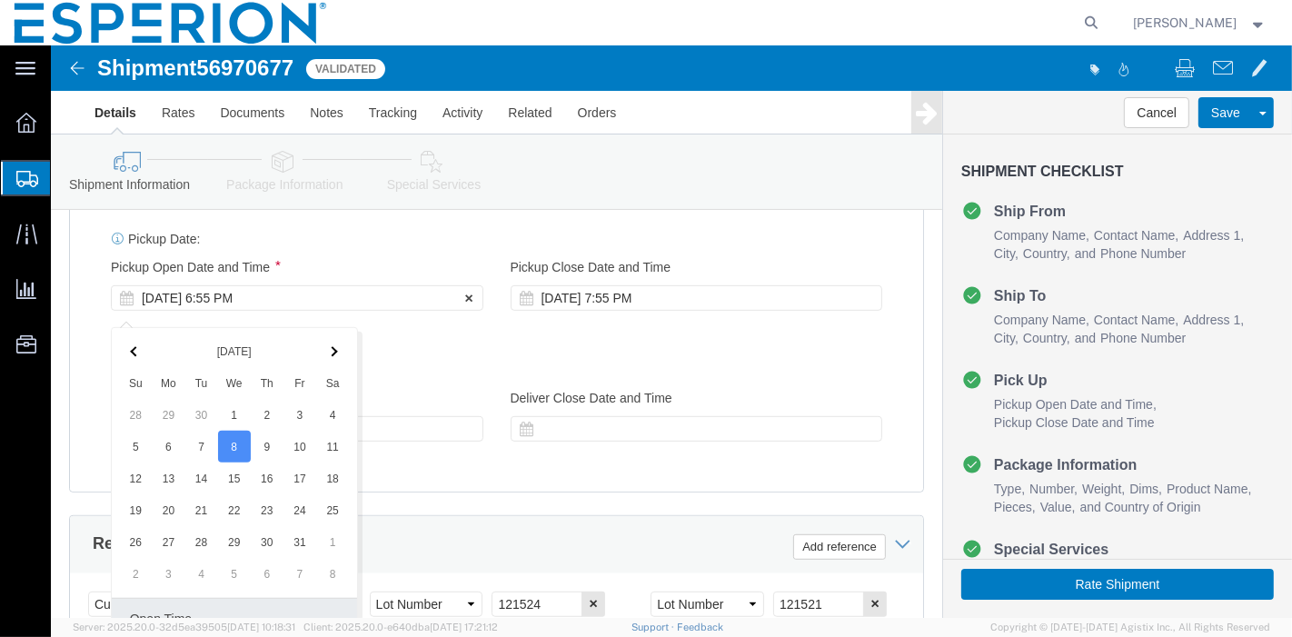
scroll to position [1013, 0]
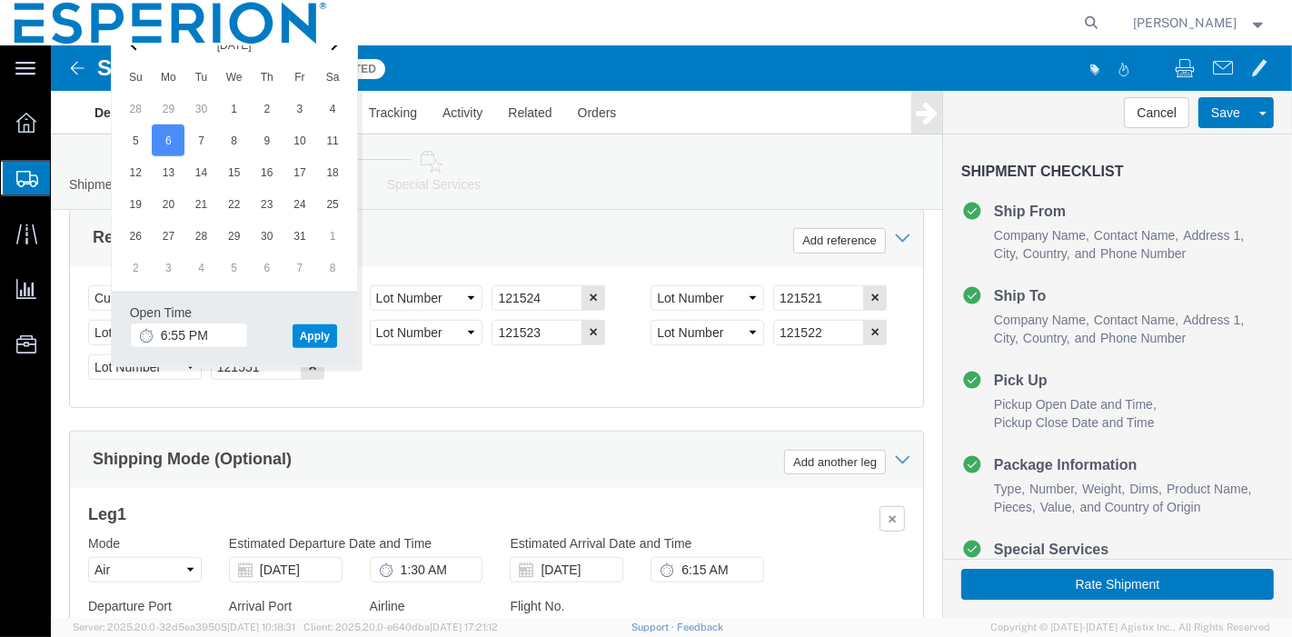
click div "Open Time 6:55 PM Oct 06 2025 6:55 PM - Oct 06 2025 6:55 PM Cancel Apply"
click button "Apply"
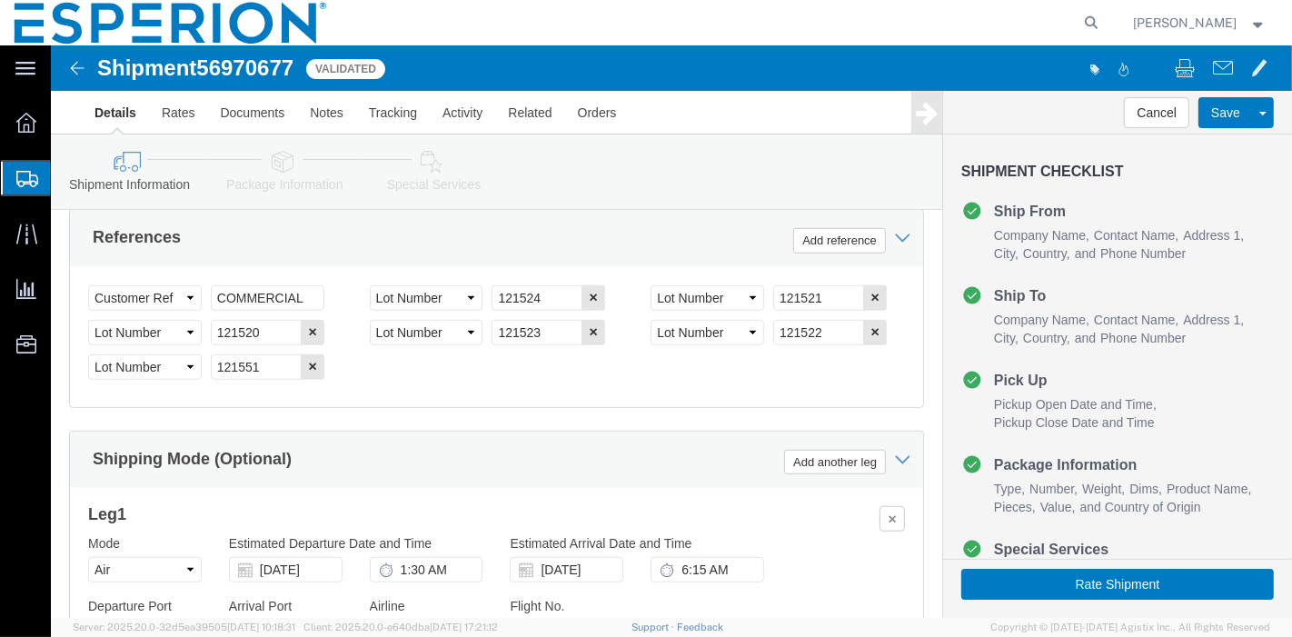
scroll to position [1276, 0]
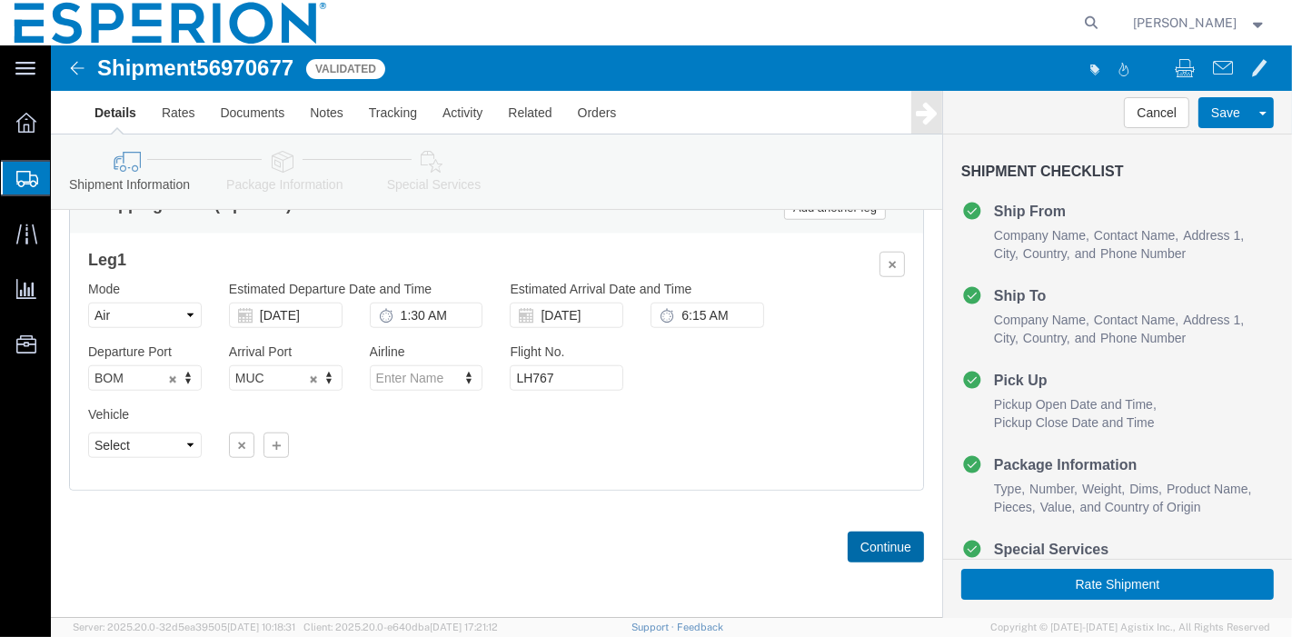
click button "Continue"
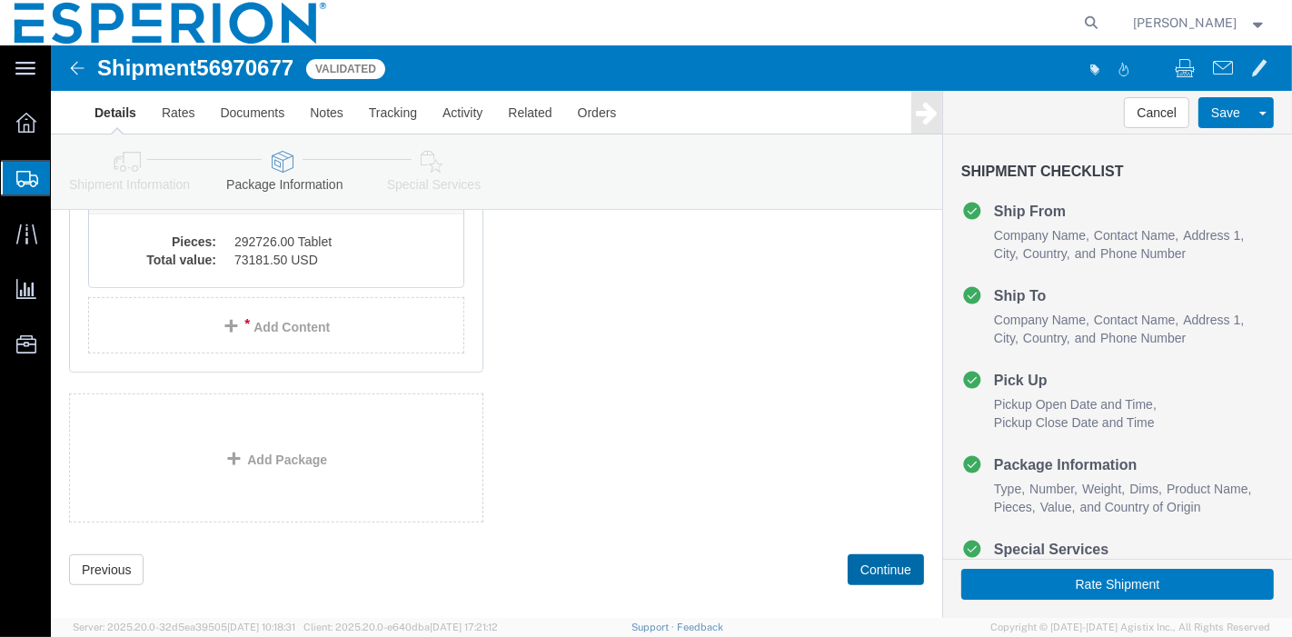
scroll to position [6484, 0]
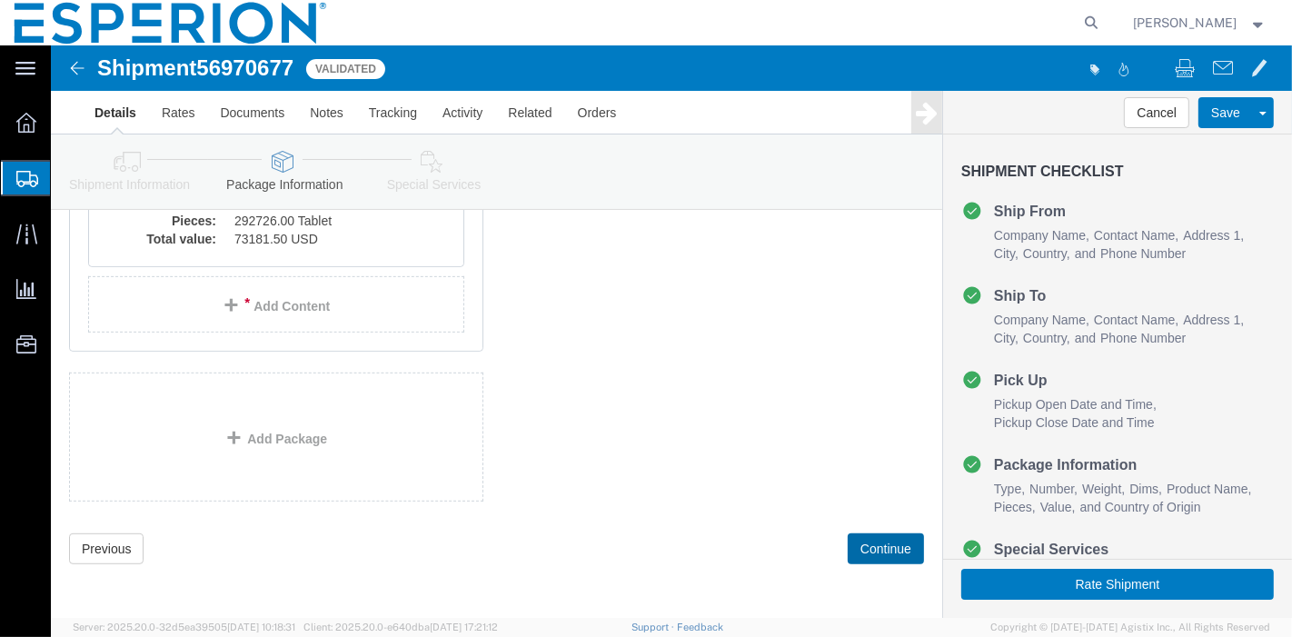
click button "Continue"
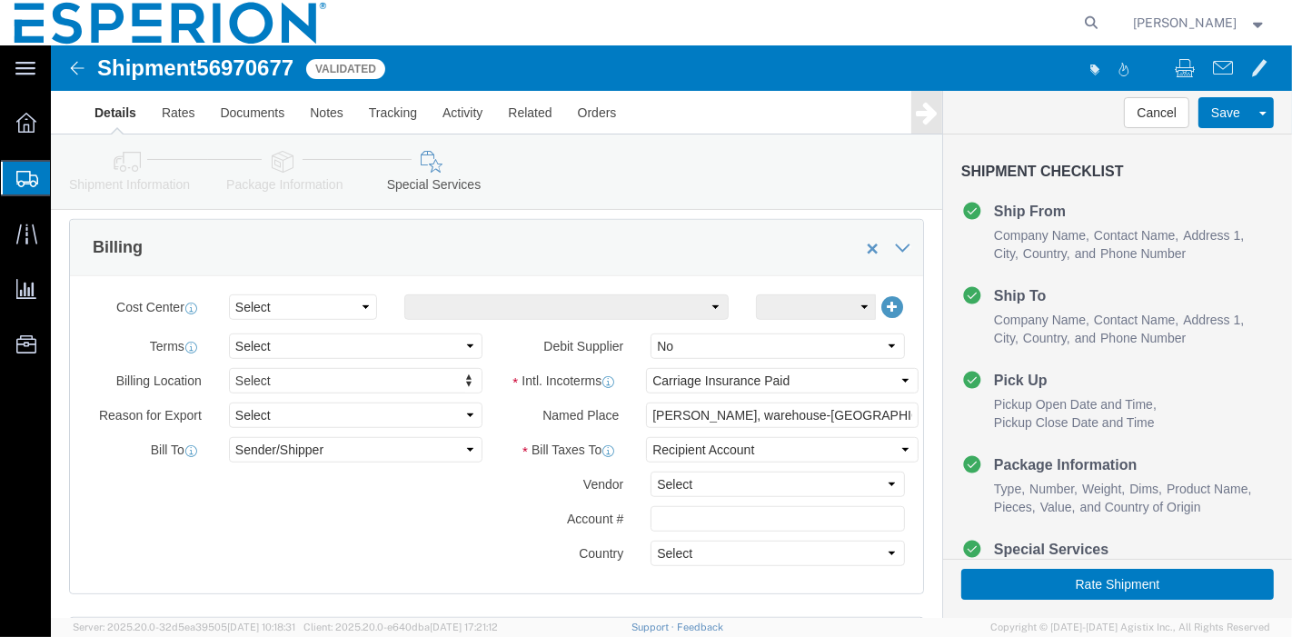
scroll to position [928, 0]
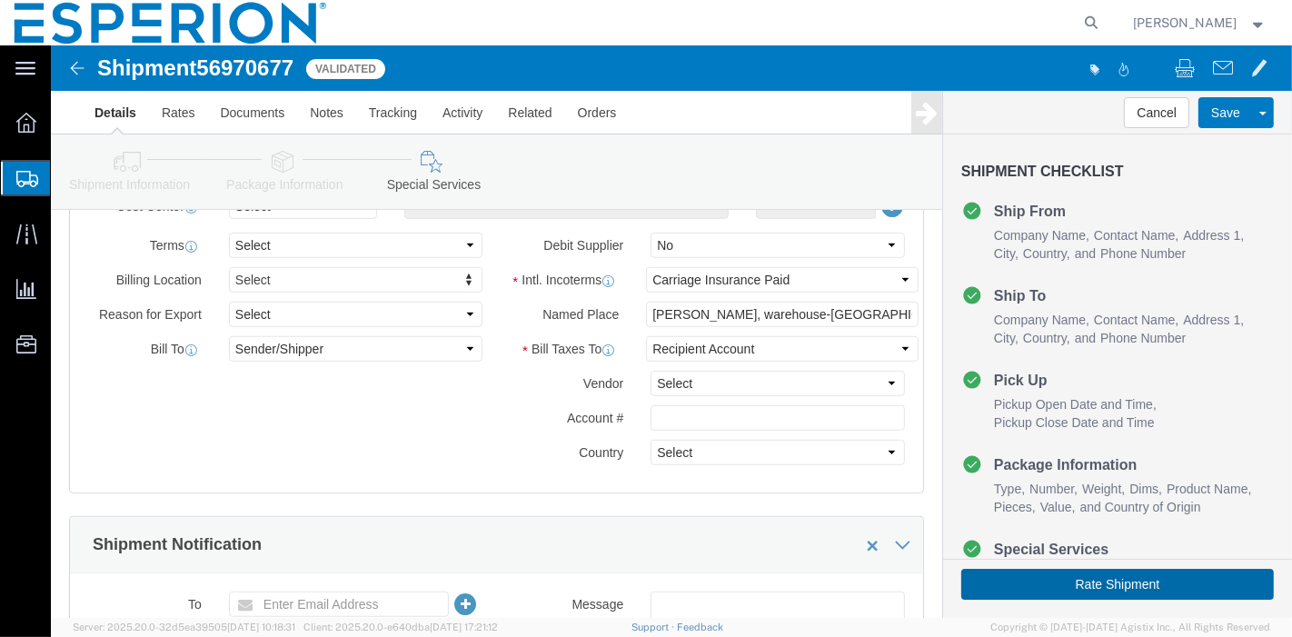
click button "Rate Shipment"
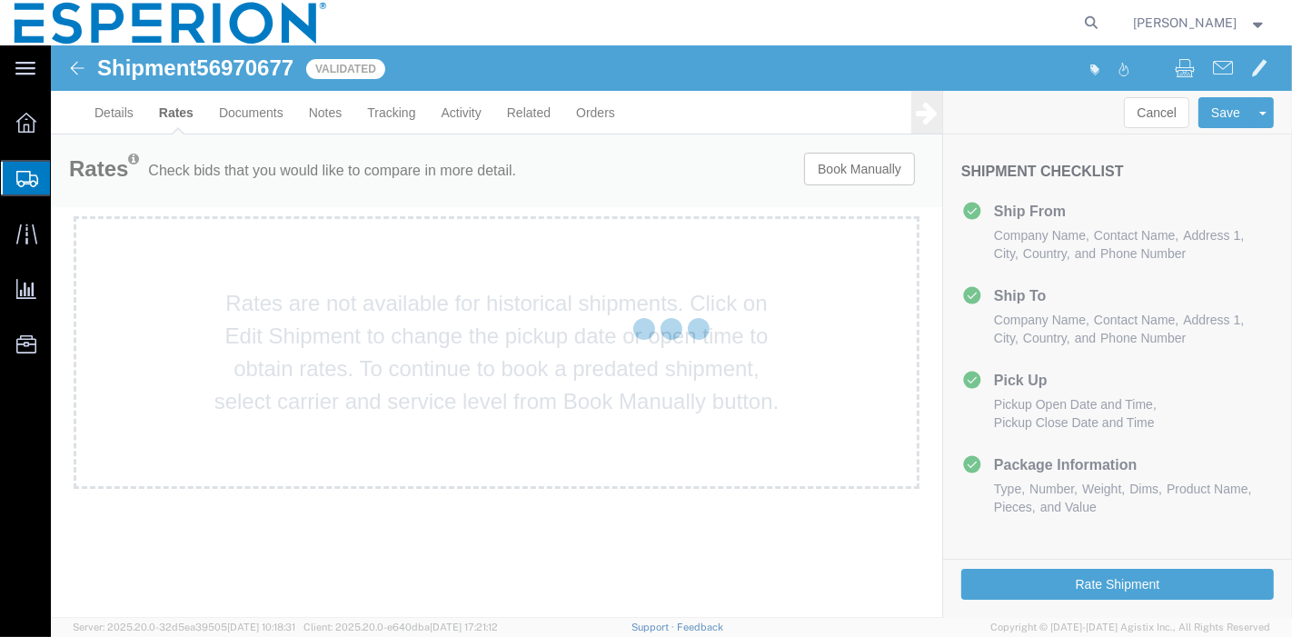
scroll to position [0, 0]
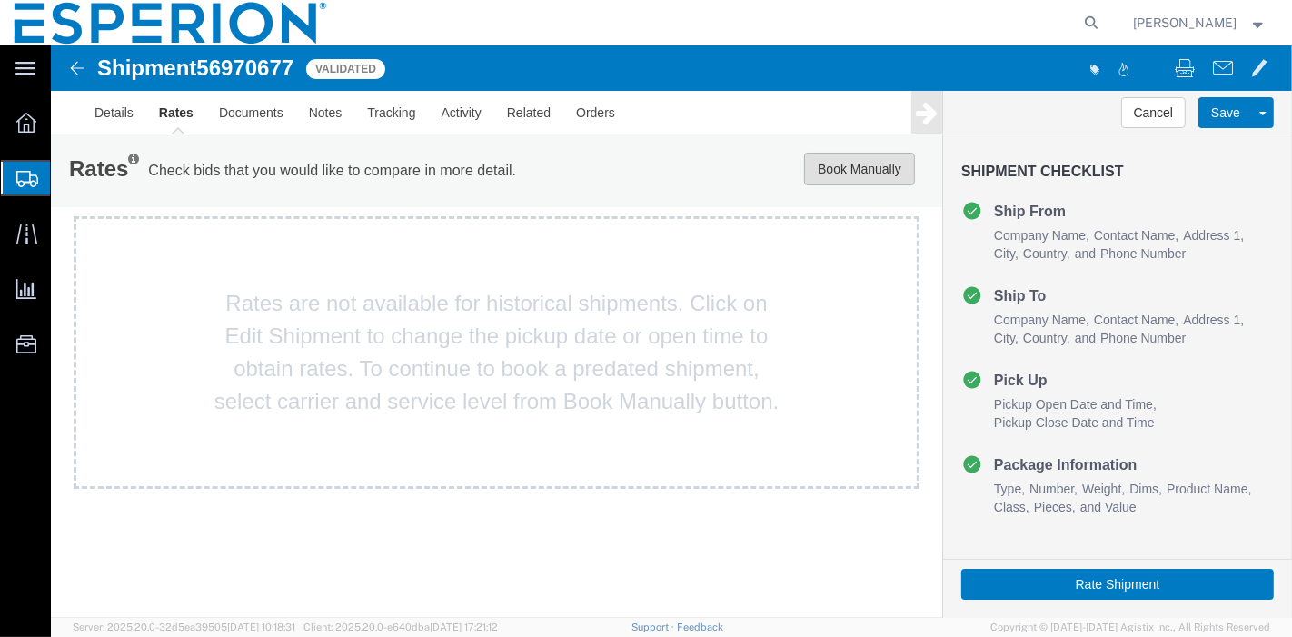
click at [833, 173] on button "Book Manually" at bounding box center [858, 169] width 111 height 33
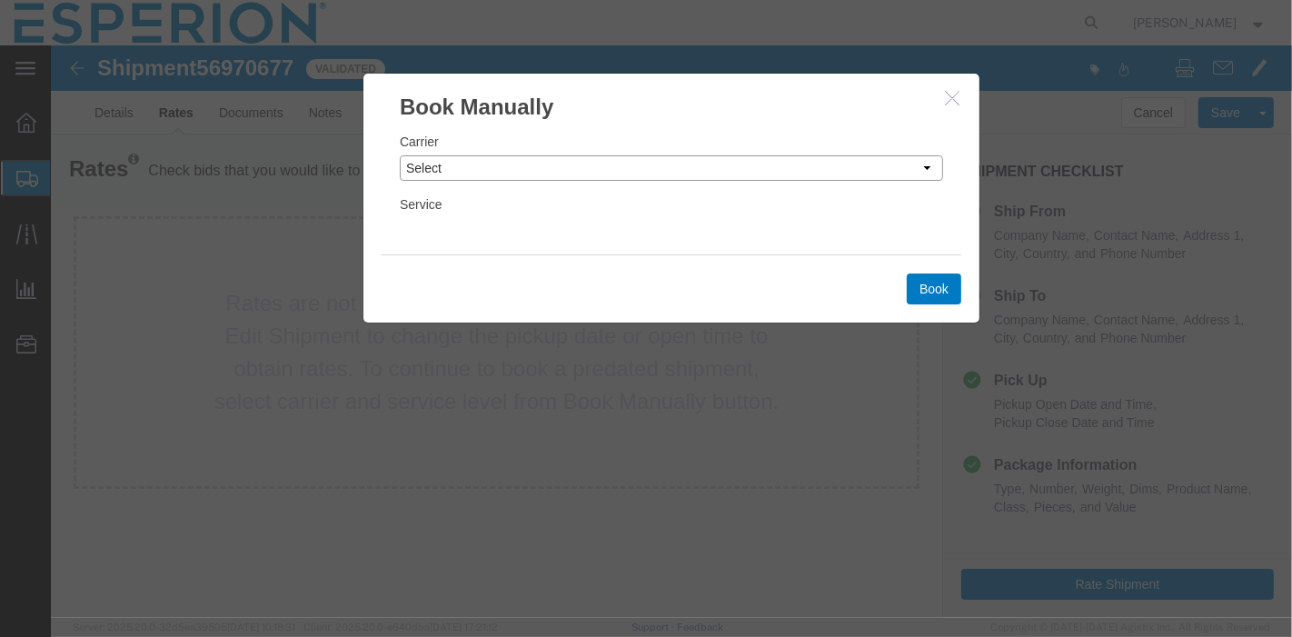
click at [667, 160] on select "Select Add New Carrier (and default service) DHL Global Forwarding Expeditors I…" at bounding box center [671, 167] width 544 height 25
select select "59"
click at [399, 155] on select "Select Add New Carrier (and default service) DHL Global Forwarding Expeditors I…" at bounding box center [671, 167] width 544 height 25
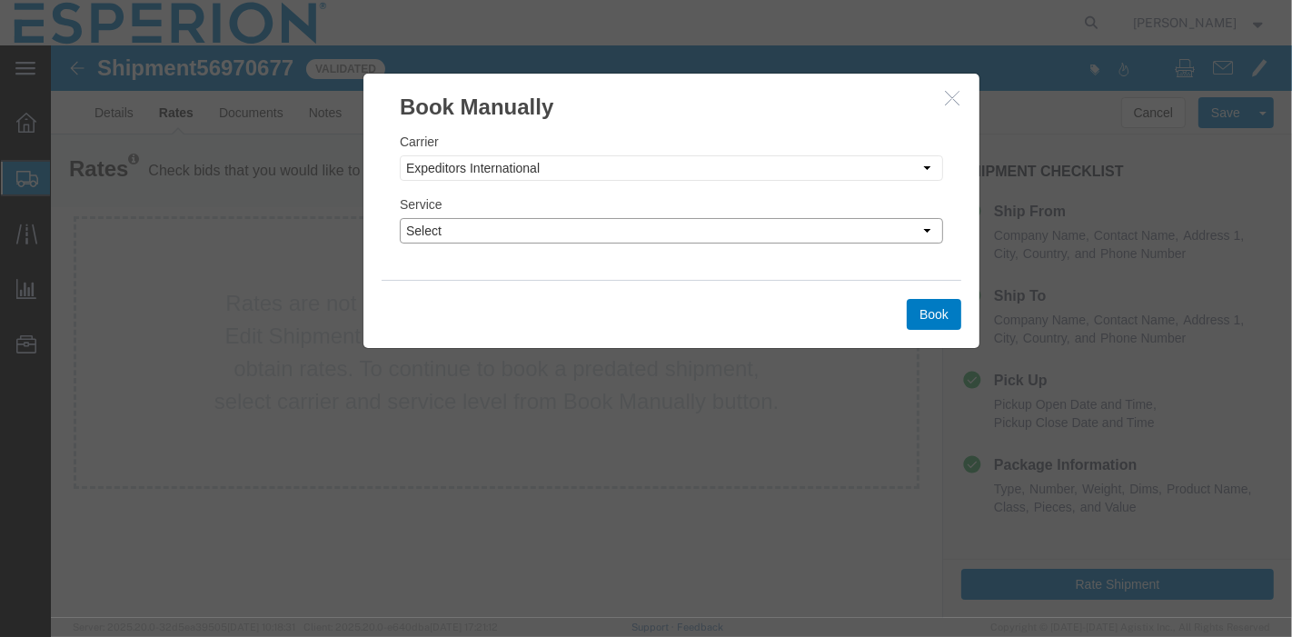
click at [559, 232] on select "Select 2 Day Airborne Drop Broker Consolidated Deferred Air Deferred Door-to-Do…" at bounding box center [671, 230] width 544 height 25
select select "553"
click at [399, 218] on select "Select 2 Day Airborne Drop Broker Consolidated Deferred Air Deferred Door-to-Do…" at bounding box center [671, 230] width 544 height 25
click at [942, 323] on button "Book" at bounding box center [933, 314] width 55 height 31
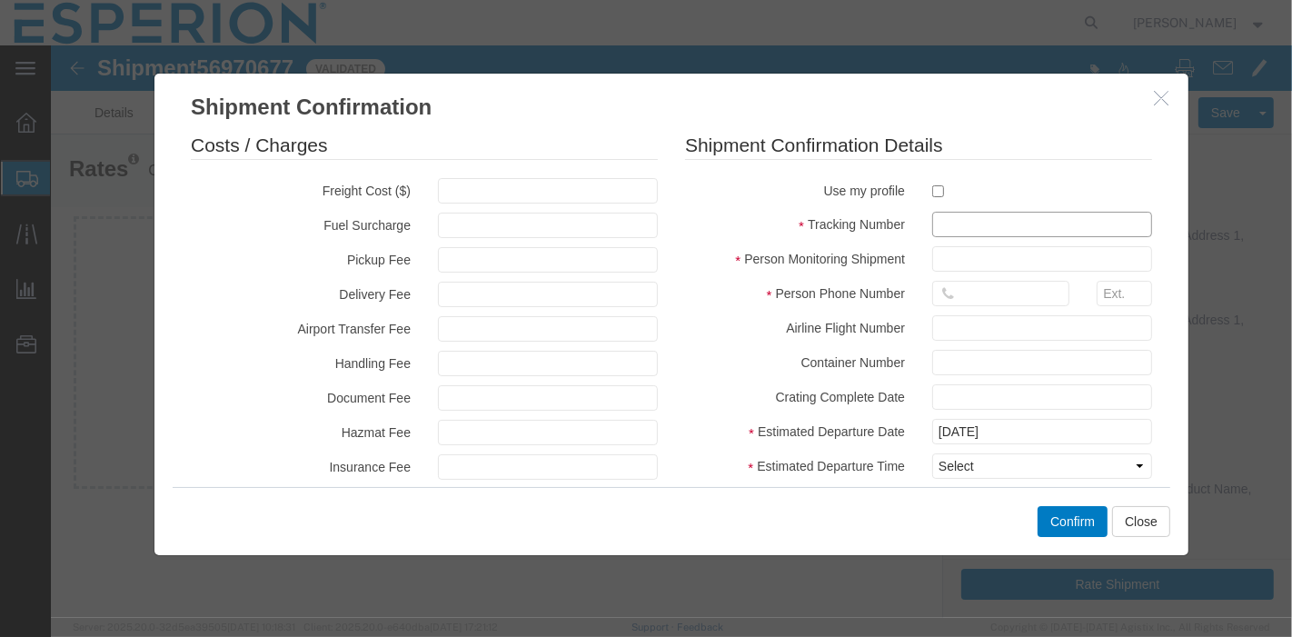
click at [967, 226] on input "text" at bounding box center [1042, 224] width 220 height 25
paste input "42C0059834"
type input "42C0059834"
click at [951, 253] on input "text" at bounding box center [1042, 258] width 220 height 25
type input "abreaux"
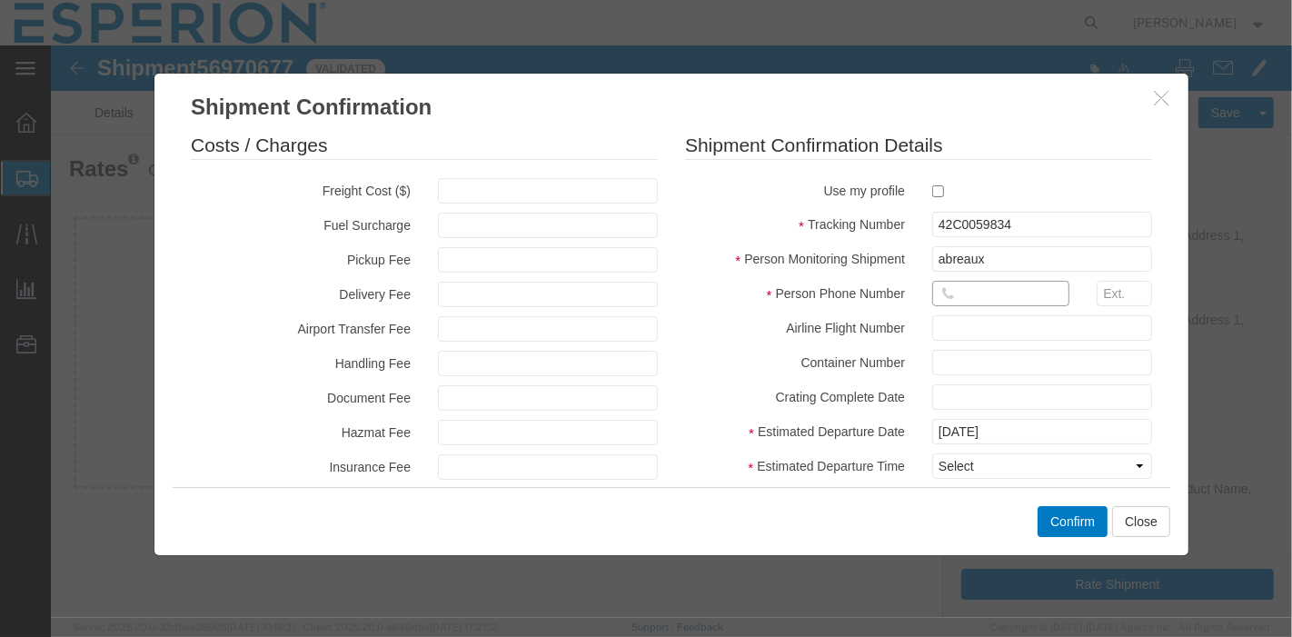
click at [989, 281] on input "text" at bounding box center [1000, 293] width 137 height 25
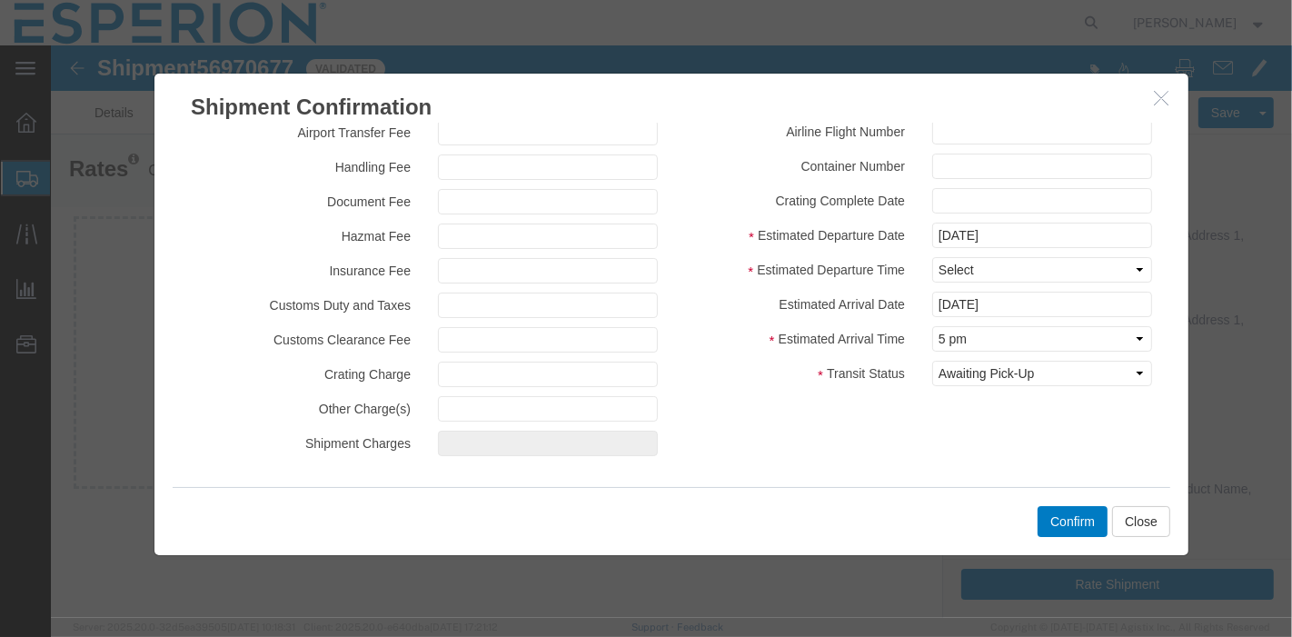
type input "[PHONE_NUMBER]"
click at [1033, 271] on select "Select Midnight 1 am 2 am 3 am 4 am 5 am 6 am 7 am 8 am 9 am 10 am 11 am 12 Noo…" at bounding box center [1042, 269] width 220 height 25
select select "0900"
click at [932, 257] on select "Select Midnight 1 am 2 am 3 am 4 am 5 am 6 am 7 am 8 am 9 am 10 am 11 am 12 Noo…" at bounding box center [1042, 269] width 220 height 25
click at [1022, 302] on input "10/07/2025" at bounding box center [1042, 304] width 220 height 25
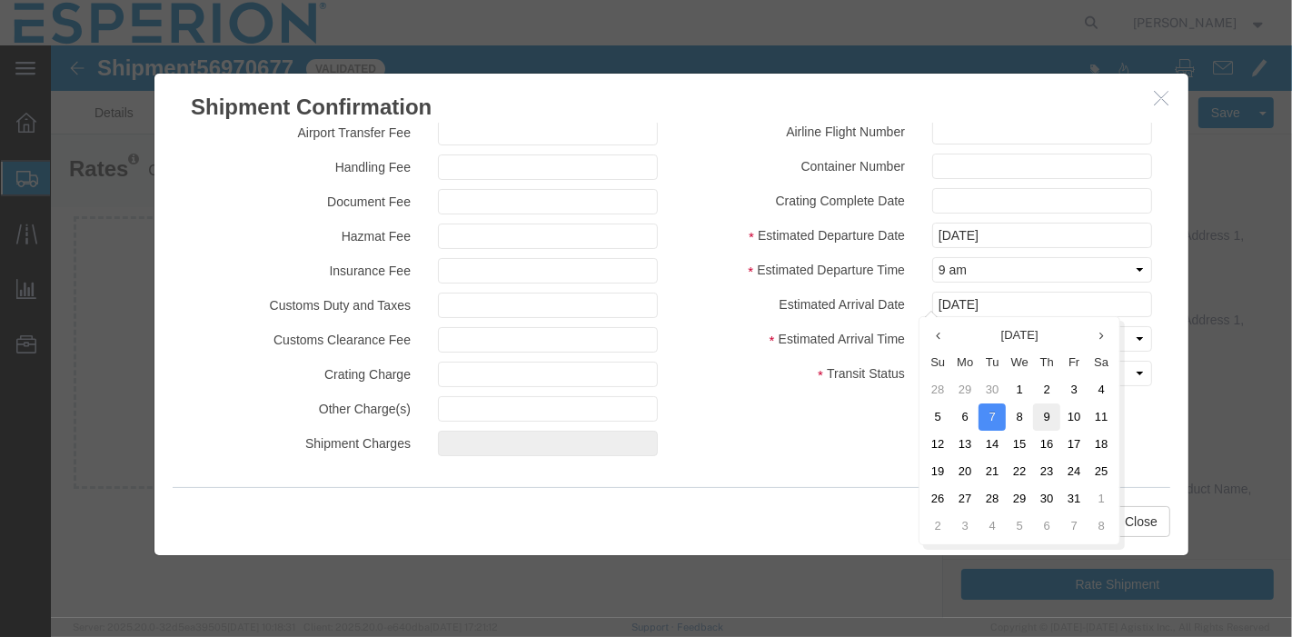
click at [1045, 414] on td "9" at bounding box center [1046, 417] width 27 height 27
type input "10/09/2025"
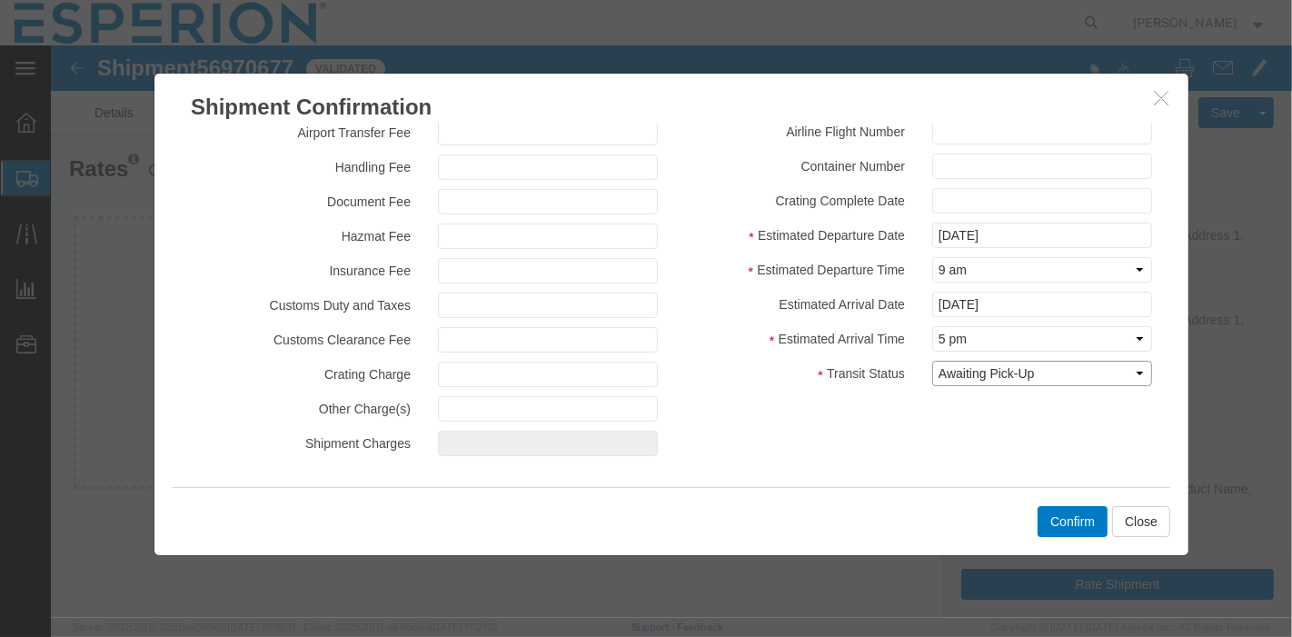
click at [1002, 375] on select "Select Arrival Notice Available Arrival Notice Imported Arrive at Delivery Loca…" at bounding box center [1042, 373] width 220 height 25
select select "INTRANST"
click at [932, 361] on select "Select Arrival Notice Available Arrival Notice Imported Arrive at Delivery Loca…" at bounding box center [1042, 373] width 220 height 25
click at [1080, 515] on button "Confirm" at bounding box center [1072, 521] width 70 height 31
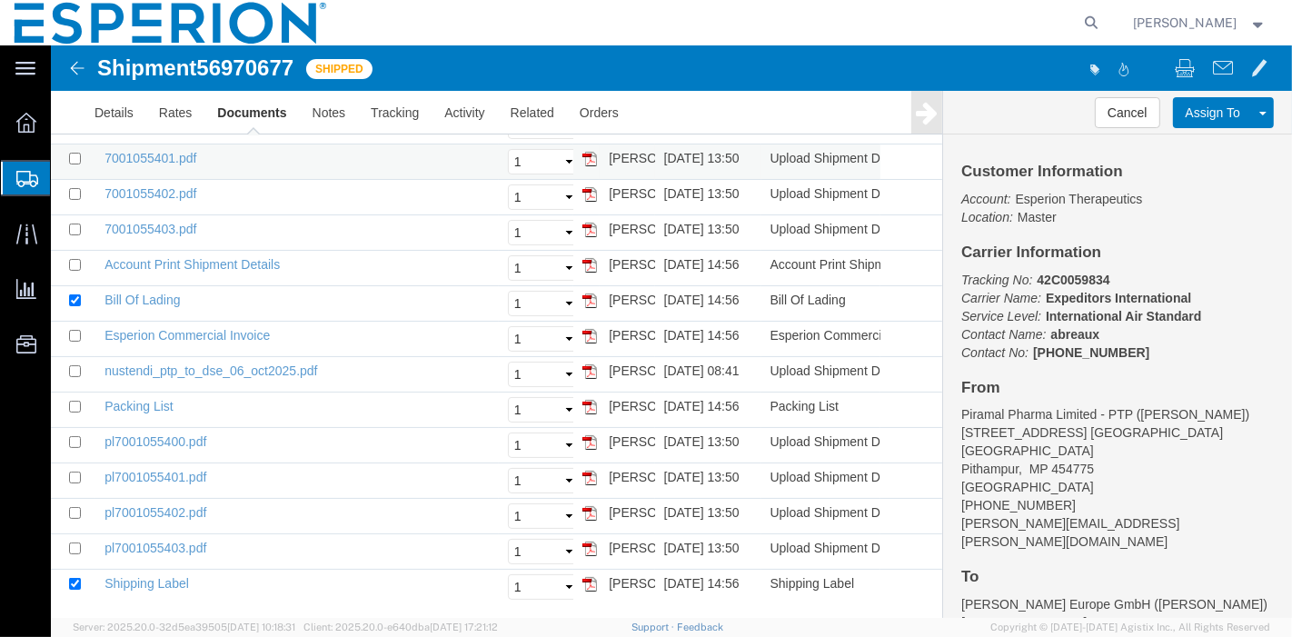
scroll to position [0, 0]
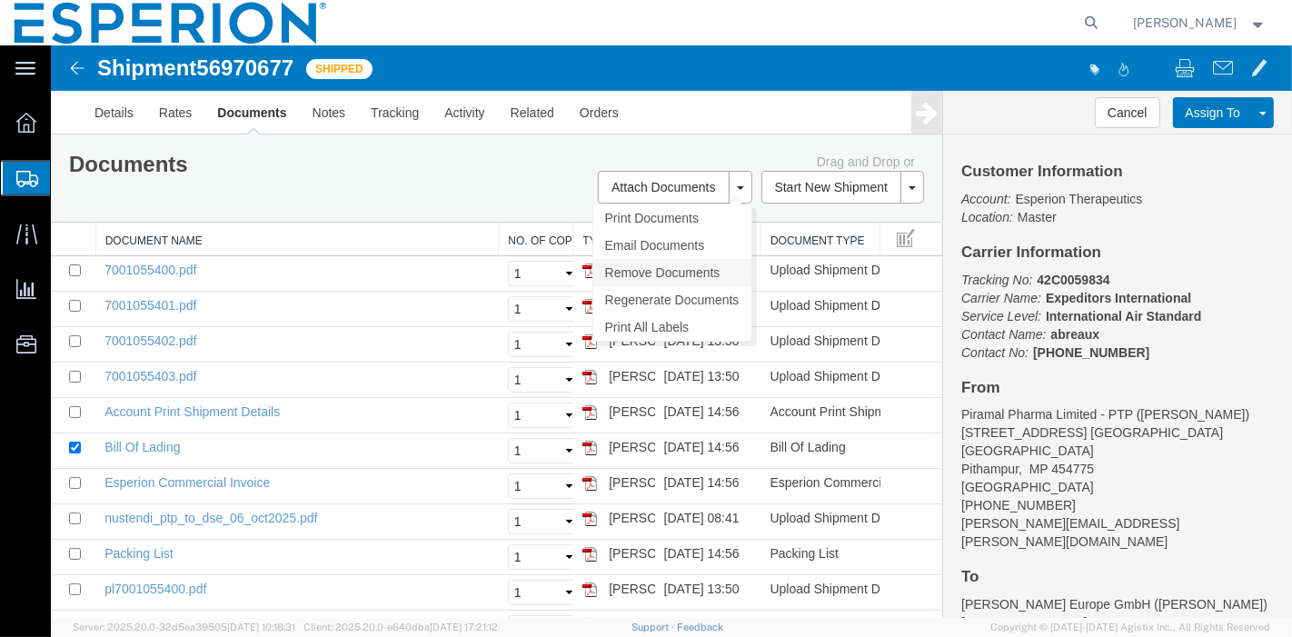
click at [656, 273] on link "Remove Documents" at bounding box center [672, 272] width 158 height 27
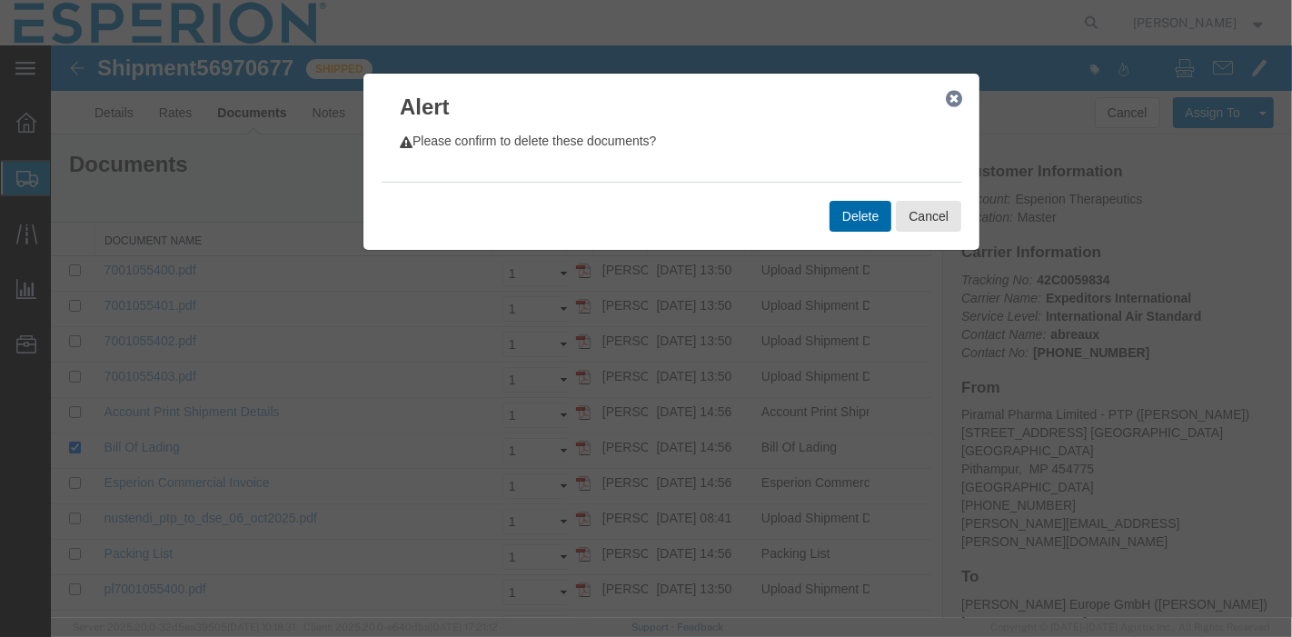
click at [853, 213] on button "Delete" at bounding box center [860, 216] width 62 height 31
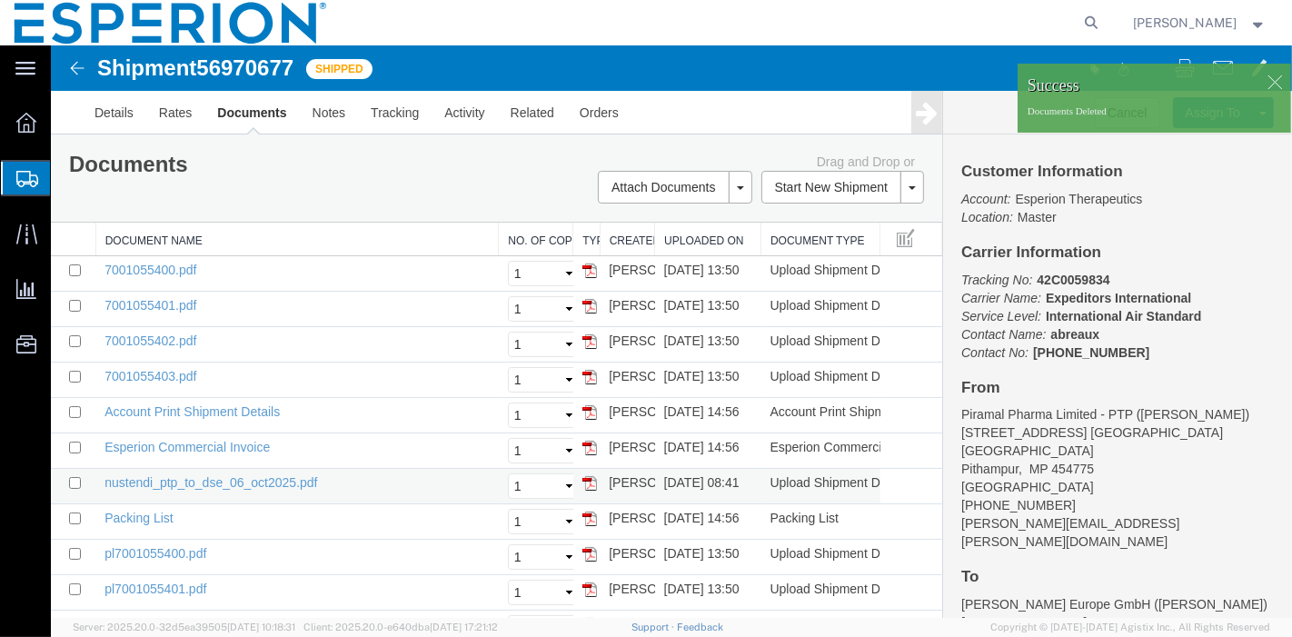
scroll to position [77, 0]
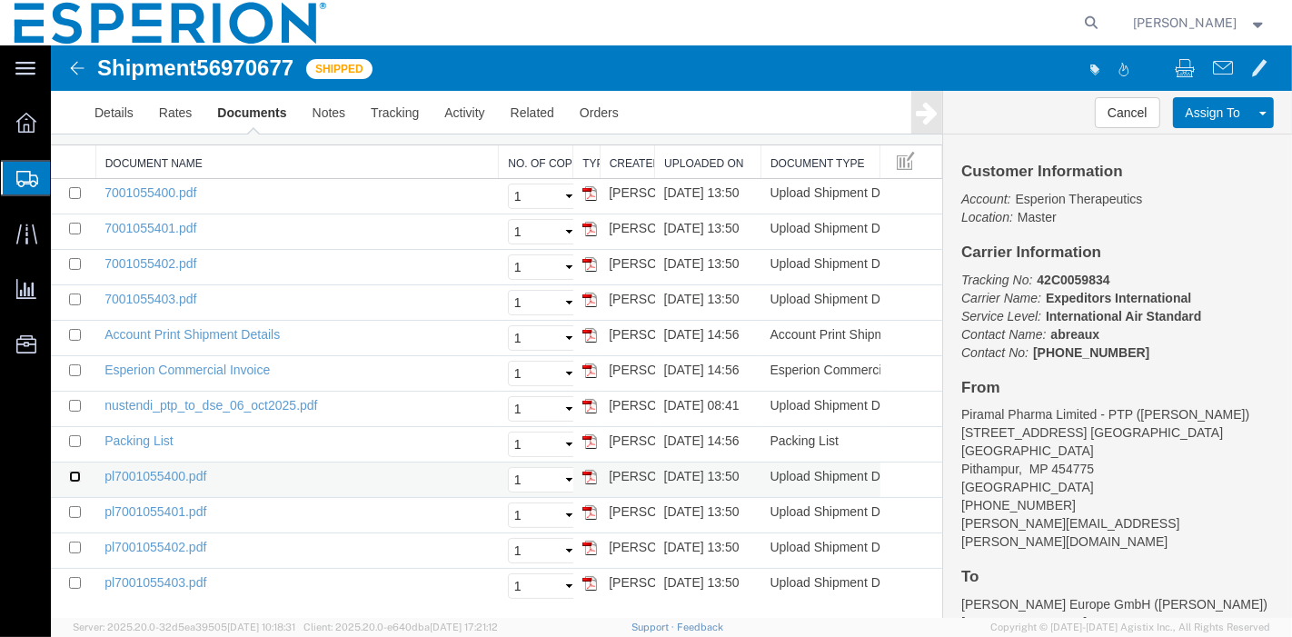
click at [75, 475] on input "checkbox" at bounding box center [74, 477] width 12 height 12
checkbox input "true"
click at [71, 508] on input "checkbox" at bounding box center [74, 512] width 12 height 12
checkbox input "true"
drag, startPoint x: 68, startPoint y: 540, endPoint x: 74, endPoint y: 548, distance: 9.8
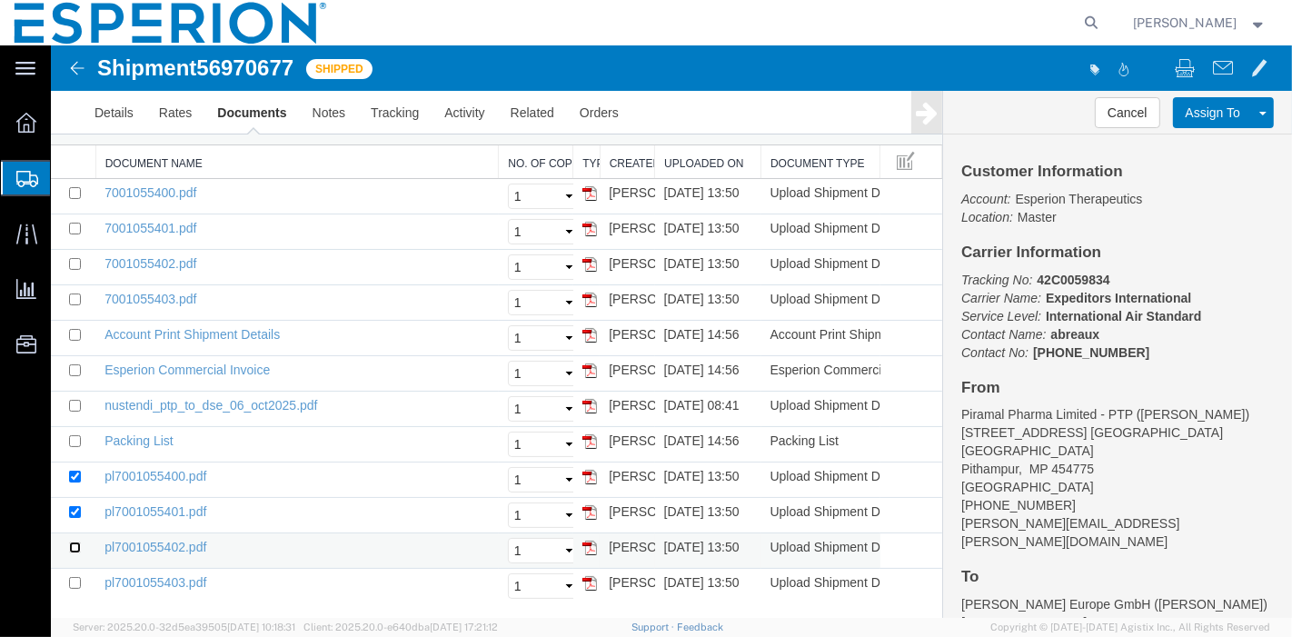
click at [71, 544] on input "checkbox" at bounding box center [74, 548] width 12 height 12
checkbox input "true"
click at [75, 584] on input "checkbox" at bounding box center [74, 583] width 12 height 12
checkbox input "true"
click at [73, 294] on input "checkbox" at bounding box center [74, 300] width 12 height 12
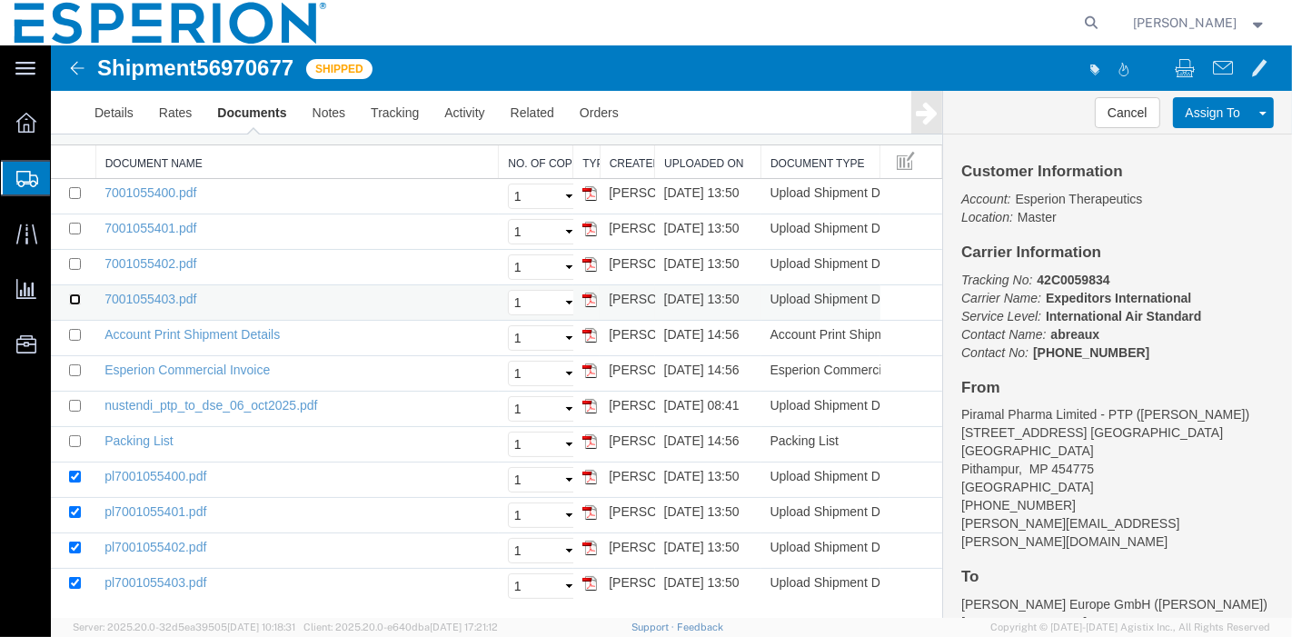
checkbox input "true"
click at [77, 264] on input "checkbox" at bounding box center [74, 264] width 12 height 12
checkbox input "true"
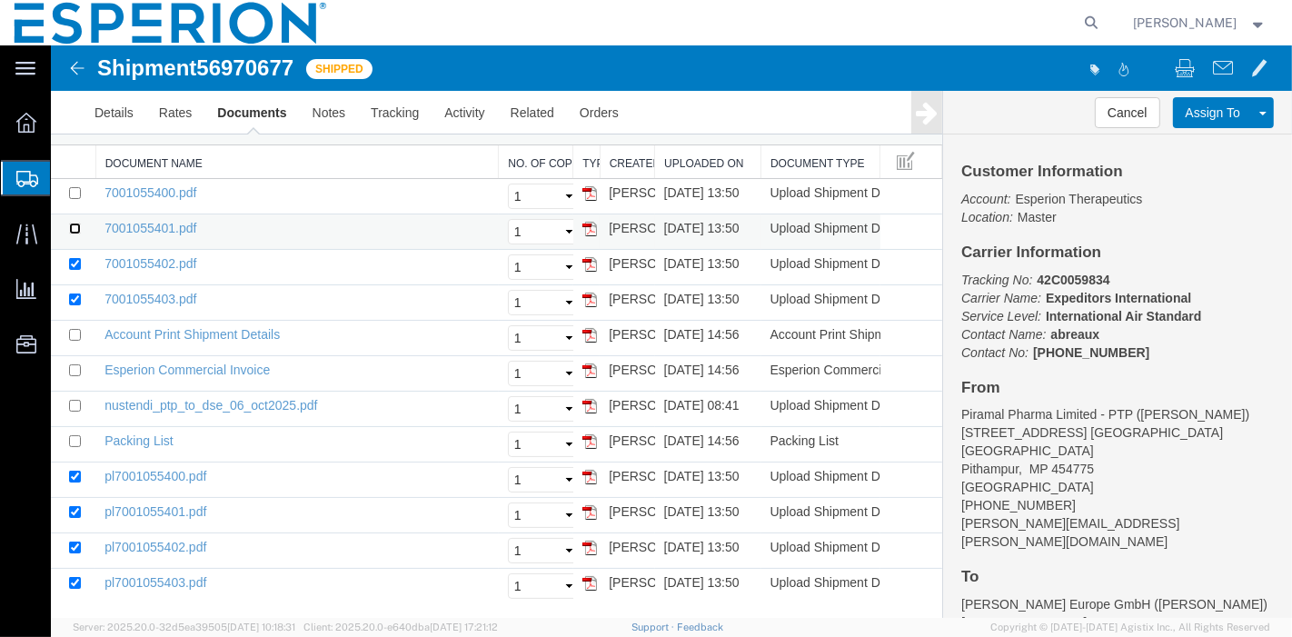
click at [69, 227] on input "checkbox" at bounding box center [74, 229] width 12 height 12
checkbox input "true"
click at [75, 195] on input "checkbox" at bounding box center [74, 193] width 12 height 12
checkbox input "true"
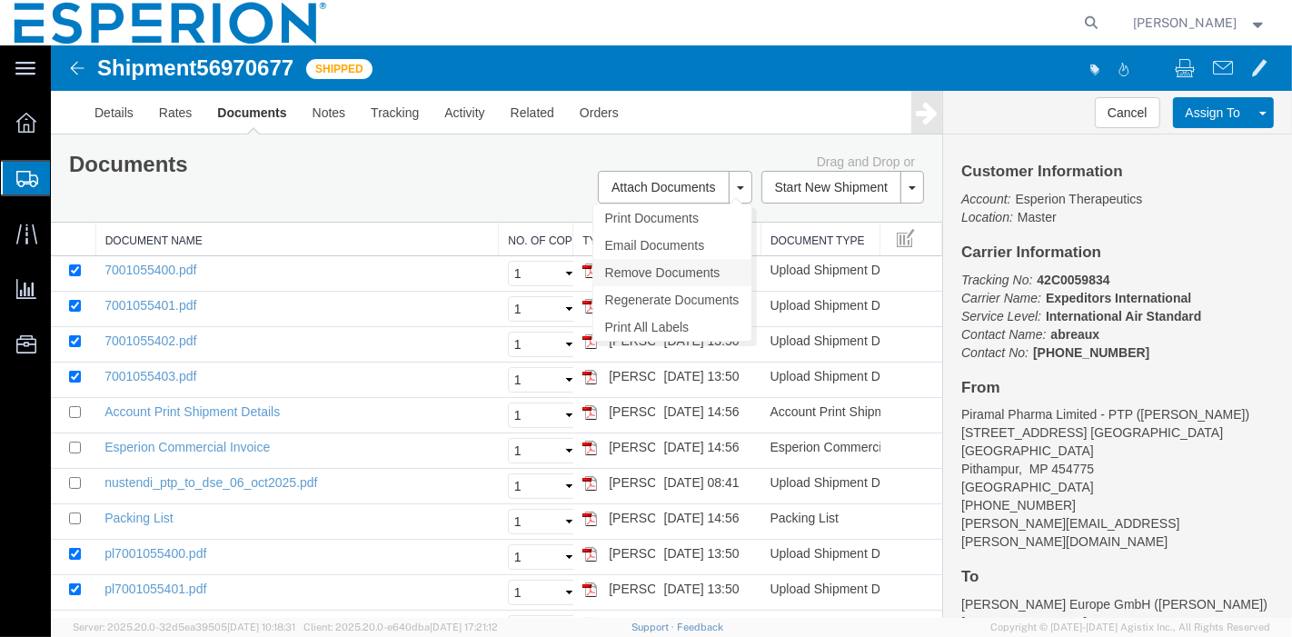
click at [634, 267] on link "Remove Documents" at bounding box center [672, 272] width 158 height 27
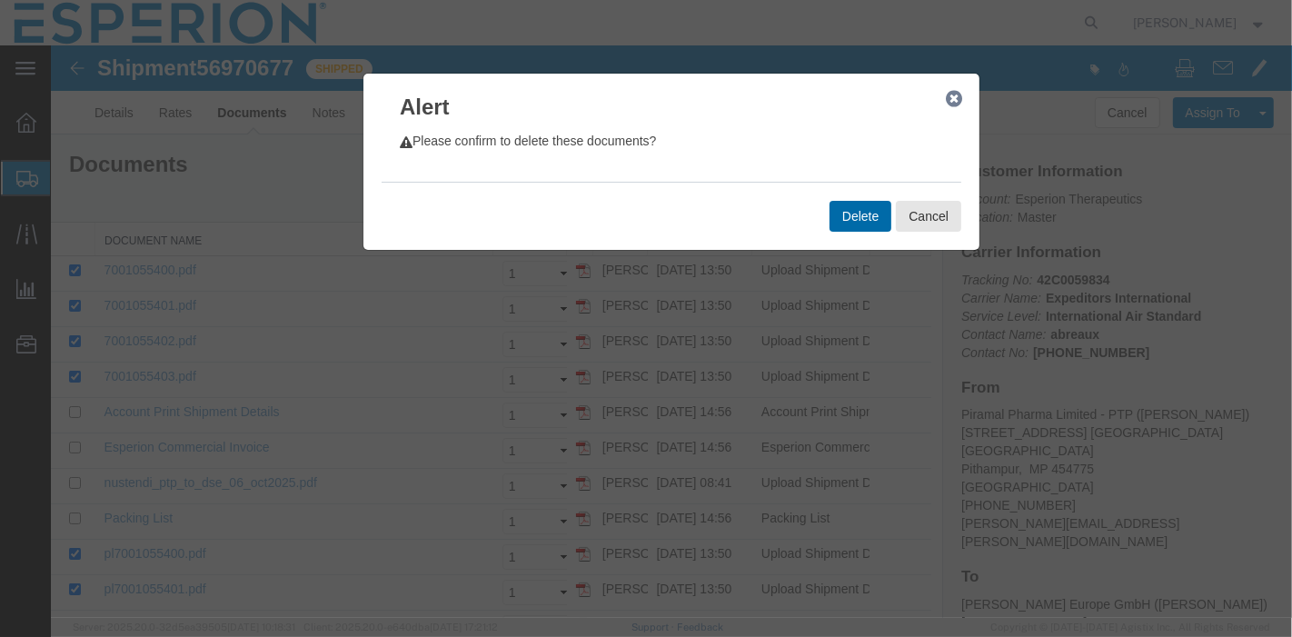
click at [859, 220] on button "Delete" at bounding box center [860, 216] width 62 height 31
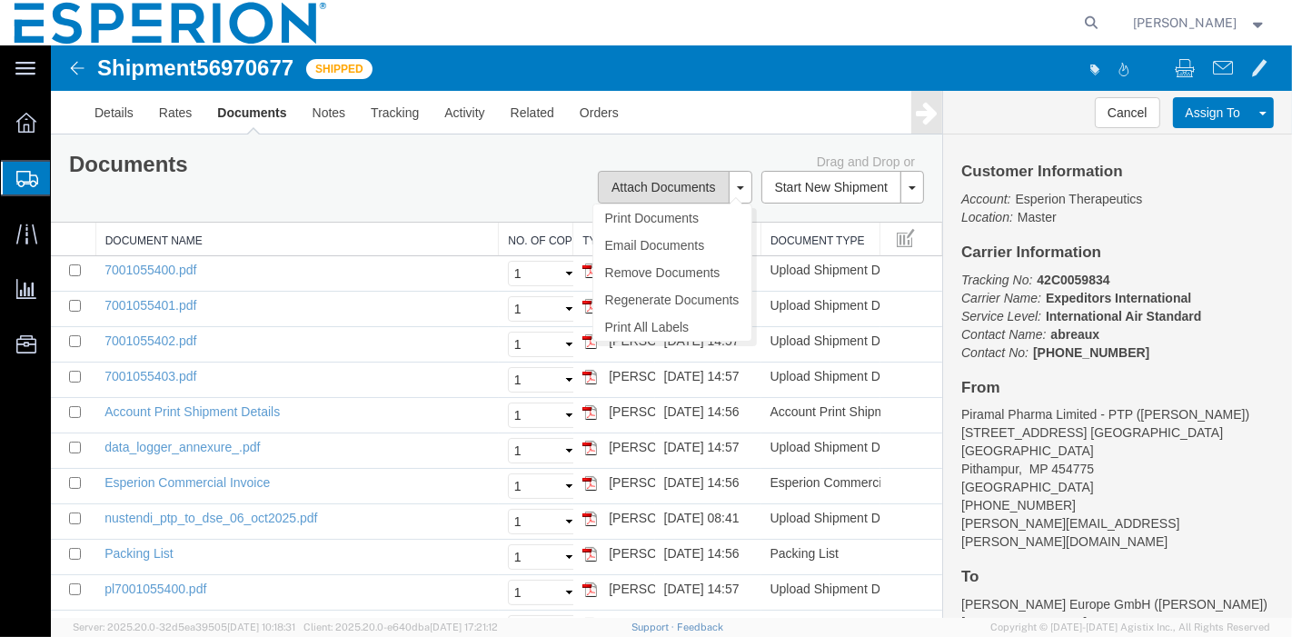
click at [647, 188] on button "Attach Documents" at bounding box center [662, 187] width 131 height 33
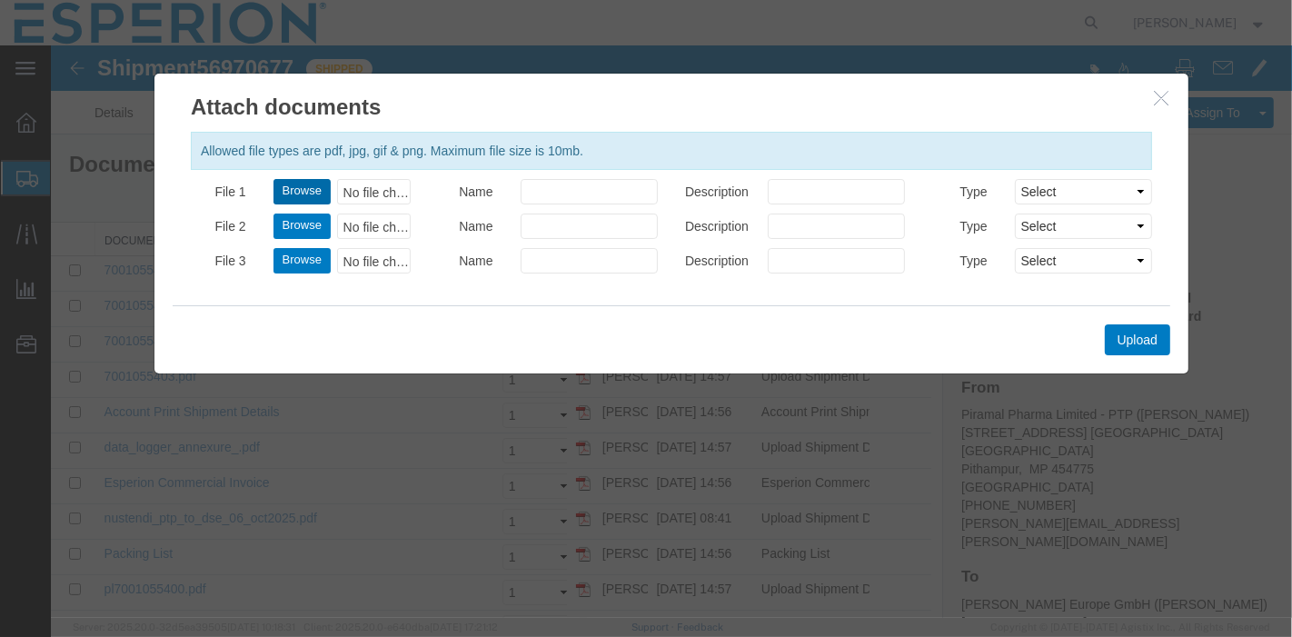
click at [299, 185] on button "Browse" at bounding box center [301, 191] width 57 height 25
type input "C:\fakepath\hawb# 42C0059834.pdf"
click at [1146, 339] on button "Upload" at bounding box center [1136, 339] width 65 height 31
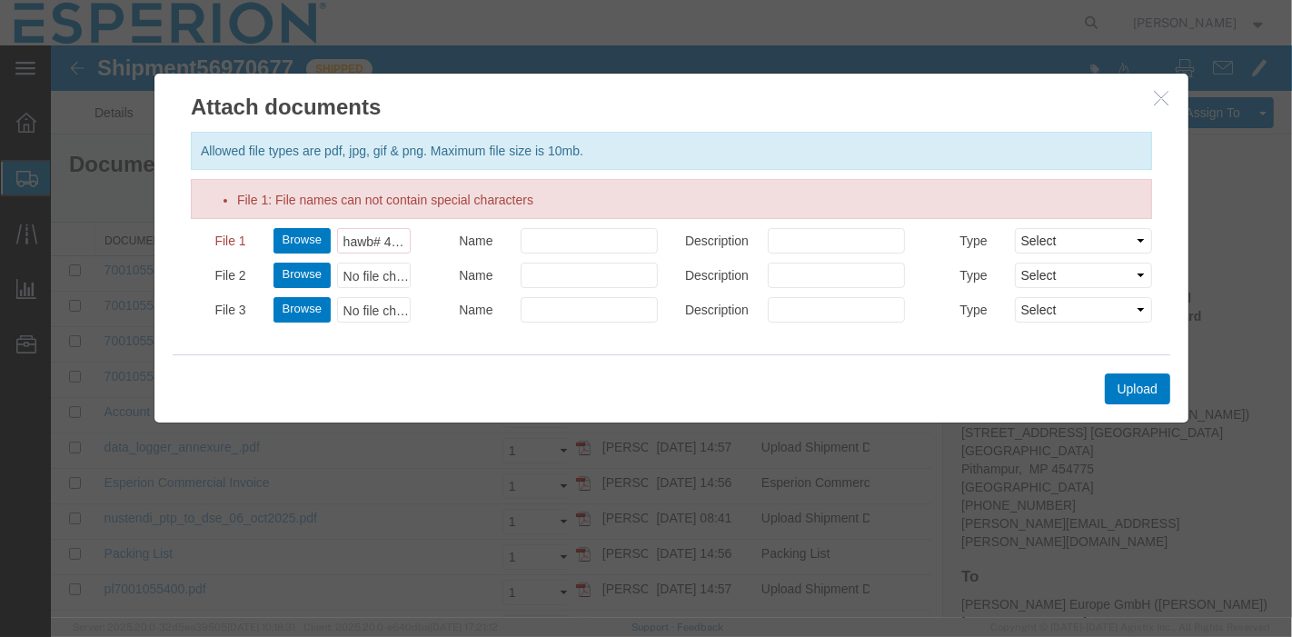
click at [1162, 100] on icon "button" at bounding box center [1160, 97] width 15 height 15
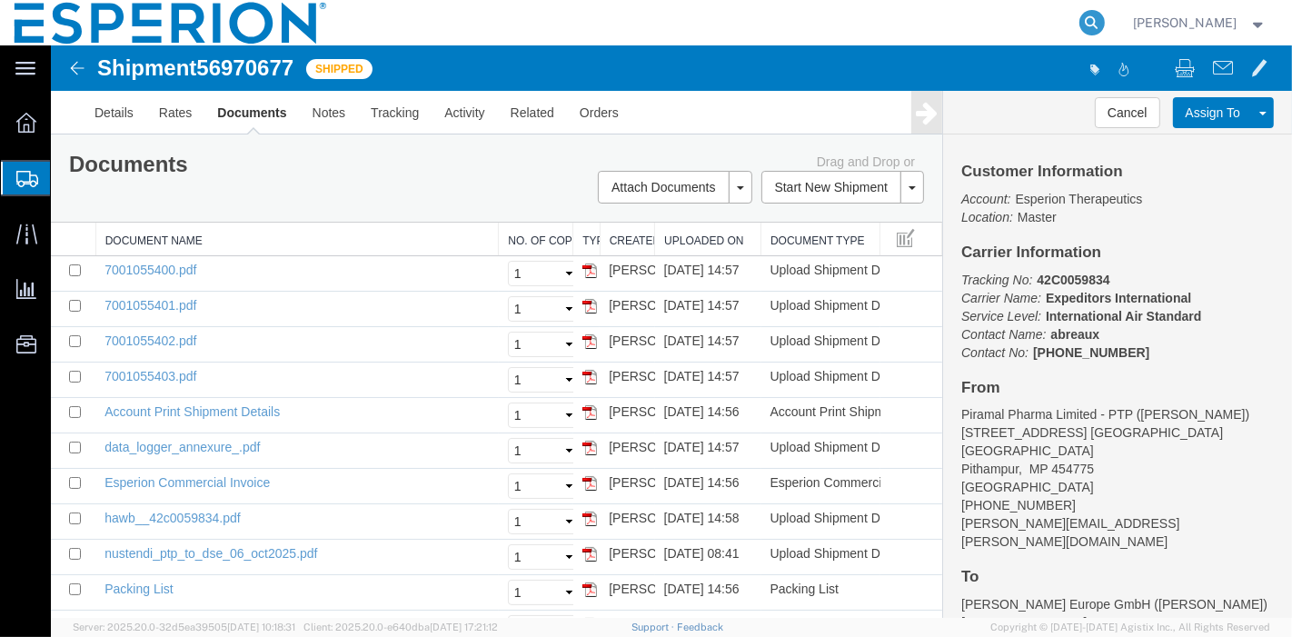
click at [1092, 25] on icon at bounding box center [1092, 22] width 25 height 25
click at [1001, 30] on input "search" at bounding box center [803, 23] width 553 height 44
paste input "56971461"
type input "56971461"
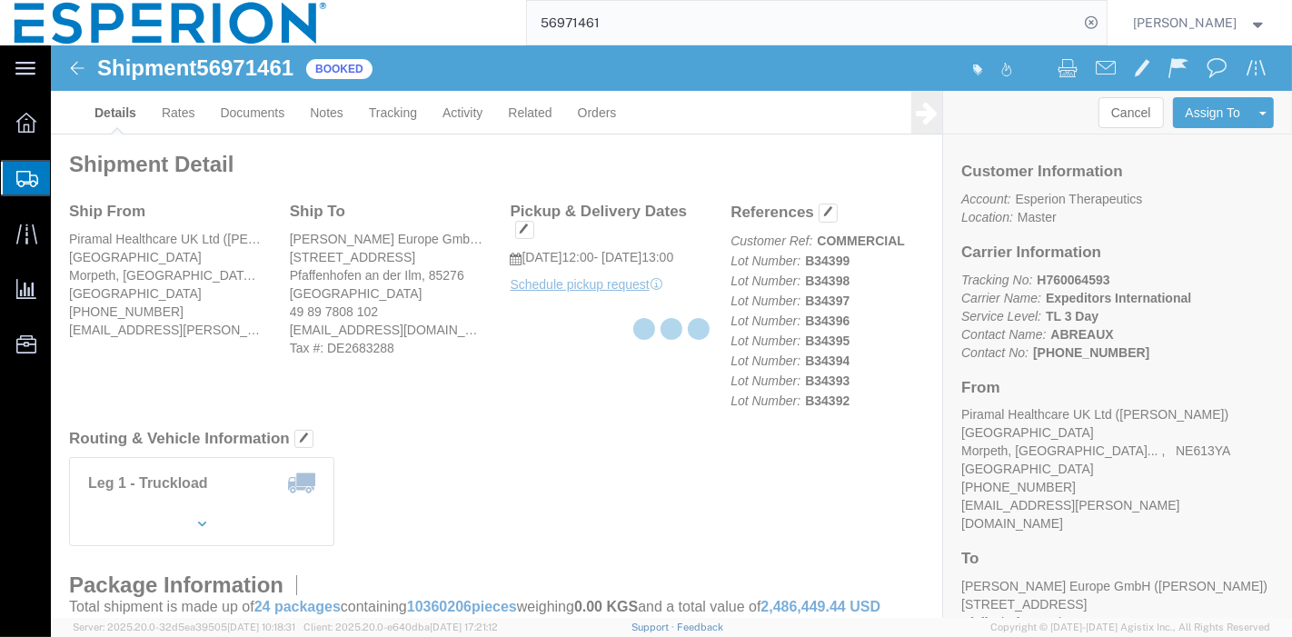
click at [597, 418] on div at bounding box center [672, 331] width 1242 height 573
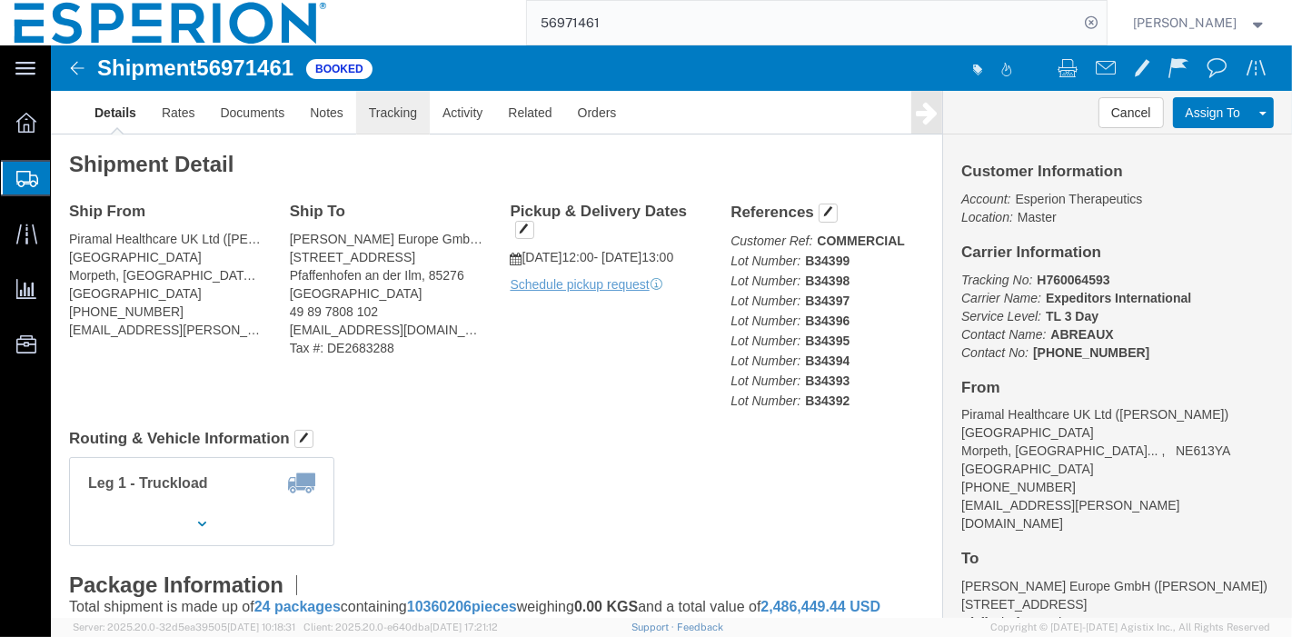
click link "Tracking"
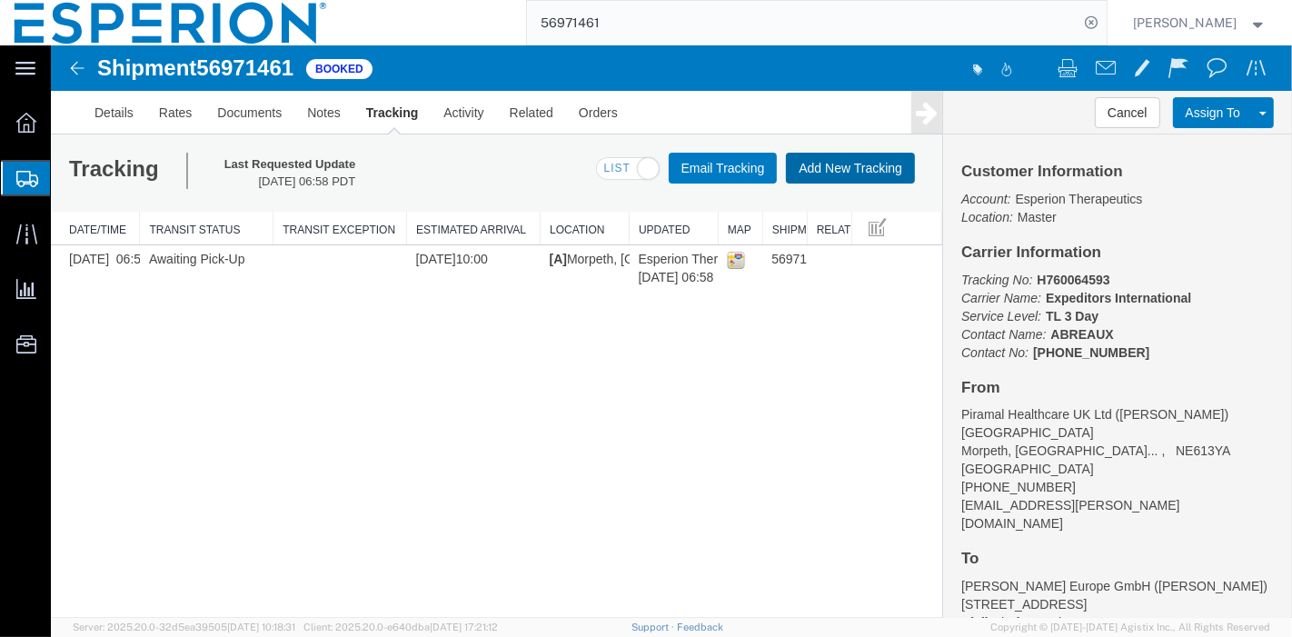
click at [866, 161] on button "Add New Tracking" at bounding box center [849, 168] width 129 height 31
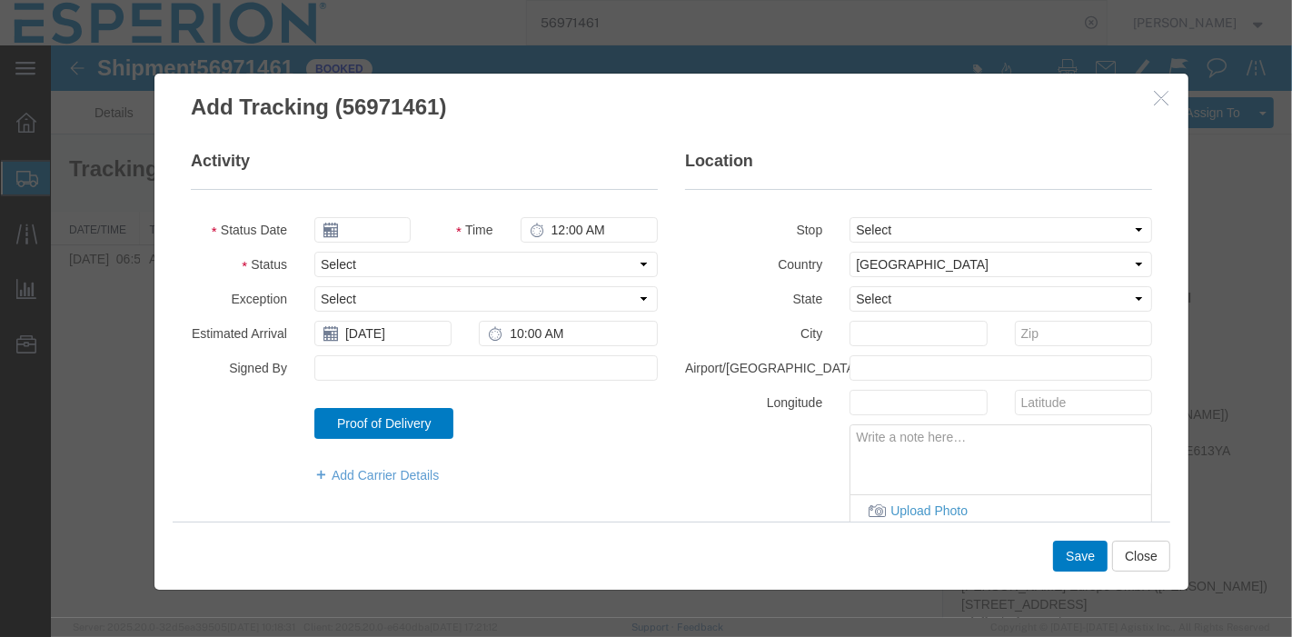
type input "10/08/2025"
type input "7:00 PM"
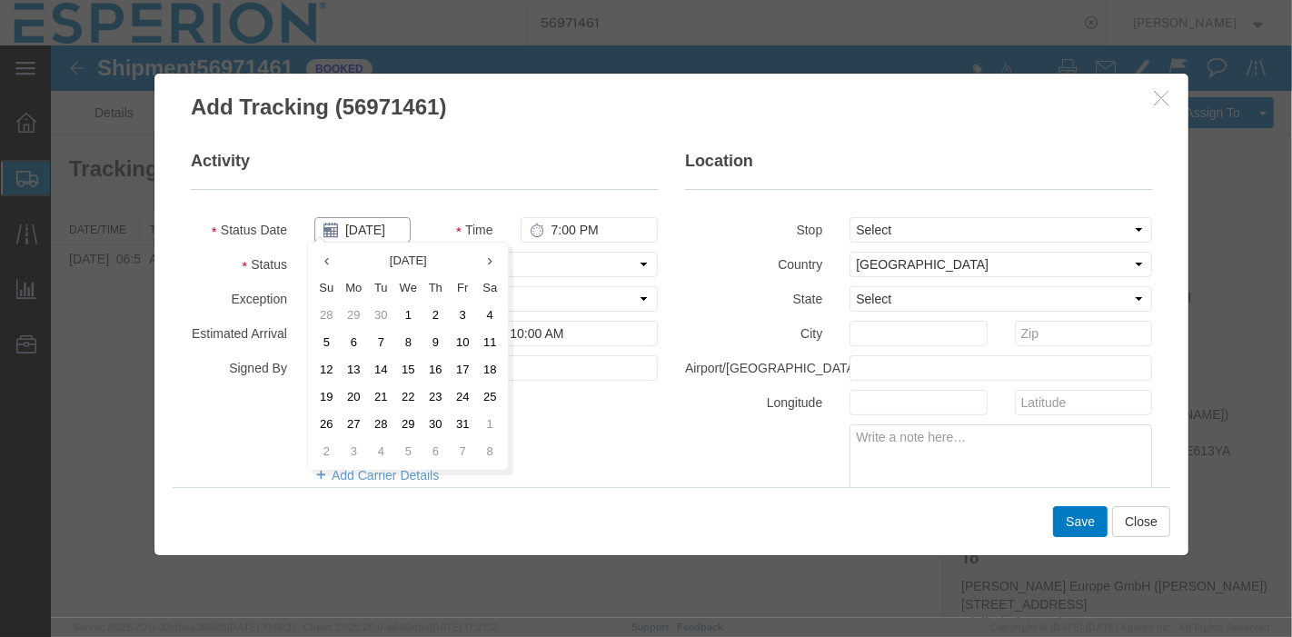
click at [373, 231] on input "10/08/2025" at bounding box center [362, 229] width 96 height 25
click at [354, 338] on td "6" at bounding box center [352, 342] width 27 height 27
type input "10/06/2025"
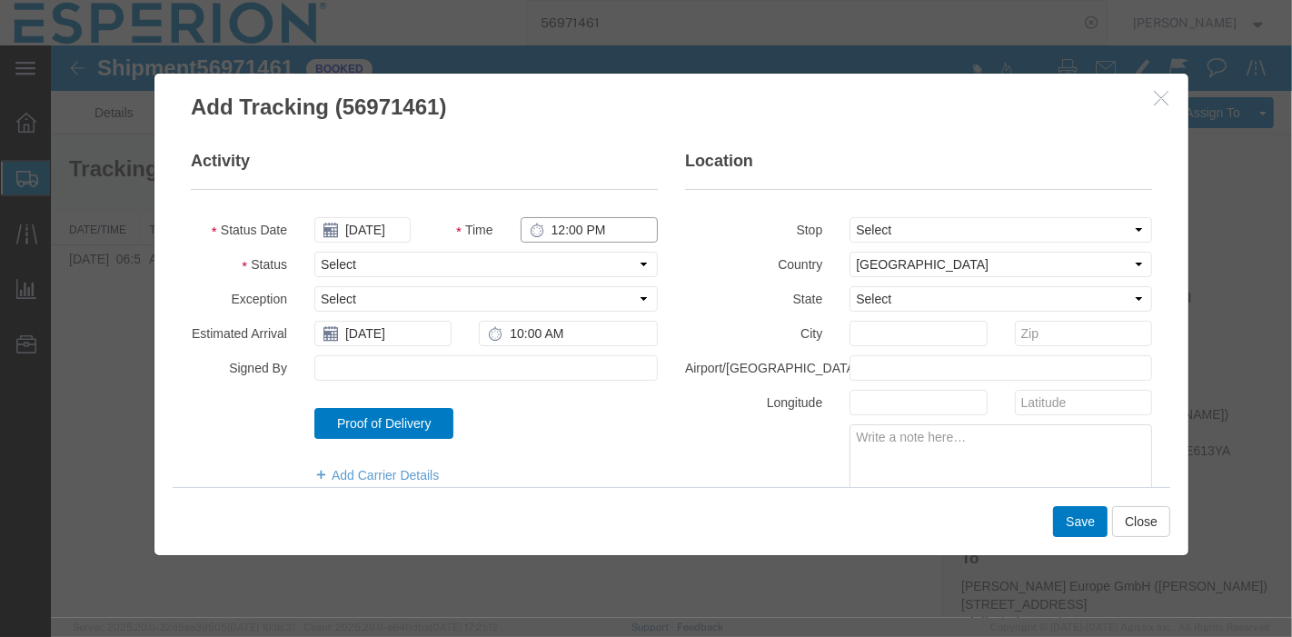
type input "12:00 PM"
click at [507, 260] on select "Select Arrival Notice Available Arrival Notice Imported Arrive at Delivery Loca…" at bounding box center [486, 264] width 344 height 25
select select "INTRANST"
click at [314, 252] on select "Select Arrival Notice Available Arrival Notice Imported Arrive at Delivery Loca…" at bounding box center [486, 264] width 344 height 25
click at [946, 232] on select "Select From: Whalton Road, Morpeth, NORTHUMBERLAND, NE613YA, GB To: Luitpoldstr…" at bounding box center [1000, 229] width 303 height 25
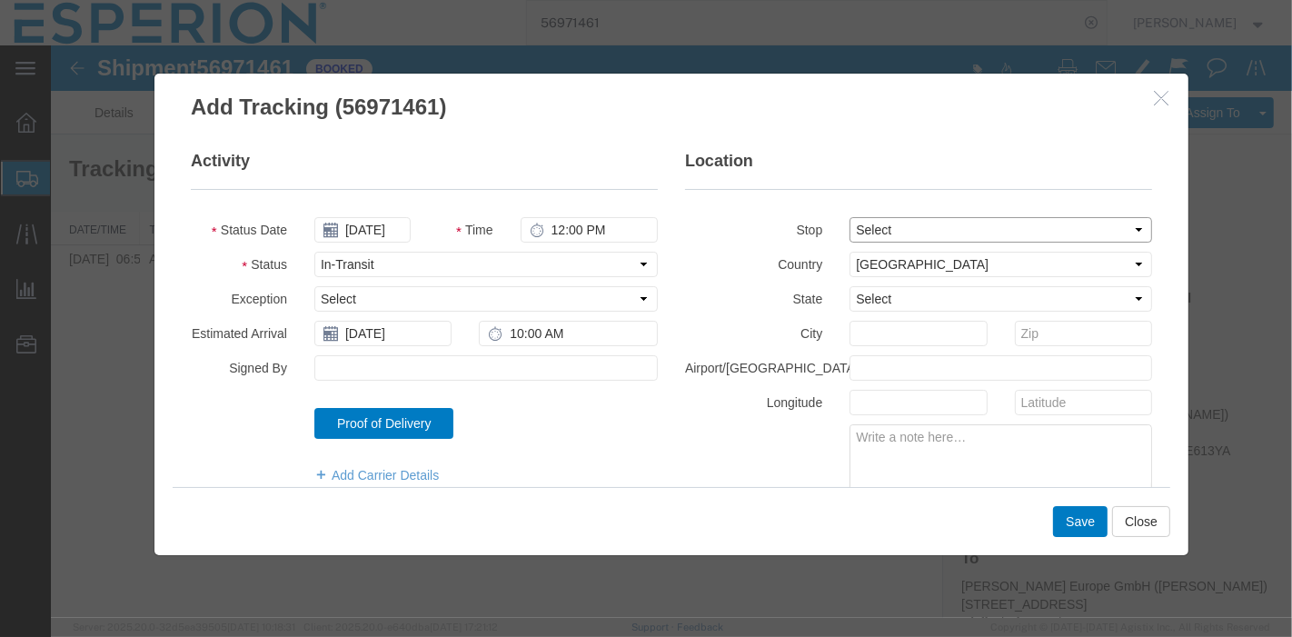
select select "{"pickupDeliveryInfoId": "123245513","pickupOrDelivery": "P","stopNum": "1","lo…"
click at [849, 217] on select "Select From: Whalton Road, Morpeth, NORTHUMBERLAND, NE613YA, GB To: Luitpoldstr…" at bounding box center [1000, 229] width 303 height 25
select select "GB"
type input "Morpeth, NORTHUMBERLAND"
click at [1082, 523] on button "Save" at bounding box center [1079, 521] width 55 height 31
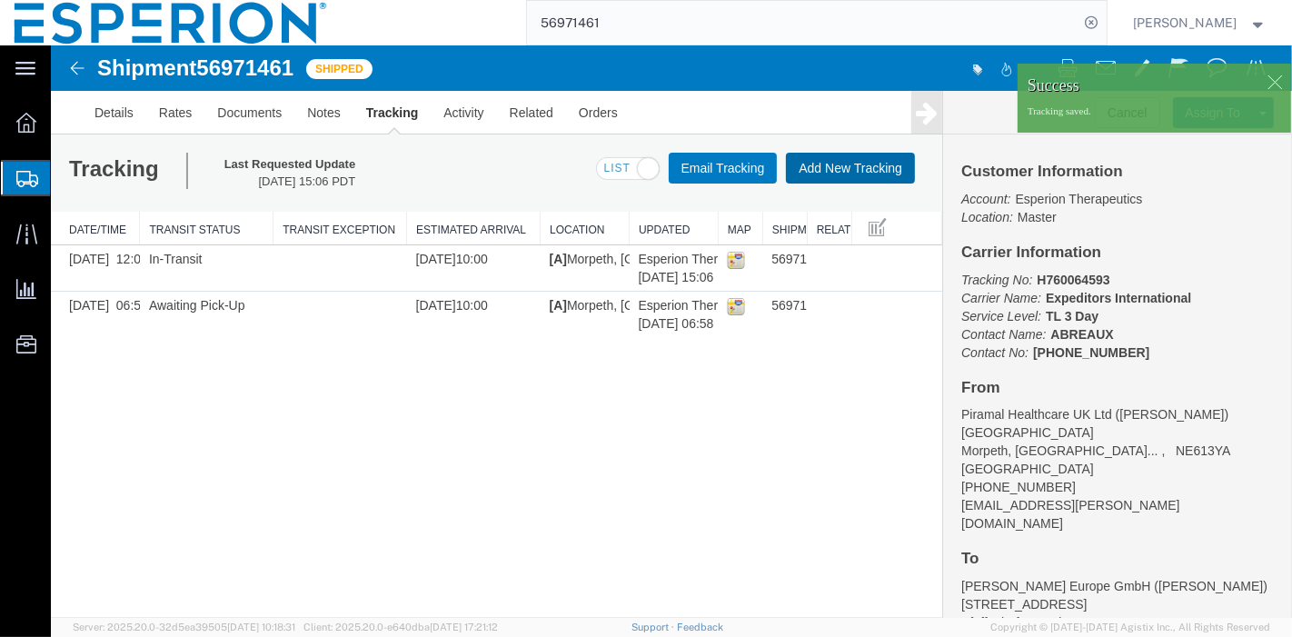
click at [854, 157] on button "Add New Tracking" at bounding box center [849, 168] width 129 height 31
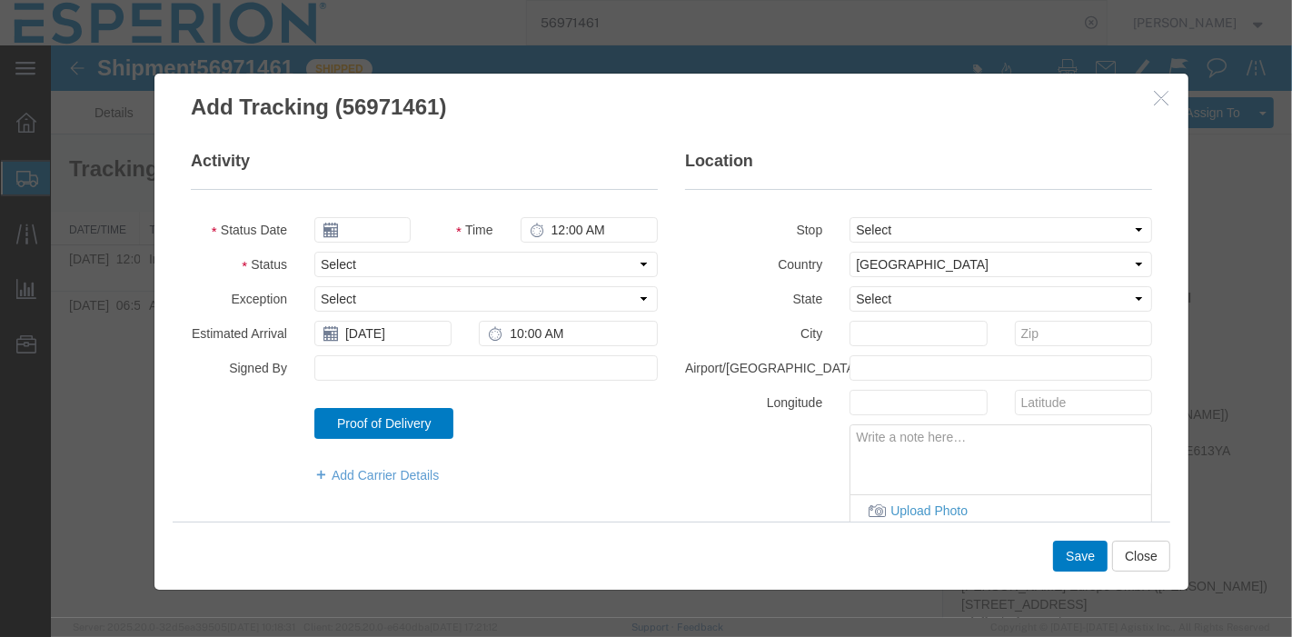
type input "10/08/2025"
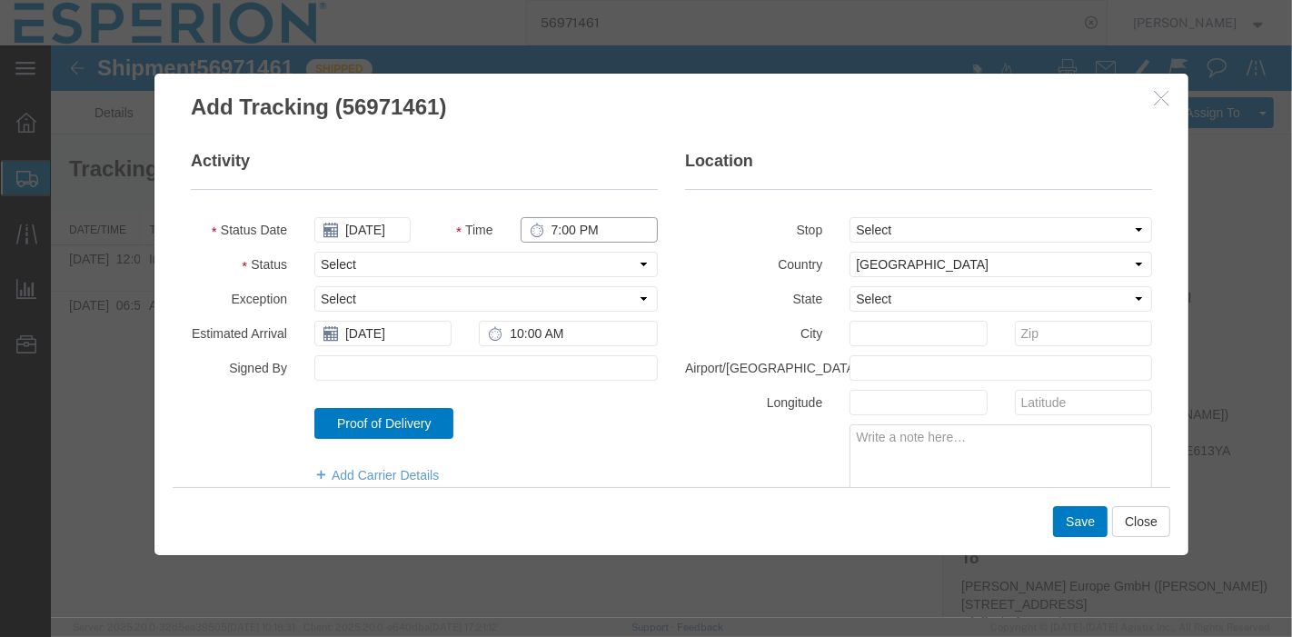
click at [546, 232] on input "7:00 PM" at bounding box center [588, 229] width 137 height 25
click at [575, 223] on input "9:00 PM" at bounding box center [588, 229] width 137 height 25
type input "9:00 AM"
click at [495, 260] on select "Select Arrival Notice Available Arrival Notice Imported Arrive at Delivery Loca…" at bounding box center [486, 264] width 344 height 25
select select "DELIVRED"
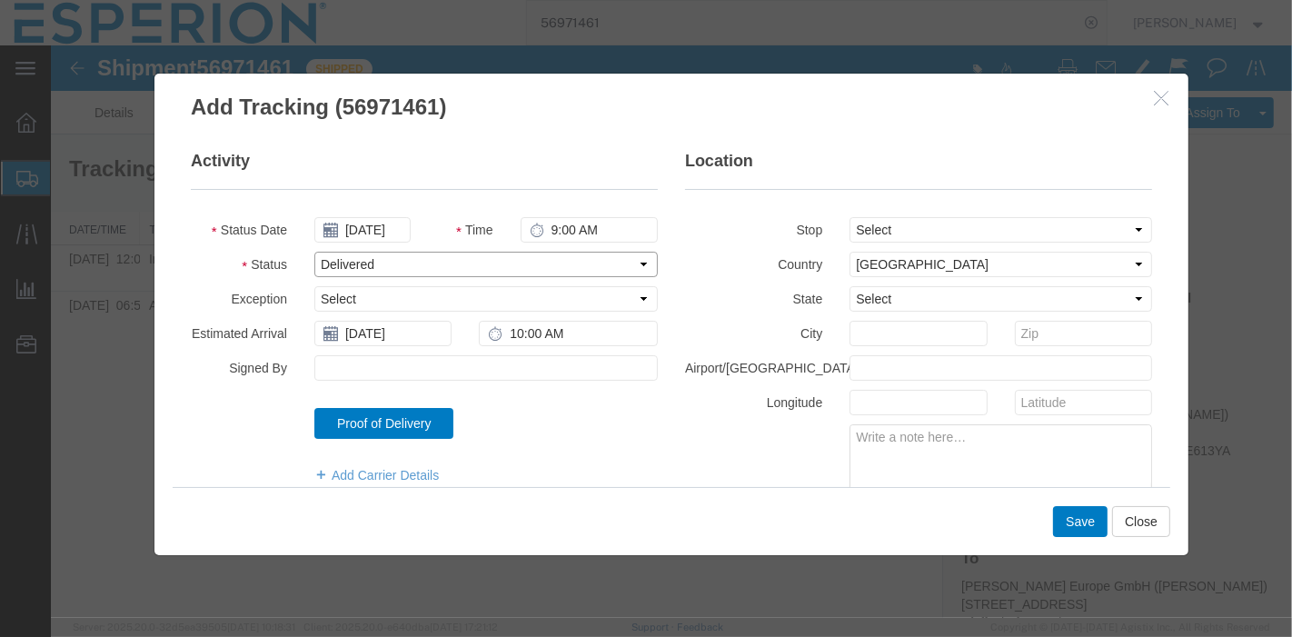
click at [314, 252] on select "Select Arrival Notice Available Arrival Notice Imported Arrive at Delivery Loca…" at bounding box center [486, 264] width 344 height 25
click at [458, 368] on input "Signed By" at bounding box center [486, 367] width 344 height 25
type input "COMPANY STAMP"
click at [954, 224] on select "Select From: Whalton Road, Morpeth, NORTHUMBERLAND, NE613YA, GB To: Luitpoldstr…" at bounding box center [1000, 229] width 303 height 25
select select "{"pickupDeliveryInfoId": "123245512","pickupOrDelivery": "D","stopNum": "100","…"
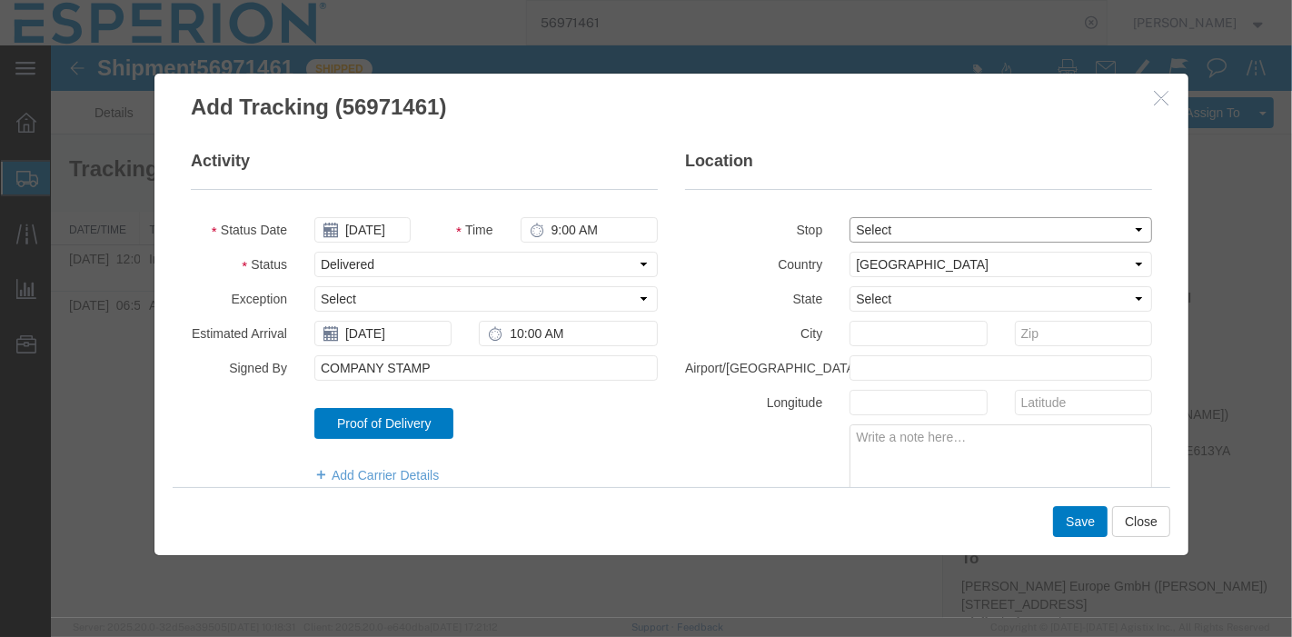
click at [849, 217] on select "Select From: Whalton Road, Morpeth, NORTHUMBERLAND, NE613YA, GB To: Luitpoldstr…" at bounding box center [1000, 229] width 303 height 25
select select "DE"
type input "Pfaffenhofen an der Ilm"
click at [1077, 523] on button "Save" at bounding box center [1079, 521] width 55 height 31
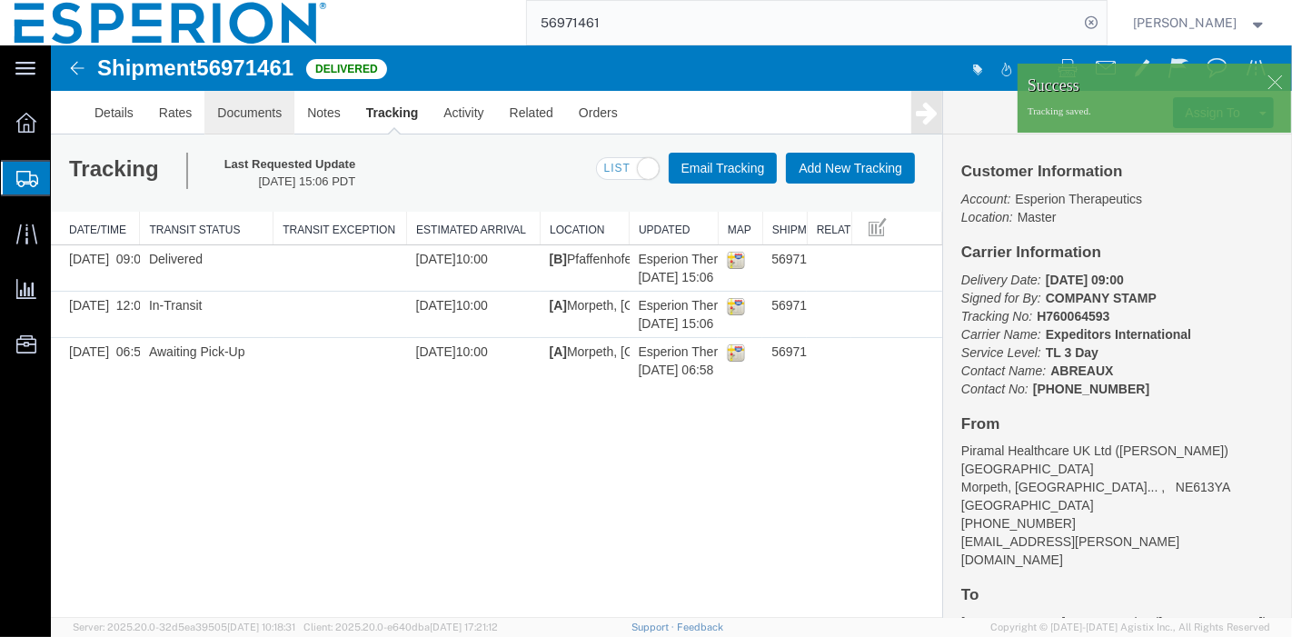
click at [274, 115] on link "Documents" at bounding box center [249, 113] width 90 height 44
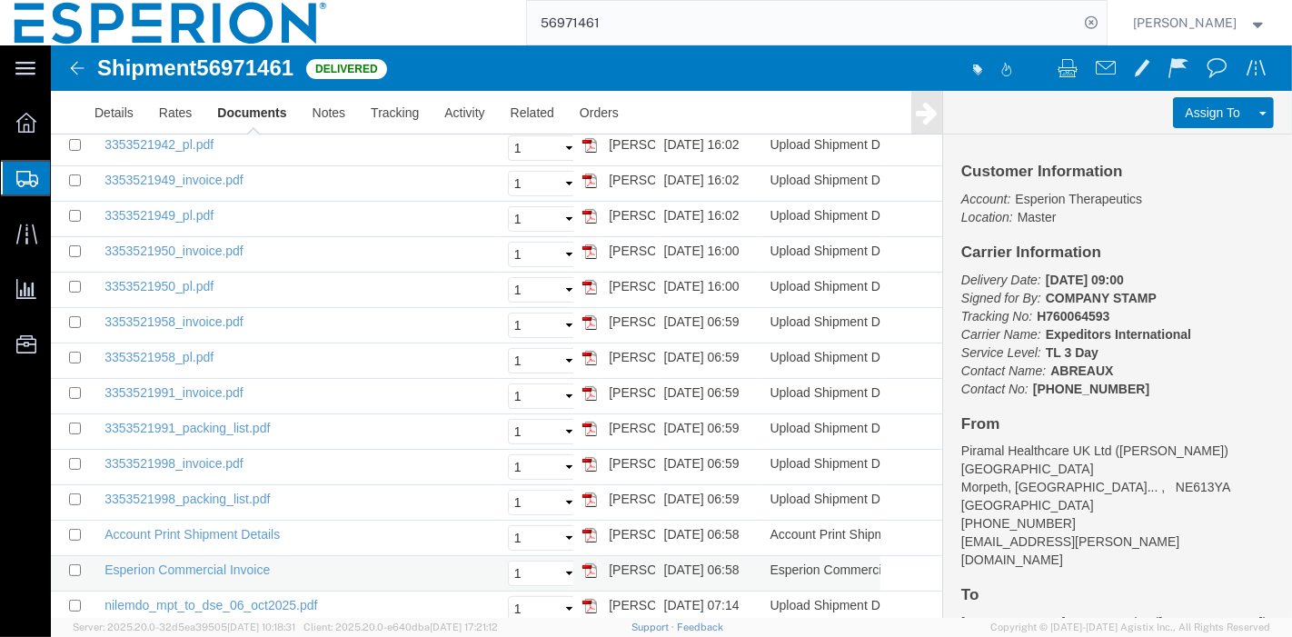
scroll to position [358, 0]
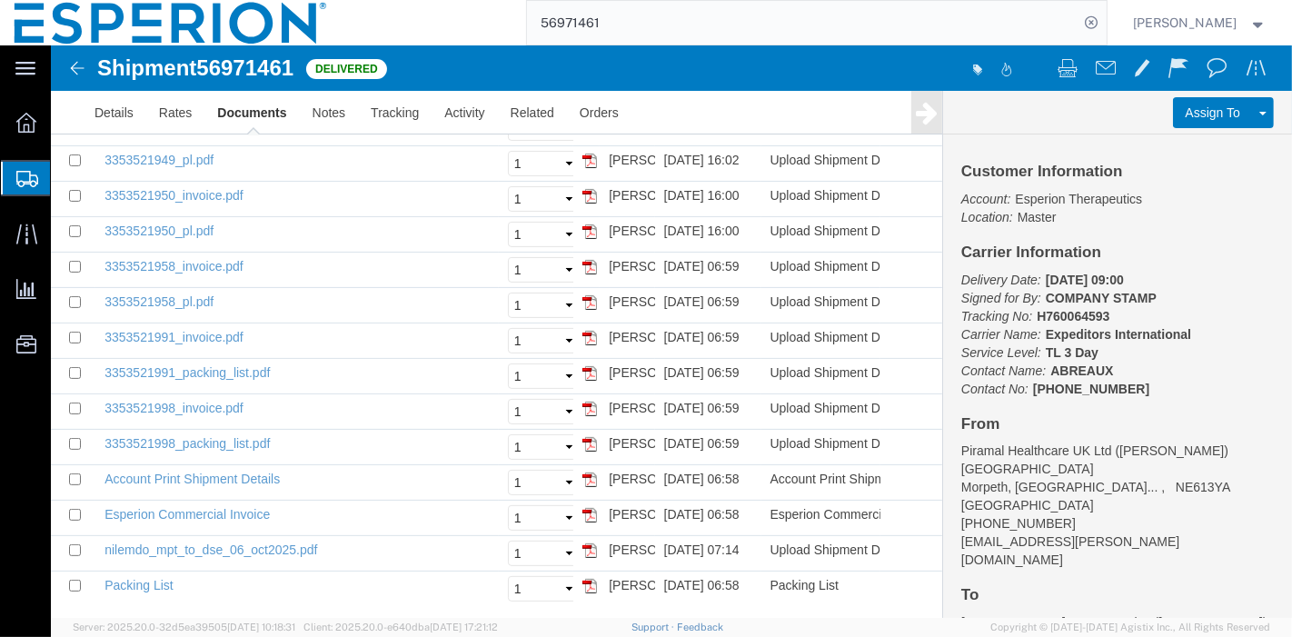
click at [282, 395] on div at bounding box center [671, 331] width 1242 height 573
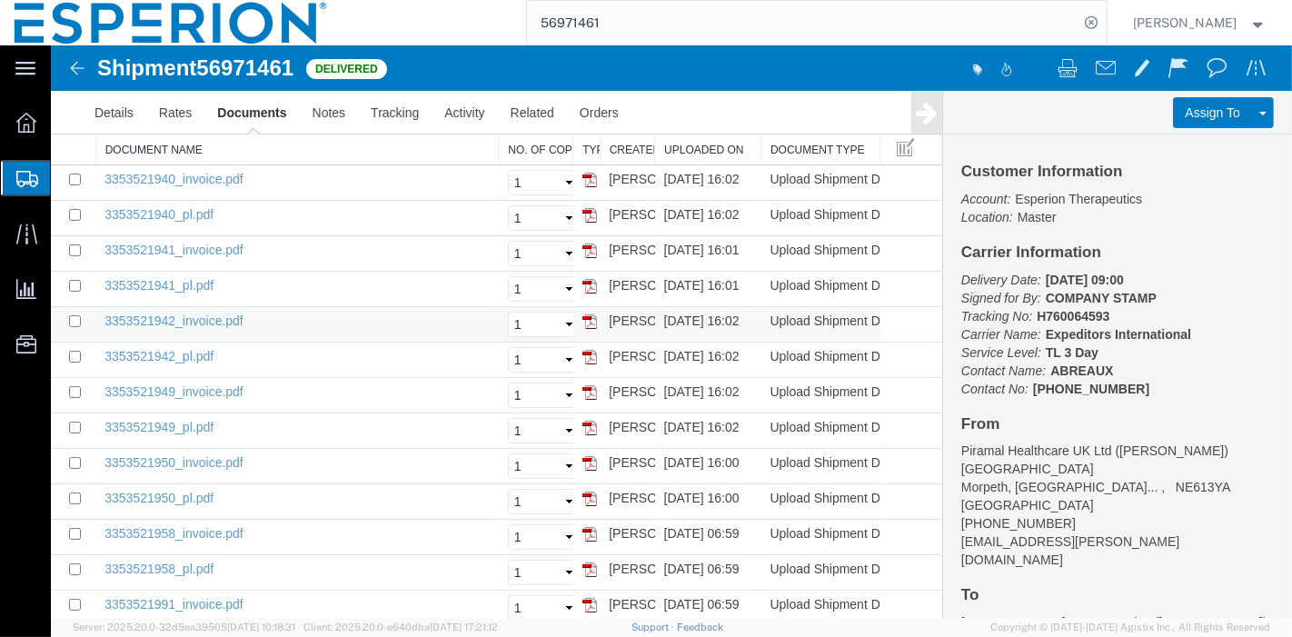
scroll to position [0, 0]
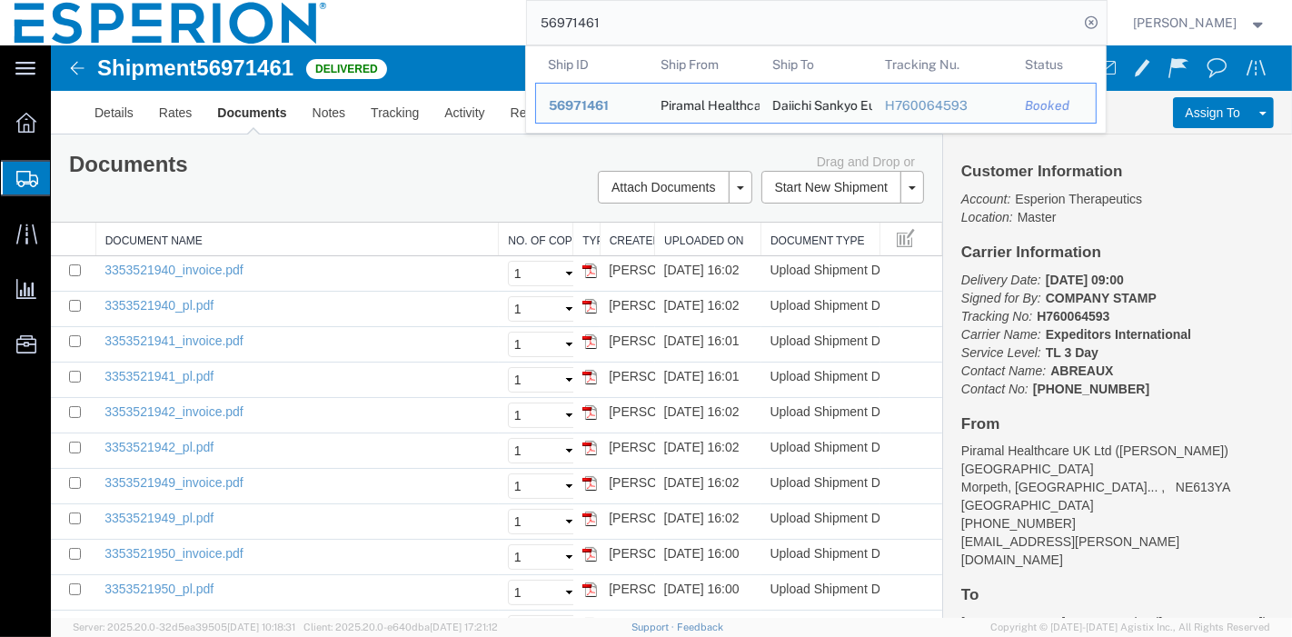
click at [843, 12] on input "56971461" at bounding box center [803, 23] width 553 height 44
drag, startPoint x: 628, startPoint y: 23, endPoint x: 448, endPoint y: -1, distance: 181.5
click at [448, 0] on div "56971461 Ship ID Ship From Ship To Tracking Nu. Status Ship ID 56971461 Ship Fr…" at bounding box center [724, 22] width 765 height 45
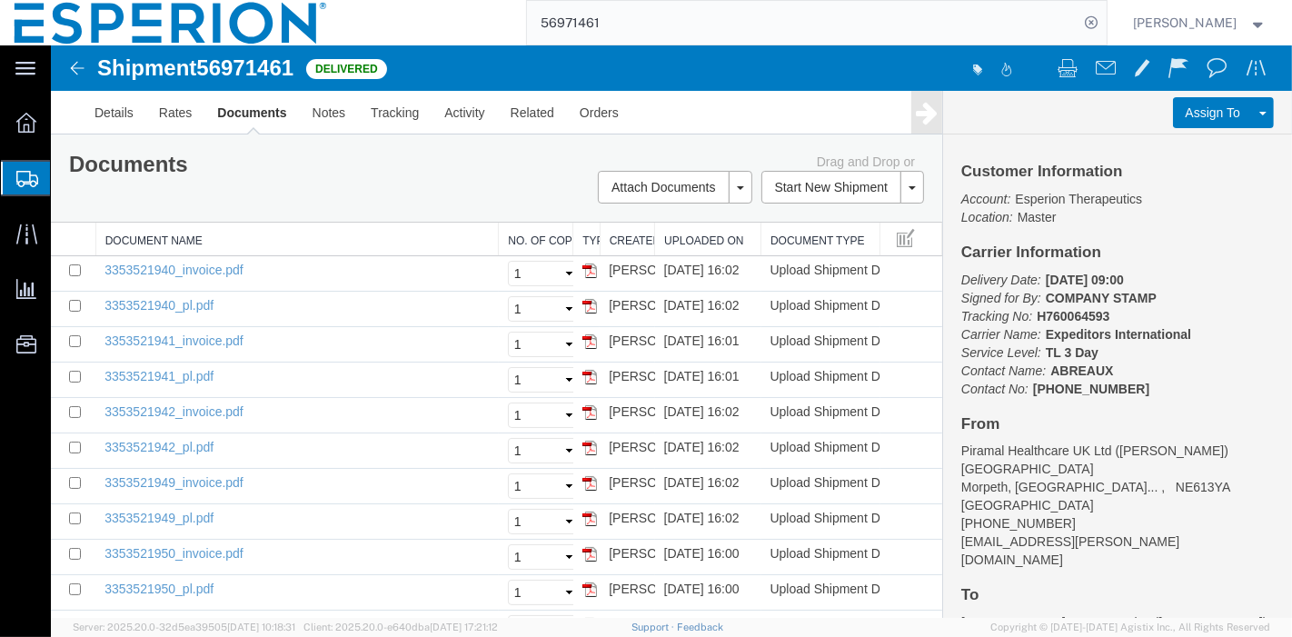
paste input "68046"
type input "56968046"
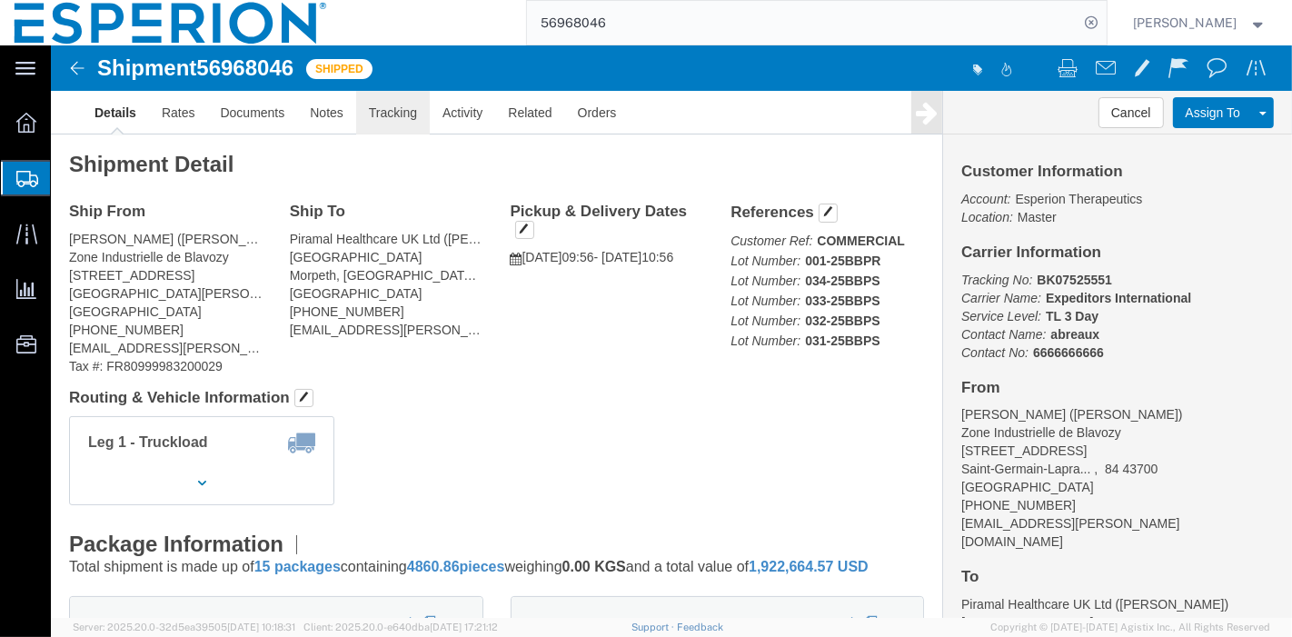
click link "Tracking"
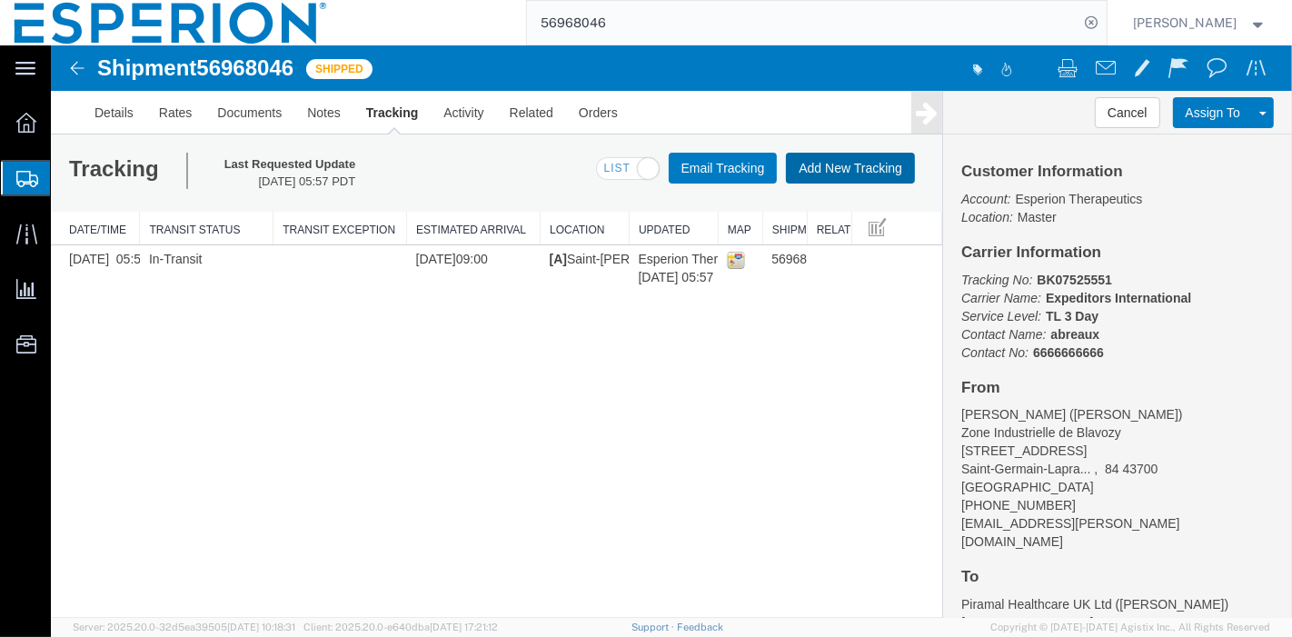
click at [868, 167] on button "Add New Tracking" at bounding box center [849, 168] width 129 height 31
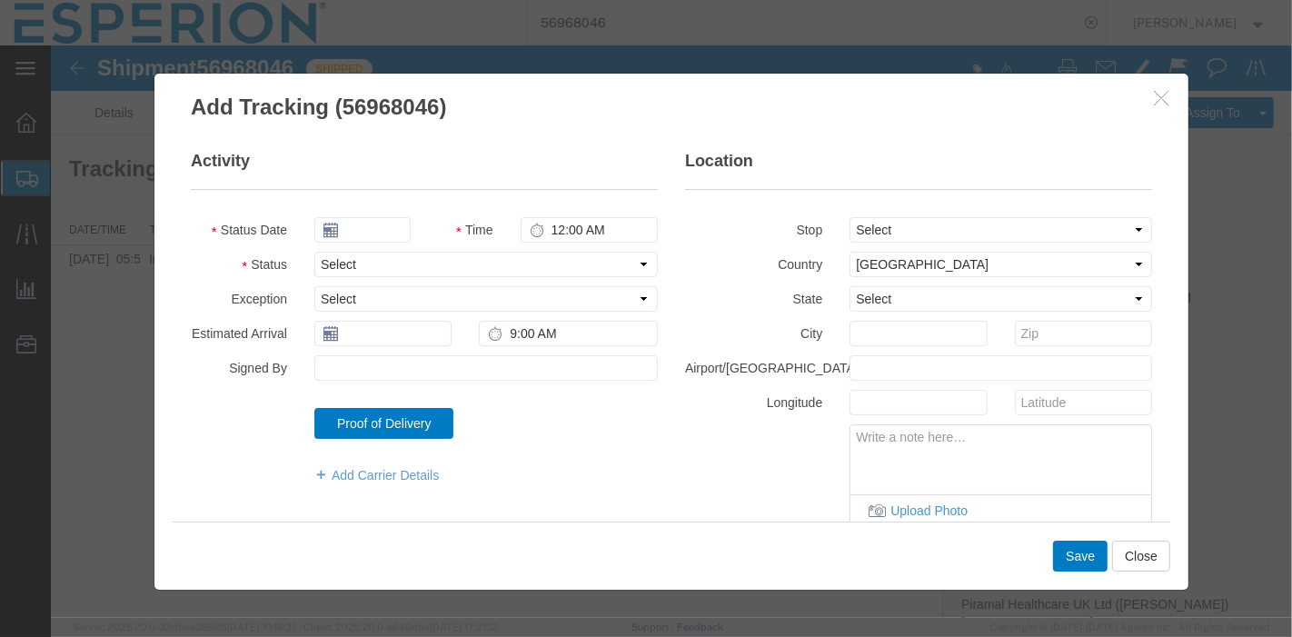
type input "10/08/2025"
type input "7:00 PM"
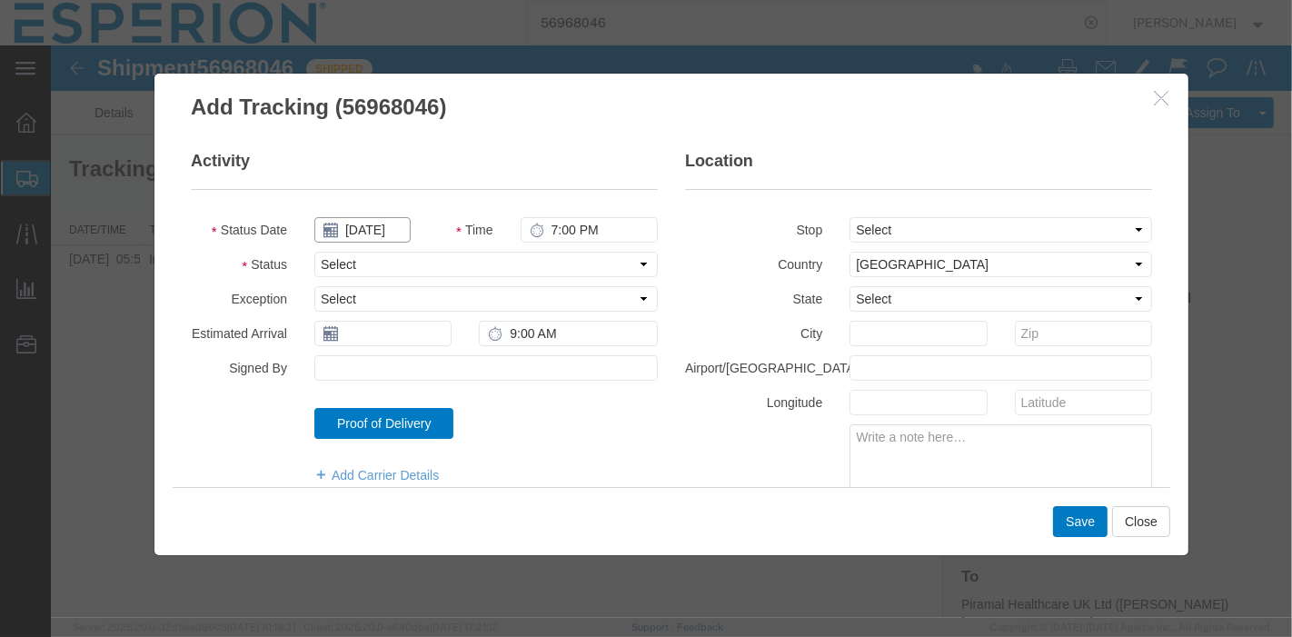
click at [383, 227] on input "10/08/2025" at bounding box center [362, 229] width 96 height 25
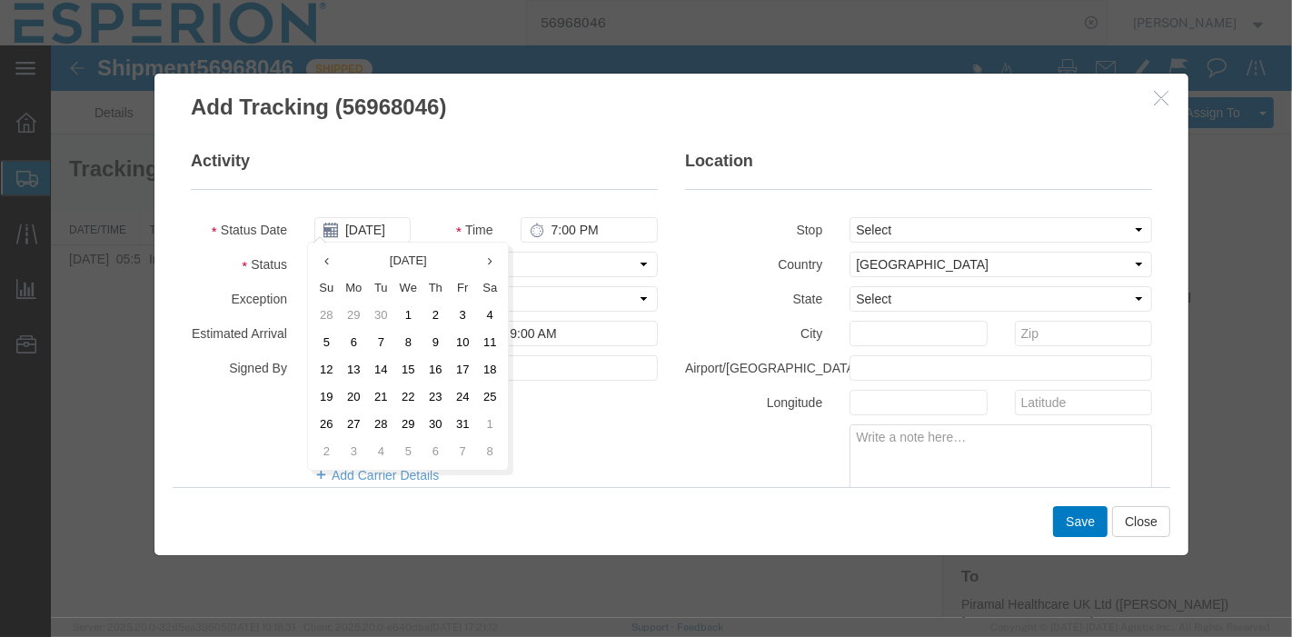
click at [349, 344] on td "6" at bounding box center [352, 342] width 27 height 27
type input "10/06/2025"
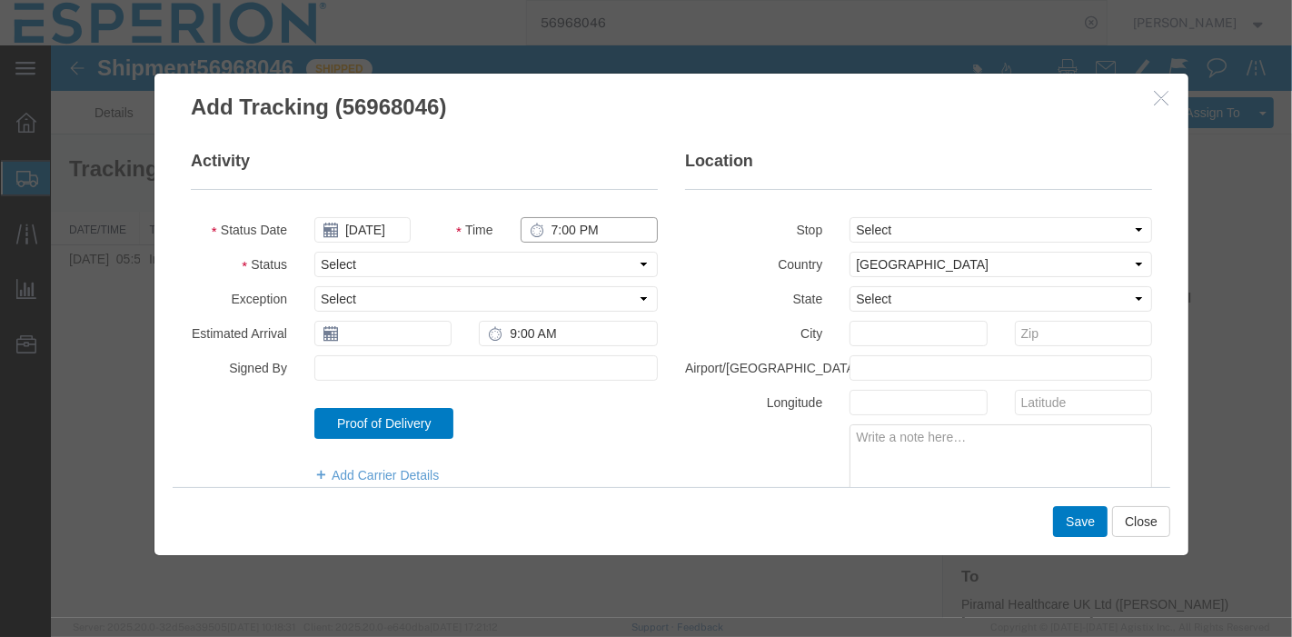
click at [545, 232] on input "7:00 PM" at bounding box center [588, 229] width 137 height 25
type input "12:00 PM"
click at [537, 264] on select "Select Arrival Notice Available Arrival Notice Imported Arrive at Delivery Loca…" at bounding box center [486, 264] width 344 height 25
select select "DLVAPTSCH"
click at [314, 252] on select "Select Arrival Notice Available Arrival Notice Imported Arrive at Delivery Loca…" at bounding box center [486, 264] width 344 height 25
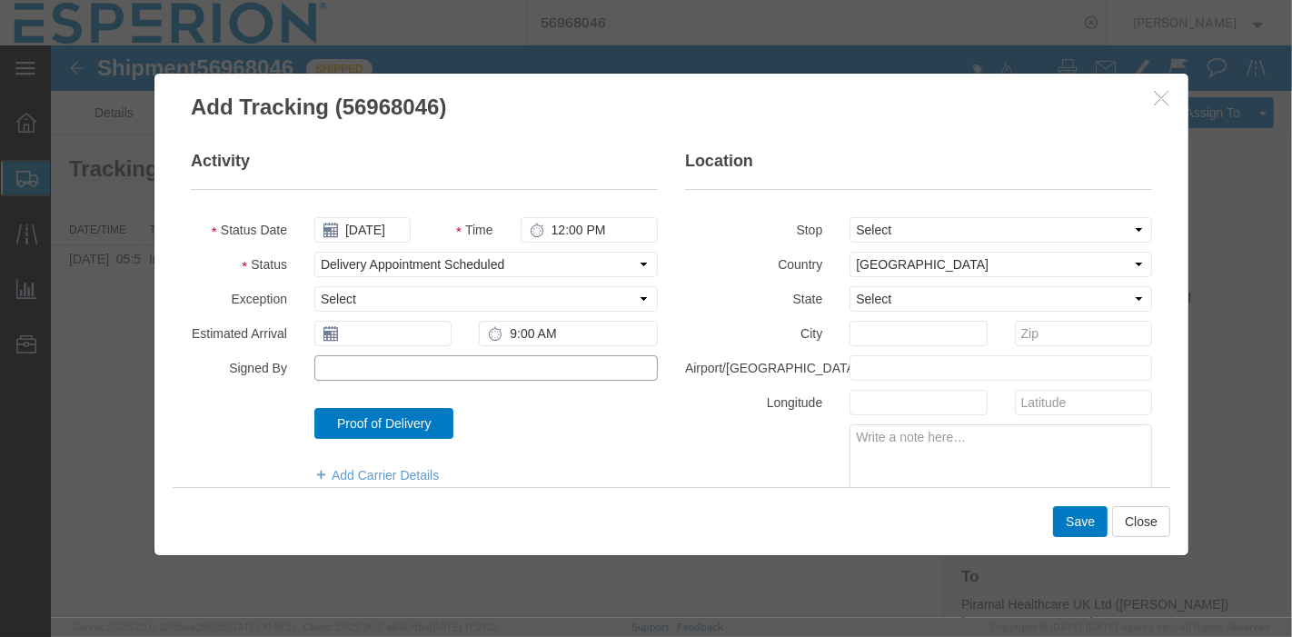
click at [399, 370] on input "Signed By" at bounding box center [486, 367] width 344 height 25
type input "LEE BURTON"
click at [962, 223] on select "Select From: Zone Industrielle de Blavozy, 928, avenue Lavoisier, Saint-Germain…" at bounding box center [1000, 229] width 303 height 25
select select "{"pickupDeliveryInfoId": "123238546","pickupOrDelivery": "D","stopNum": "100","…"
click at [849, 217] on select "Select From: Zone Industrielle de Blavozy, 928, avenue Lavoisier, Saint-Germain…" at bounding box center [1000, 229] width 303 height 25
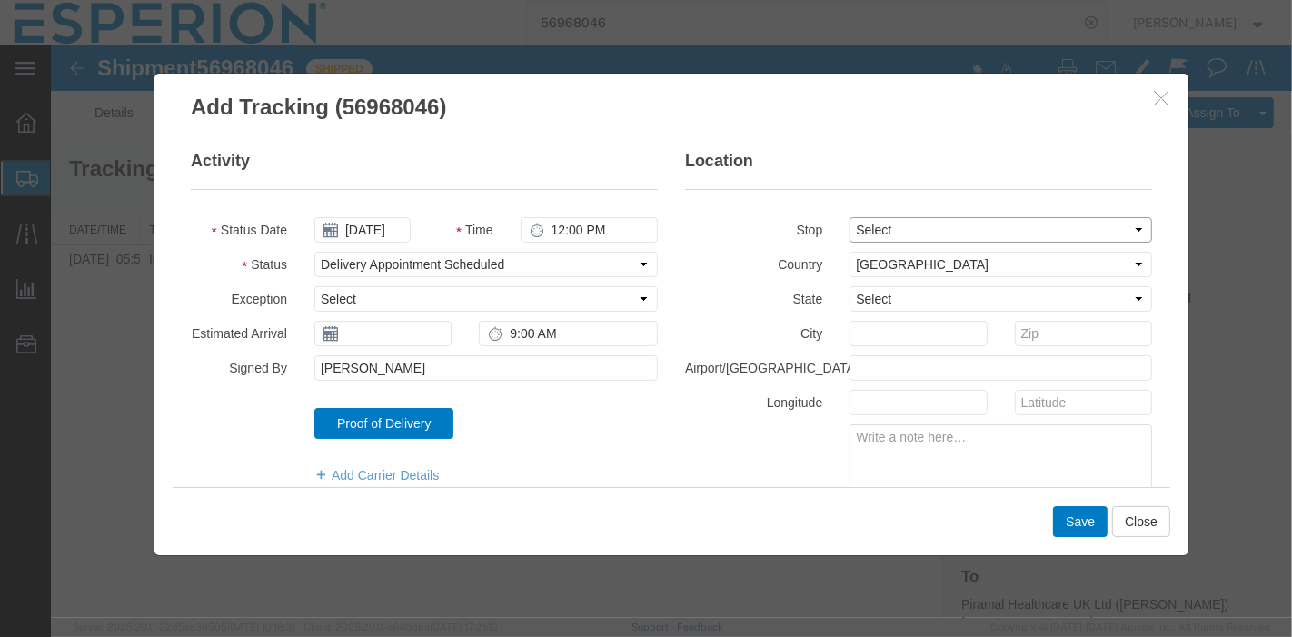
select select "GB"
type input "Morpeth, NORTHUMBERLAND"
click at [1079, 523] on button "Save" at bounding box center [1079, 521] width 55 height 31
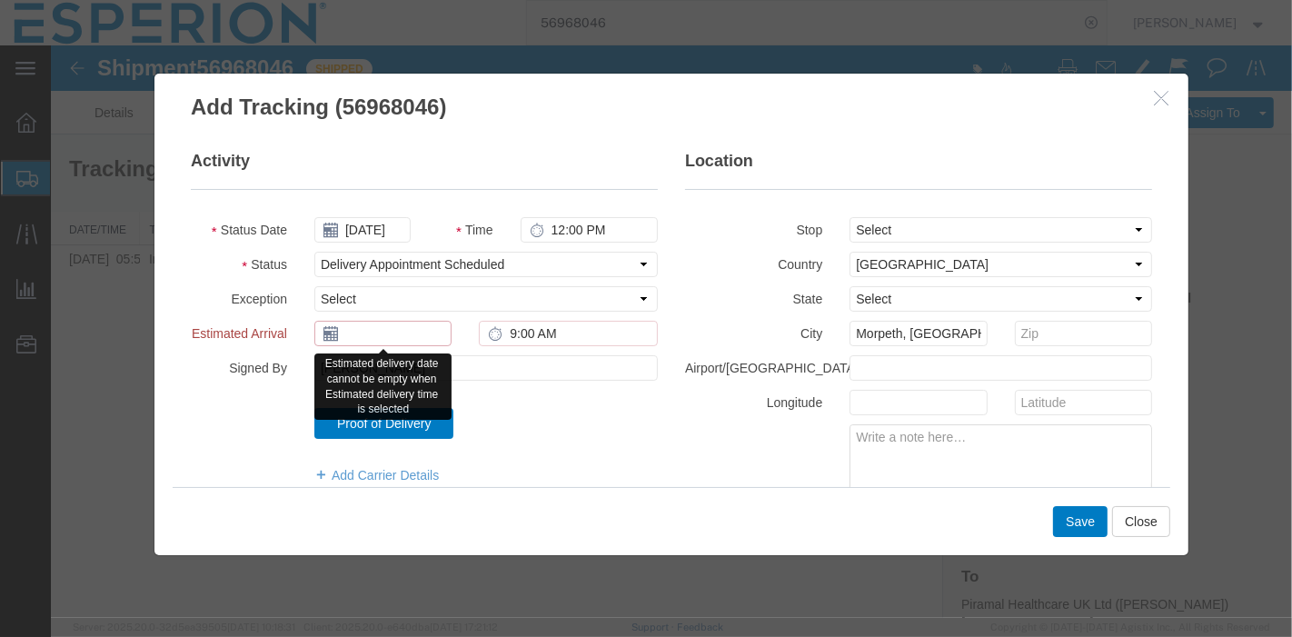
click at [394, 331] on input "text" at bounding box center [382, 333] width 137 height 25
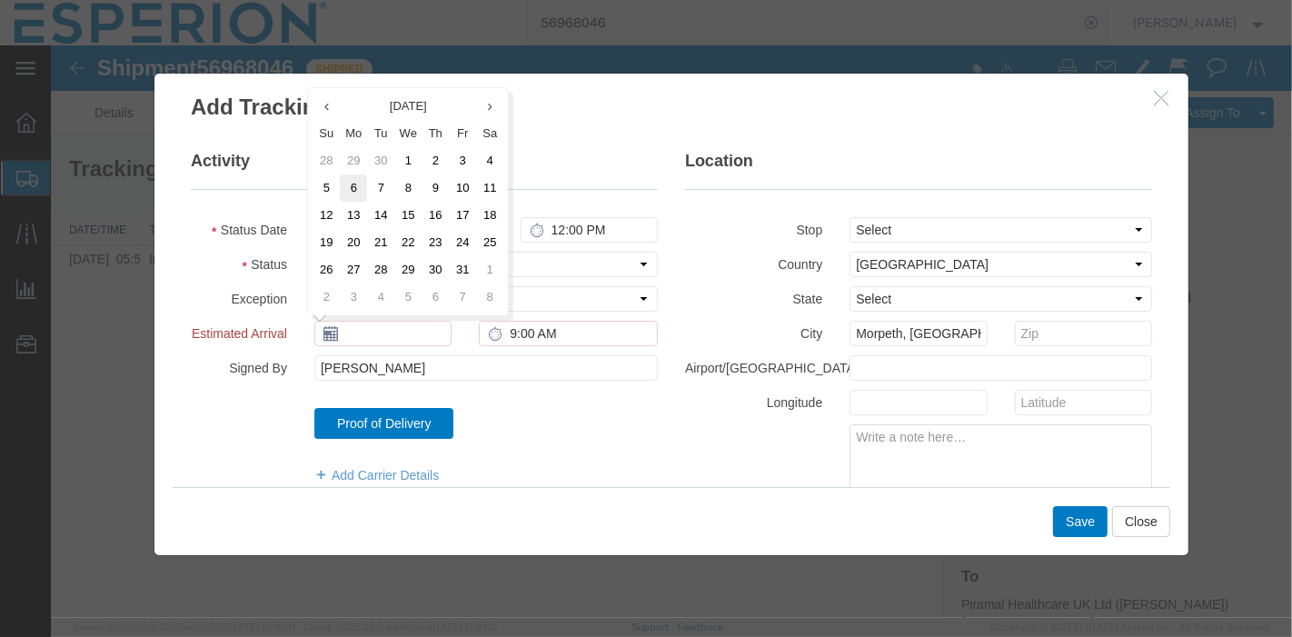
click at [348, 185] on td "6" at bounding box center [352, 188] width 27 height 27
type input "10/06/2025"
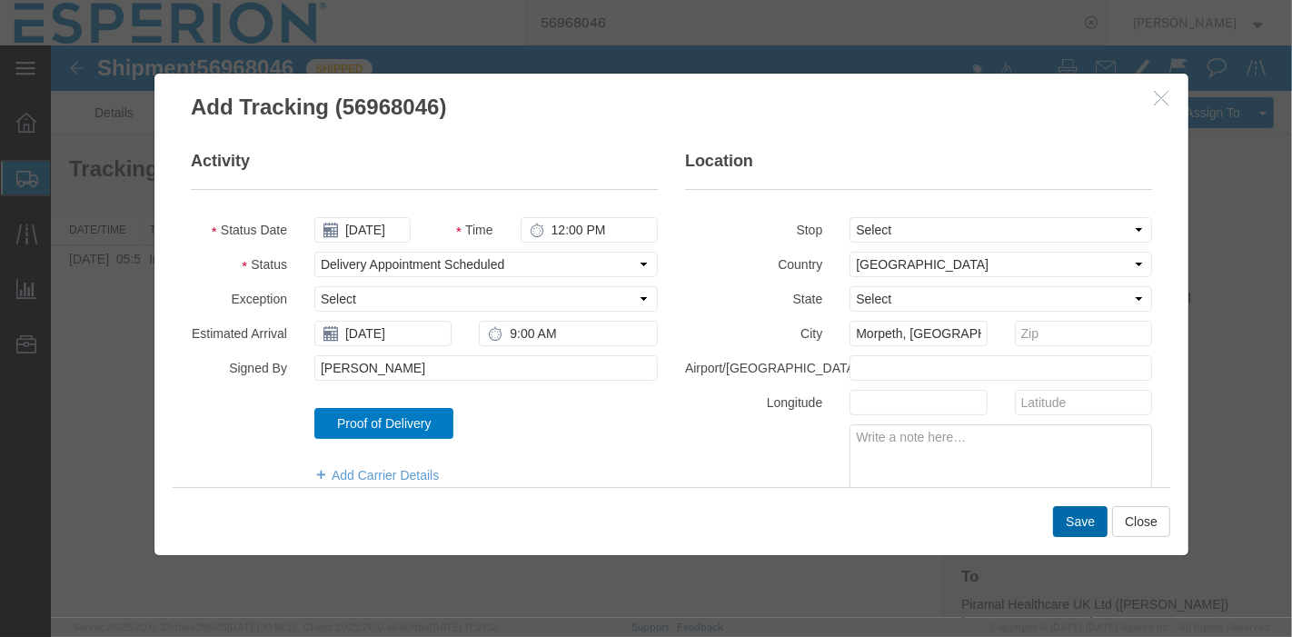
click at [1087, 520] on button "Save" at bounding box center [1079, 521] width 55 height 31
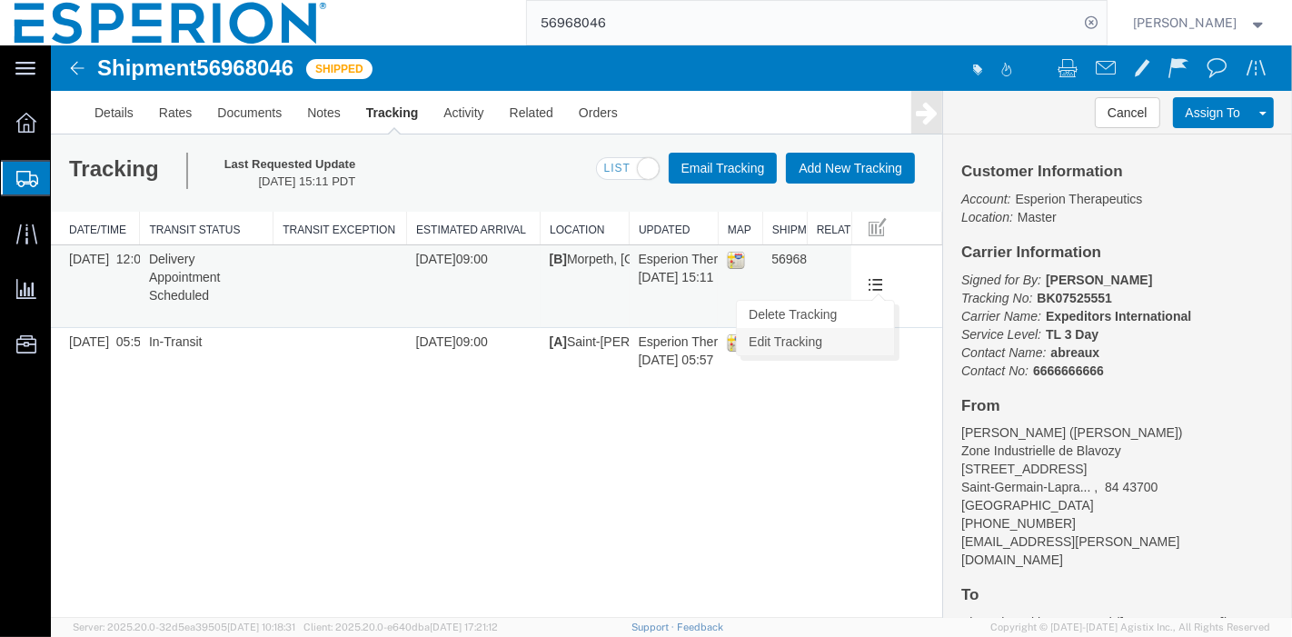
click at [845, 350] on link "Edit Tracking" at bounding box center [814, 341] width 157 height 27
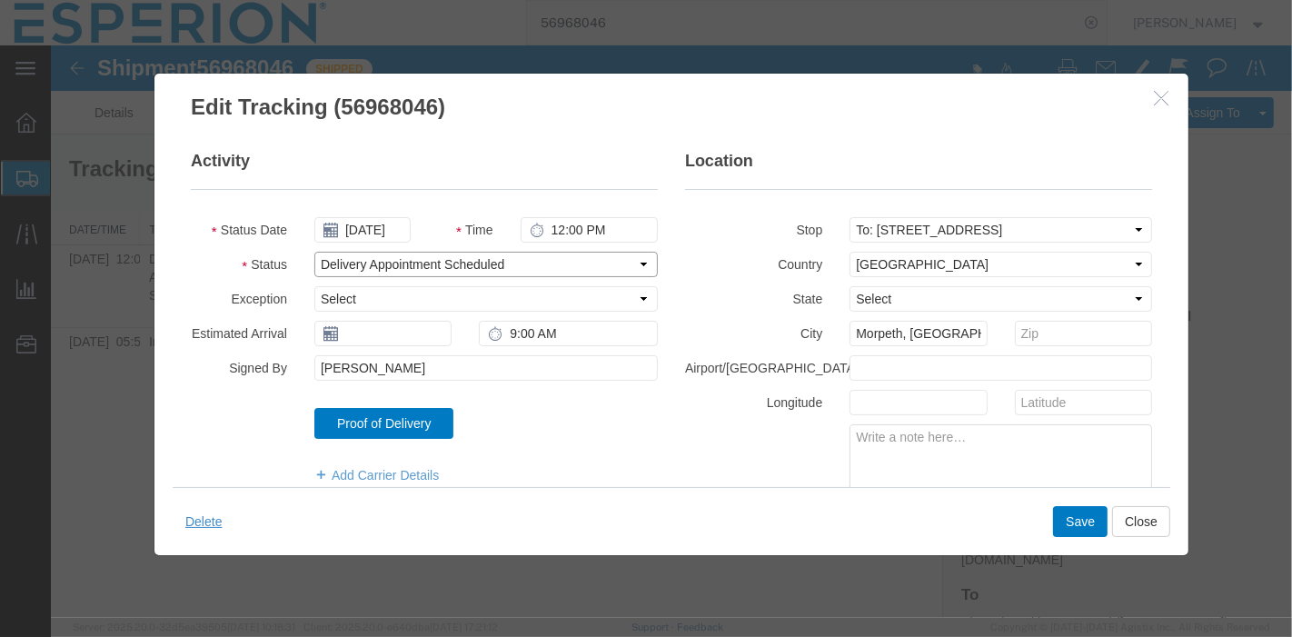
click at [489, 259] on select "Select Arrival Notice Available Arrival Notice Imported Arrive at Delivery Loca…" at bounding box center [486, 264] width 344 height 25
select select "DELIVRED"
click at [314, 252] on select "Select Arrival Notice Available Arrival Notice Imported Arrive at Delivery Loca…" at bounding box center [486, 264] width 344 height 25
click at [1084, 513] on button "Save" at bounding box center [1079, 521] width 55 height 31
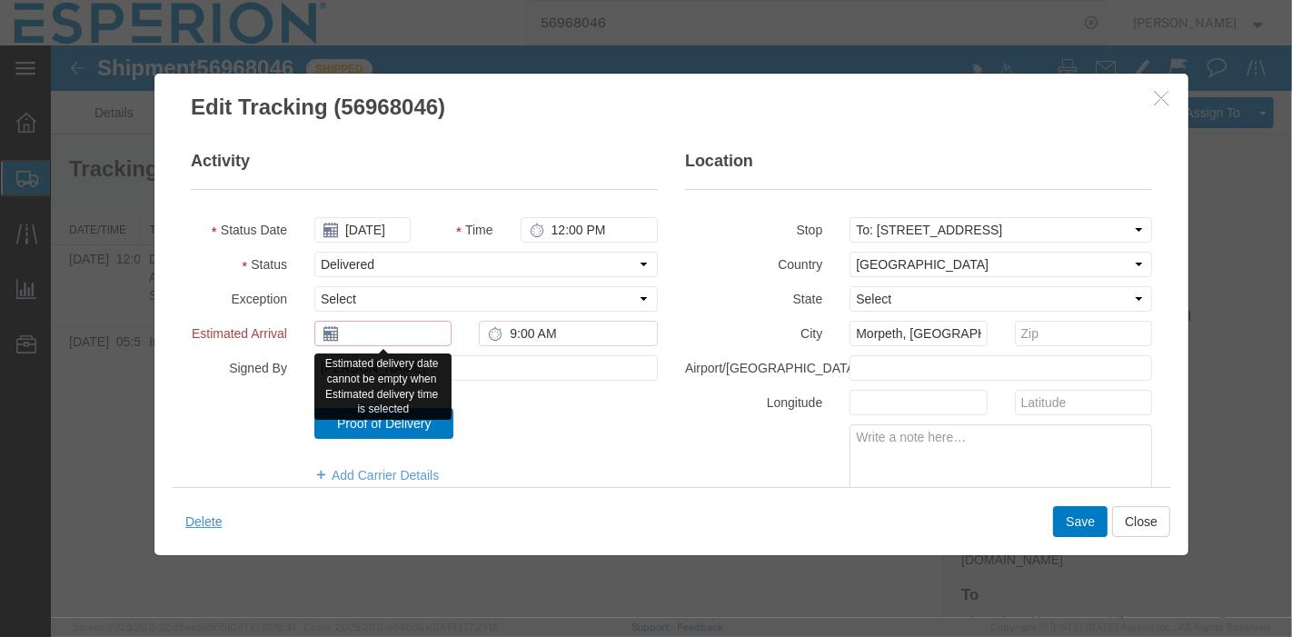
click at [391, 326] on input "text" at bounding box center [382, 333] width 137 height 25
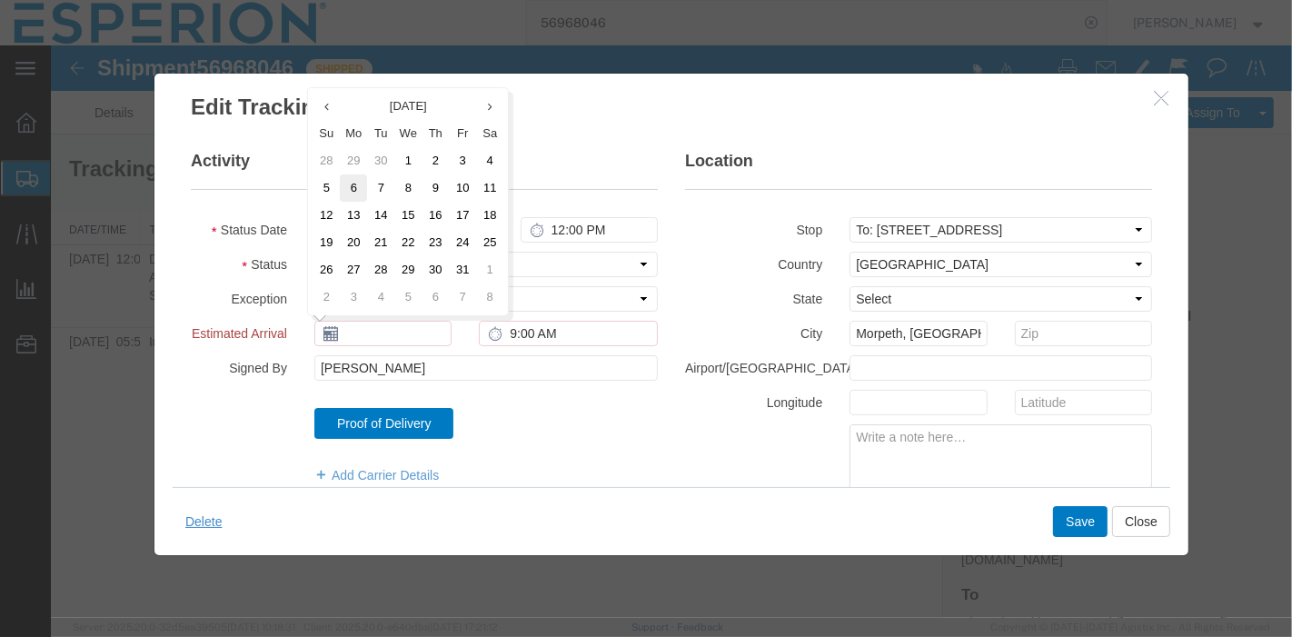
click at [357, 191] on td "6" at bounding box center [352, 188] width 27 height 27
type input "10/06/2025"
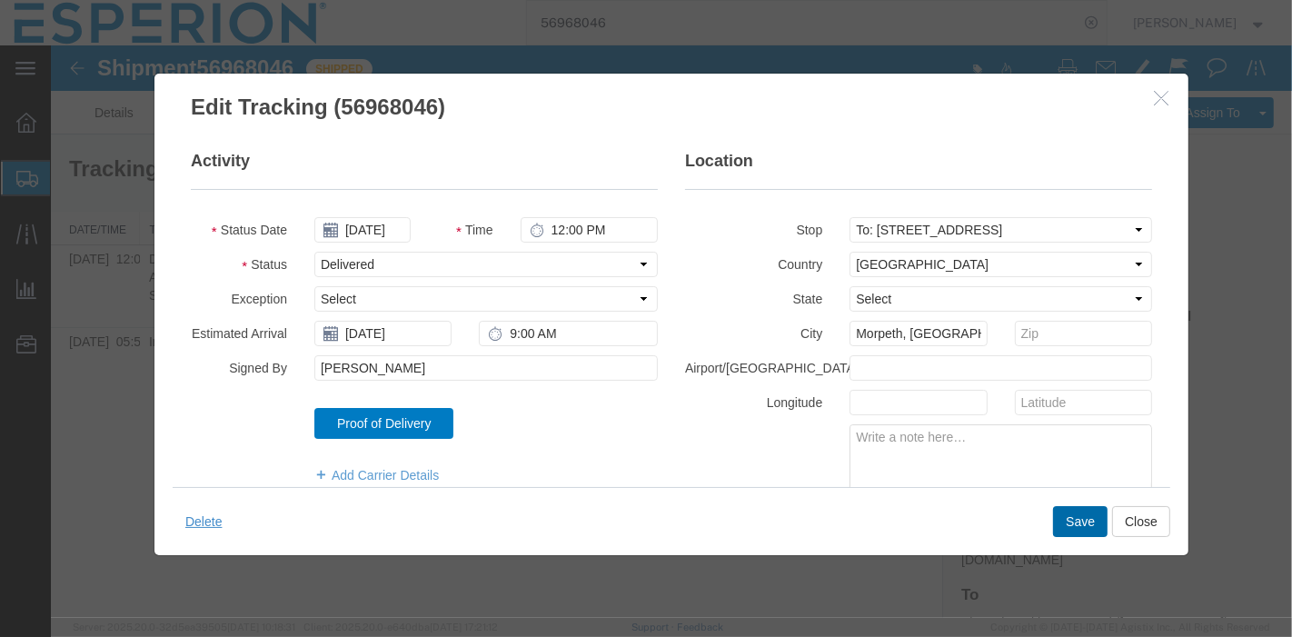
click at [1062, 520] on button "Save" at bounding box center [1079, 521] width 55 height 31
